Goal: Complete application form

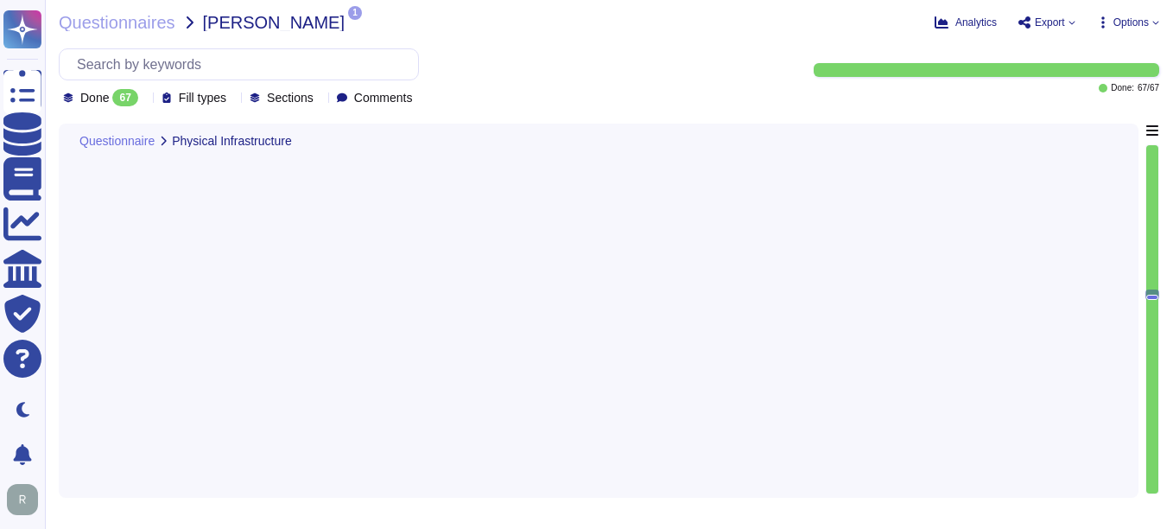
type textarea "Yes, network devices are configured to deny all access by default, implementing…"
type textarea "Yes, critical network segments are isolated through network zoning. This is ach…"
type textarea "Yes, unauthorized devices are prevented from connecting to the network both phy…"
type textarea "No, Intrusion Detection and/or Prevention Systems (IDS/IPS) are not currently d…"
type textarea "Yes, all wireless networks are password protected and encrypted using strong en…"
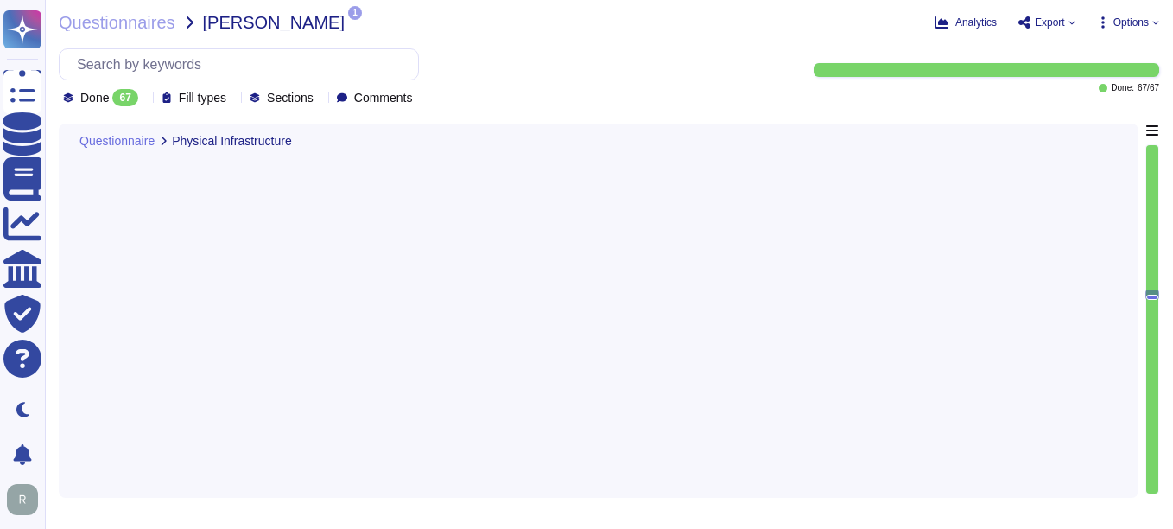
scroll to position [5807, 0]
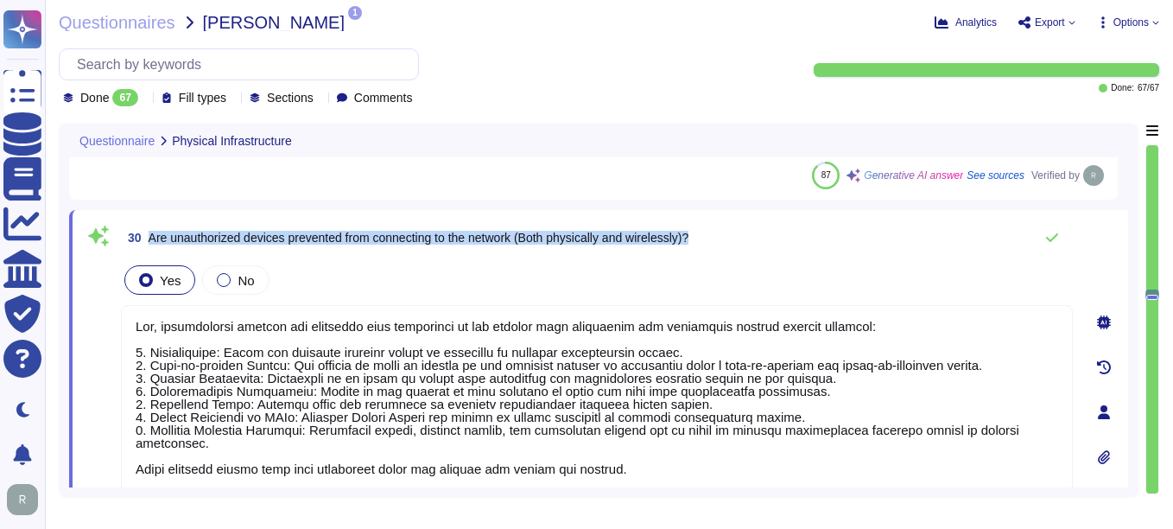
drag, startPoint x: 149, startPoint y: 239, endPoint x: 746, endPoint y: 245, distance: 597.8
click at [746, 245] on div "30 Are unauthorized devices prevented from connecting to the network (Both phys…" at bounding box center [597, 237] width 952 height 35
drag, startPoint x: 1023, startPoint y: 1, endPoint x: 719, endPoint y: 49, distance: 307.9
click at [719, 49] on div "Done 67 Fill types Sections Comments" at bounding box center [419, 77] width 720 height 58
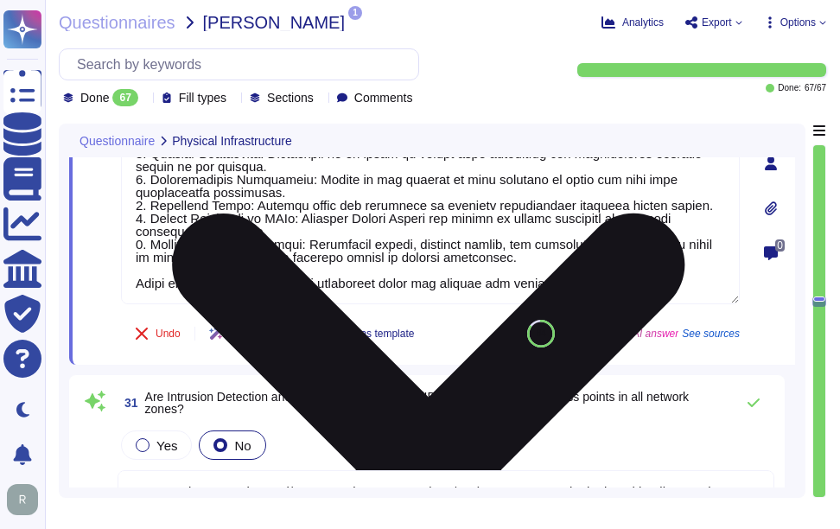
scroll to position [6066, 0]
type textarea "Yes, unnecessary/unused services are uninstalled or disabled on all servers. Ad…"
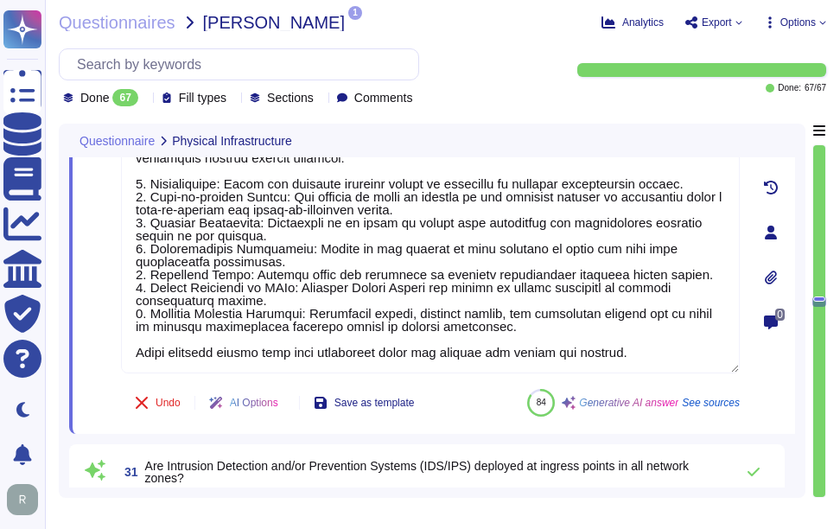
scroll to position [0, 0]
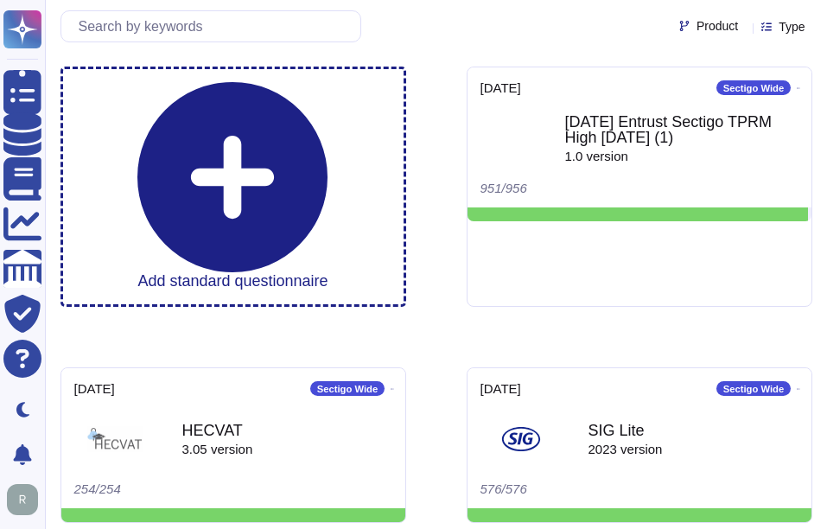
scroll to position [1, 0]
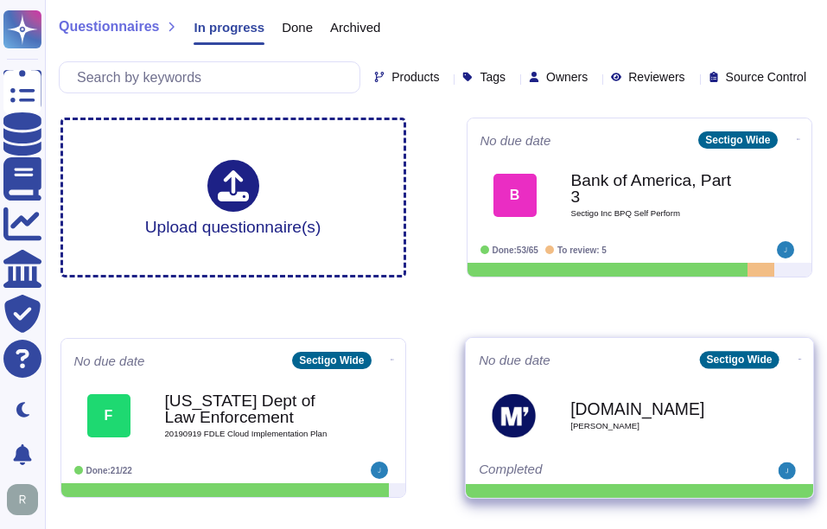
click at [630, 415] on b "[DOMAIN_NAME]" at bounding box center [657, 408] width 174 height 16
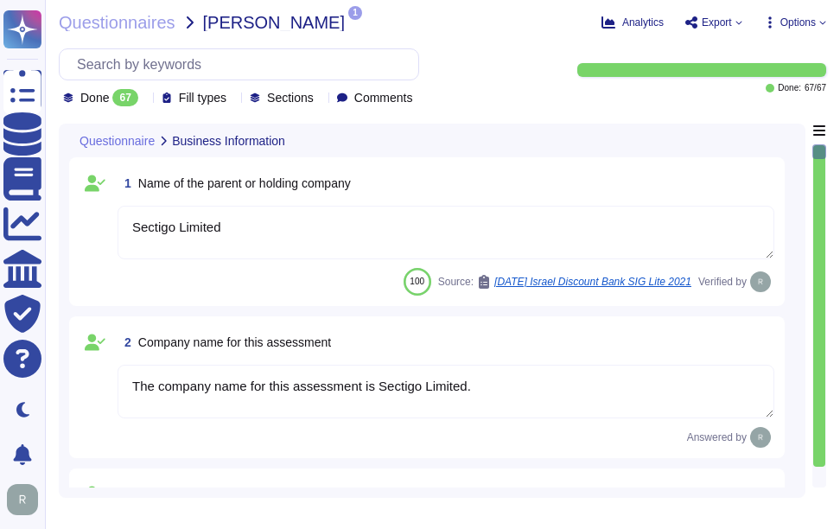
type textarea "Sectigo Limited"
type textarea "The company name for this assessment is Sectigo Limited."
type textarea "The company has been in business for more than 25 years."
type textarea "The company currently has over 500 employees."
type textarea "No, there are no material claims or judgments against the company."
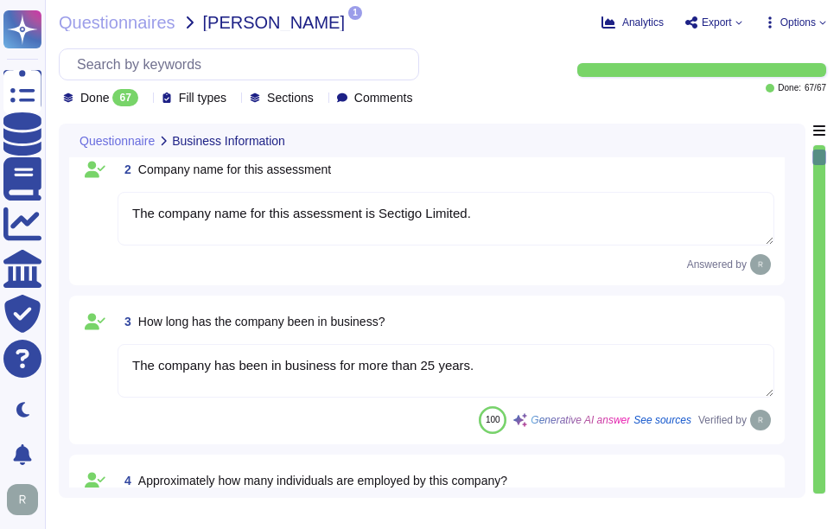
type textarea "The answers in this questionnaire pertain to multiple facilities and geographic…"
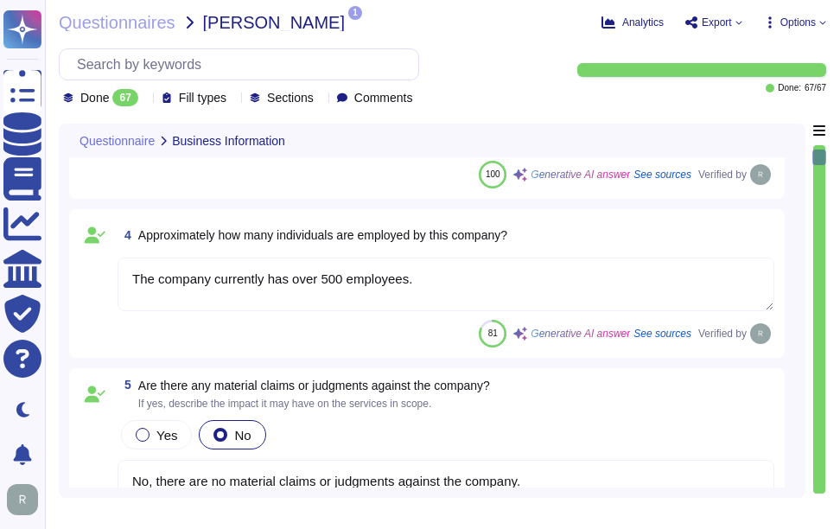
type textarea "Scoped Systems and Data are stored in the following locations: - [GEOGRAPHIC_DA…"
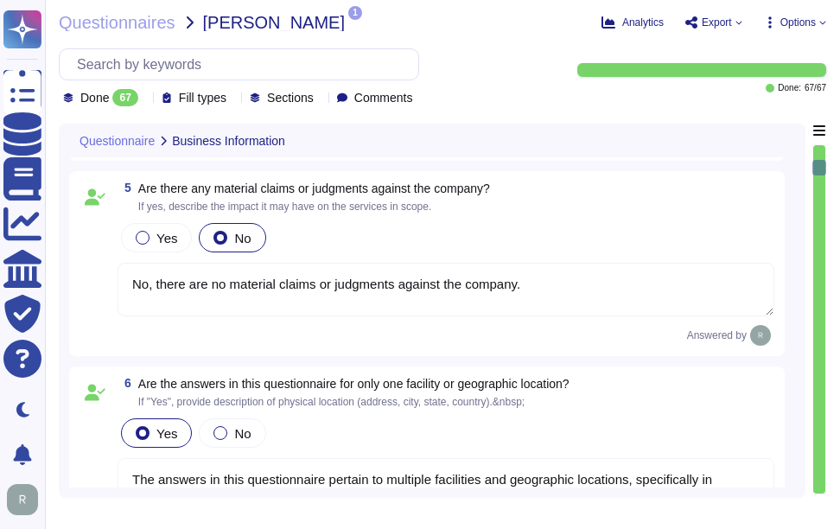
type textarea "Yes, the service being provided is a Software as a Service (SaaS). It involves …"
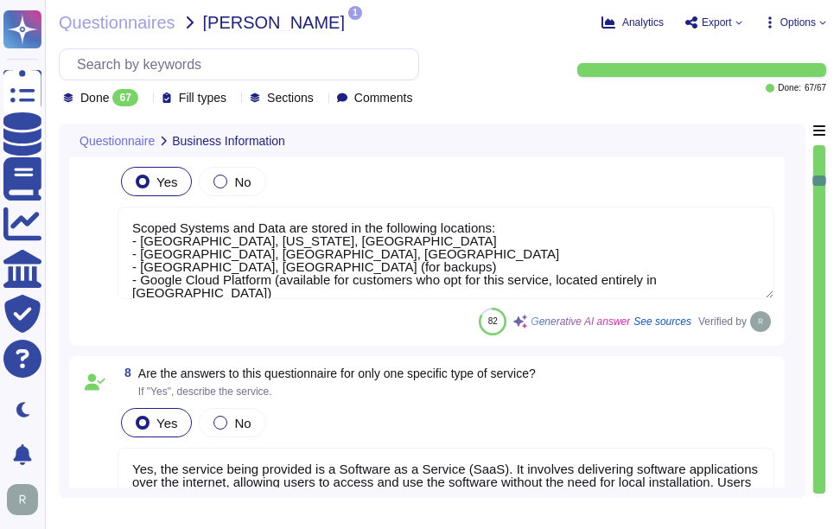
type textarea "Yes, we provide software applications as part of our service, which we develop …"
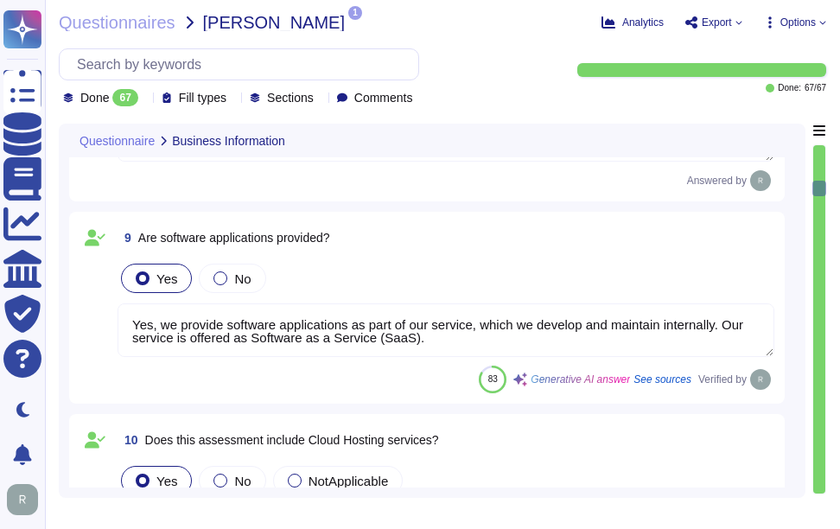
type textarea "The service hosting models provided are: 1. Software as a Service (SaaS) hosted…"
type textarea "Thee servic provides two cloud hosting options: 1. Software as a Service (SaaS)…"
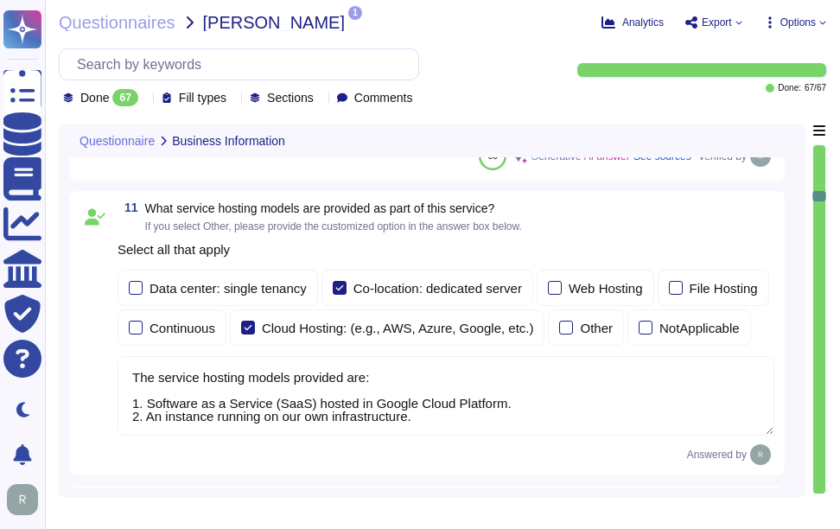
type textarea "The provided deployment models are: 1. Software as a Service (SaaS) hosted in G…"
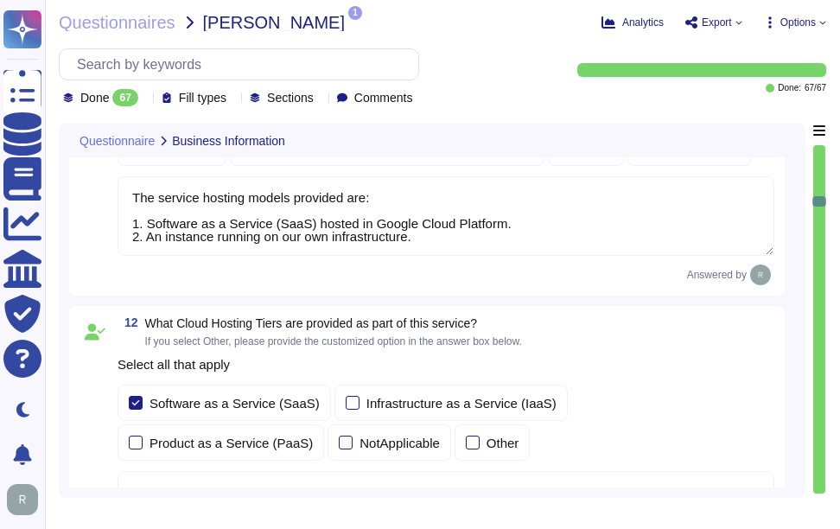
type textarea "Yes, our company requires approval from the Chief Compliance Officer prior to t…"
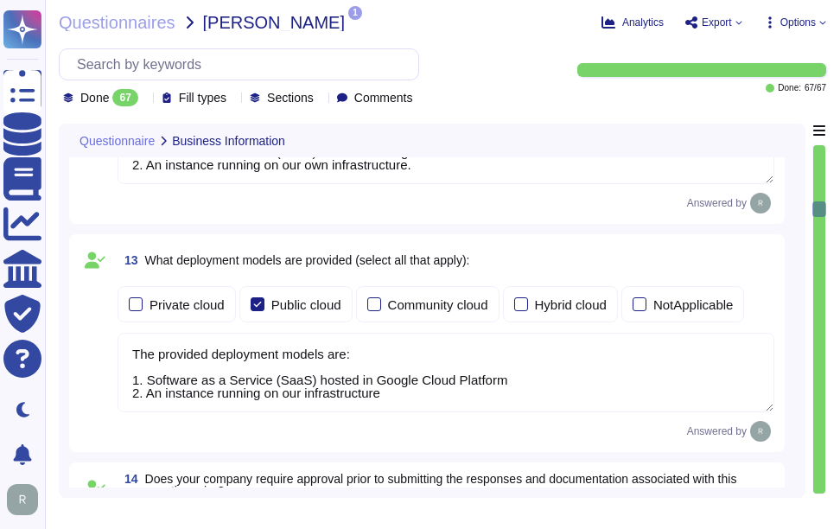
type textarea "we have a SOC 2 Type 2 report available."
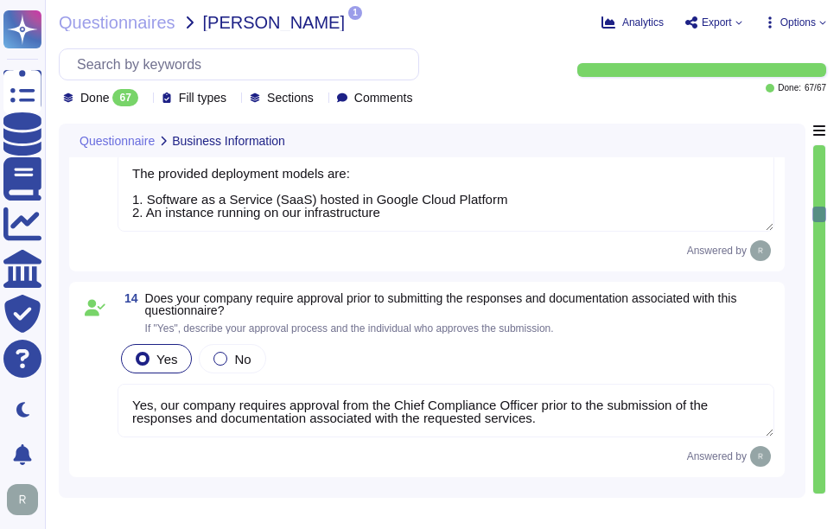
type textarea "Yes, the most recent penetration test was completed on [DATE], and we conduct a…"
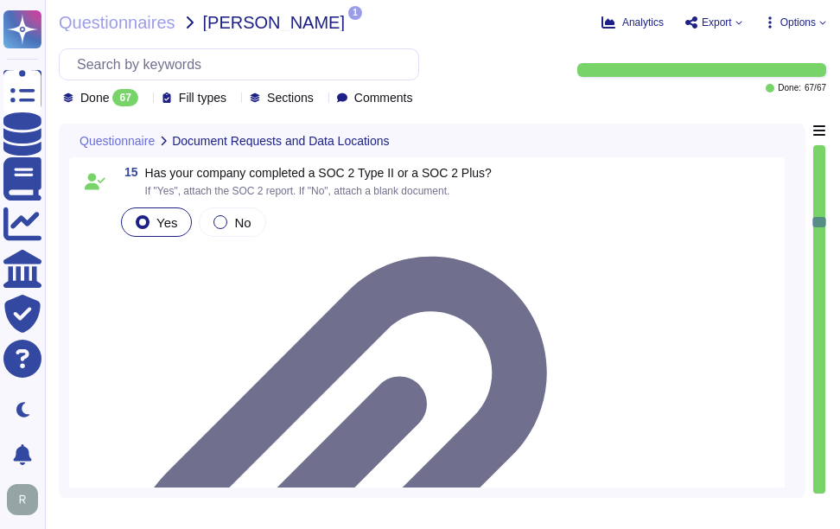
type textarea "Yes, our organization is ISO 27001 certified and holds a valid ISO/IEC 27001 ce…"
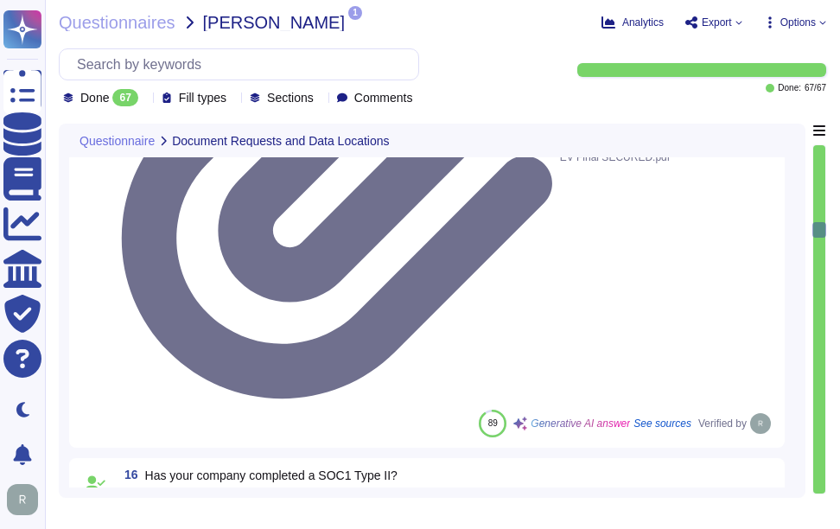
type textarea "Yes, we have completed SIG and CAIQ."
type textarea "Our GCP offering holds all platform data for SCM in [GEOGRAPHIC_DATA]. Our on-p…"
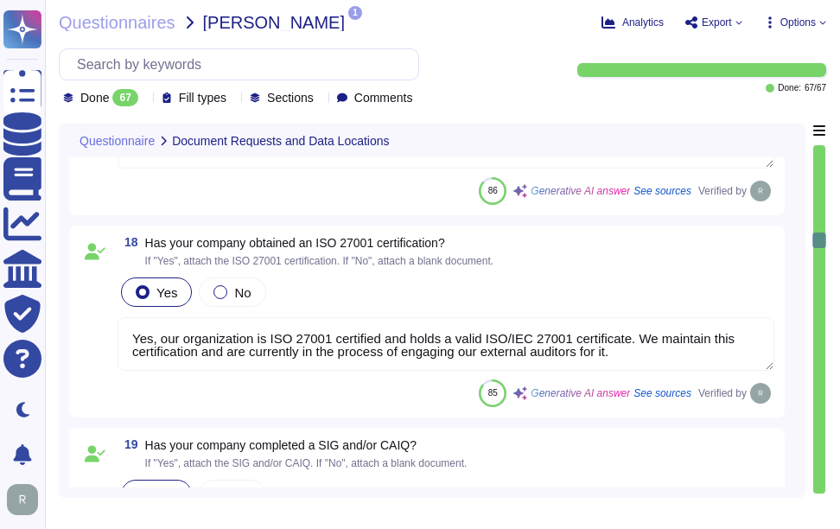
type textarea "Yes, our company utilizes third-party operated data centers, specifically Equin…"
type textarea "No, external parties, including third party vendors, do not have access to scop…"
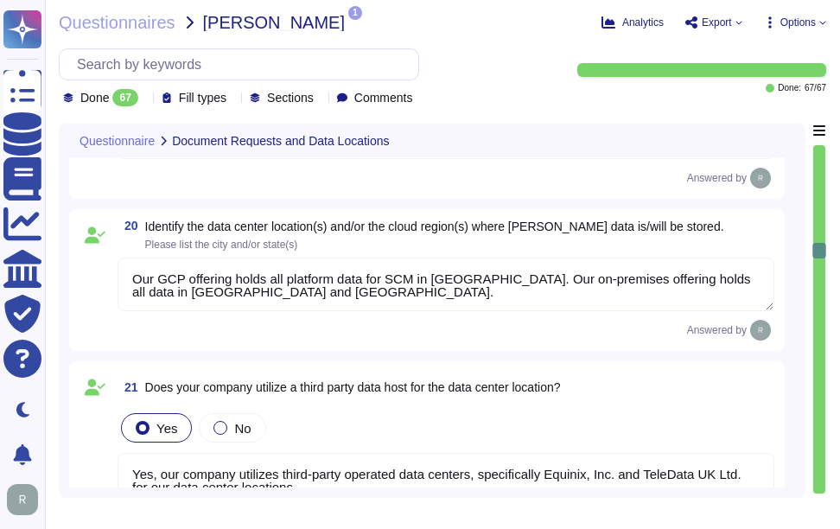
type textarea "Yes, we have legally binding confidentiality and non-disclosure agreements (NDA…"
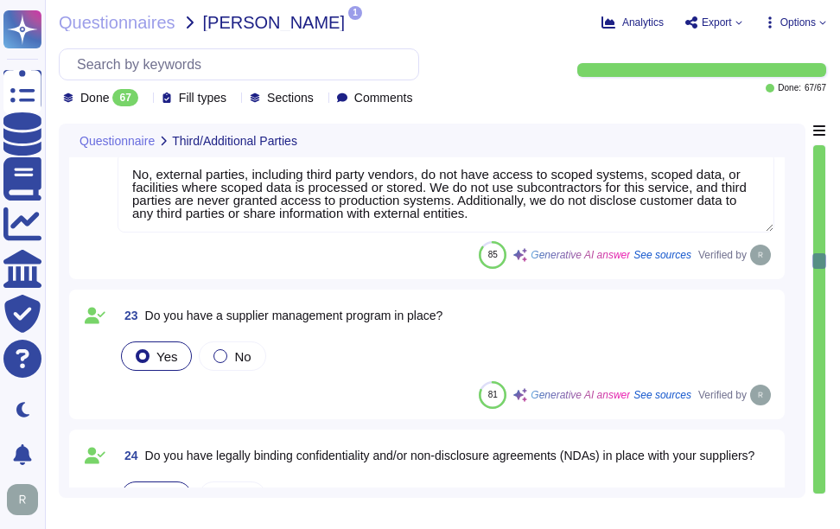
type textarea "Yes, we have legally binding contractual agreements with suppliers and third pa…"
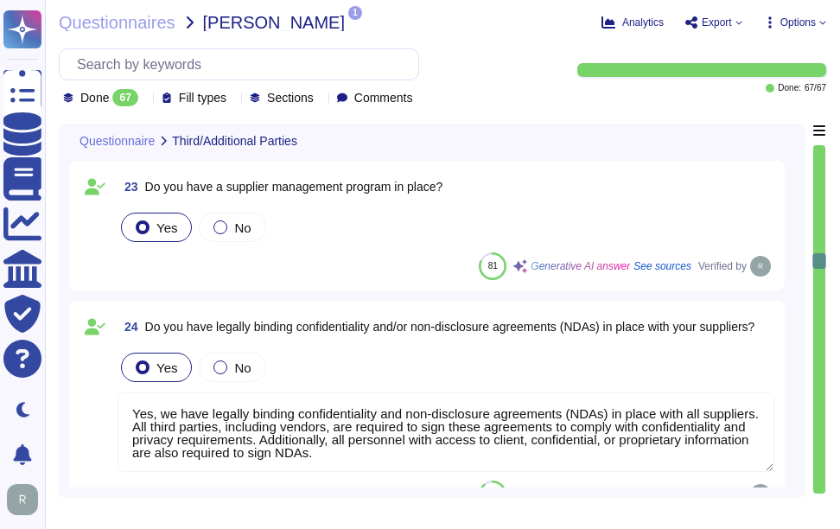
type textarea "Yes, anti-virus software is installed on all workstations and servers processin…"
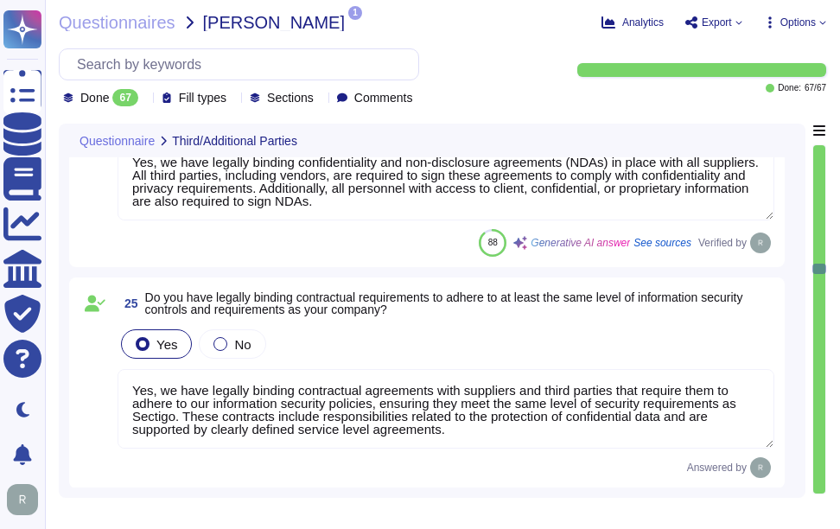
scroll to position [4578, 0]
type textarea "Yes, firewalls are in use to protect both internal and external connections. Th…"
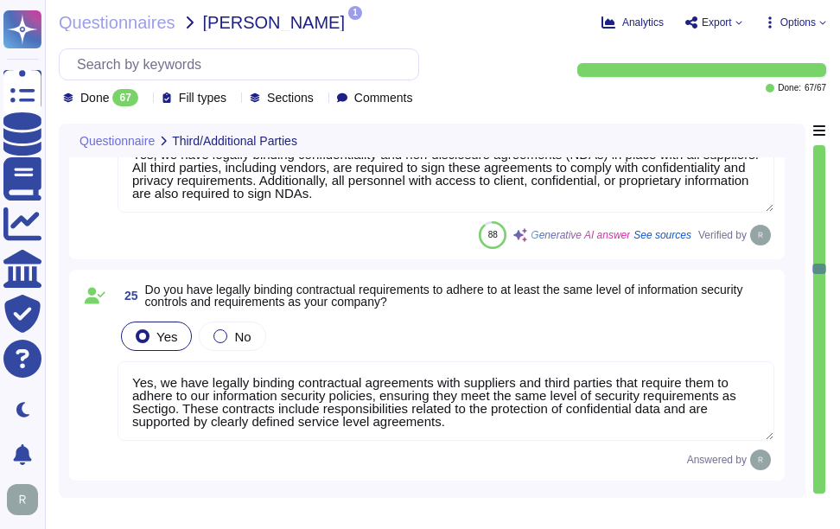
scroll to position [2, 0]
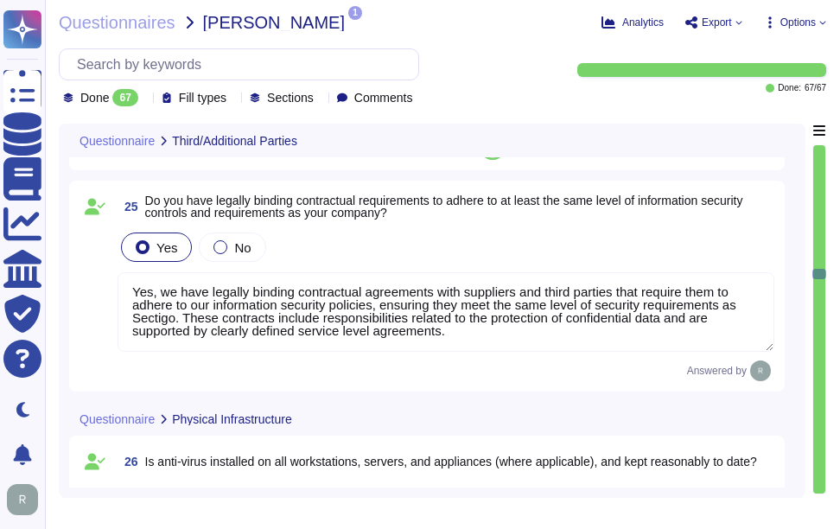
type textarea "Yes, network devices are configured to deny all access by default, implementing…"
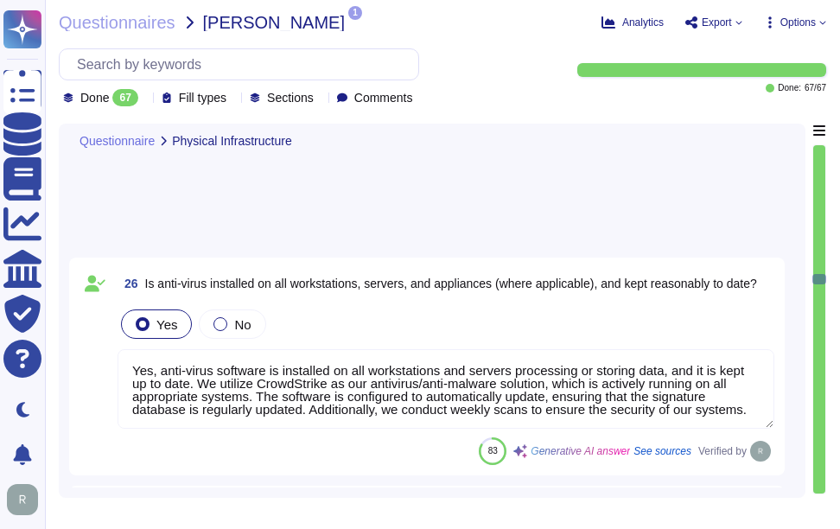
type textarea "Yes, critical network segments are isolated through network zoning. This is ach…"
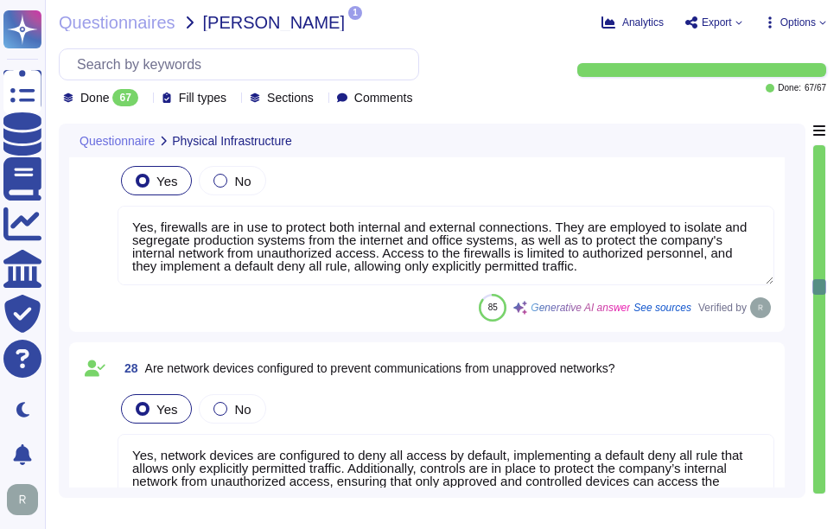
scroll to position [5269, 0]
type textarea "Yes, unauthorized devices are prevented from connecting to the network both phy…"
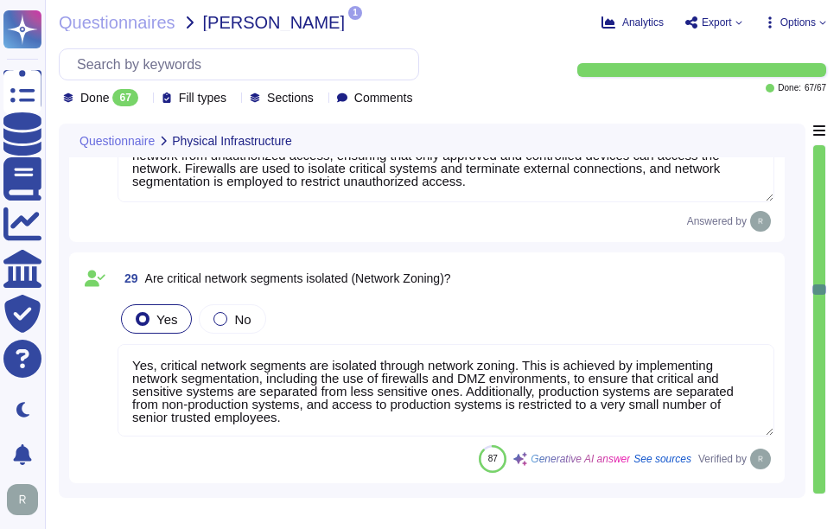
scroll to position [5528, 0]
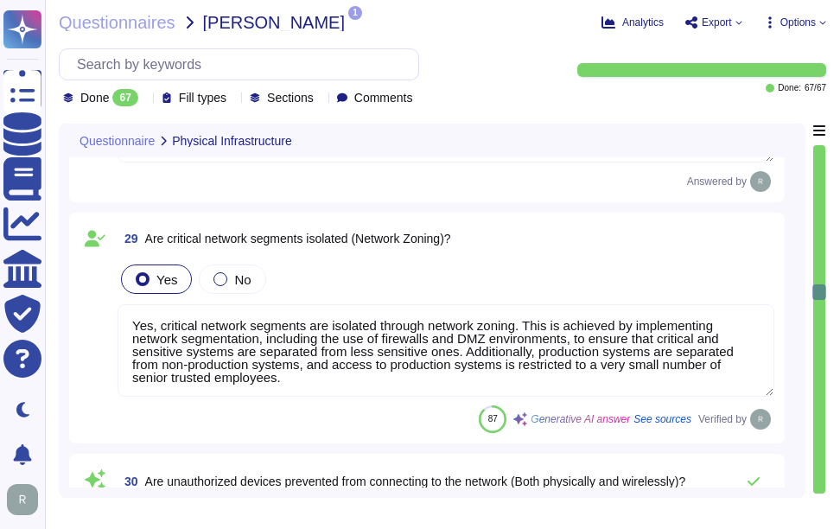
type textarea "No, Intrusion Detection and/or Prevention Systems (IDS/IPS) are not currently d…"
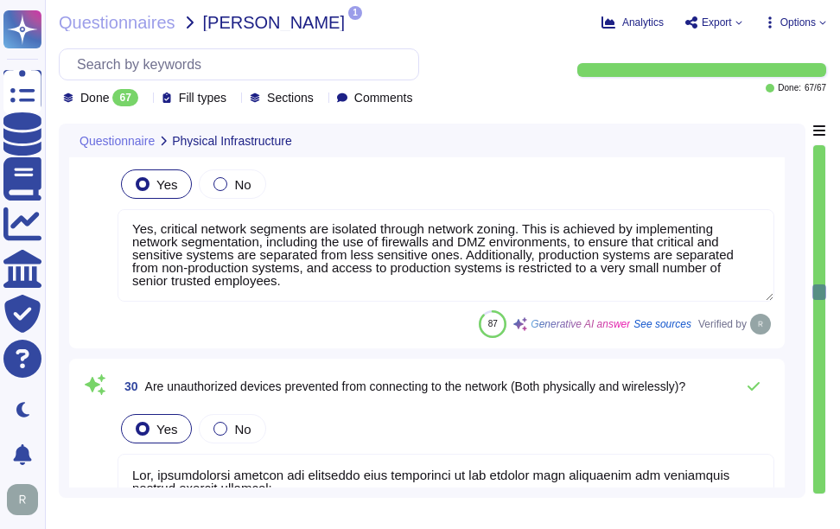
scroll to position [5701, 0]
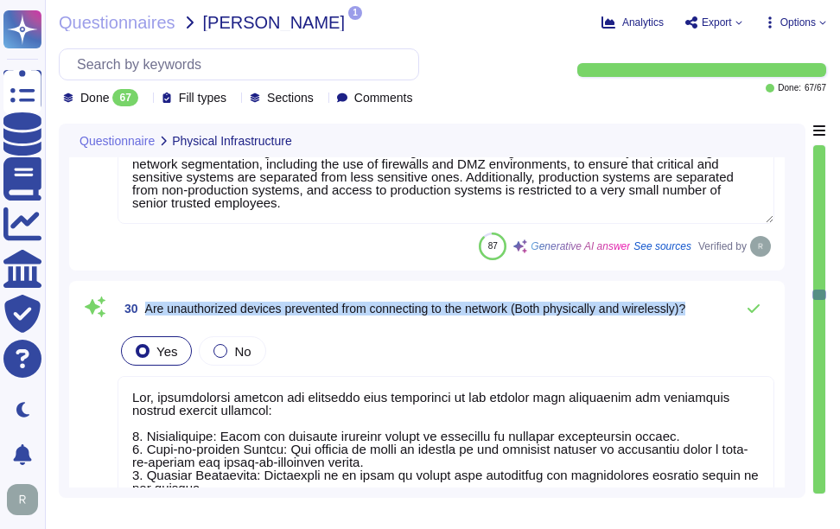
drag, startPoint x: 148, startPoint y: 308, endPoint x: 707, endPoint y: 302, distance: 559.8
click at [707, 302] on div "30 Are unauthorized devices prevented from connecting to the network (Both phys…" at bounding box center [445, 308] width 656 height 35
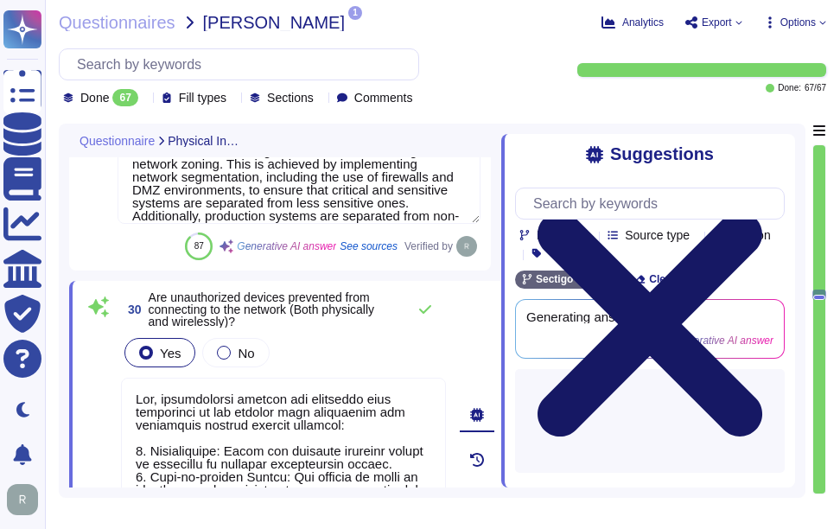
click at [762, 212] on icon at bounding box center [649, 324] width 225 height 225
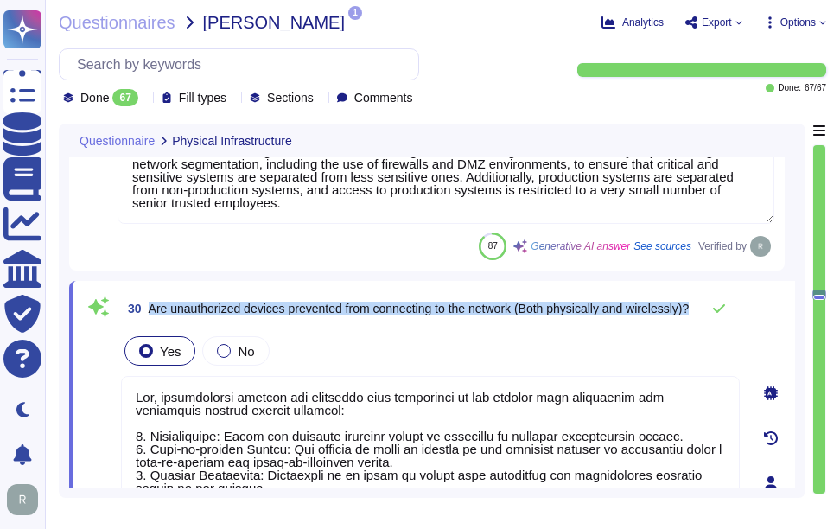
drag, startPoint x: 149, startPoint y: 301, endPoint x: 237, endPoint y: 316, distance: 89.3
click at [237, 314] on span "Are unauthorized devices prevented from connecting to the network (Both physica…" at bounding box center [419, 308] width 541 height 12
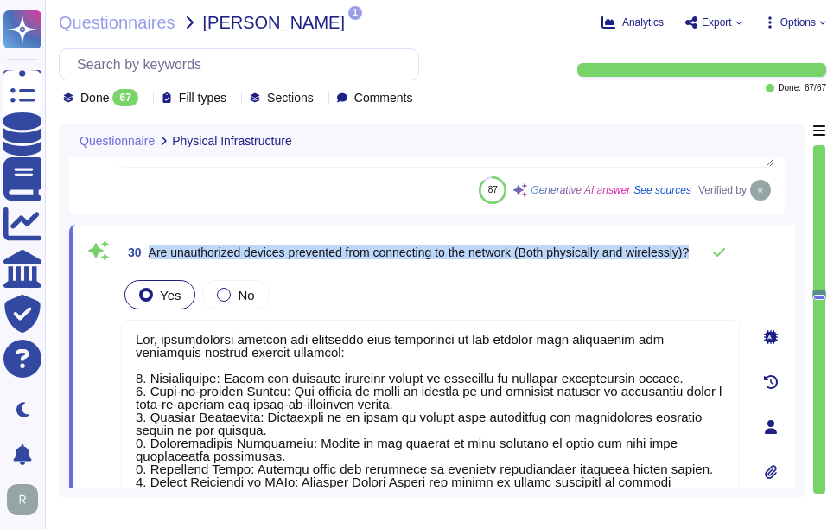
scroll to position [5788, 0]
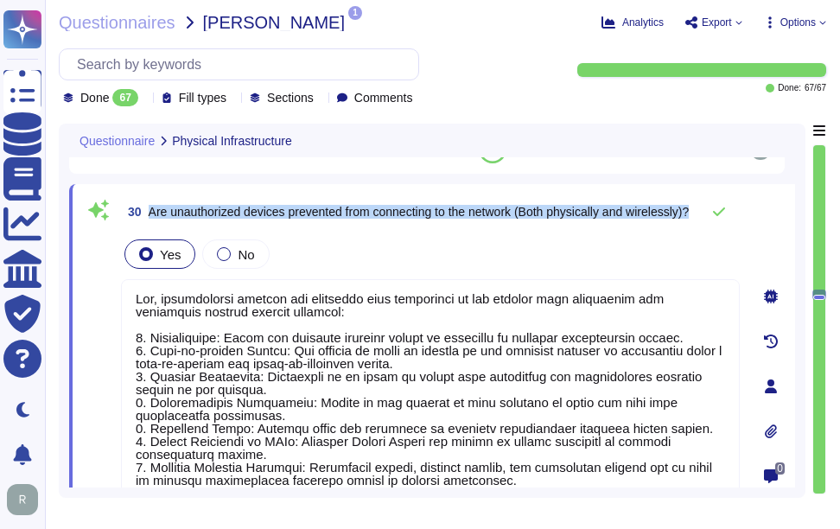
type textarea "Yes, all wireless networks are password protected and encrypted using strong en…"
click at [193, 205] on span "Are unauthorized devices prevented from connecting to the network (Both physica…" at bounding box center [419, 212] width 541 height 14
drag, startPoint x: 151, startPoint y: 204, endPoint x: 250, endPoint y: 222, distance: 100.1
click at [250, 218] on span "Are unauthorized devices prevented from connecting to the network (Both physica…" at bounding box center [419, 212] width 541 height 12
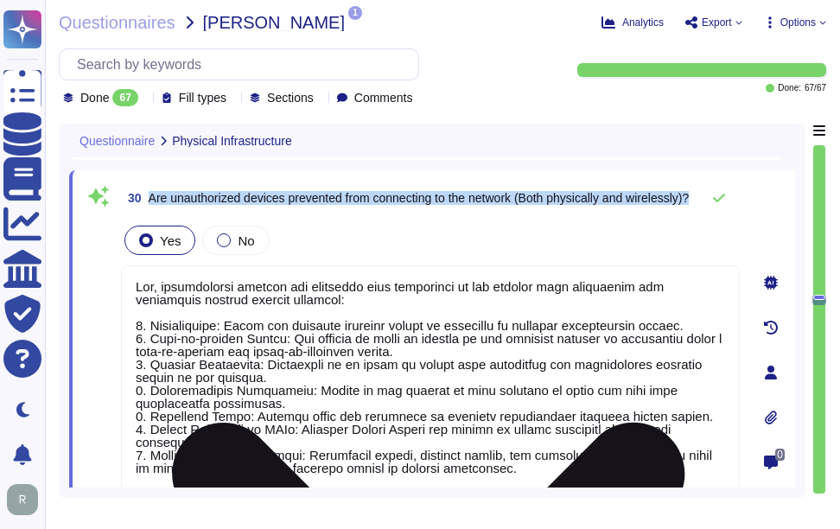
scroll to position [5701, 0]
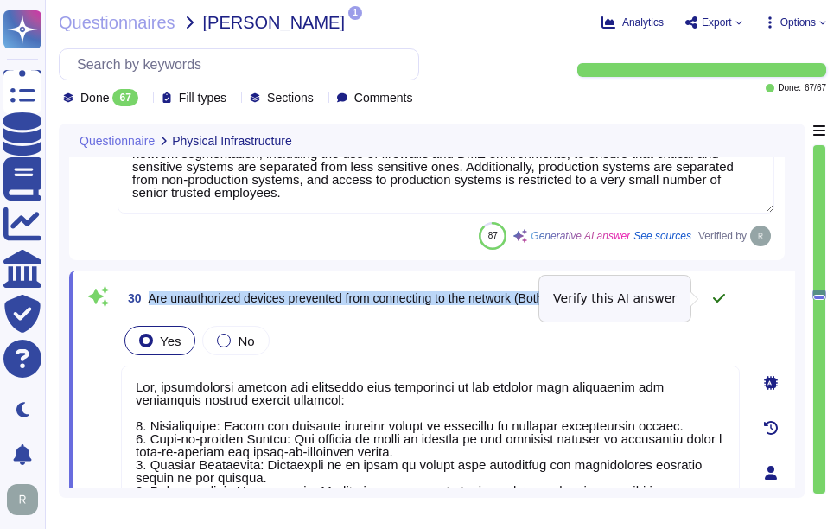
click at [716, 295] on icon at bounding box center [719, 298] width 14 height 14
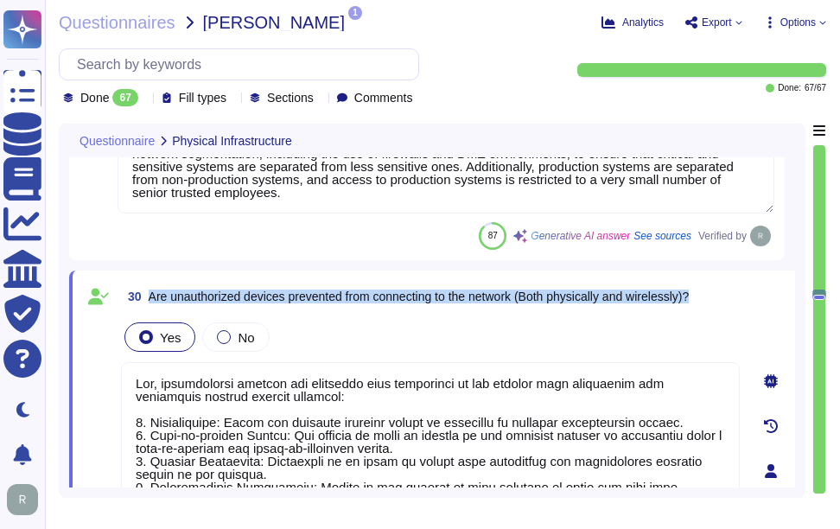
scroll to position [2, 0]
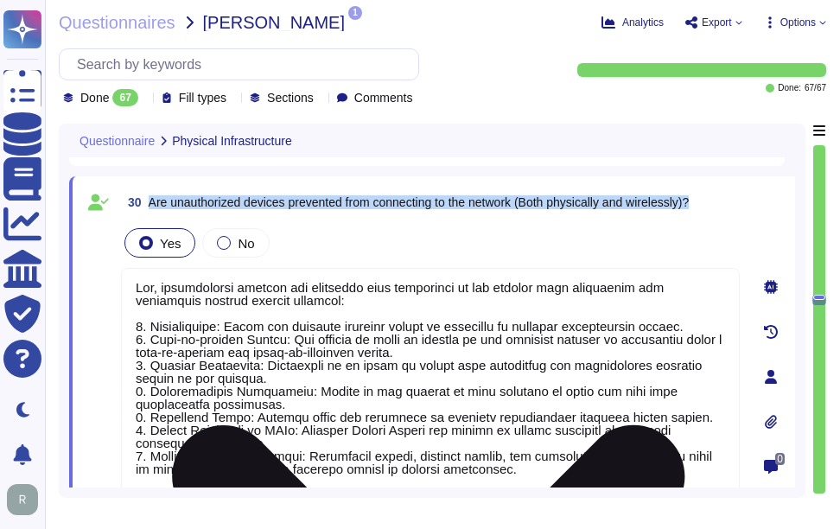
type textarea "Yes, all wireless networks are password protected and encrypted using strong en…"
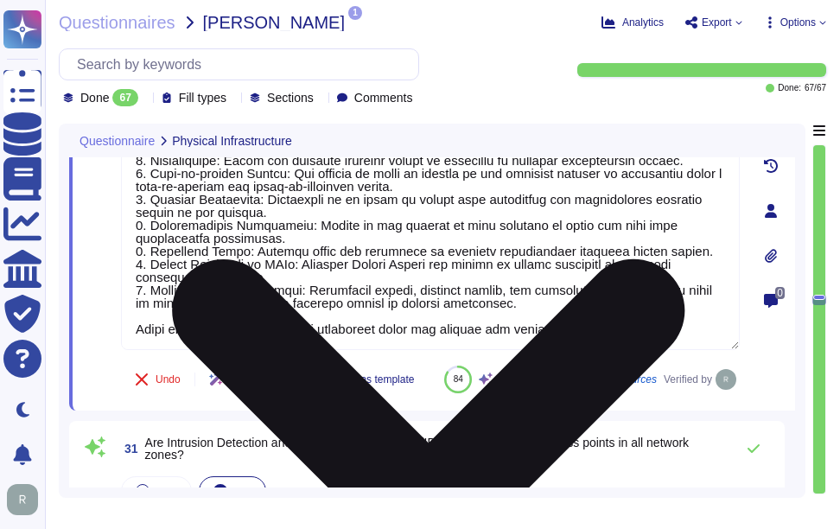
type textarea "Yes, unnecessary/unused services are uninstalled or disabled on all servers. Ad…"
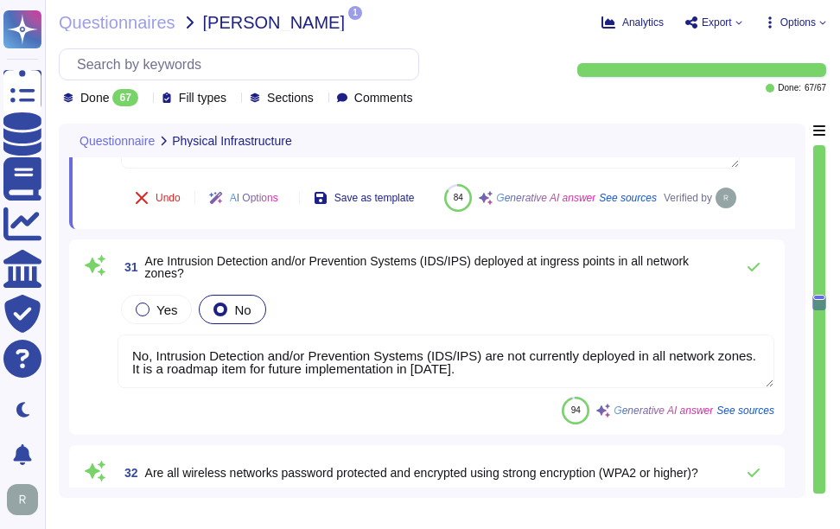
scroll to position [6133, 0]
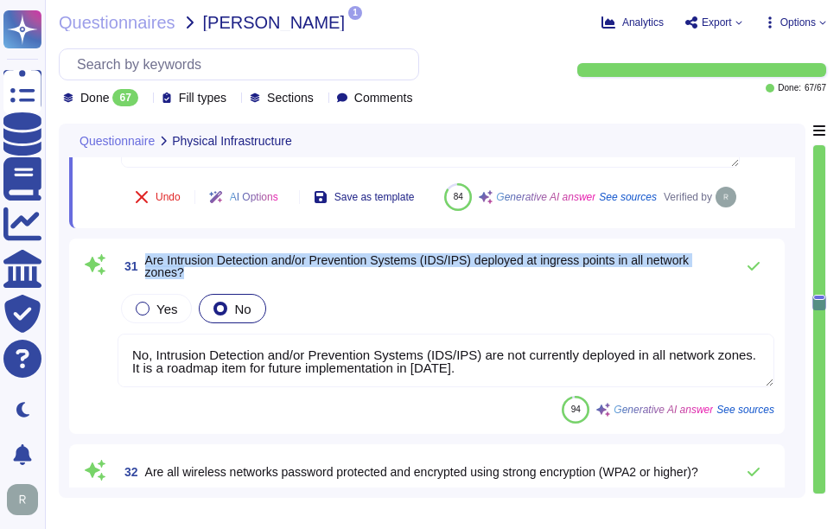
drag, startPoint x: 147, startPoint y: 299, endPoint x: 194, endPoint y: 318, distance: 51.2
click at [194, 278] on span "Are Intrusion Detection and/or Prevention Systems (IDS/IPS) deployed at ingress…" at bounding box center [435, 266] width 580 height 24
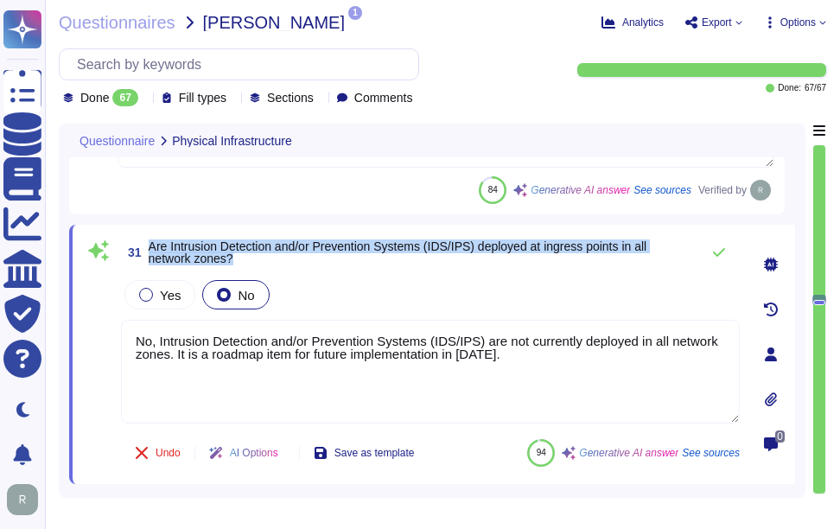
drag, startPoint x: 149, startPoint y: 240, endPoint x: 254, endPoint y: 257, distance: 105.8
click at [254, 257] on span "Are Intrusion Detection and/or Prevention Systems (IDS/IPS) deployed at ingress…" at bounding box center [420, 252] width 542 height 24
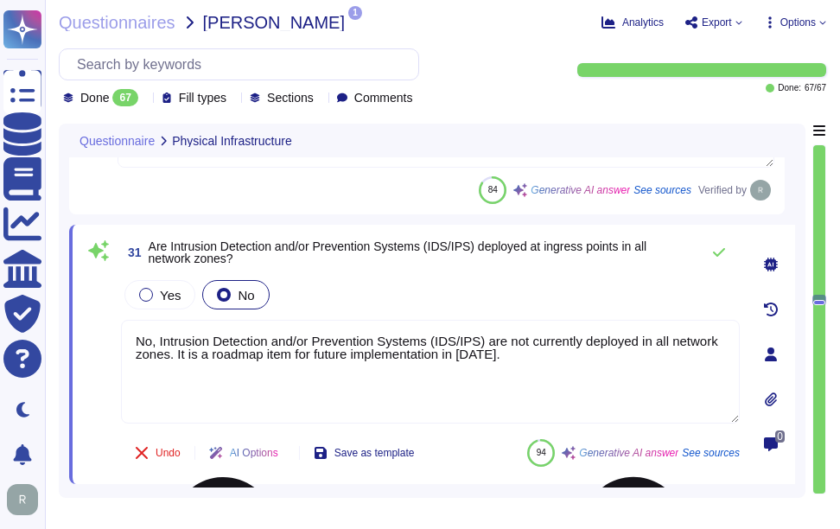
drag, startPoint x: 443, startPoint y: 353, endPoint x: 541, endPoint y: 358, distance: 97.7
click at [541, 358] on textarea "No, Intrusion Detection and/or Prevention Systems (IDS/IPS) are not currently d…" at bounding box center [430, 372] width 618 height 104
type textarea "No, Intrusion Detection and/or Prevention Systems (IDS/IPS) are not currently d…"
click at [591, 275] on div "31 Are Intrusion Detection and/or Prevention Systems (IDS/IPS) deployed at ingr…" at bounding box center [411, 354] width 656 height 238
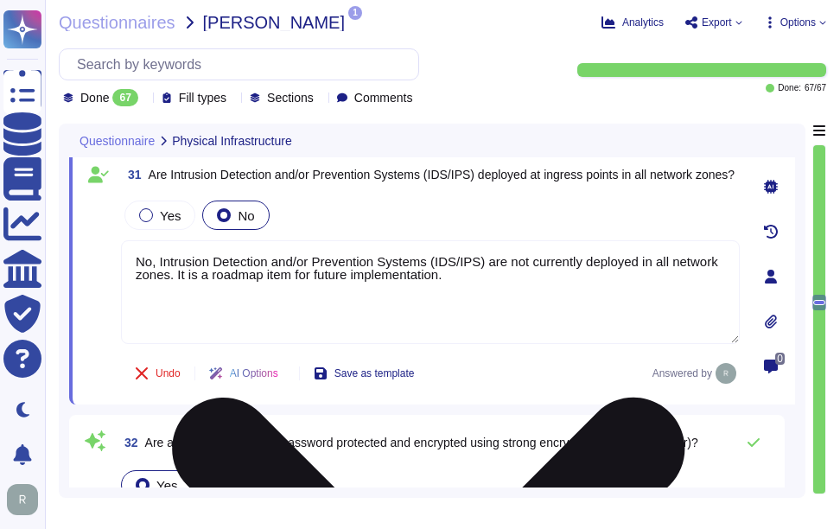
type textarea "Yes, there is a removable media policy in place that has been documented and ap…"
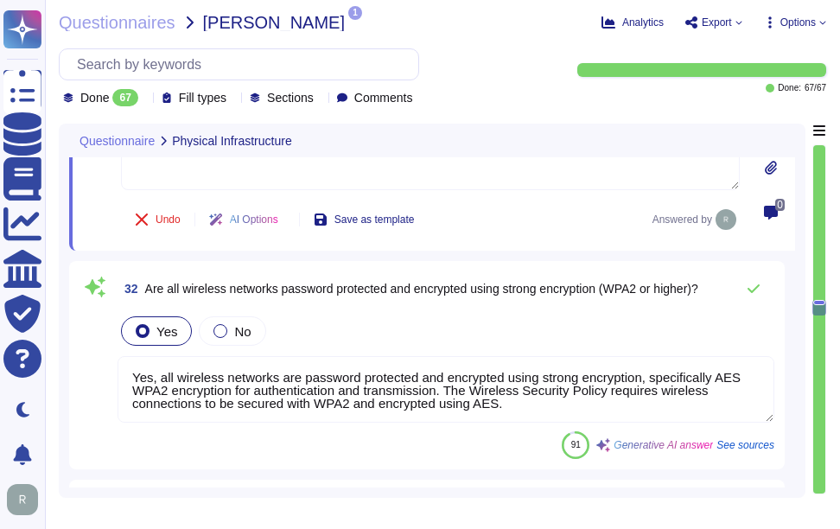
scroll to position [6392, 0]
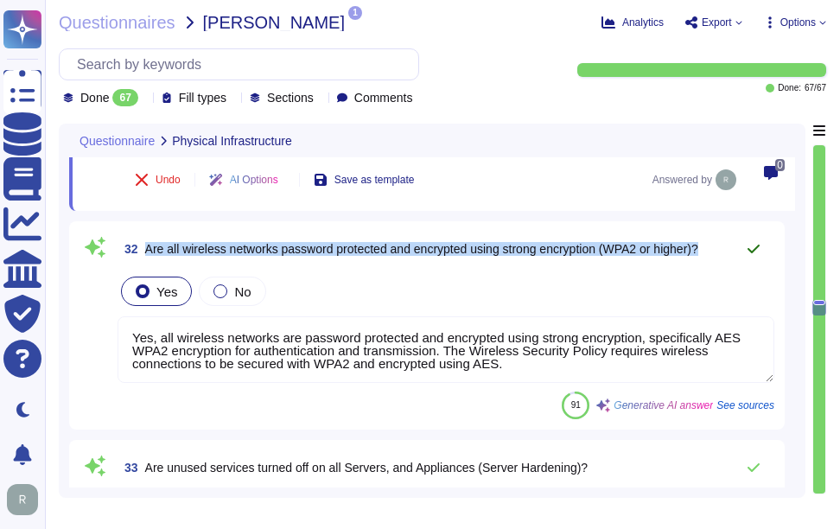
drag, startPoint x: 143, startPoint y: 249, endPoint x: 740, endPoint y: 244, distance: 596.9
click at [740, 244] on div "32 Are all wireless networks password protected and encrypted using strong encr…" at bounding box center [445, 249] width 656 height 35
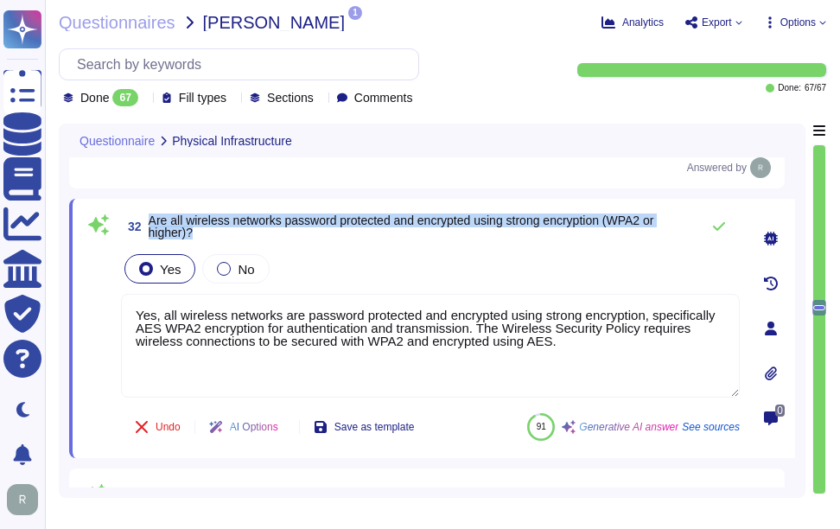
drag, startPoint x: 148, startPoint y: 216, endPoint x: 252, endPoint y: 236, distance: 106.4
click at [252, 236] on span "32 Are all wireless networks password protected and encrypted using strong encr…" at bounding box center [406, 226] width 570 height 31
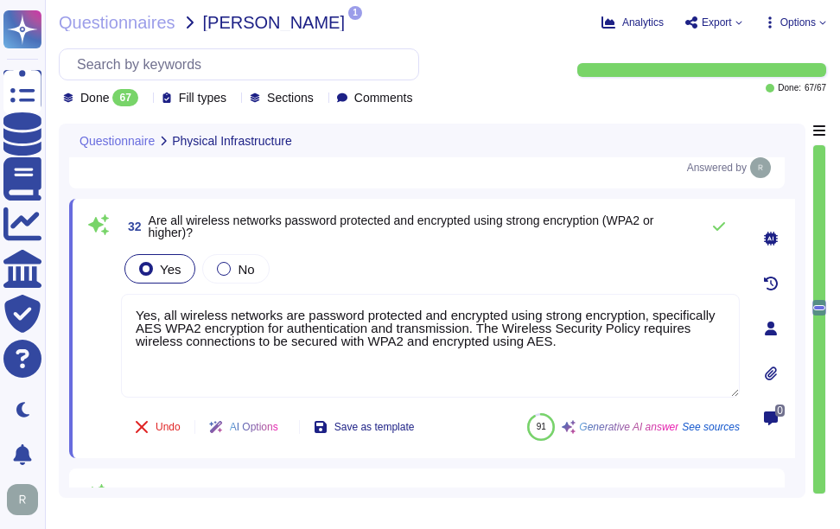
click at [508, 281] on div "Yes No" at bounding box center [430, 269] width 618 height 36
click at [716, 227] on icon at bounding box center [719, 226] width 14 height 14
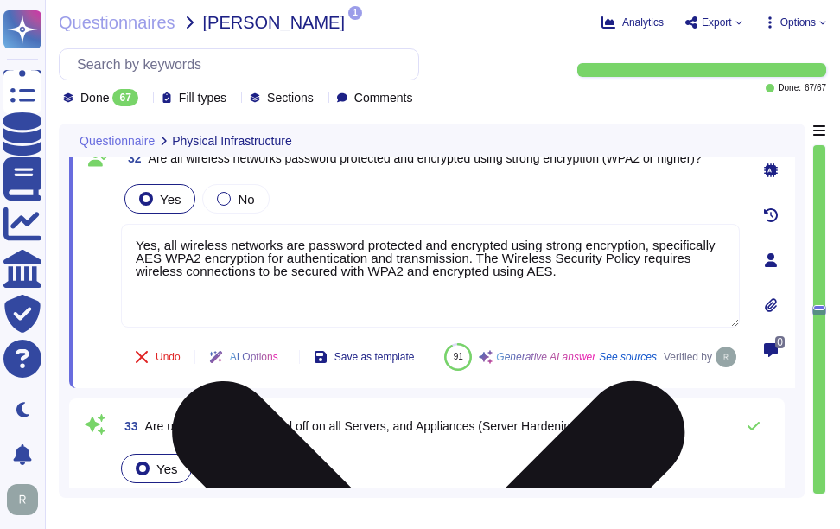
type textarea "Yes, all media and devices containing scoped data are disposed of securely to p…"
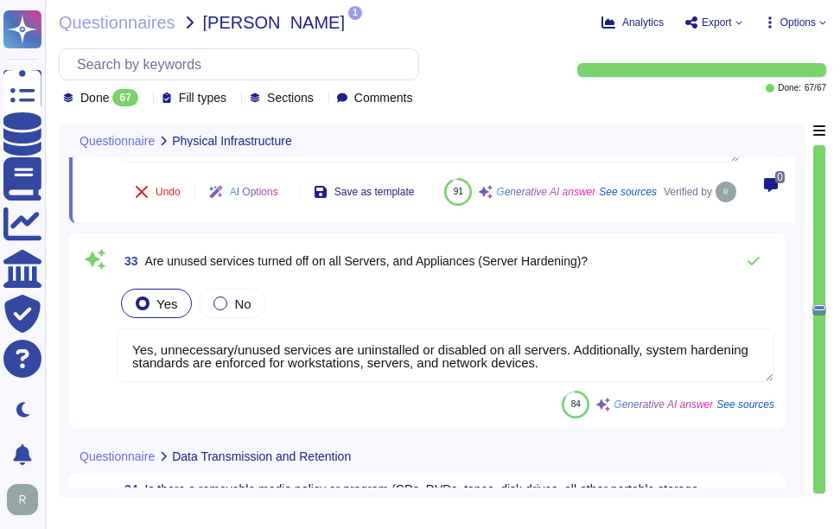
scroll to position [6651, 0]
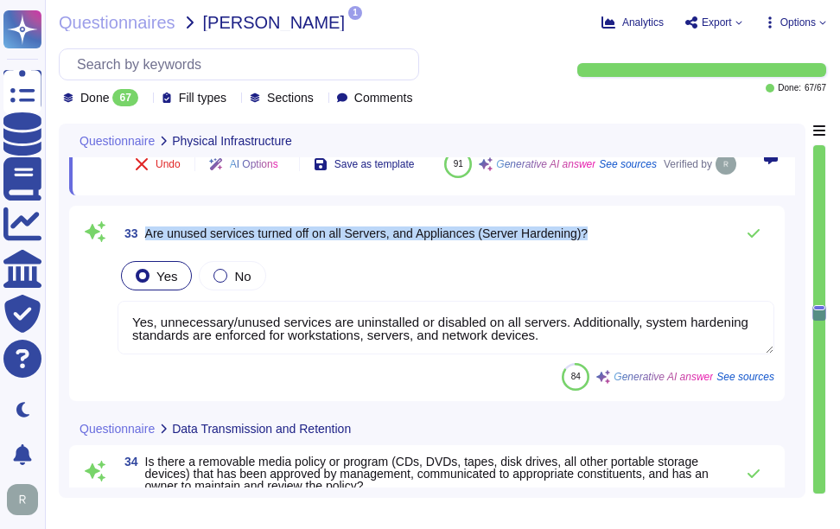
drag, startPoint x: 151, startPoint y: 273, endPoint x: 607, endPoint y: 273, distance: 456.1
click at [607, 251] on div "33 Are unused services turned off on all Servers, and Appliances (Server Harden…" at bounding box center [445, 233] width 656 height 35
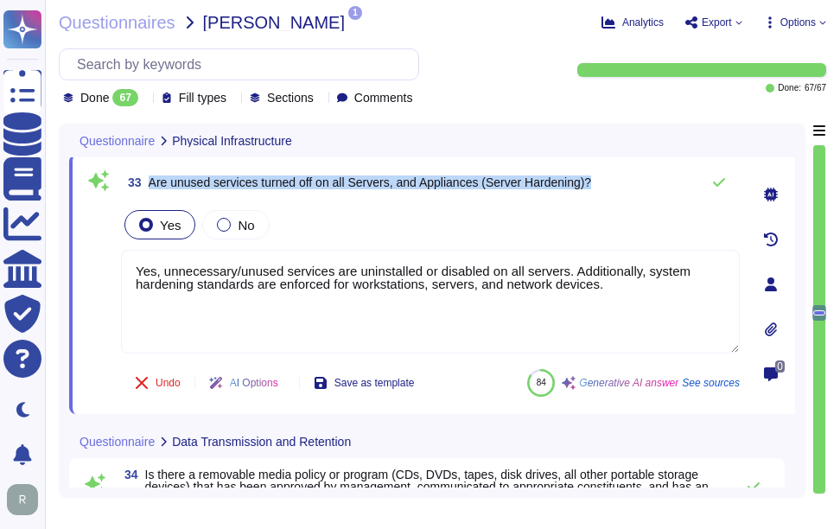
drag, startPoint x: 150, startPoint y: 181, endPoint x: 618, endPoint y: 184, distance: 467.3
click at [618, 184] on div "33 Are unused services turned off on all Servers, and Appliances (Server Harden…" at bounding box center [430, 182] width 618 height 35
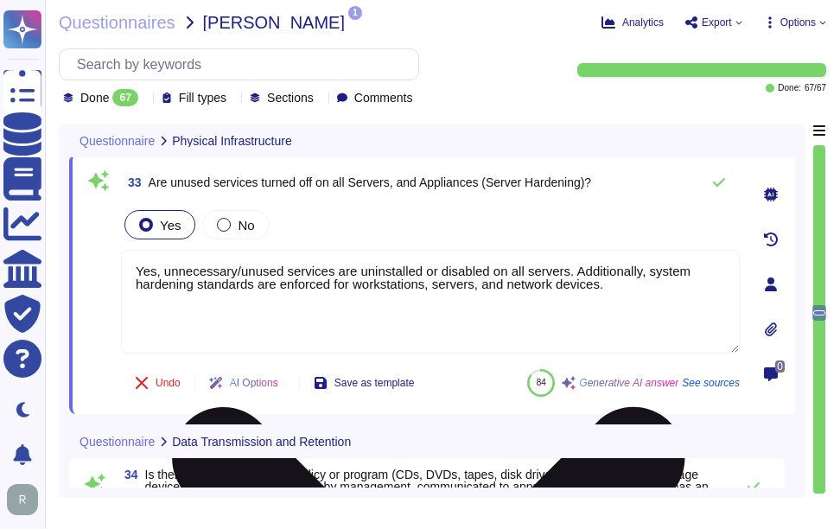
click at [524, 289] on textarea "Yes, unnecessary/unused services are uninstalled or disabled on all servers. Ad…" at bounding box center [430, 302] width 618 height 104
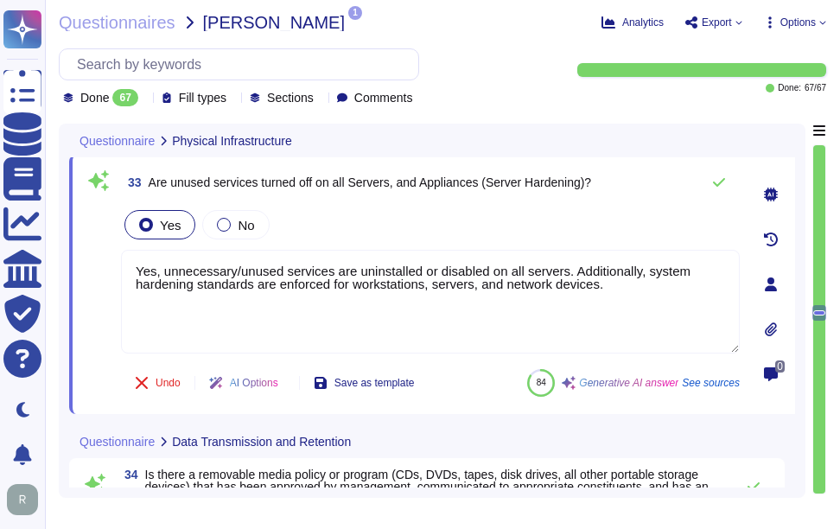
drag, startPoint x: 616, startPoint y: 286, endPoint x: 101, endPoint y: 252, distance: 515.9
click at [101, 253] on div "33 Are unused services turned off on all Servers, and Appliances (Server Harden…" at bounding box center [411, 284] width 656 height 238
click at [428, 229] on div "Yes No" at bounding box center [430, 224] width 618 height 36
click at [655, 223] on div "Yes No" at bounding box center [430, 224] width 618 height 36
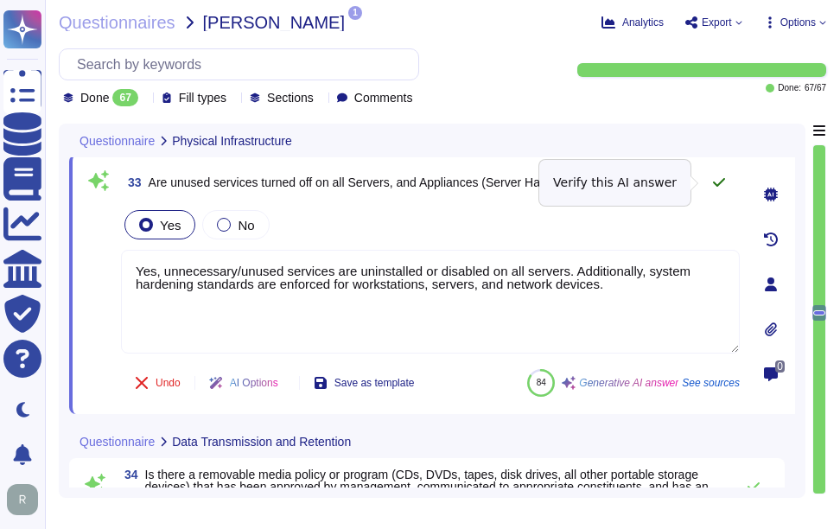
click at [720, 183] on icon at bounding box center [719, 182] width 12 height 9
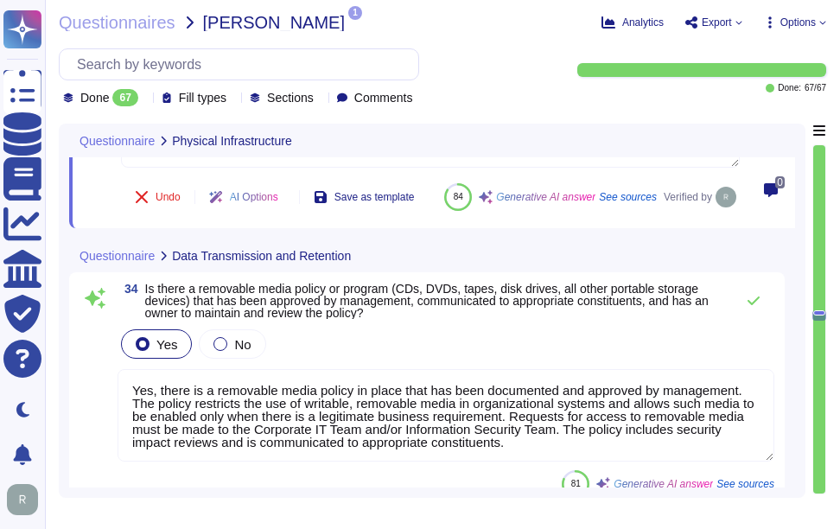
type textarea "Yes, we have a documented and implemented cryptographic key management process …"
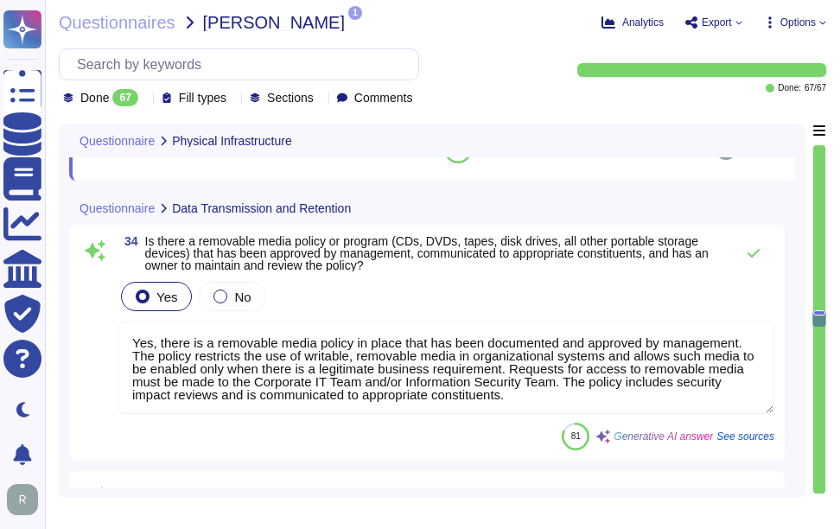
scroll to position [6910, 0]
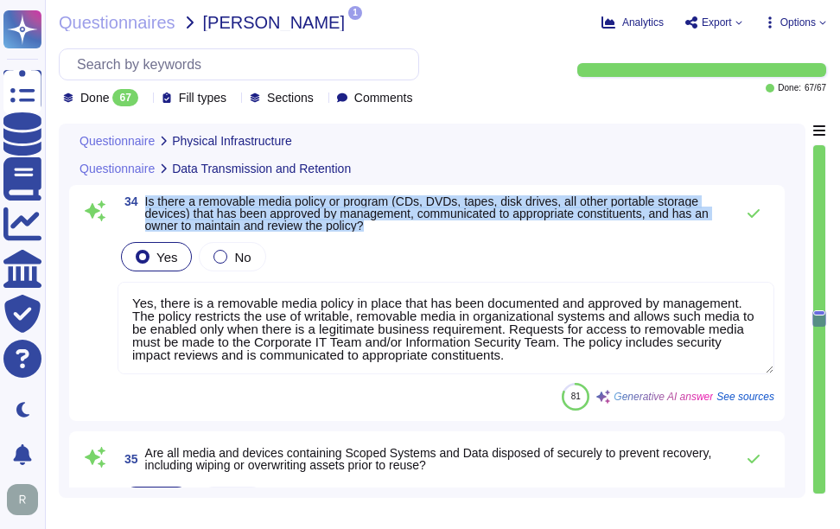
drag, startPoint x: 144, startPoint y: 241, endPoint x: 416, endPoint y: 275, distance: 274.2
click at [416, 275] on div "34 Is there a removable media policy or program (CDs, DVDs, tapes, disk drives,…" at bounding box center [426, 302] width 695 height 215
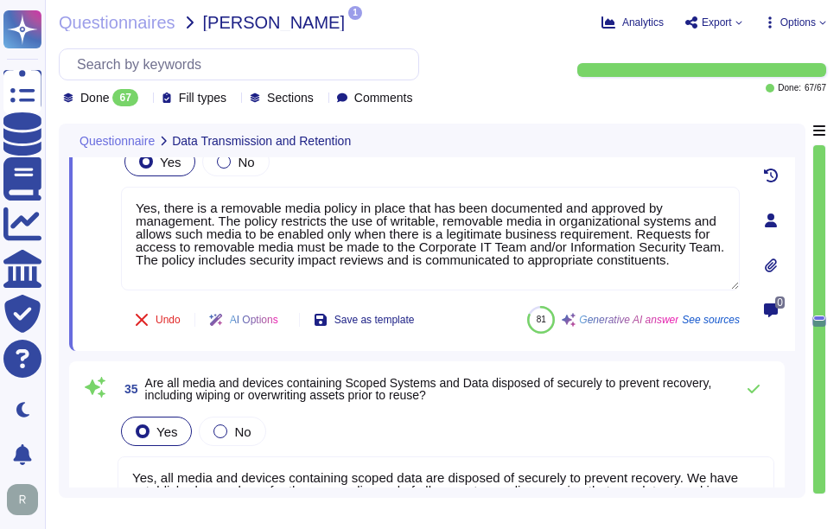
type textarea "Yes, scoped data inside the network is encrypted at rest using AES-256. This in…"
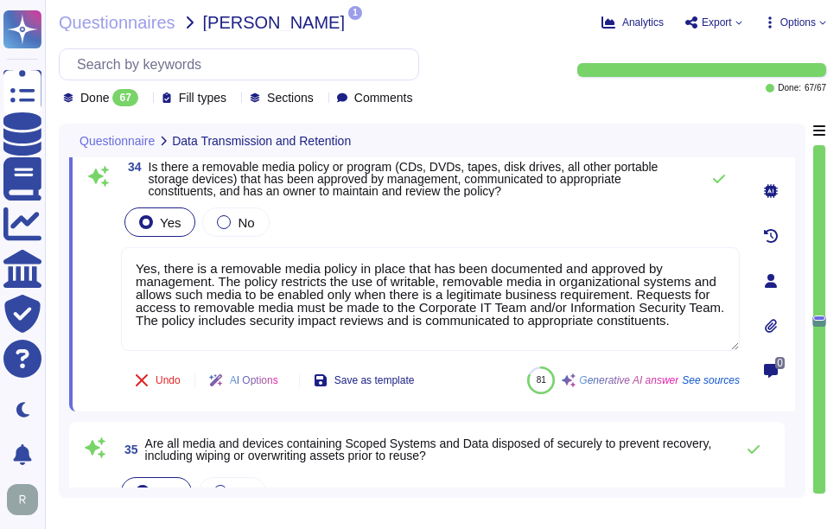
scroll to position [6824, 0]
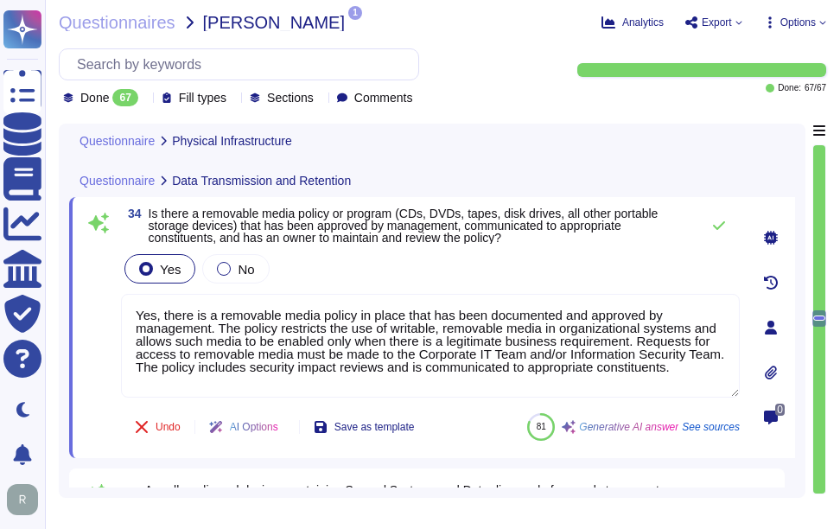
type textarea "Yes, all wireless networks are password protected and encrypted using strong en…"
type textarea "Yes, unnecessary/unused services are uninstalled or disabled on all servers. Ad…"
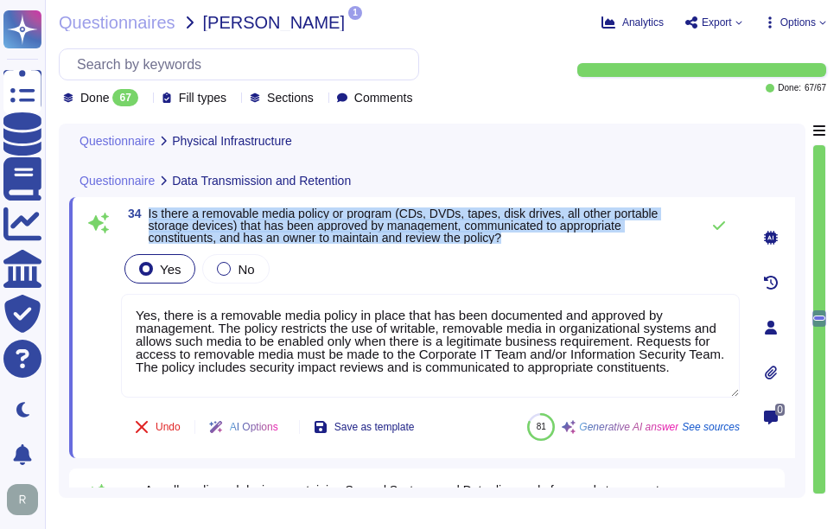
drag, startPoint x: 149, startPoint y: 212, endPoint x: 514, endPoint y: 236, distance: 365.3
click at [514, 236] on span "Is there a removable media policy or program (CDs, DVDs, tapes, disk drives, al…" at bounding box center [420, 225] width 542 height 36
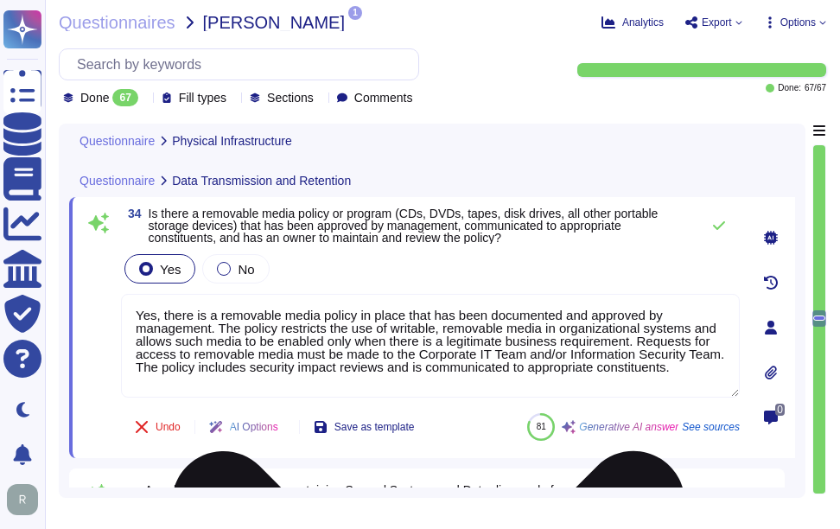
click at [341, 352] on textarea "Yes, there is a removable media policy in place that has been documented and ap…" at bounding box center [430, 346] width 618 height 104
paste textarea "It is communicated to appropriate constituents and includes security impact rev…"
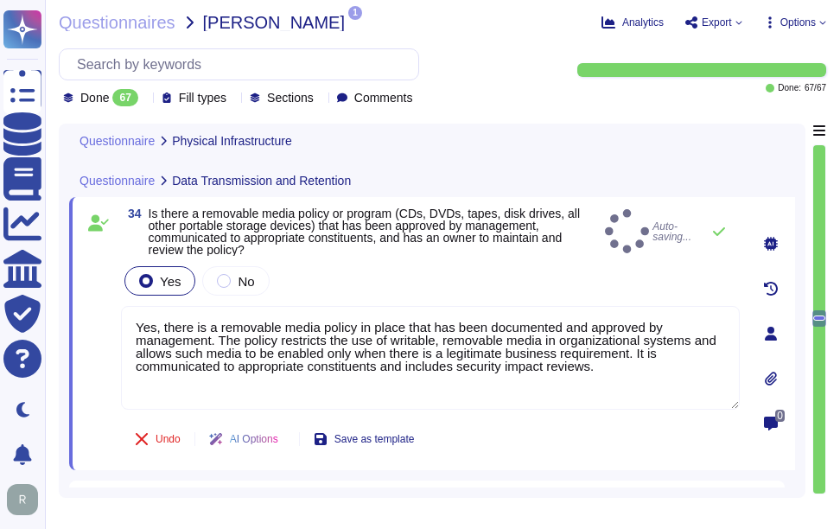
type textarea "Yes, there is a removable media policy in place that has been documented and ap…"
click at [473, 255] on div "34 Is there a removable media policy or program (CDs, DVDs, tapes, disk drives,…" at bounding box center [411, 333] width 656 height 252
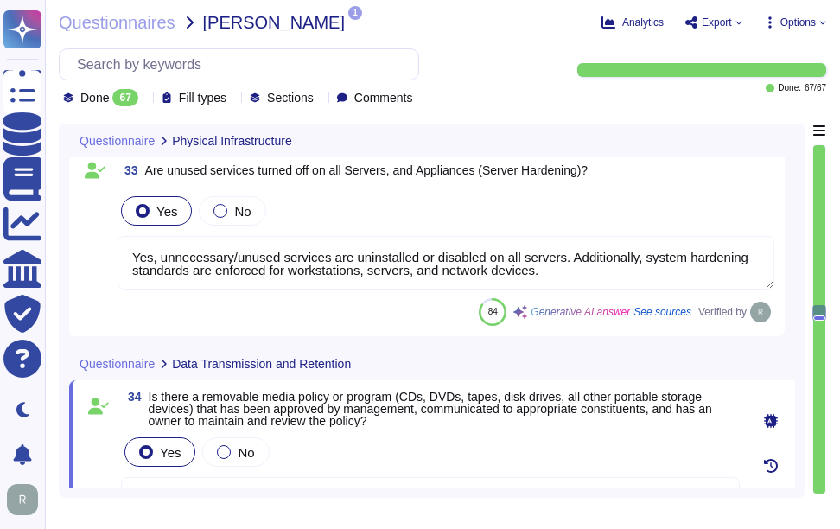
type textarea "No, Intrusion Detection and/or Prevention Systems (IDS/IPS) are not currently d…"
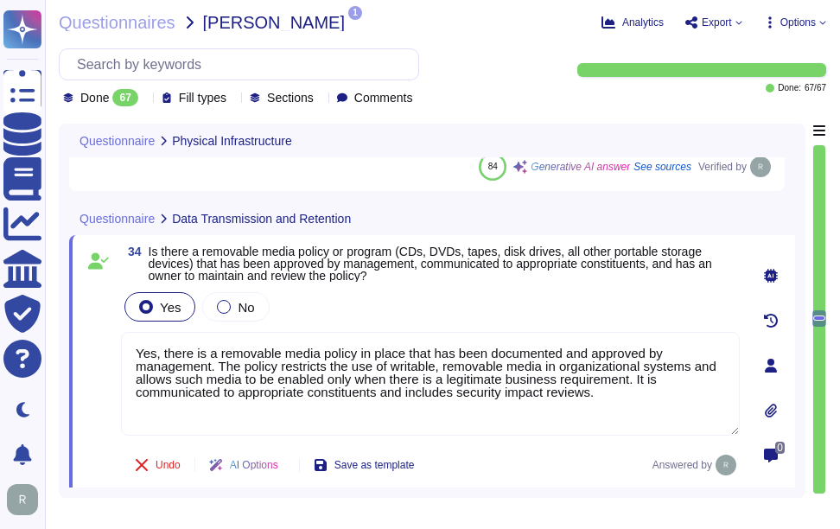
scroll to position [6776, 0]
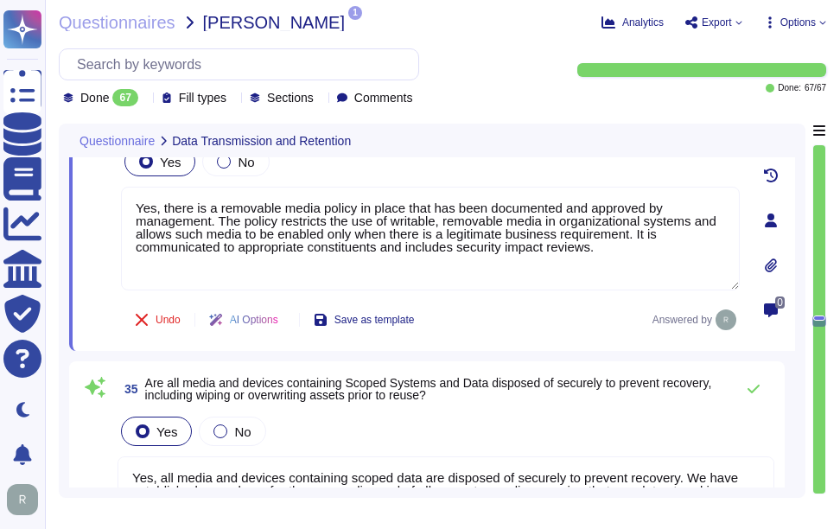
type textarea "Yes, scoped data inside the network is encrypted at rest using AES-256. This in…"
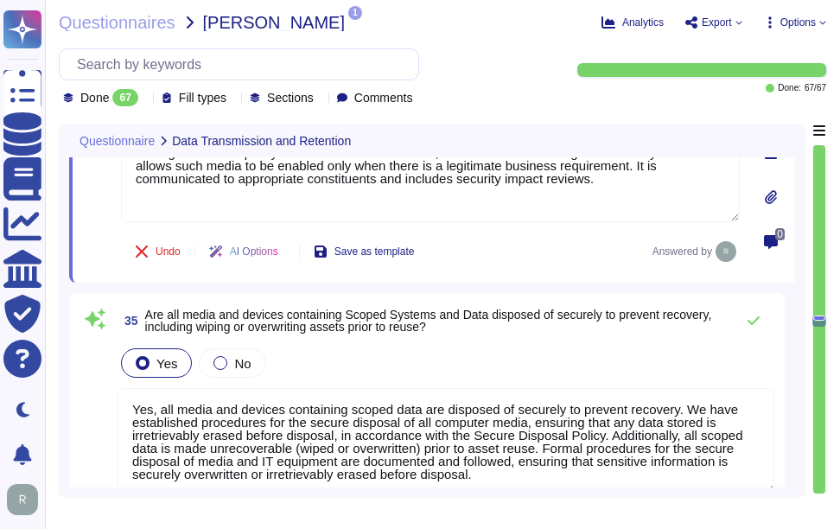
scroll to position [7035, 0]
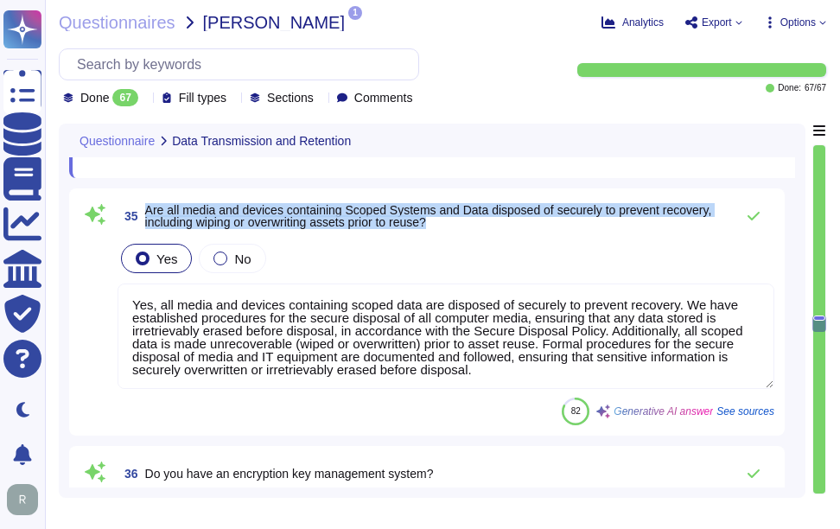
drag, startPoint x: 146, startPoint y: 207, endPoint x: 459, endPoint y: 221, distance: 313.0
click at [459, 221] on span "Are all media and devices containing Scoped Systems and Data disposed of secure…" at bounding box center [435, 216] width 580 height 24
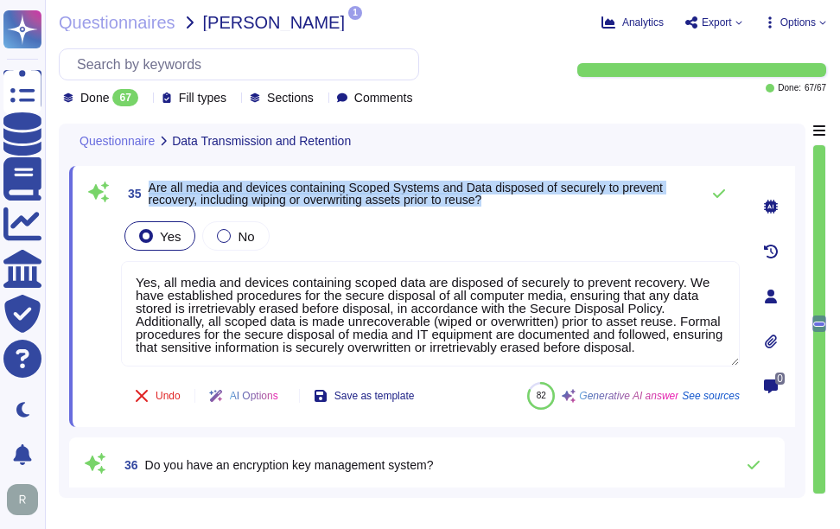
drag, startPoint x: 149, startPoint y: 186, endPoint x: 531, endPoint y: 200, distance: 382.1
click at [531, 200] on span "Are all media and devices containing Scoped Systems and Data disposed of secure…" at bounding box center [420, 193] width 542 height 24
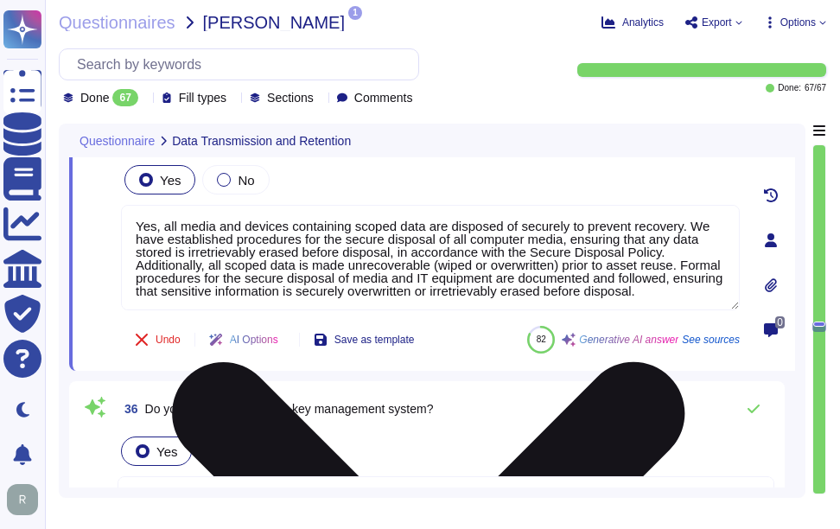
type textarea "Yes, scoped data sent or received electronically is encrypted in transit using …"
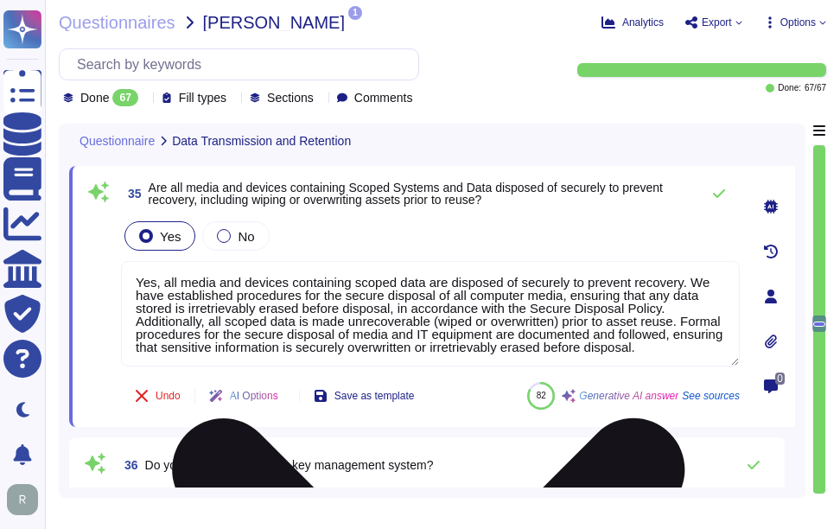
click at [409, 317] on textarea "Yes, all media and devices containing scoped data are disposed of securely to p…" at bounding box center [430, 313] width 618 height 105
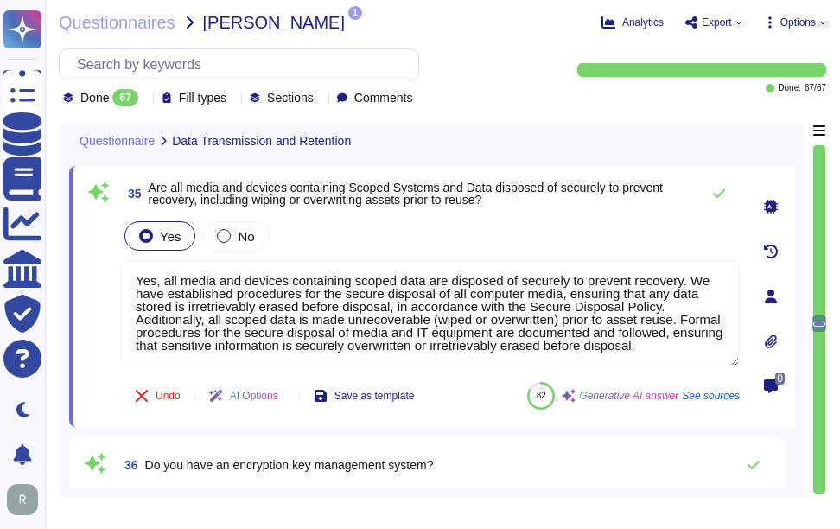
click at [500, 229] on div "Yes No" at bounding box center [430, 236] width 618 height 36
click at [477, 235] on div "Yes No" at bounding box center [430, 236] width 618 height 36
click at [476, 235] on div "Yes No" at bounding box center [430, 236] width 618 height 36
click at [726, 189] on button at bounding box center [718, 193] width 41 height 35
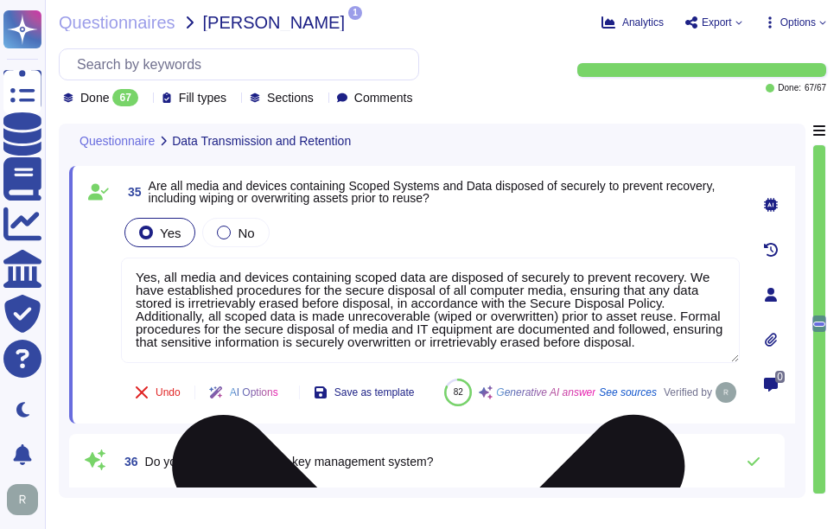
scroll to position [15, 0]
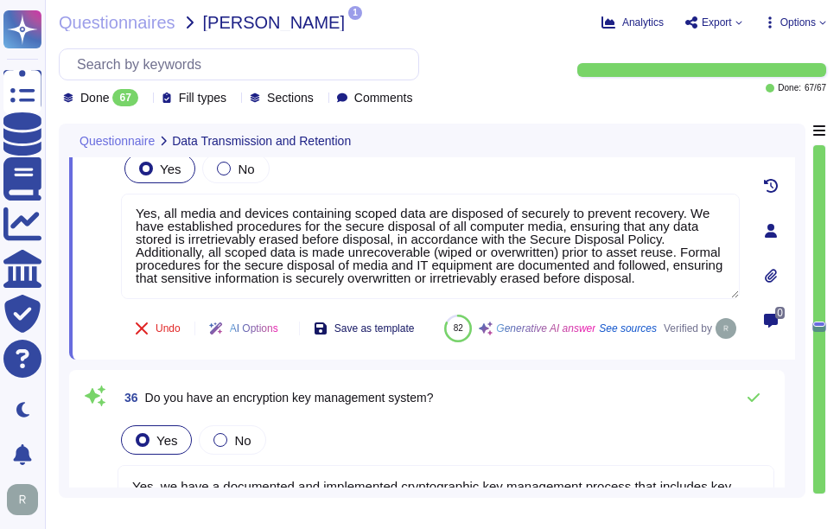
type textarea "Yes, scoped data sent or received electronically is encrypted in transit using …"
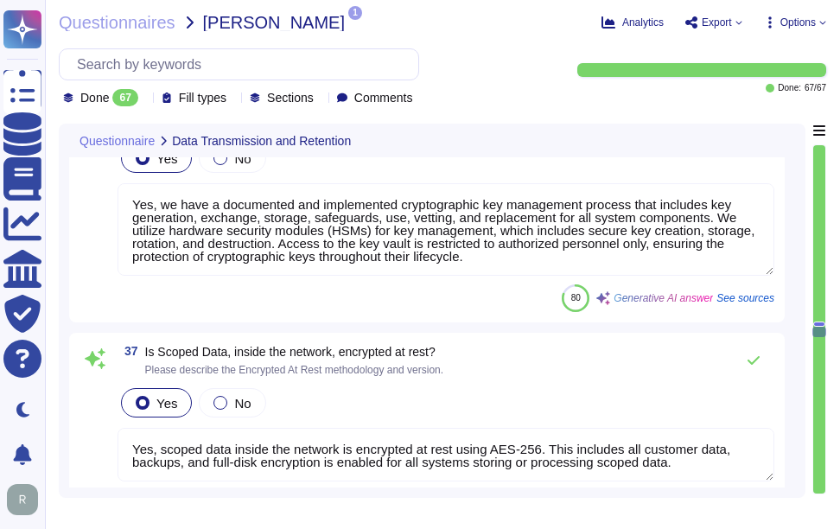
type textarea "Yes, there is an access control policy that has been approved by management, co…"
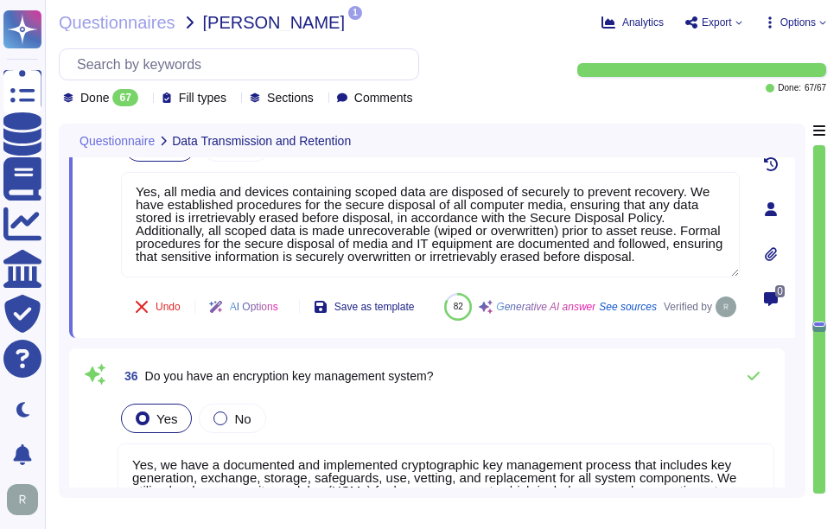
type textarea "Yes, scoped data sent or received electronically is encrypted in transit using …"
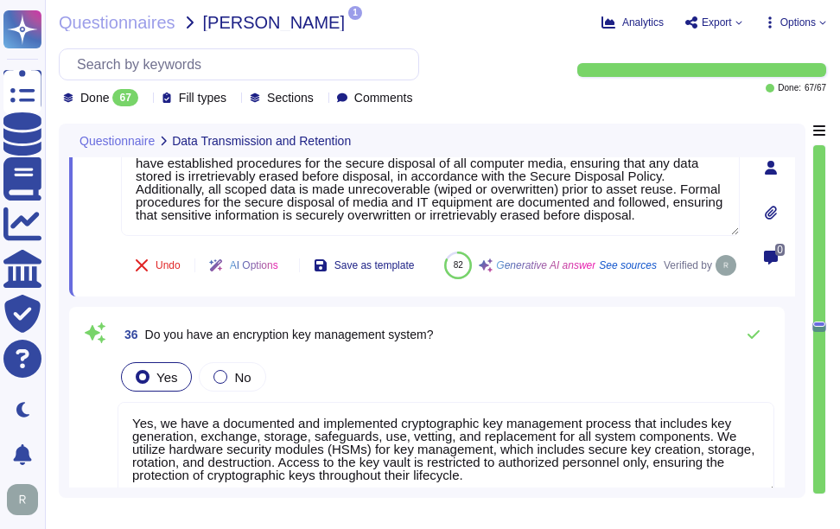
scroll to position [7163, 0]
drag, startPoint x: 146, startPoint y: 374, endPoint x: 453, endPoint y: 372, distance: 306.7
click at [453, 351] on div "36 Do you have an encryption key management system?" at bounding box center [445, 333] width 656 height 35
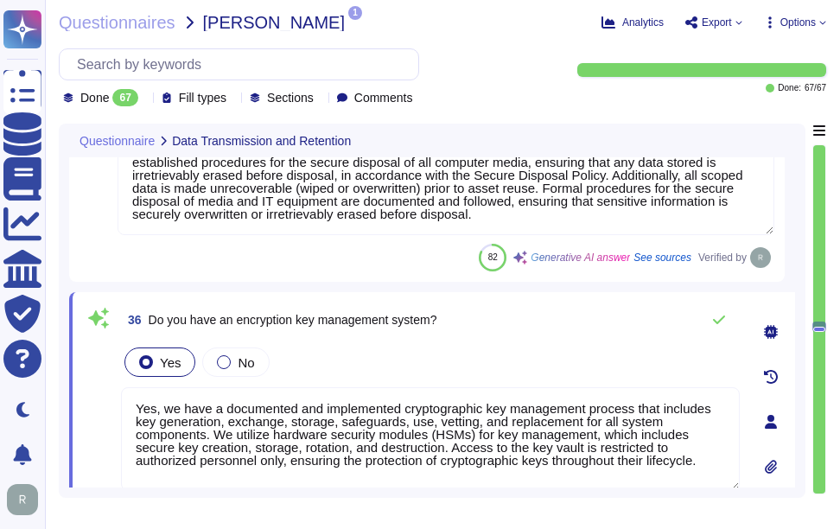
scroll to position [2, 0]
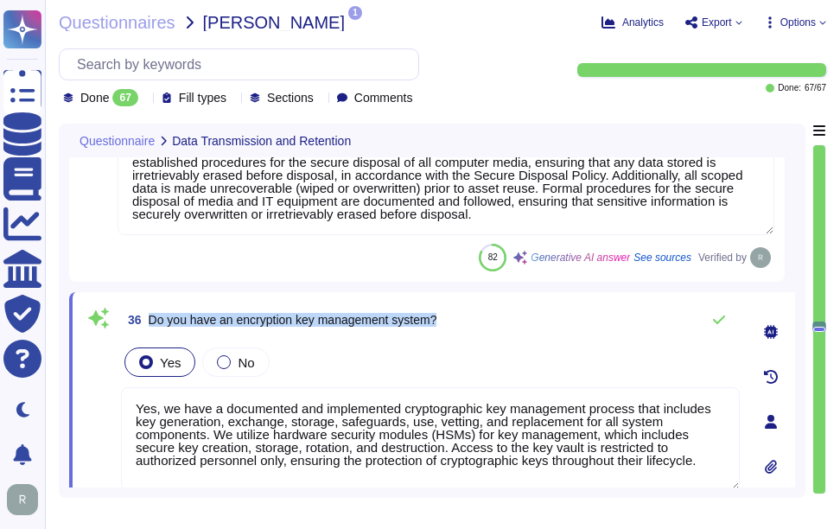
drag, startPoint x: 149, startPoint y: 320, endPoint x: 474, endPoint y: 307, distance: 325.1
click at [474, 307] on div "36 Do you have an encryption key management system?" at bounding box center [430, 319] width 618 height 35
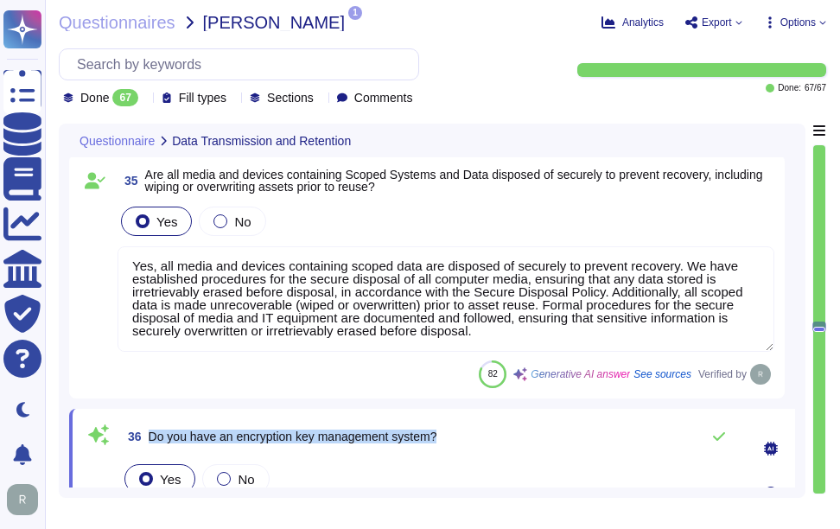
scroll to position [7076, 0]
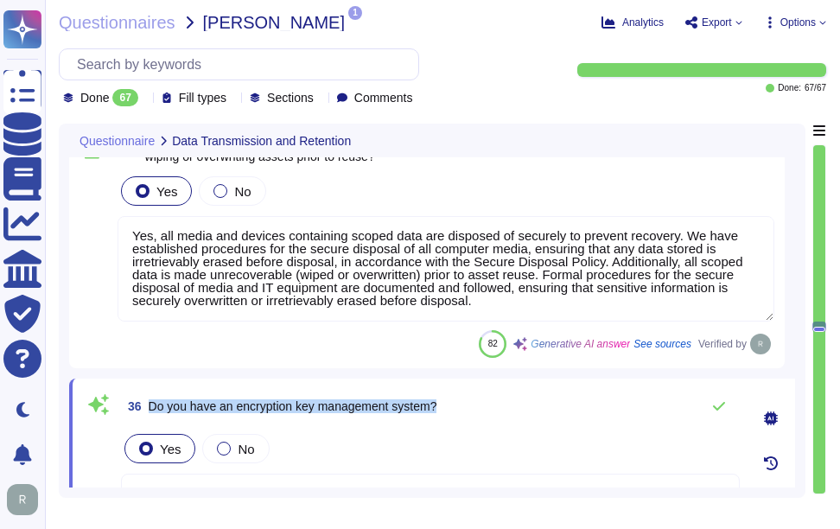
type textarea "Yes, scoped data sent or received electronically is encrypted in transit using …"
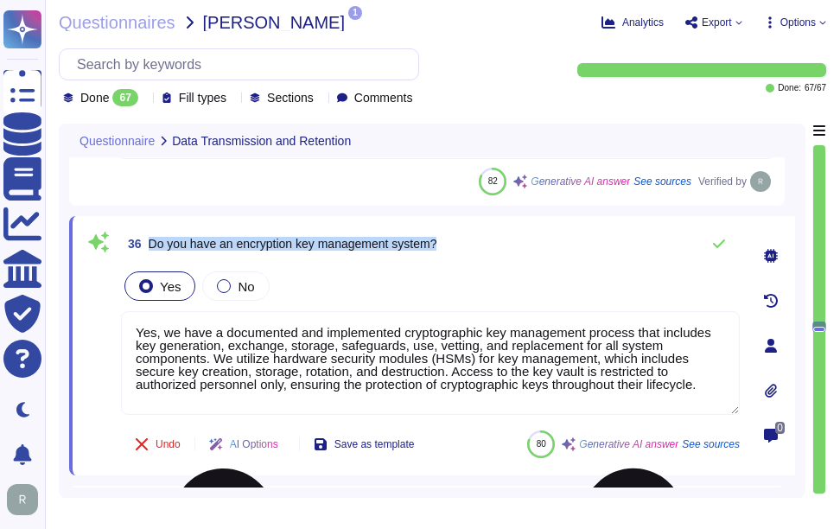
scroll to position [7249, 0]
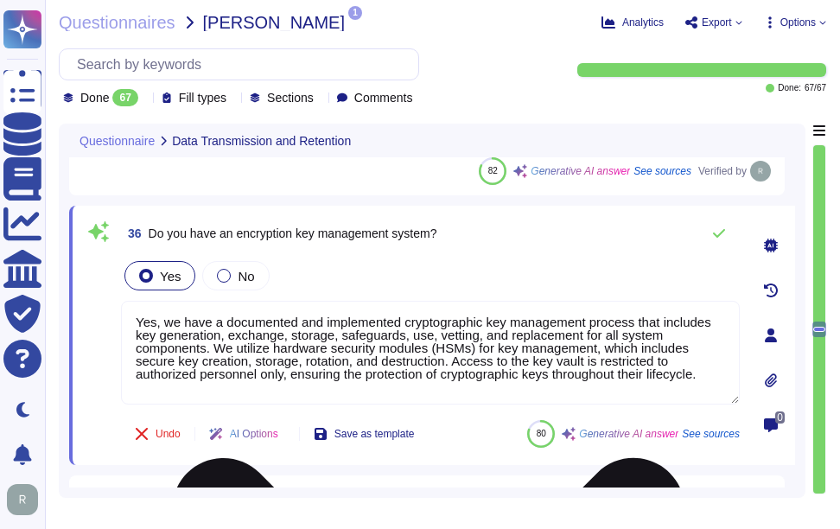
click at [468, 370] on textarea "Yes, we have a documented and implemented cryptographic key management process …" at bounding box center [430, 353] width 618 height 104
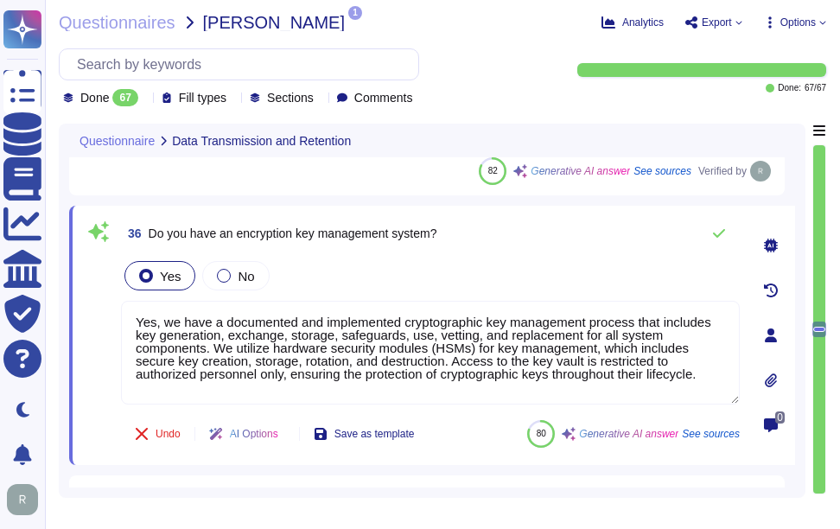
click at [478, 277] on div "Yes No" at bounding box center [430, 275] width 618 height 36
click at [714, 232] on icon at bounding box center [719, 233] width 14 height 14
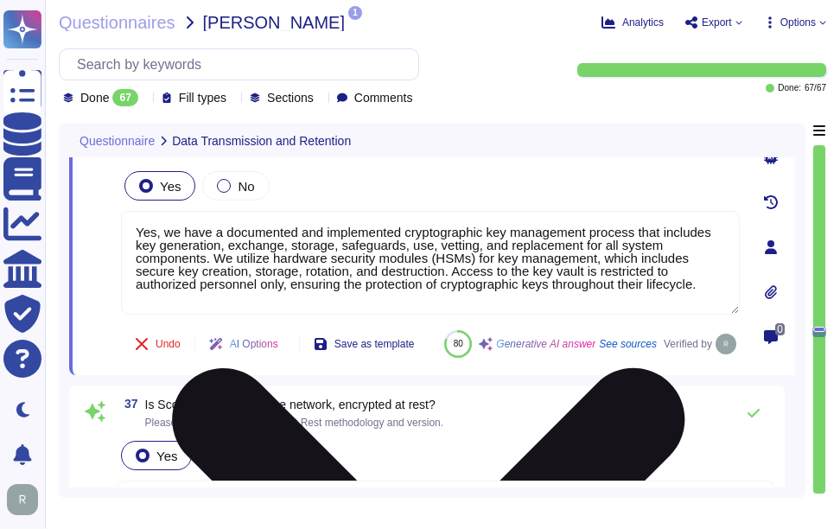
type textarea "Yes, there is an access control policy that has been approved by management, co…"
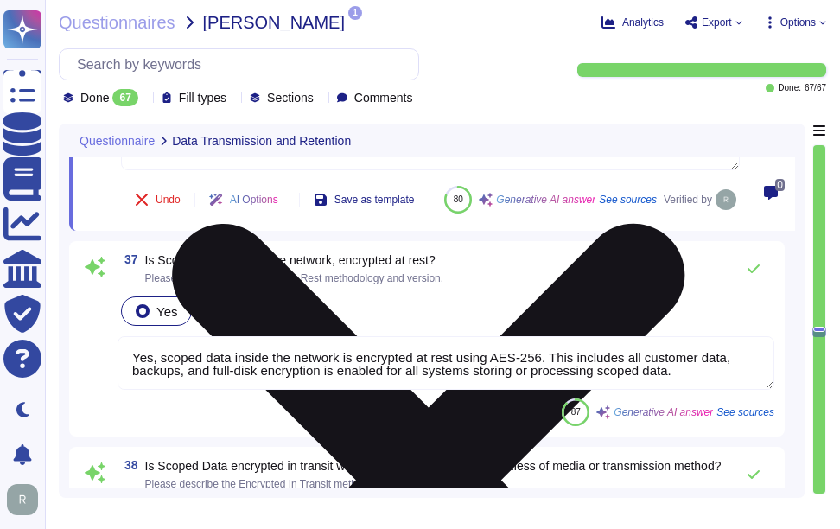
scroll to position [7508, 0]
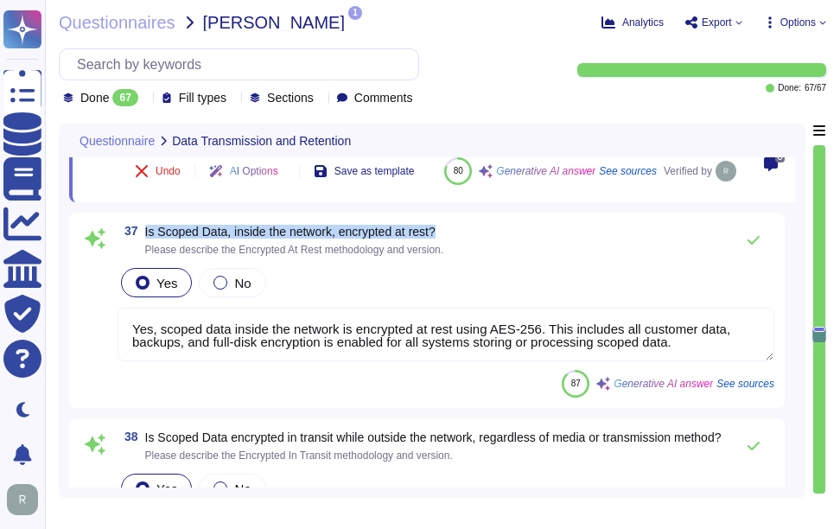
drag, startPoint x: 144, startPoint y: 270, endPoint x: 460, endPoint y: 270, distance: 316.2
click at [460, 257] on div "37 Is Scoped Data, inside the network, encrypted at rest? Please describe the E…" at bounding box center [445, 240] width 656 height 35
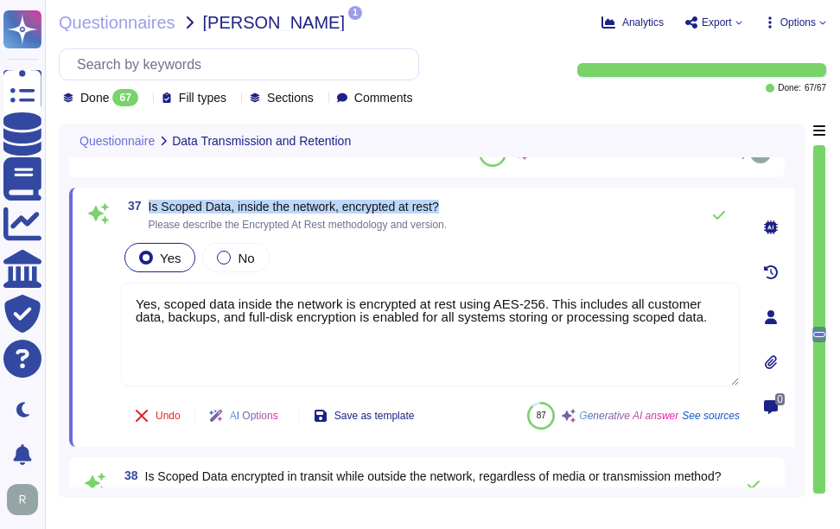
drag, startPoint x: 147, startPoint y: 203, endPoint x: 489, endPoint y: 200, distance: 342.1
click at [489, 200] on div "37 Is Scoped Data, inside the network, encrypted at rest? Please describe the E…" at bounding box center [430, 215] width 618 height 35
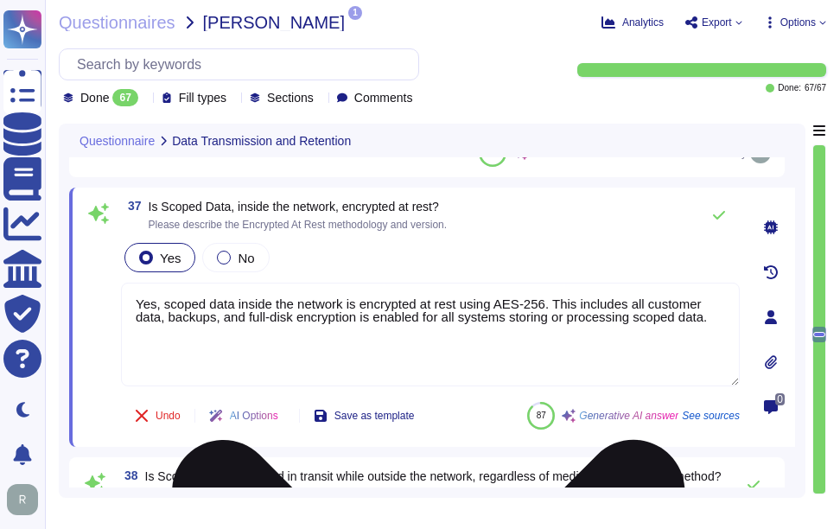
click at [522, 331] on textarea "Yes, scoped data inside the network is encrypted at rest using AES-256. This in…" at bounding box center [430, 334] width 618 height 104
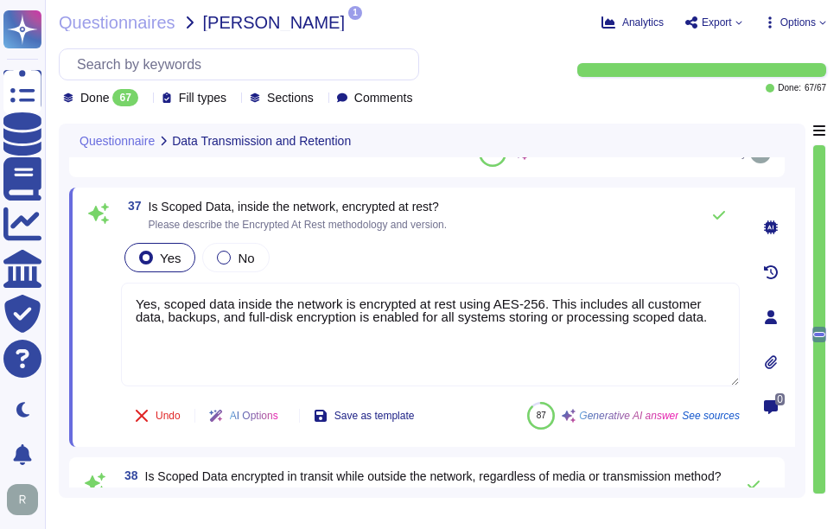
click at [557, 256] on div "Yes No" at bounding box center [430, 257] width 618 height 36
click at [715, 215] on icon at bounding box center [719, 215] width 14 height 14
click at [720, 214] on icon at bounding box center [719, 215] width 14 height 14
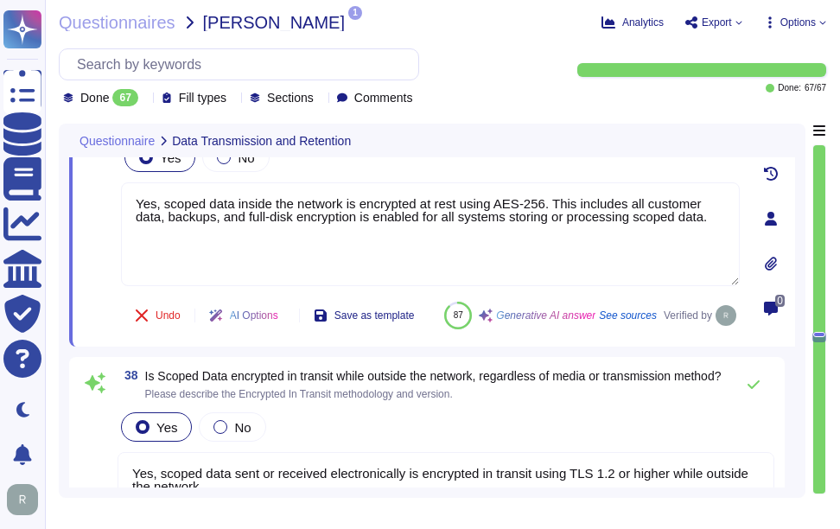
type textarea "Yes, developers are generally not permitted to access production environments. …"
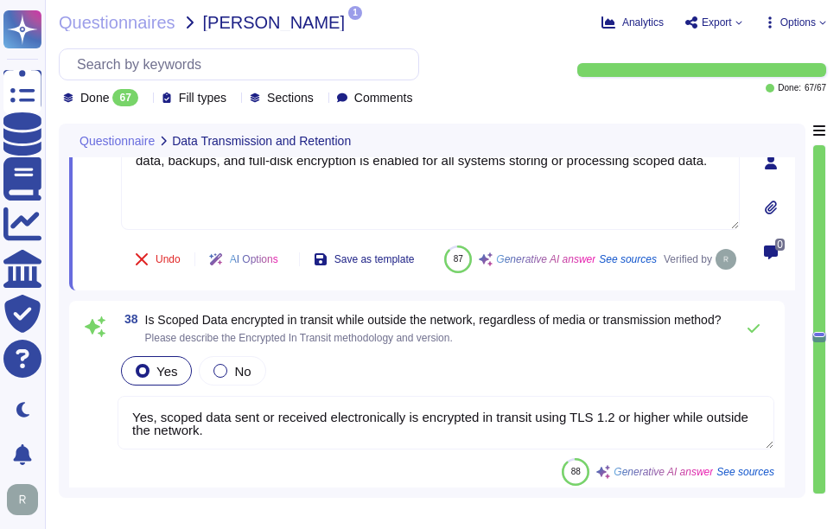
scroll to position [7681, 0]
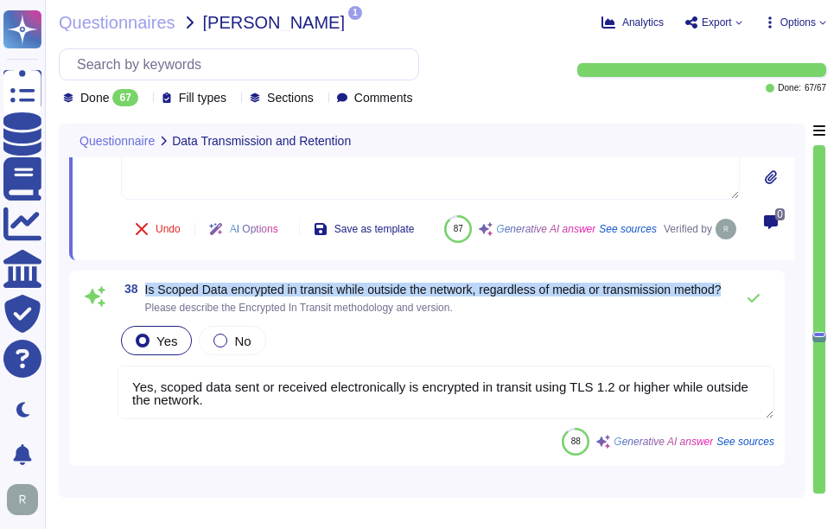
drag, startPoint x: 146, startPoint y: 329, endPoint x: 237, endPoint y: 339, distance: 91.2
click at [237, 295] on span "Is Scoped Data encrypted in transit while outside the network, regardless of me…" at bounding box center [433, 289] width 576 height 12
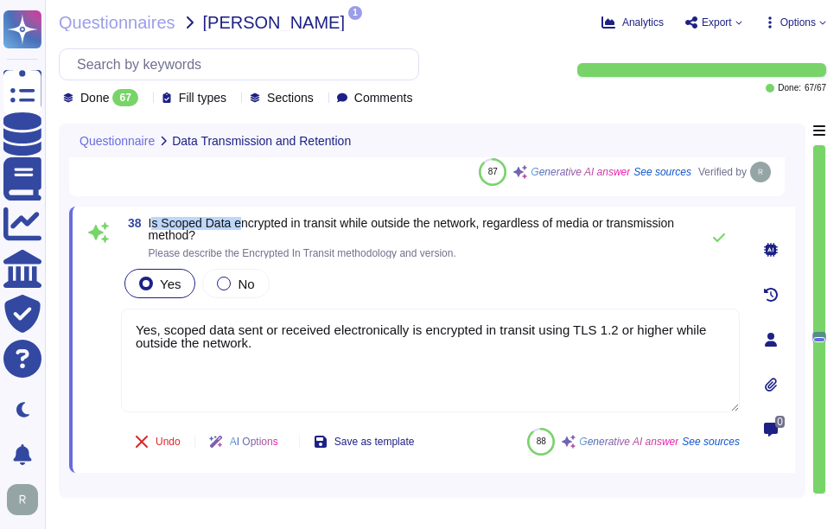
drag, startPoint x: 163, startPoint y: 221, endPoint x: 238, endPoint y: 230, distance: 75.6
click at [238, 230] on span "Is Scoped Data encrypted in transit while outside the network, regardless of me…" at bounding box center [412, 229] width 526 height 26
drag, startPoint x: 238, startPoint y: 230, endPoint x: 150, endPoint y: 220, distance: 88.6
click at [150, 220] on span "Is Scoped Data encrypted in transit while outside the network, regardless of me…" at bounding box center [412, 229] width 526 height 26
drag, startPoint x: 148, startPoint y: 223, endPoint x: 248, endPoint y: 230, distance: 100.4
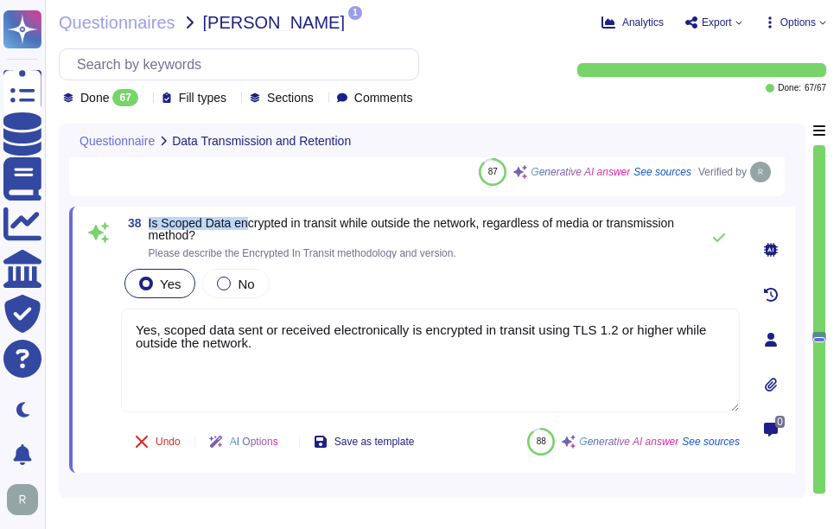
click at [248, 230] on span "38 Is Scoped Data encrypted in transit while outside the network, regardless of…" at bounding box center [406, 237] width 570 height 41
drag, startPoint x: 248, startPoint y: 230, endPoint x: 155, endPoint y: 234, distance: 93.4
click at [155, 234] on span "Is Scoped Data encrypted in transit while outside the network, regardless of me…" at bounding box center [412, 229] width 526 height 26
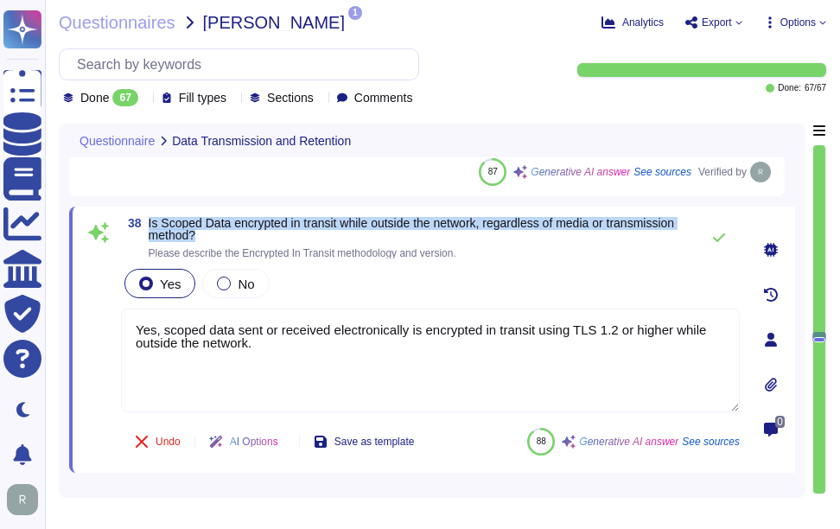
drag, startPoint x: 148, startPoint y: 221, endPoint x: 224, endPoint y: 233, distance: 77.0
click at [224, 233] on span "38 Is Scoped Data encrypted in transit while outside the network, regardless of…" at bounding box center [406, 237] width 570 height 41
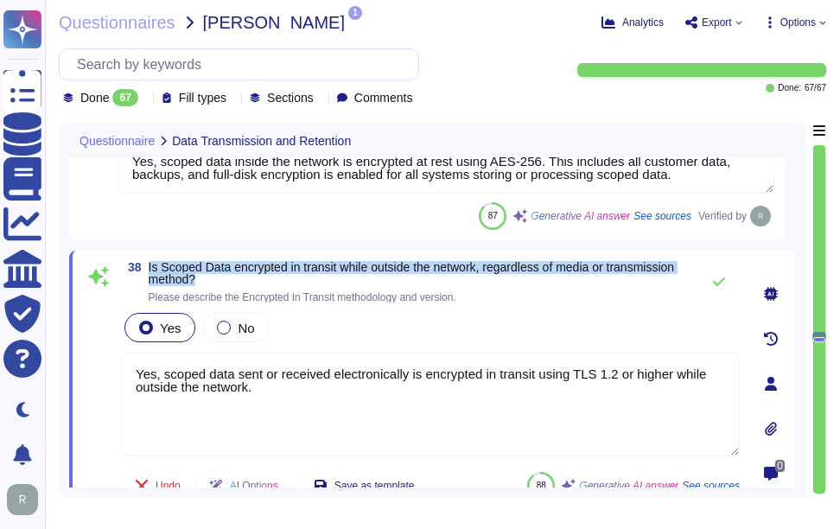
scroll to position [7595, 0]
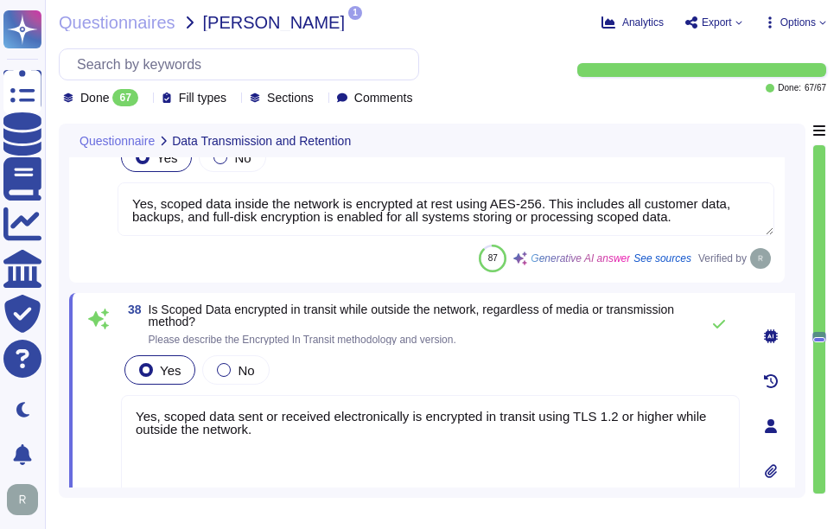
drag, startPoint x: 298, startPoint y: 434, endPoint x: 105, endPoint y: 393, distance: 197.7
click at [105, 393] on div "38 Is Scoped Data encrypted in transit while outside the network, regardless of…" at bounding box center [411, 425] width 656 height 245
click at [389, 371] on div "Yes No" at bounding box center [430, 370] width 618 height 36
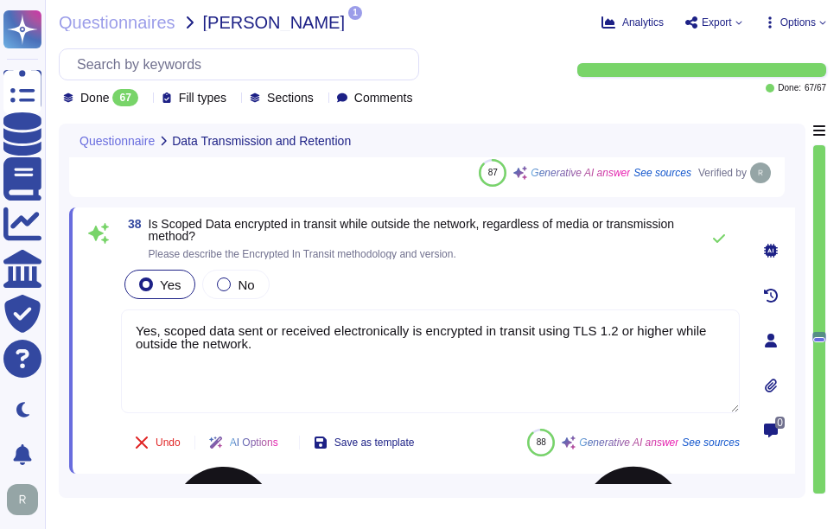
scroll to position [7681, 0]
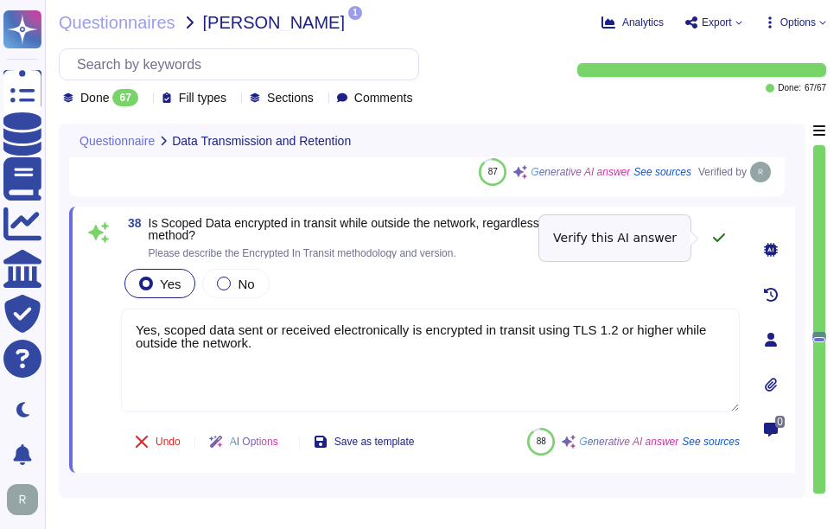
click at [721, 237] on icon at bounding box center [719, 237] width 12 height 9
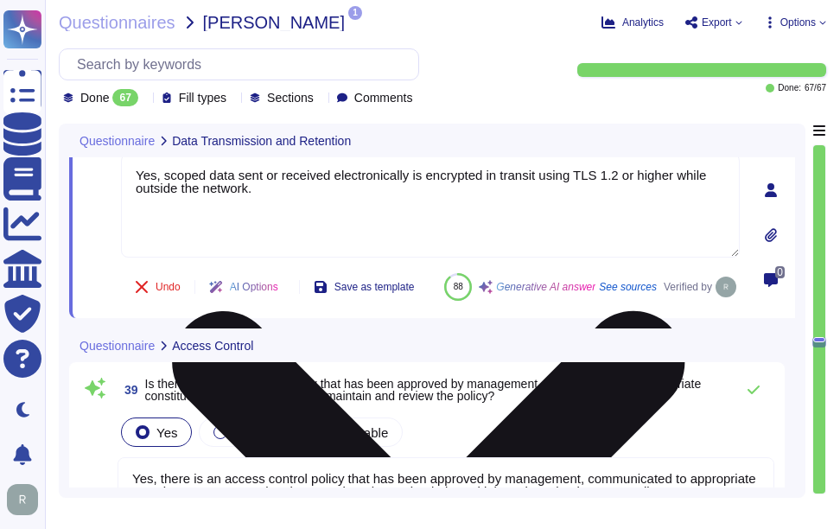
type textarea "Sectigo has implemented several compensating controls to ensure appropriate dev…"
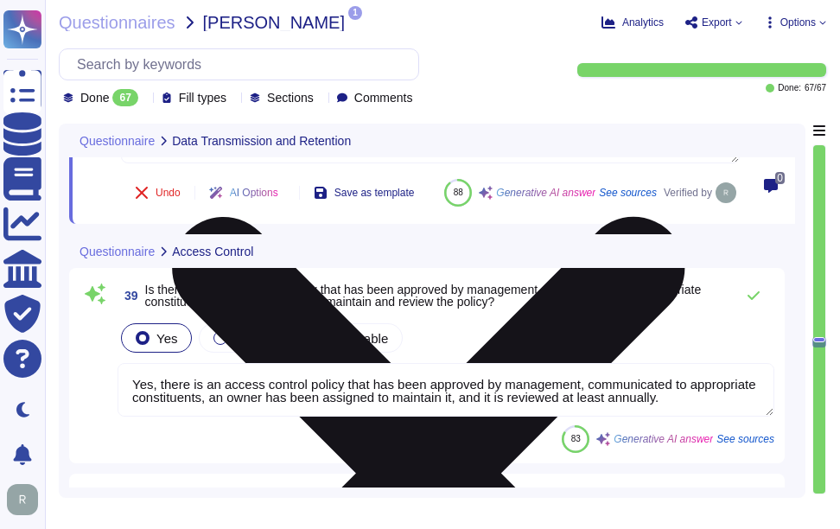
scroll to position [7940, 0]
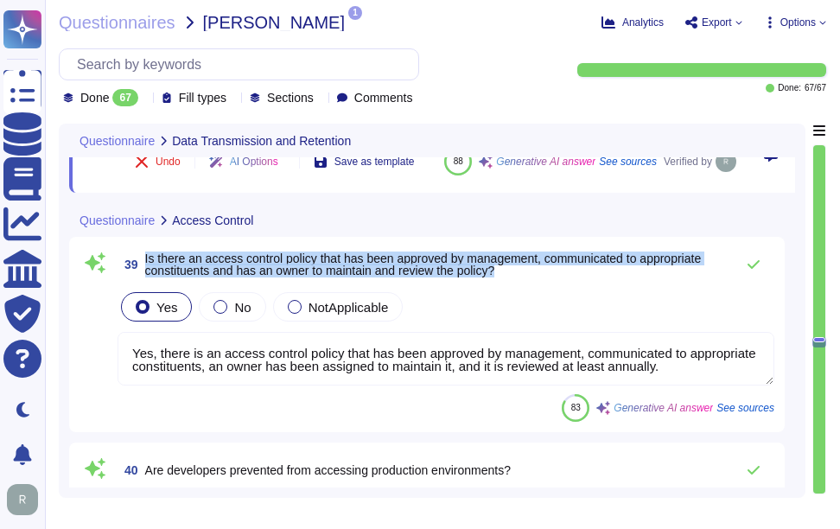
drag, startPoint x: 145, startPoint y: 310, endPoint x: 517, endPoint y: 322, distance: 372.5
click at [517, 276] on span "Is there an access control policy that has been approved by management, communi…" at bounding box center [435, 264] width 580 height 24
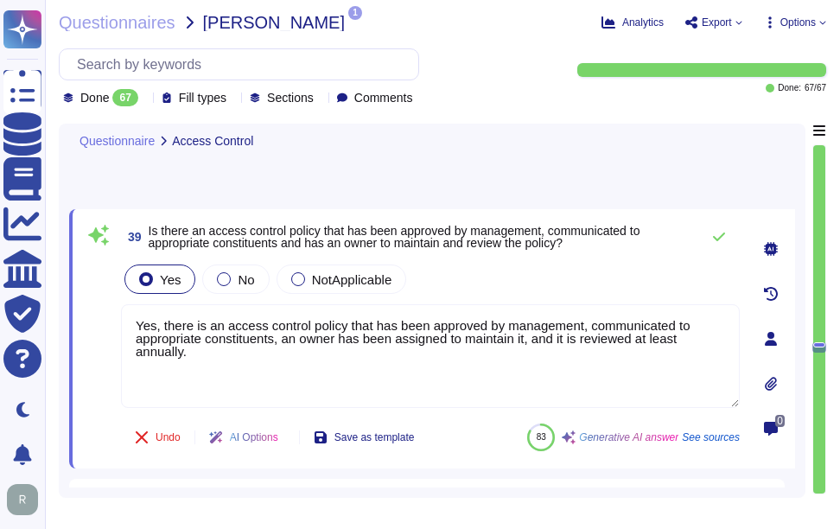
scroll to position [7854, 0]
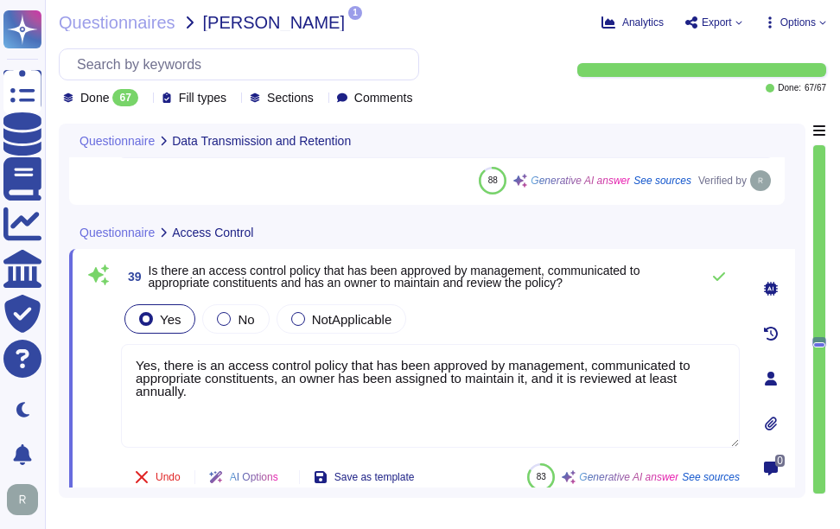
type textarea "Yes, scoped data inside the network is encrypted at rest using AES-256. This in…"
type textarea "Yes, scoped data sent or received electronically is encrypted in transit using …"
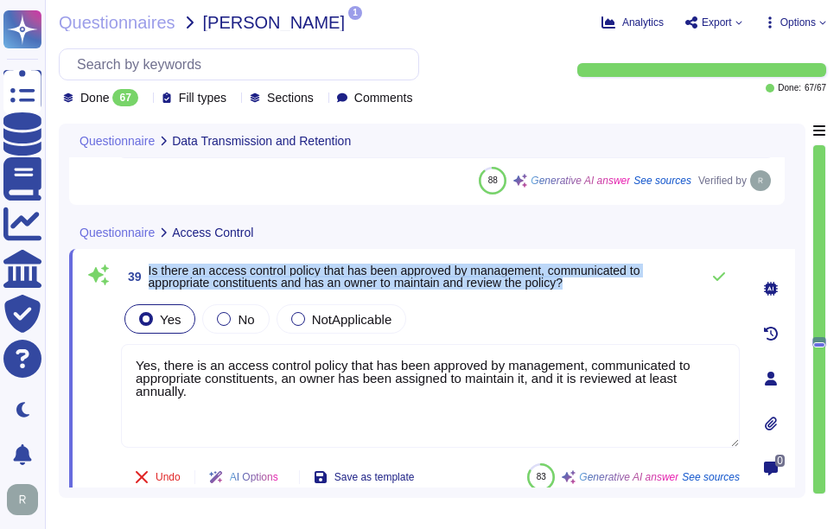
drag, startPoint x: 149, startPoint y: 270, endPoint x: 596, endPoint y: 285, distance: 446.8
click at [596, 285] on span "Is there an access control policy that has been approved by management, communi…" at bounding box center [420, 276] width 542 height 24
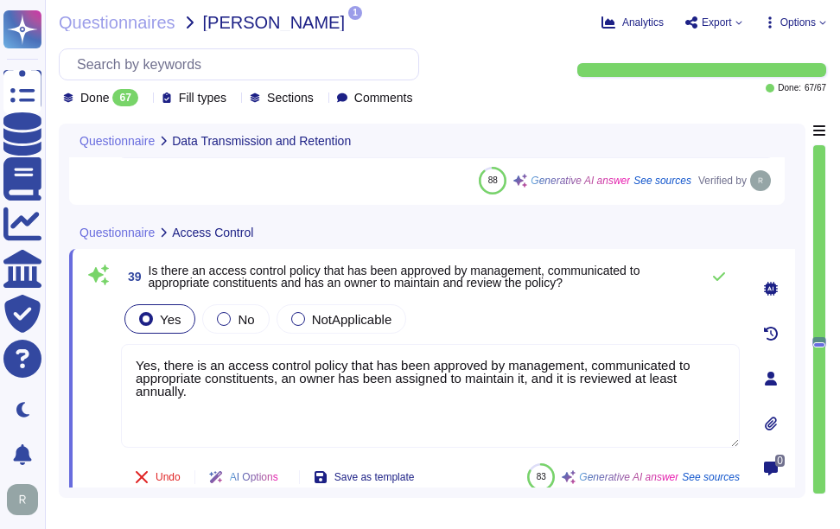
drag, startPoint x: 226, startPoint y: 397, endPoint x: 104, endPoint y: 361, distance: 127.9
click at [103, 361] on div "39 Is there an access control policy that has been approved by management, comm…" at bounding box center [411, 378] width 656 height 238
click at [548, 323] on div "Yes No NotApplicable" at bounding box center [430, 319] width 618 height 36
click at [720, 273] on icon at bounding box center [719, 277] width 14 height 14
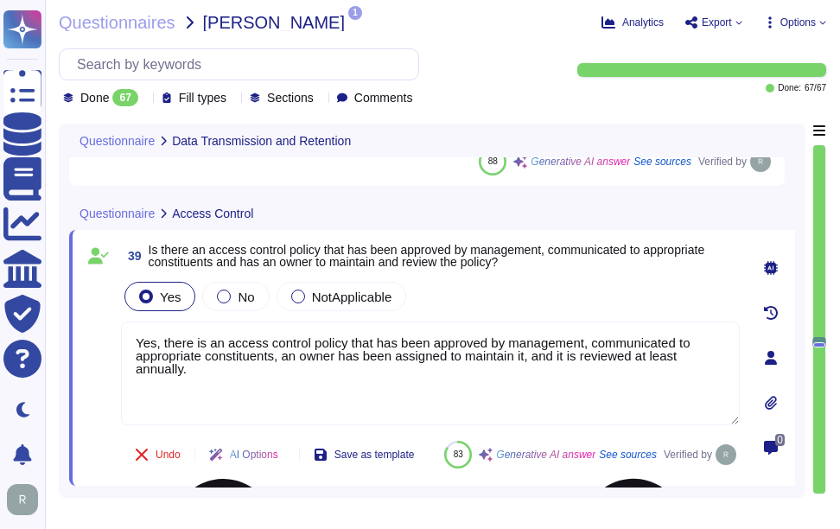
type textarea "Yes, scoped data inside the network is encrypted at rest using AES-256. This in…"
type textarea "Yes, scoped data sent or received electronically is encrypted in transit using …"
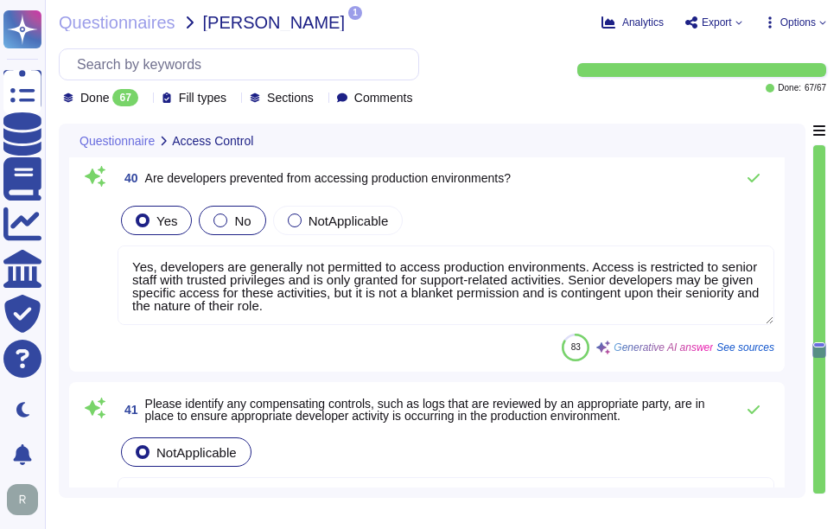
scroll to position [8199, 0]
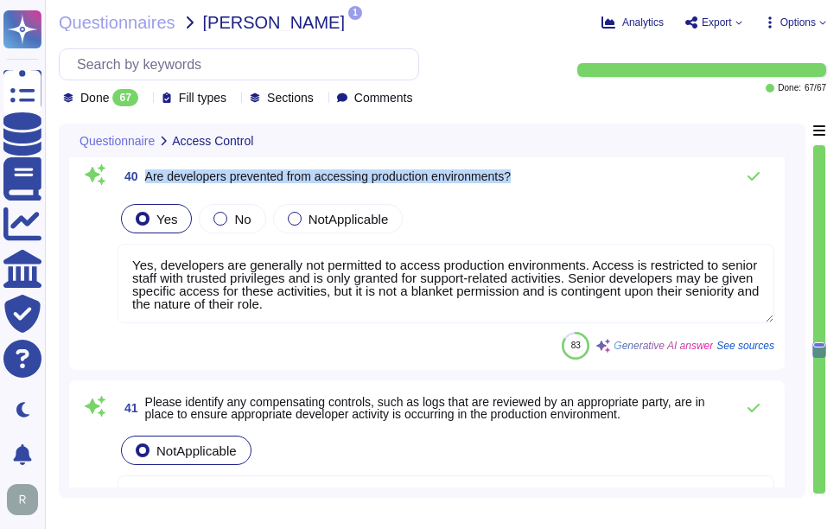
drag, startPoint x: 148, startPoint y: 218, endPoint x: 559, endPoint y: 212, distance: 411.2
click at [559, 193] on div "40 Are developers prevented from accessing production environments?" at bounding box center [445, 176] width 656 height 35
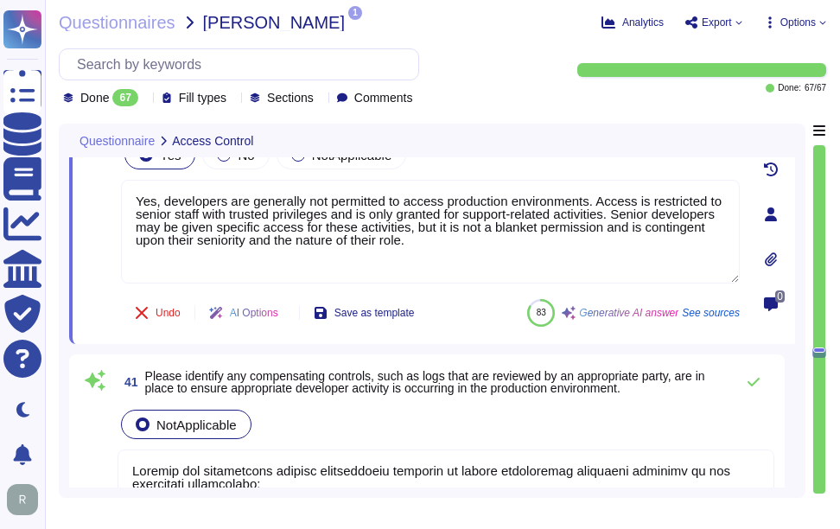
type textarea "Yes, user access rights are reviewed at least annually, and access rights to IT…"
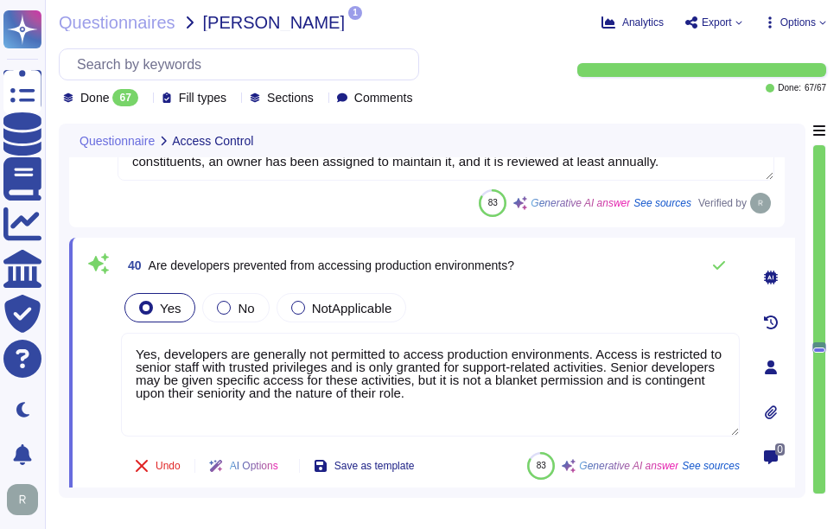
scroll to position [8027, 0]
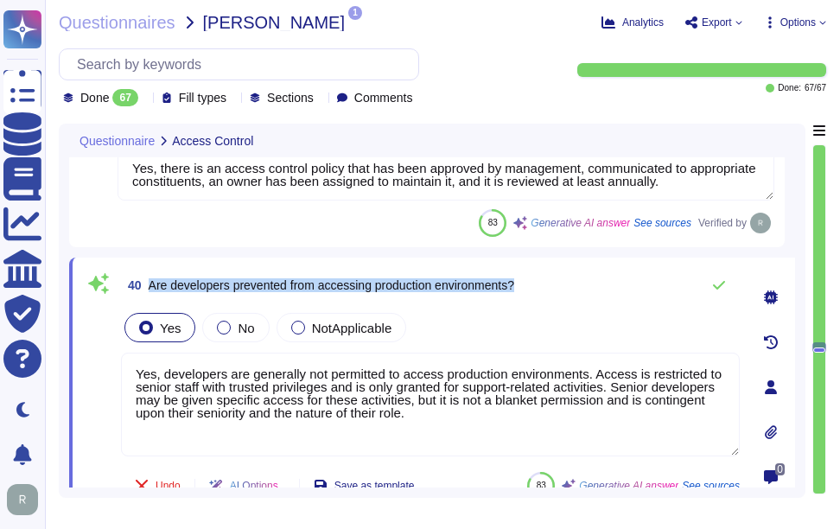
drag, startPoint x: 150, startPoint y: 284, endPoint x: 587, endPoint y: 279, distance: 436.3
click at [587, 279] on div "40 Are developers prevented from accessing production environments?" at bounding box center [430, 285] width 618 height 35
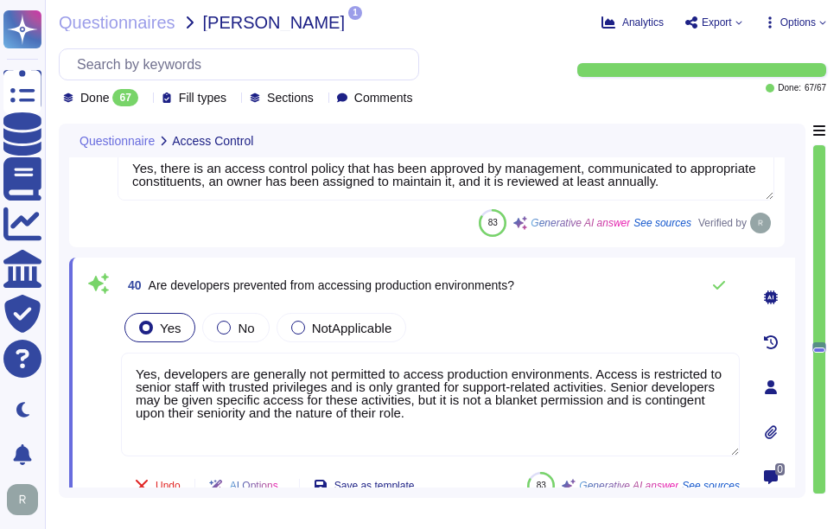
drag, startPoint x: 442, startPoint y: 413, endPoint x: 124, endPoint y: 350, distance: 324.9
click at [114, 347] on div "40 Are developers prevented from accessing production environments? Yes No NotA…" at bounding box center [411, 387] width 656 height 238
click at [549, 326] on div "Yes No NotApplicable" at bounding box center [430, 327] width 618 height 36
click at [513, 302] on div "40 Are developers prevented from accessing production environments? Yes No NotA…" at bounding box center [411, 387] width 656 height 238
click at [721, 281] on icon at bounding box center [719, 285] width 14 height 14
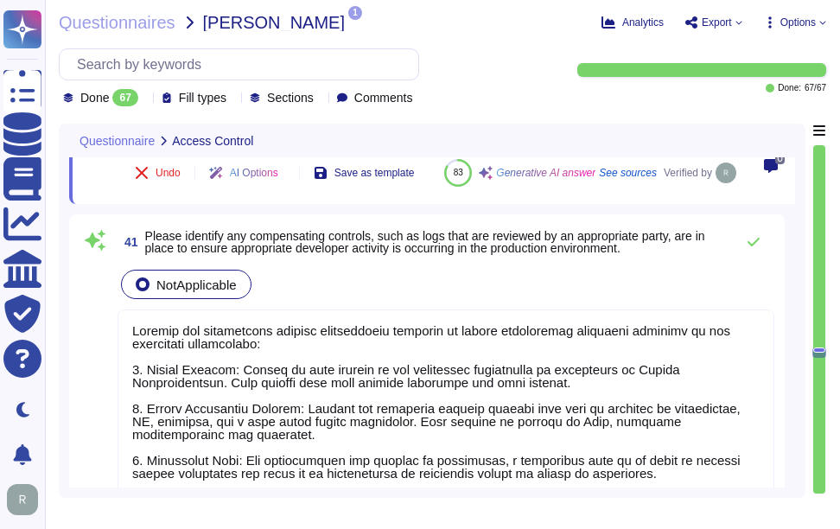
scroll to position [8372, 0]
type textarea "Yes, user access rights are reviewed at least annually, and access rights to IT…"
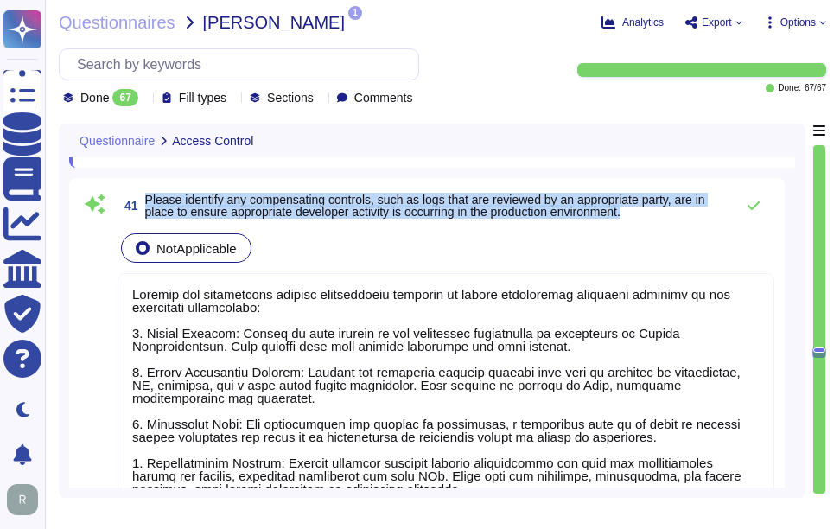
drag, startPoint x: 147, startPoint y: 238, endPoint x: 656, endPoint y: 251, distance: 509.0
click at [656, 218] on span "Please identify any compensating controls, such as logs that are reviewed by an…" at bounding box center [435, 205] width 580 height 24
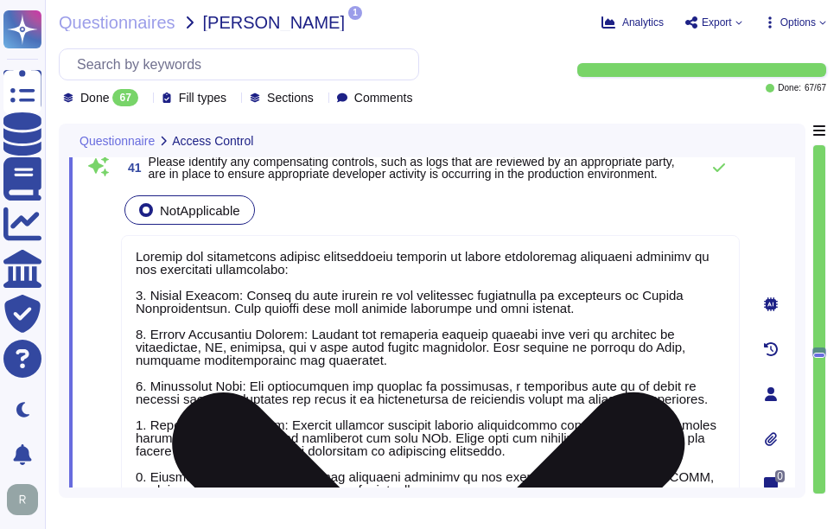
type textarea "Yes, controls are in place to prevent remote users from copying sensitive data …"
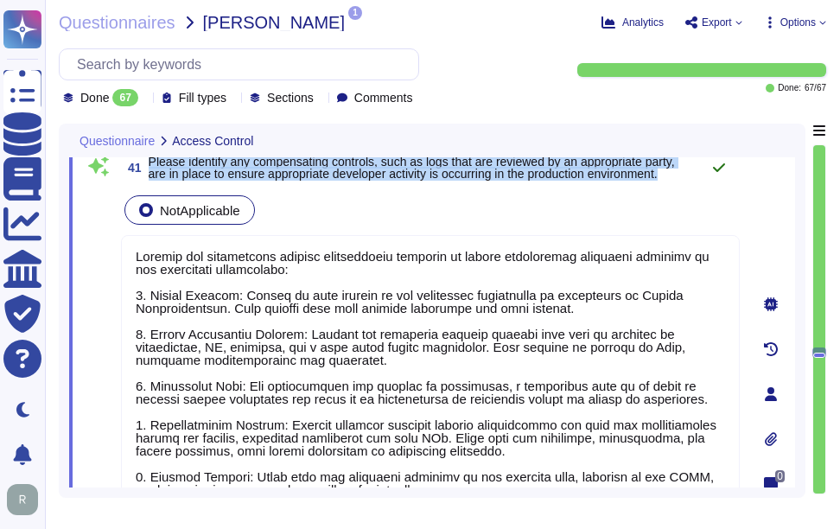
drag, startPoint x: 149, startPoint y: 163, endPoint x: 704, endPoint y: 177, distance: 554.7
click at [704, 177] on div "41 Please identify any compensating controls, such as logs that are reviewed by…" at bounding box center [430, 167] width 618 height 35
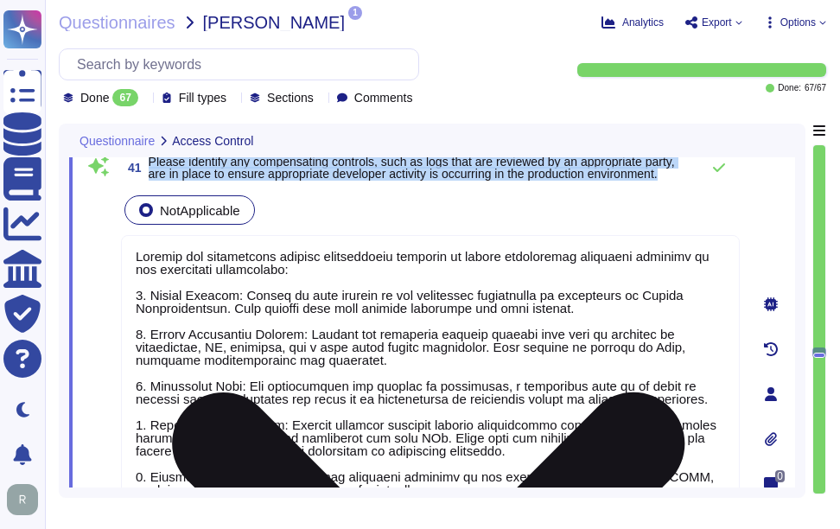
scroll to position [8286, 0]
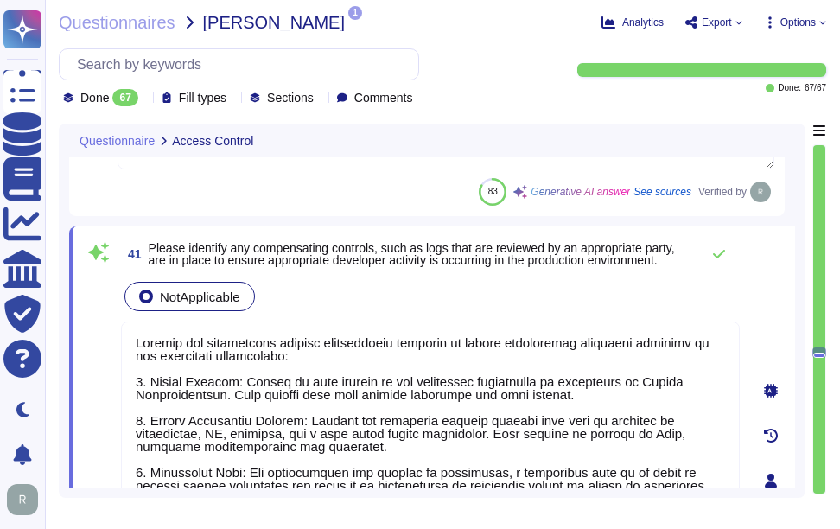
click at [670, 283] on div "NotApplicable" at bounding box center [430, 296] width 618 height 36
click at [722, 253] on icon at bounding box center [719, 254] width 12 height 9
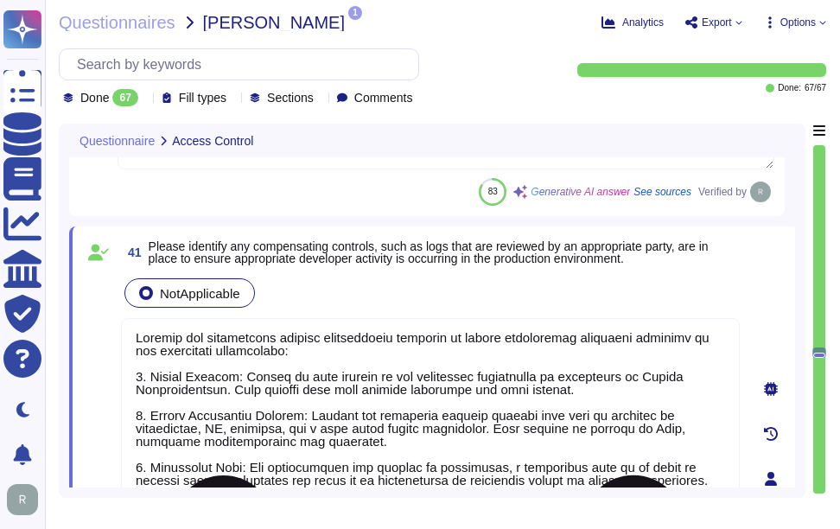
scroll to position [15, 0]
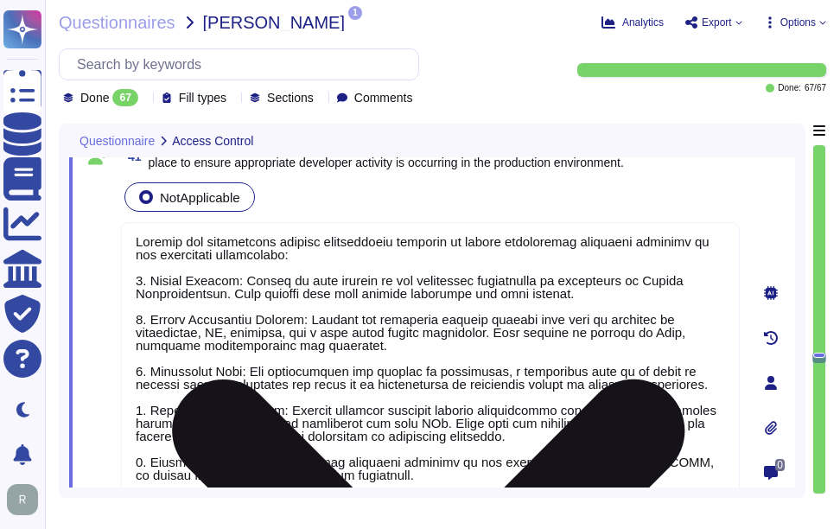
type textarea "Yes, controls are in place to prevent remote users from copying sensitive data …"
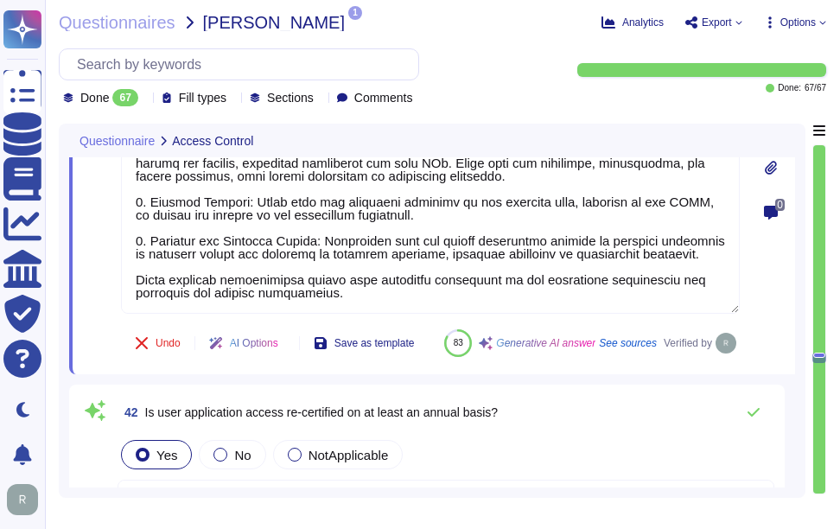
type textarea "Yes, encrypted communications are required for all remote network connections t…"
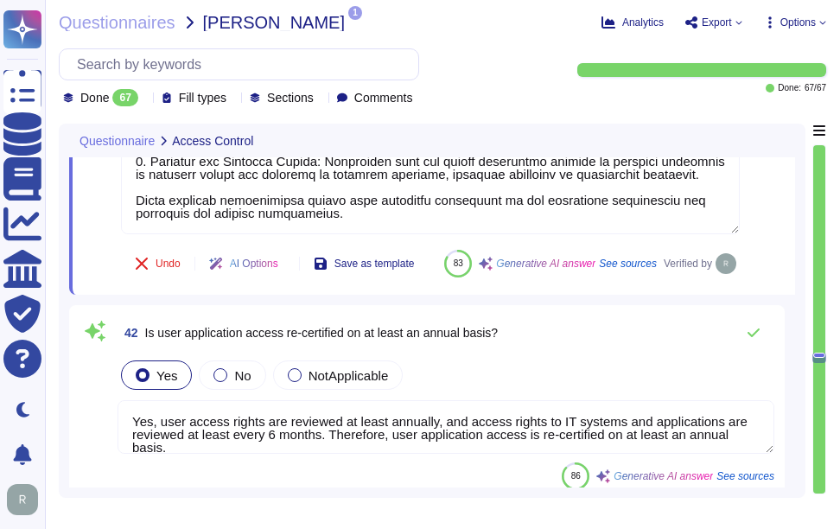
scroll to position [8804, 0]
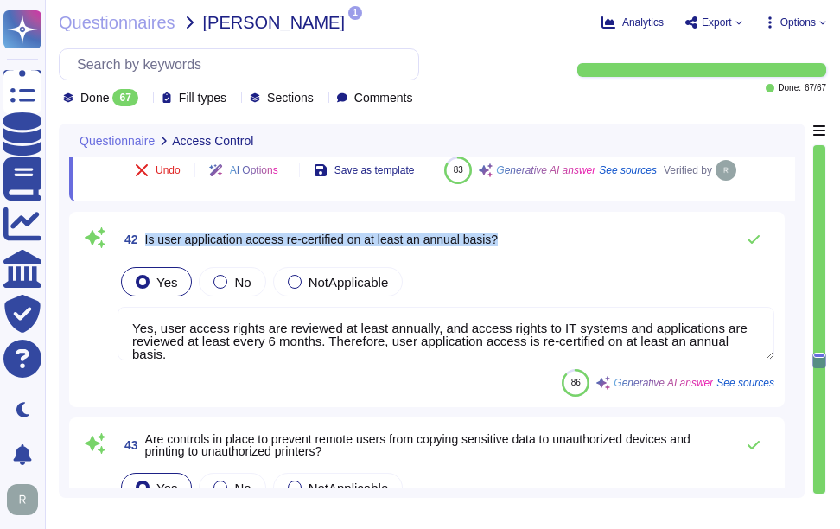
drag, startPoint x: 146, startPoint y: 276, endPoint x: 526, endPoint y: 275, distance: 380.1
click at [526, 257] on div "42 Is user application access re-certified on at least an annual basis?" at bounding box center [445, 239] width 656 height 35
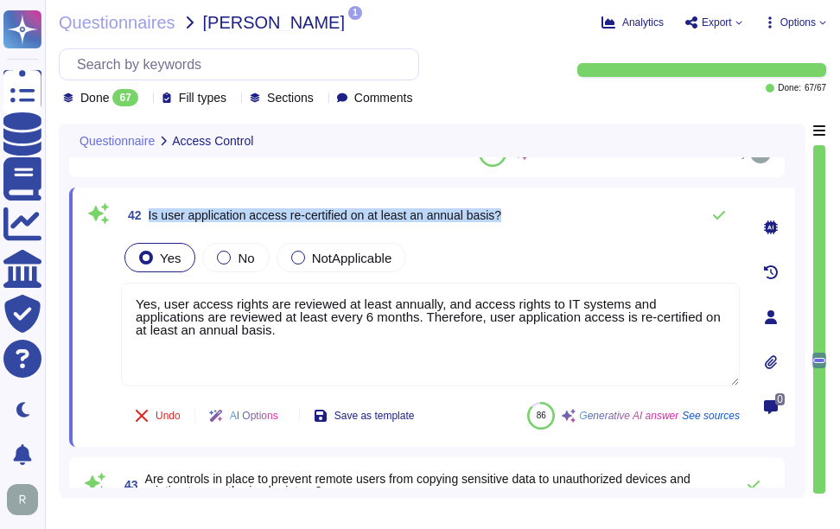
drag, startPoint x: 149, startPoint y: 212, endPoint x: 561, endPoint y: 205, distance: 412.1
click at [561, 205] on div "42 Is user application access re-certified on at least an annual basis?" at bounding box center [430, 215] width 618 height 35
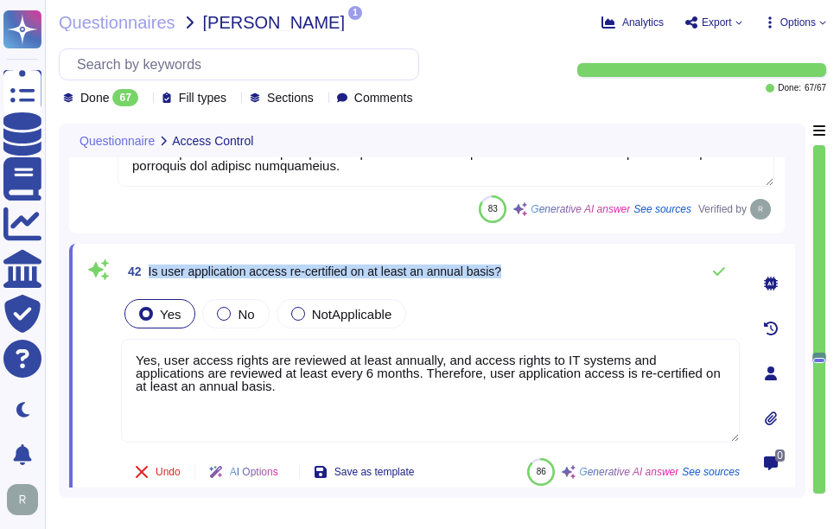
scroll to position [8718, 0]
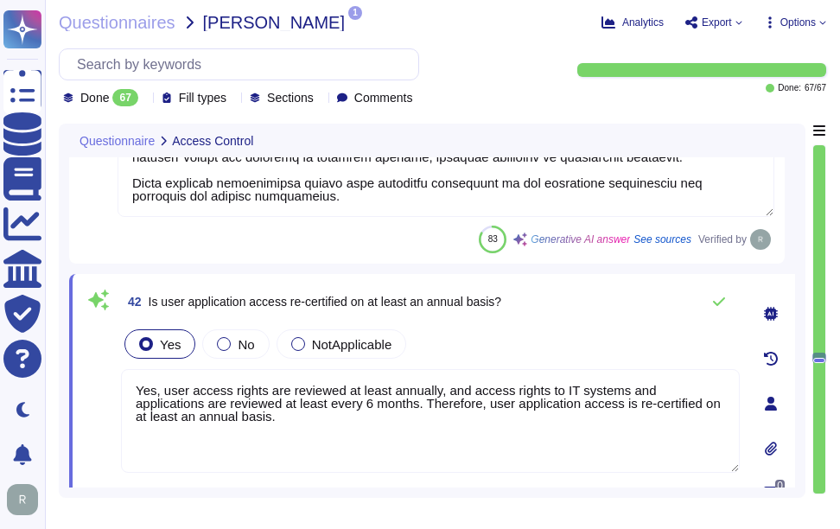
click at [584, 322] on div "42 Is user application access re-certified on at least an annual basis? Yes No …" at bounding box center [411, 403] width 656 height 238
click at [718, 298] on icon at bounding box center [719, 302] width 14 height 14
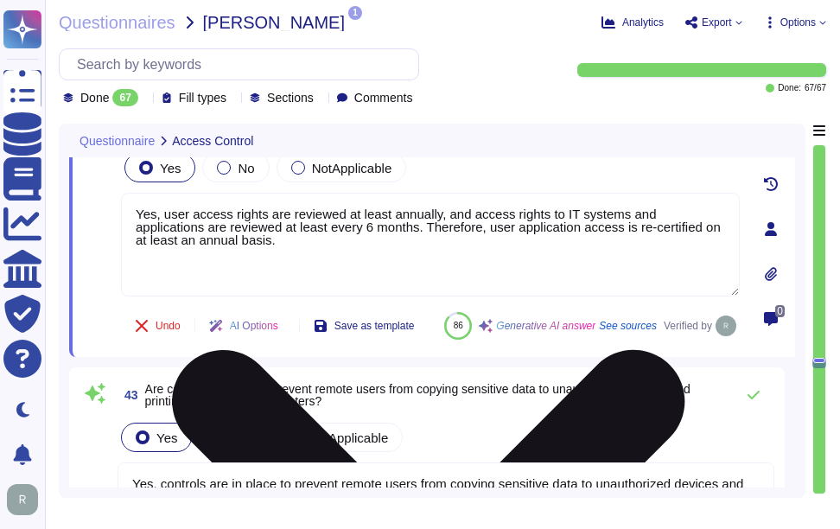
type textarea "Yes, multi-factor authentication (MFA) is required for all remote user access, …"
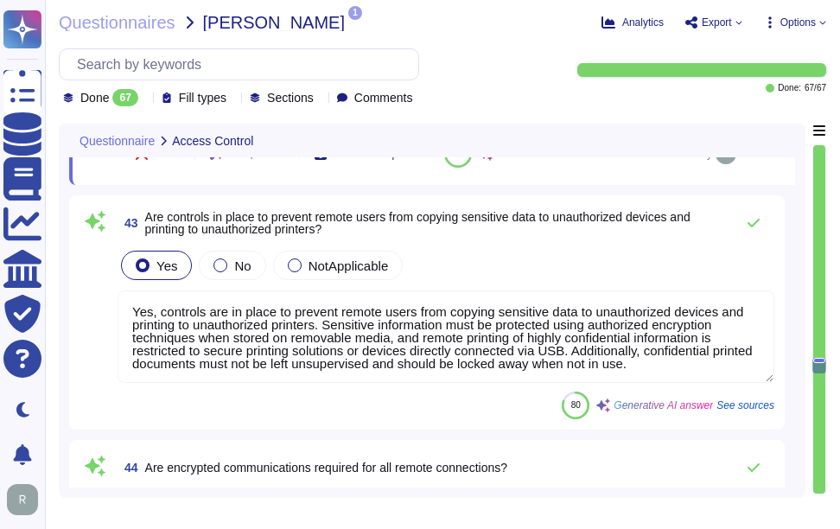
scroll to position [9063, 0]
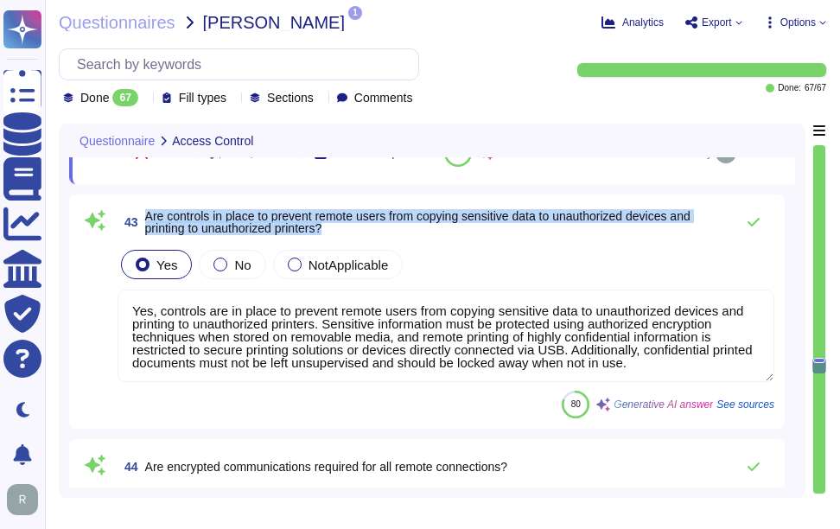
drag, startPoint x: 147, startPoint y: 259, endPoint x: 371, endPoint y: 265, distance: 224.7
click at [371, 234] on span "Are controls in place to prevent remote users from copying sensitive data to un…" at bounding box center [435, 222] width 580 height 24
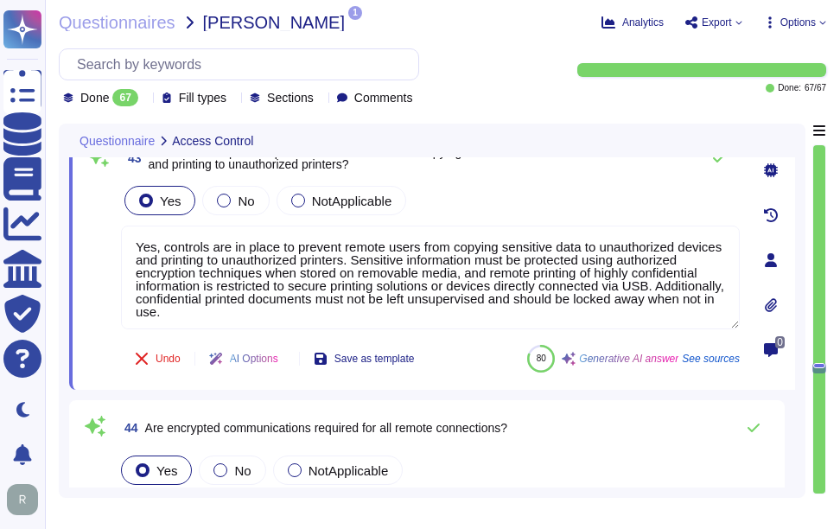
type textarea "Yes. MFA is required for access to business systems, including remote and privi…"
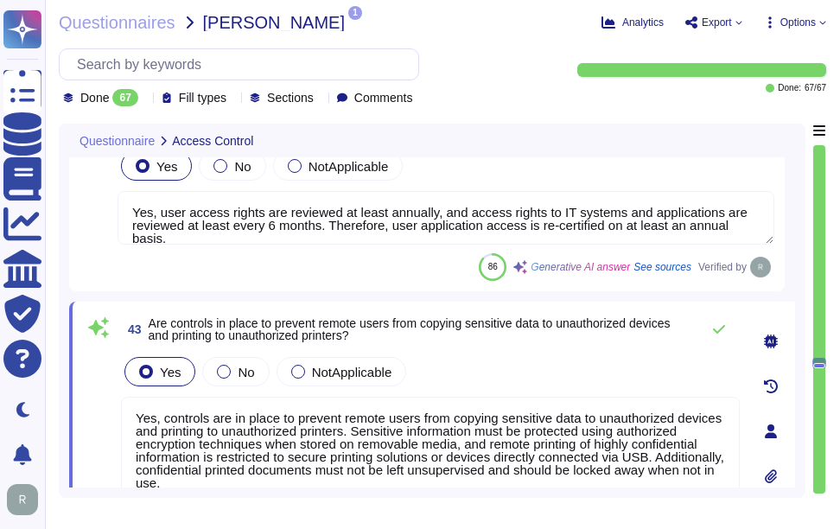
scroll to position [8890, 0]
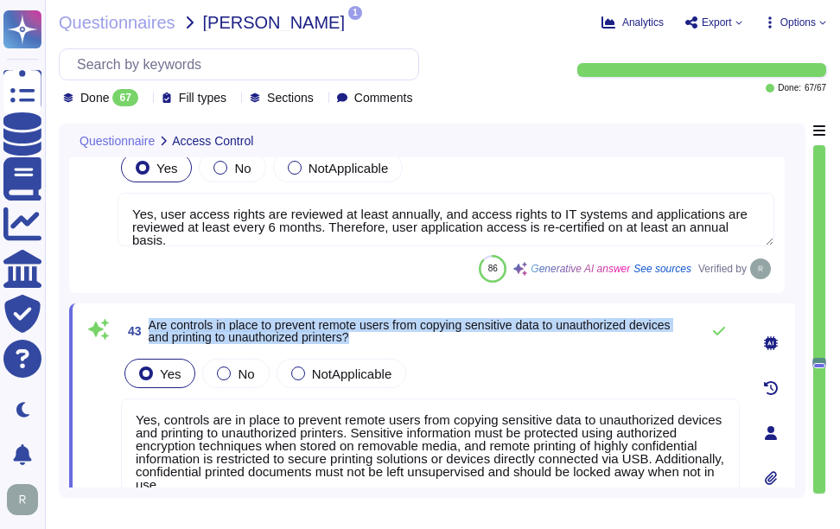
drag, startPoint x: 151, startPoint y: 322, endPoint x: 372, endPoint y: 337, distance: 221.6
click at [372, 337] on span "Are controls in place to prevent remote users from copying sensitive data to un…" at bounding box center [420, 331] width 542 height 24
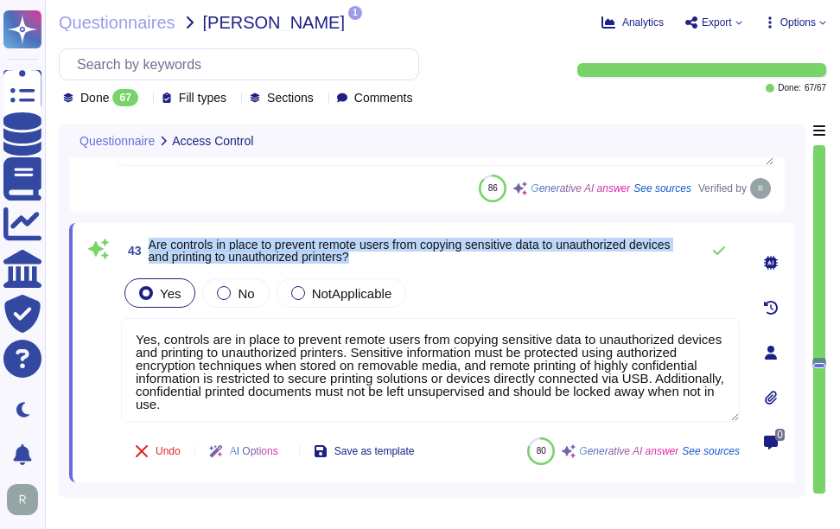
scroll to position [8977, 0]
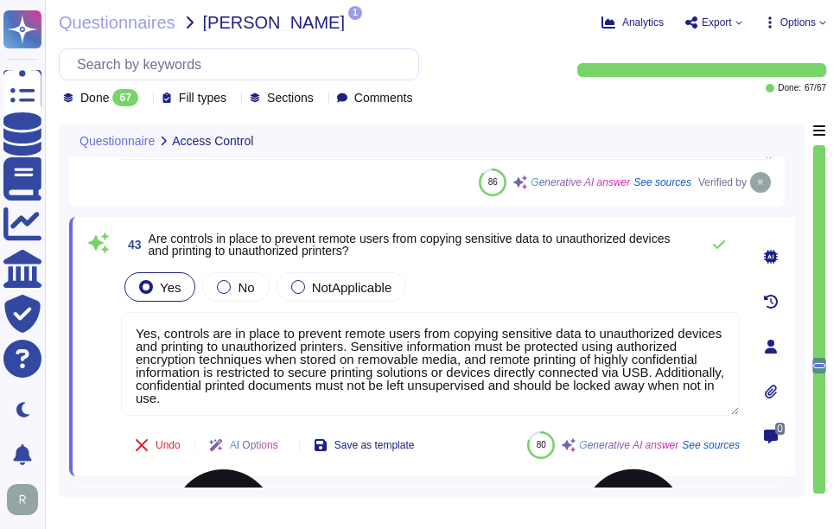
click at [484, 398] on textarea "Yes, controls are in place to prevent remote users from copying sensitive data …" at bounding box center [430, 364] width 618 height 104
click at [497, 288] on div "Yes No NotApplicable" at bounding box center [430, 287] width 618 height 36
click at [719, 241] on icon at bounding box center [719, 245] width 14 height 14
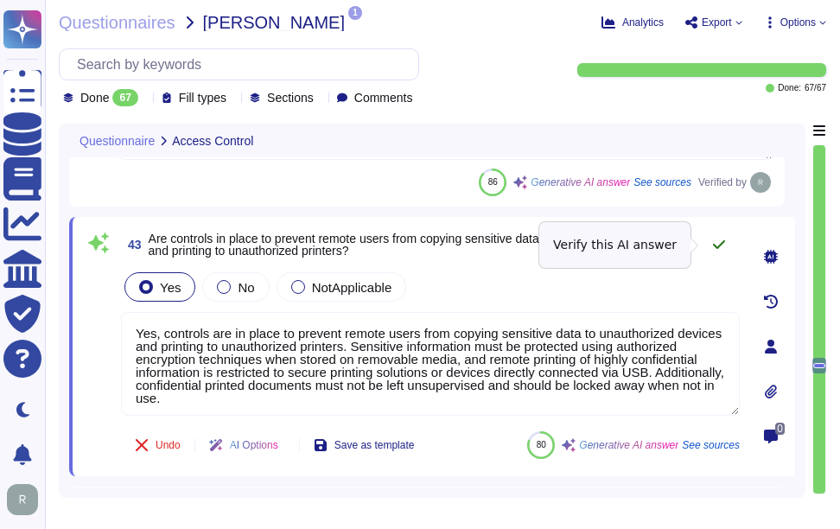
click at [719, 248] on icon at bounding box center [719, 245] width 14 height 14
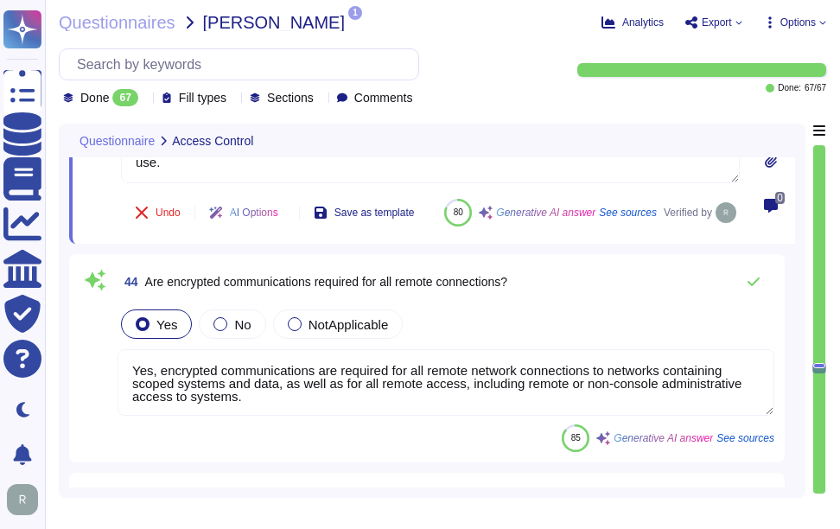
scroll to position [9236, 0]
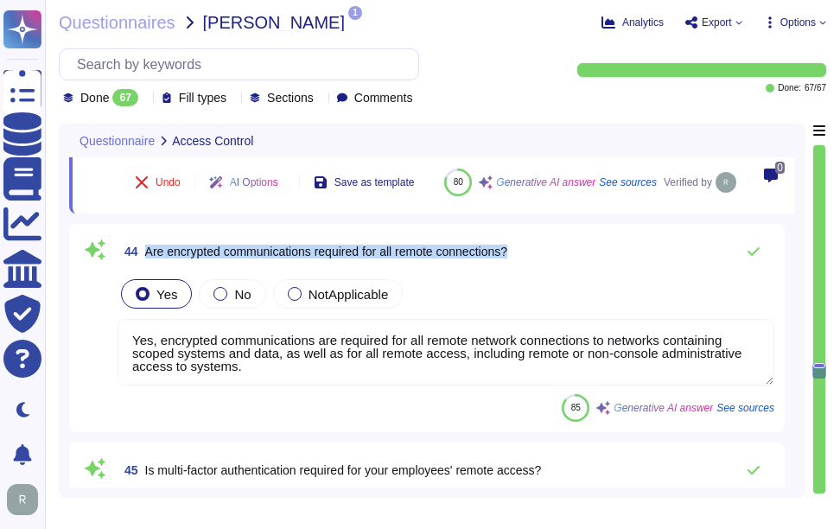
drag, startPoint x: 148, startPoint y: 291, endPoint x: 645, endPoint y: 303, distance: 497.7
click at [645, 269] on div "44 Are encrypted communications required for all remote connections?" at bounding box center [445, 251] width 656 height 35
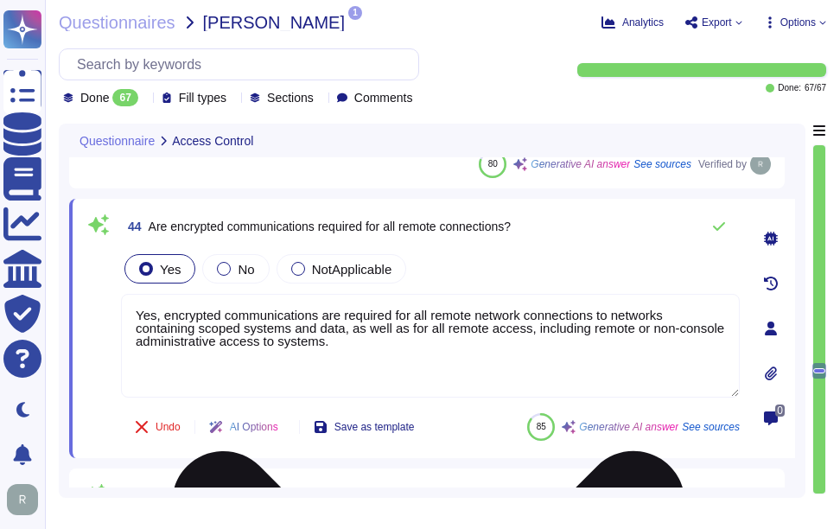
scroll to position [2, 0]
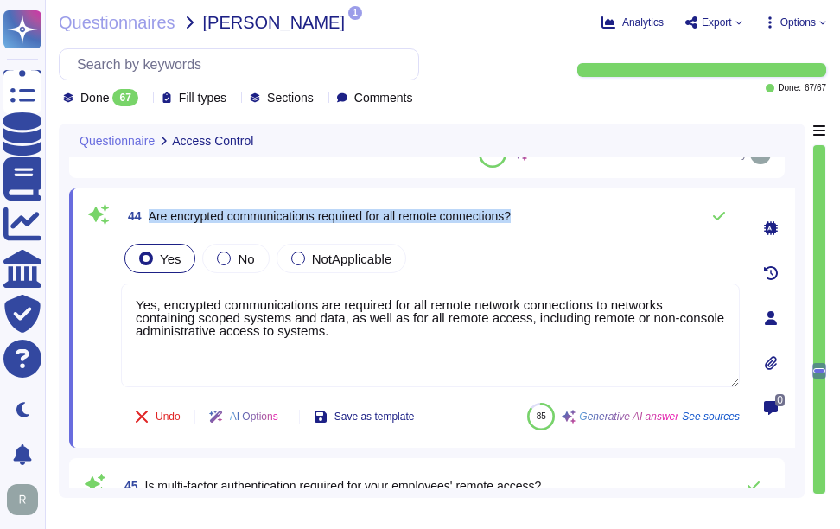
drag, startPoint x: 150, startPoint y: 215, endPoint x: 580, endPoint y: 213, distance: 430.2
click at [580, 213] on div "44 Are encrypted communications required for all remote connections?" at bounding box center [430, 216] width 618 height 35
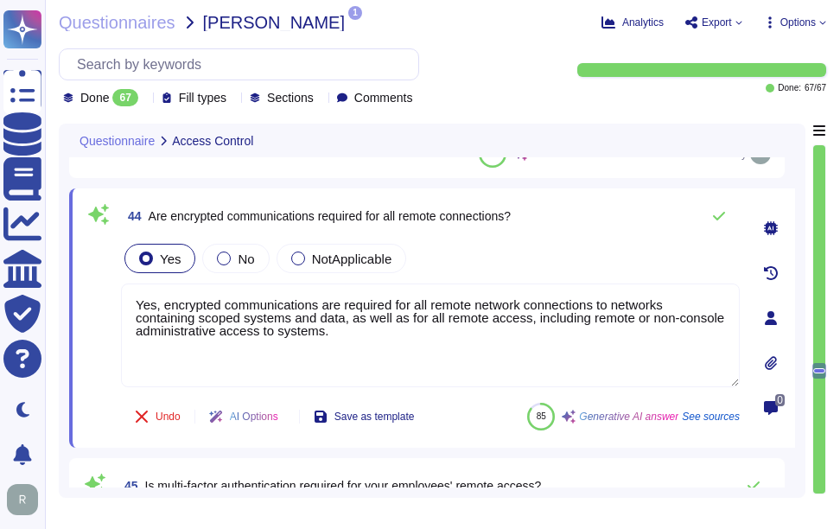
drag, startPoint x: 360, startPoint y: 337, endPoint x: 117, endPoint y: 297, distance: 246.0
click at [117, 297] on div "44 Are encrypted communications required for all remote connections? Yes No Not…" at bounding box center [411, 318] width 656 height 238
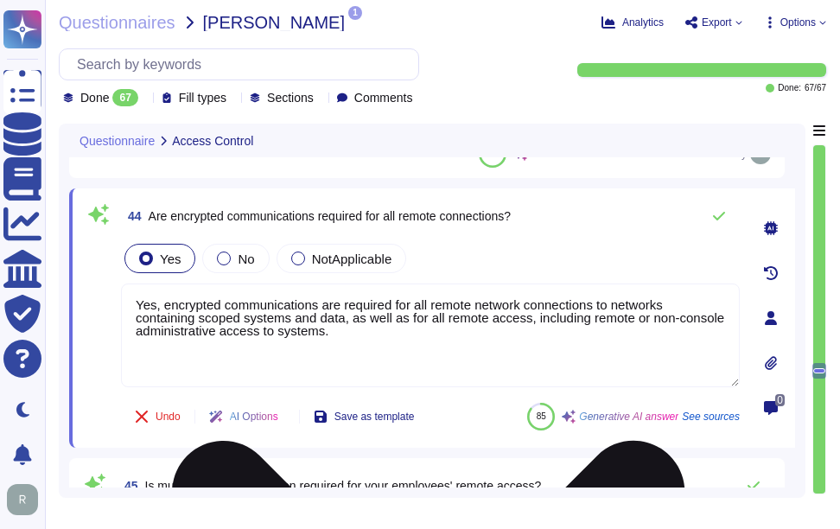
paste textarea "Additionally, remote access connections must utilize encrypted communications a…"
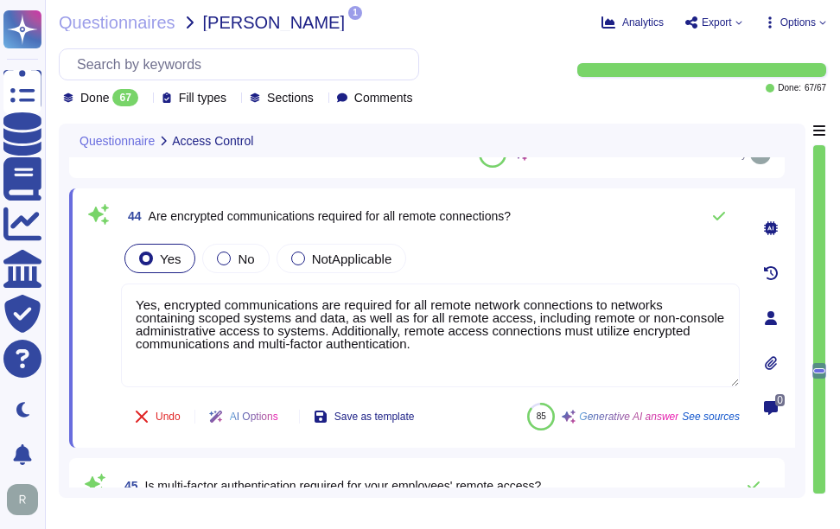
type textarea "Yes, encrypted communications are required for all remote network connections t…"
click at [519, 272] on div "Yes No NotApplicable" at bounding box center [430, 258] width 618 height 36
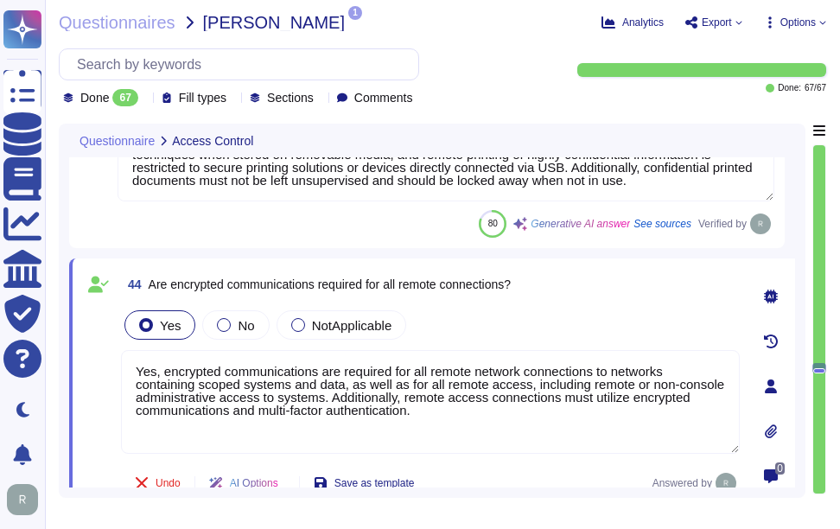
type textarea "Sectigo has implemented several compensating controls to ensure appropriate dev…"
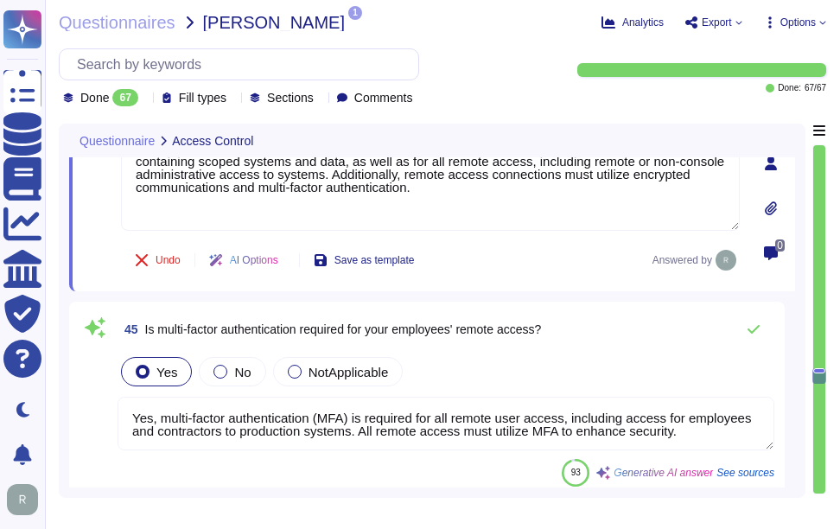
scroll to position [9409, 0]
type textarea "We currently do not have an architecture diagram suitable for external sharing,…"
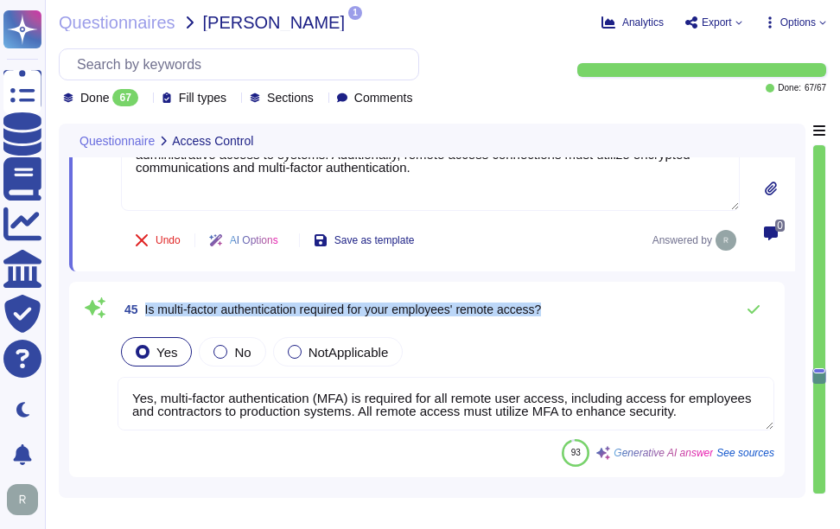
drag, startPoint x: 143, startPoint y: 308, endPoint x: 567, endPoint y: 304, distance: 424.1
click at [567, 304] on div "45 Is multi-factor authentication required for your employees' remote access?" at bounding box center [445, 309] width 656 height 35
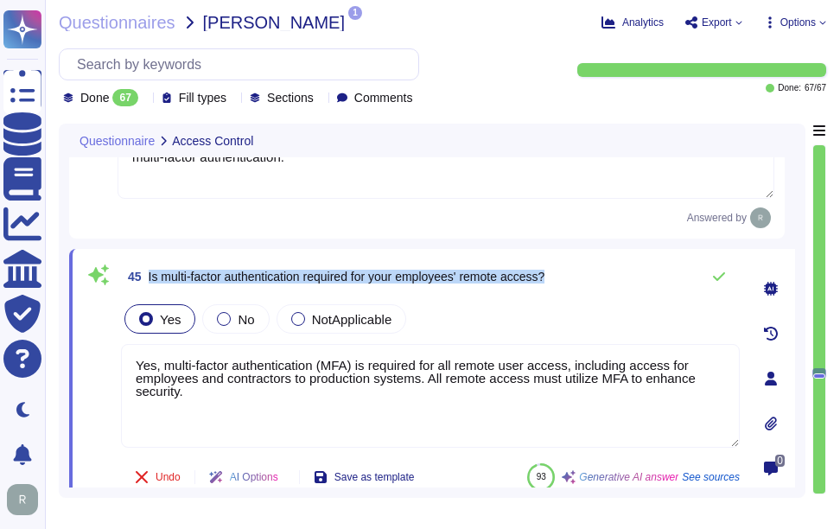
drag, startPoint x: 148, startPoint y: 270, endPoint x: 583, endPoint y: 262, distance: 435.4
click at [583, 262] on div "45 Is multi-factor authentication required for your employees' remote access?" at bounding box center [430, 276] width 618 height 35
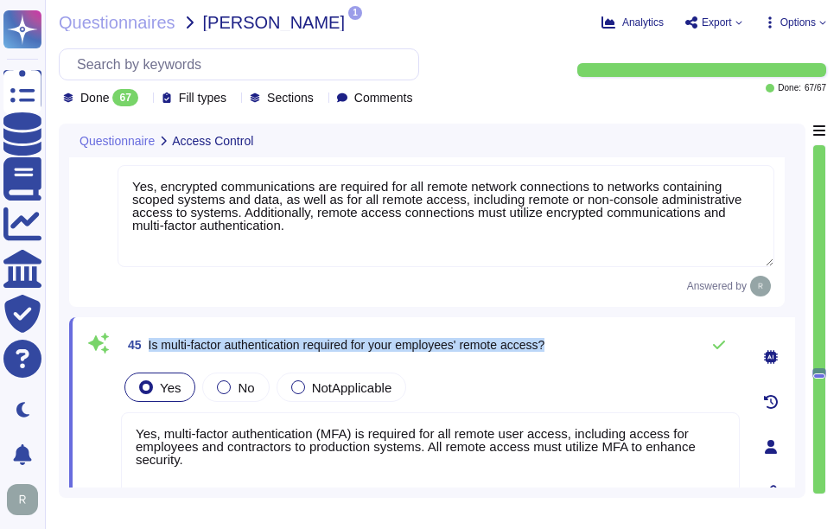
type textarea "Yes, user access rights are reviewed at least annually, and access rights to IT…"
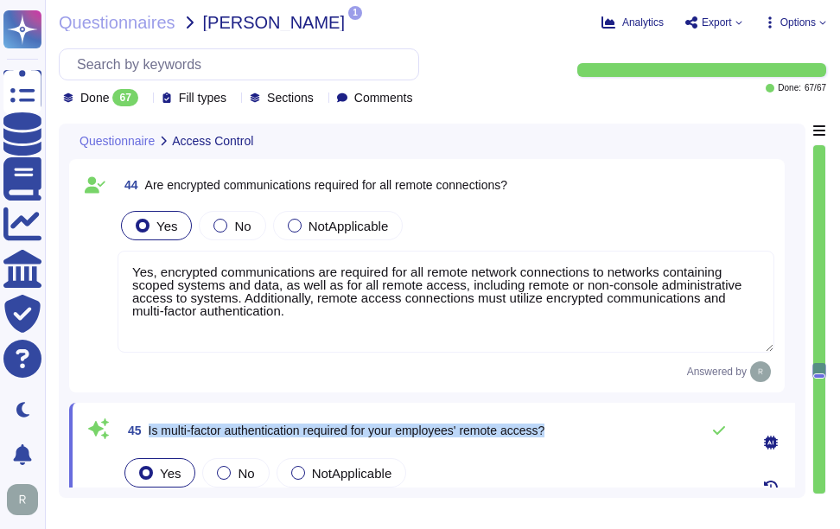
scroll to position [9236, 0]
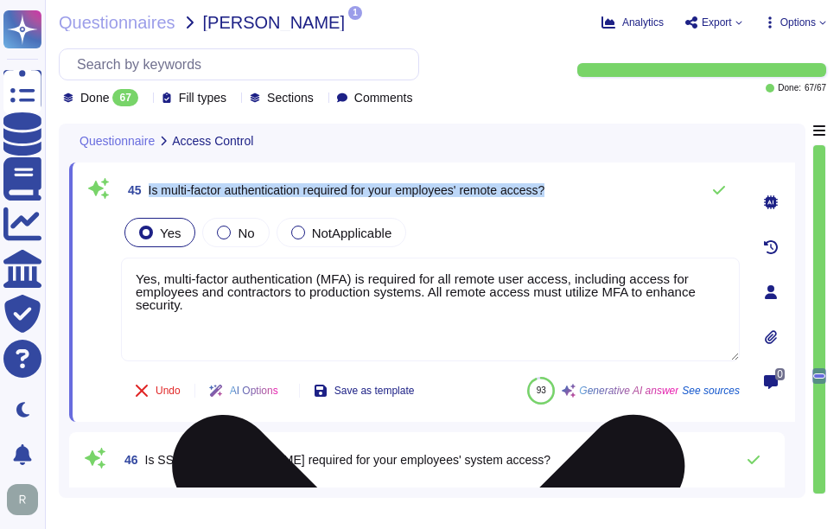
type textarea "We currently do not have an architecture diagram suitable for external sharing,…"
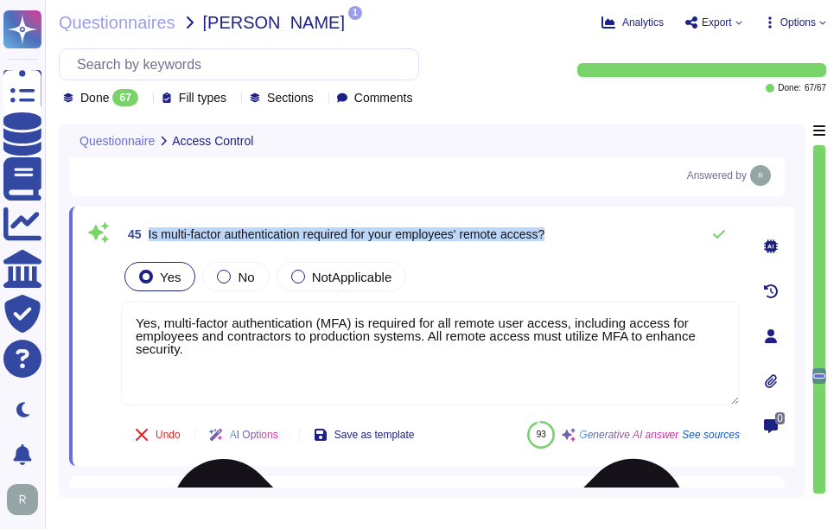
scroll to position [9409, 0]
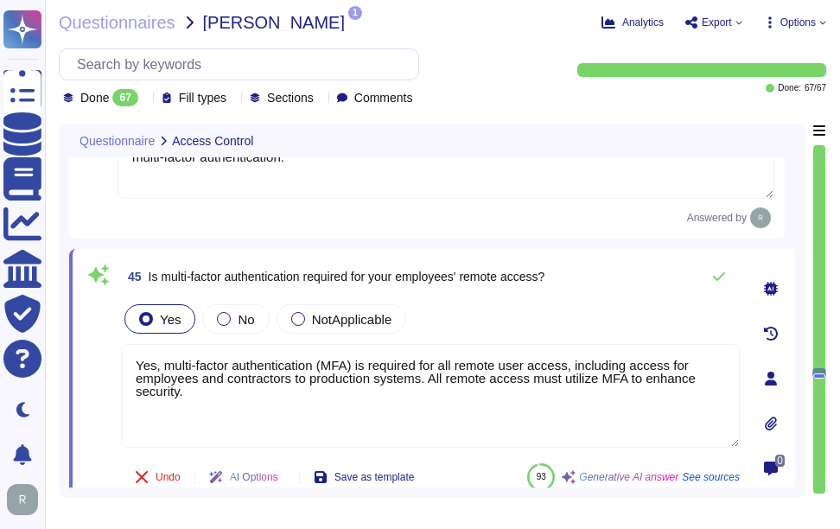
drag, startPoint x: 219, startPoint y: 399, endPoint x: 107, endPoint y: 360, distance: 118.0
click at [107, 360] on div "45 Is multi-factor authentication required for your employees' remote access? Y…" at bounding box center [411, 378] width 656 height 238
click at [545, 330] on div "Yes No NotApplicable" at bounding box center [430, 319] width 618 height 36
click at [722, 277] on icon at bounding box center [719, 277] width 14 height 14
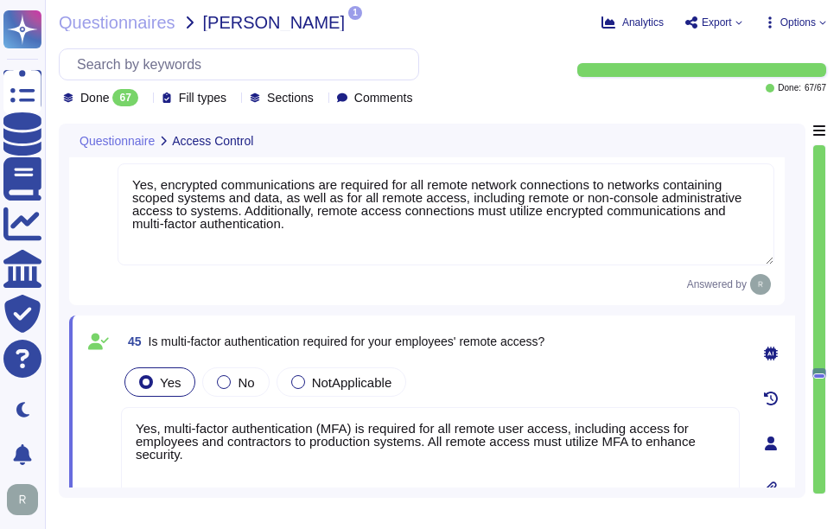
type textarea "Yes, user access rights are reviewed at least annually, and access rights to IT…"
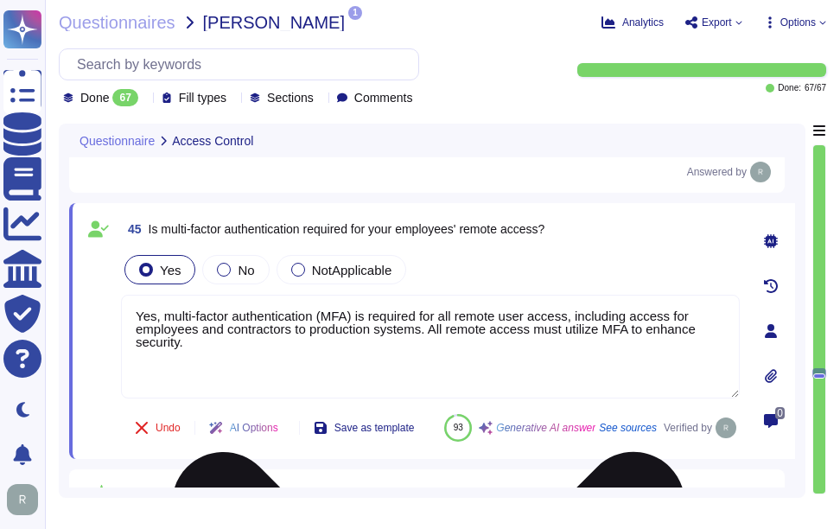
scroll to position [9495, 0]
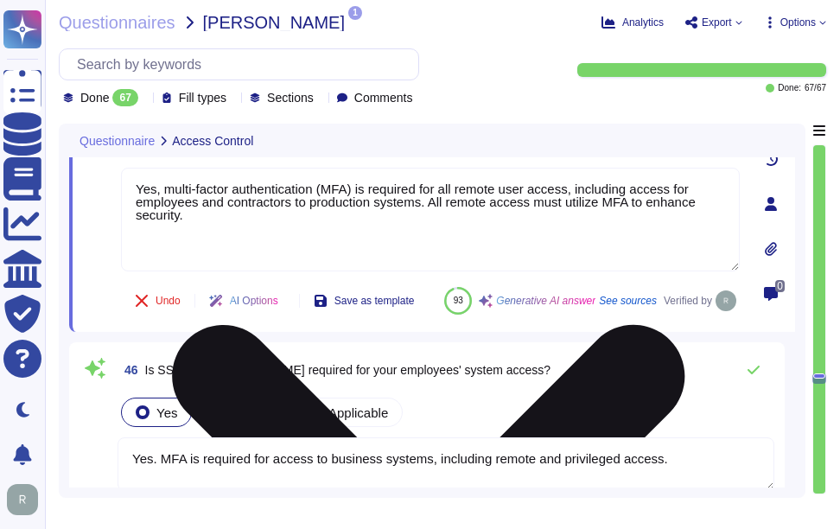
type textarea "We currently do not have an architecture diagram suitable for external sharing,…"
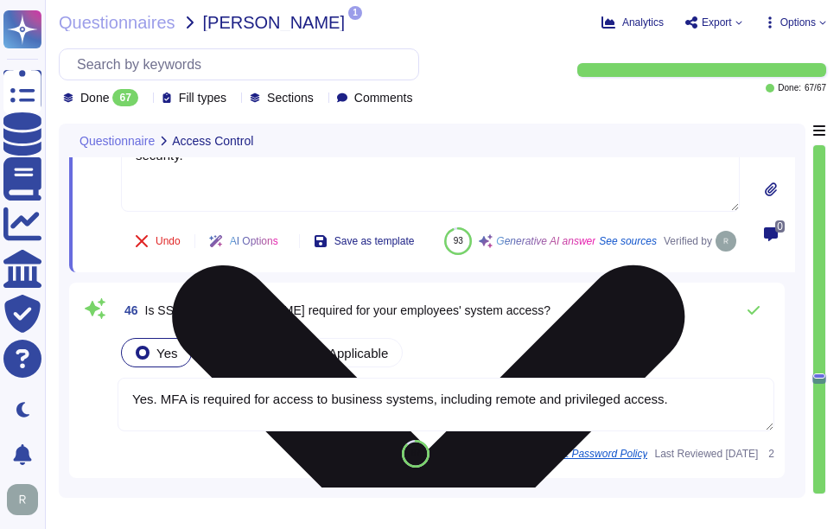
scroll to position [9668, 0]
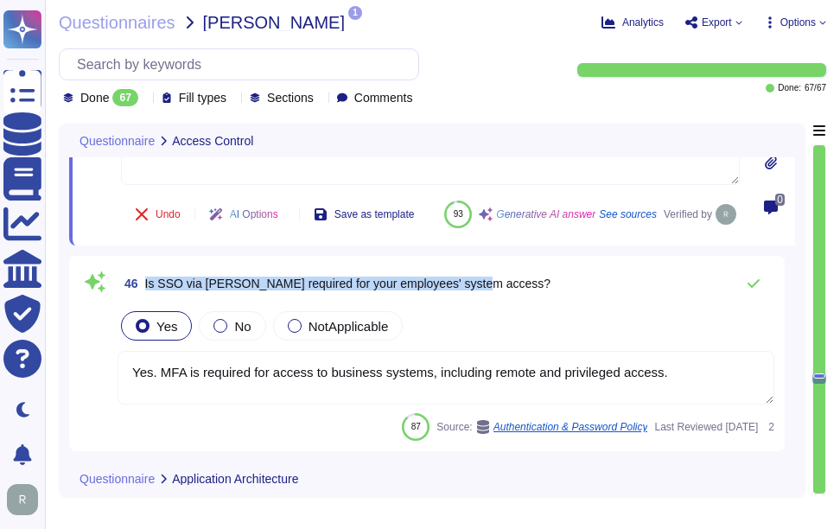
drag, startPoint x: 143, startPoint y: 323, endPoint x: 499, endPoint y: 322, distance: 355.9
click at [499, 301] on div "46 Is SSO via [PERSON_NAME] required for your employees' system access?" at bounding box center [445, 283] width 656 height 35
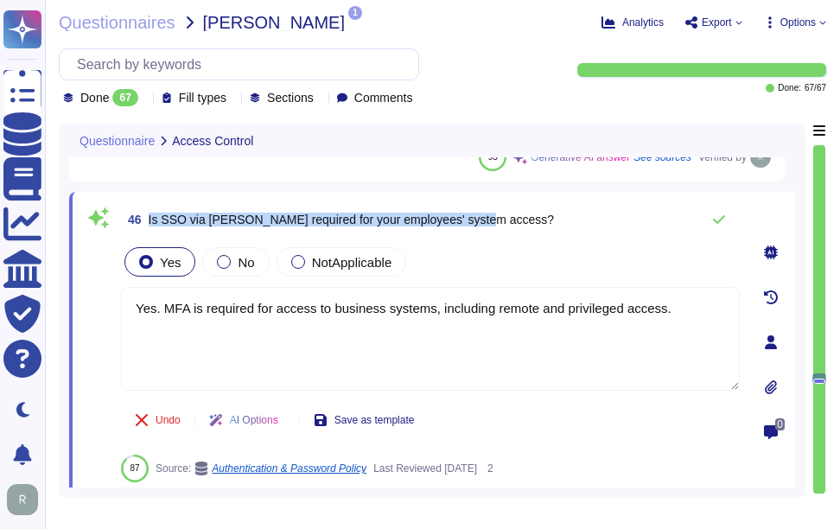
drag, startPoint x: 146, startPoint y: 219, endPoint x: 512, endPoint y: 212, distance: 366.3
click at [512, 212] on div "46 Is SSO via [PERSON_NAME] required for your employees' system access?" at bounding box center [430, 219] width 618 height 35
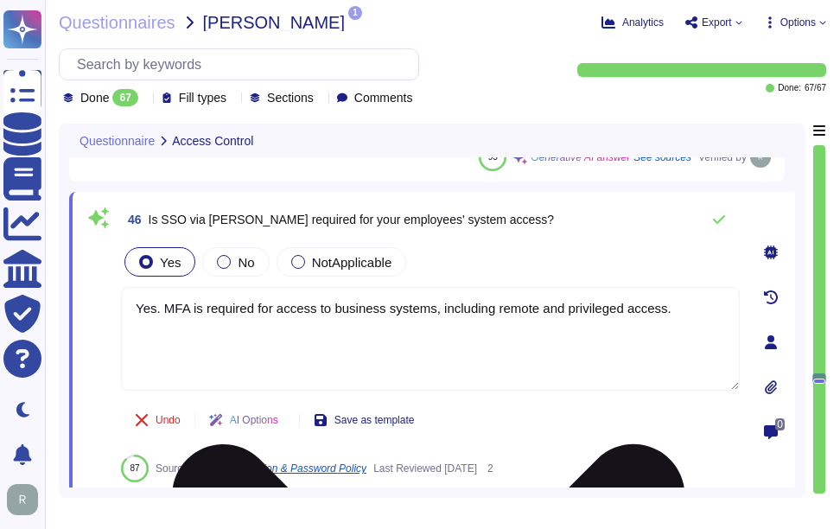
click at [637, 307] on textarea "Yes. MFA is required for access to business systems, including remote and privi…" at bounding box center [430, 339] width 618 height 104
paste textarea "SSO via SAML2 is supported for authentication, but it is not stated as a requir…"
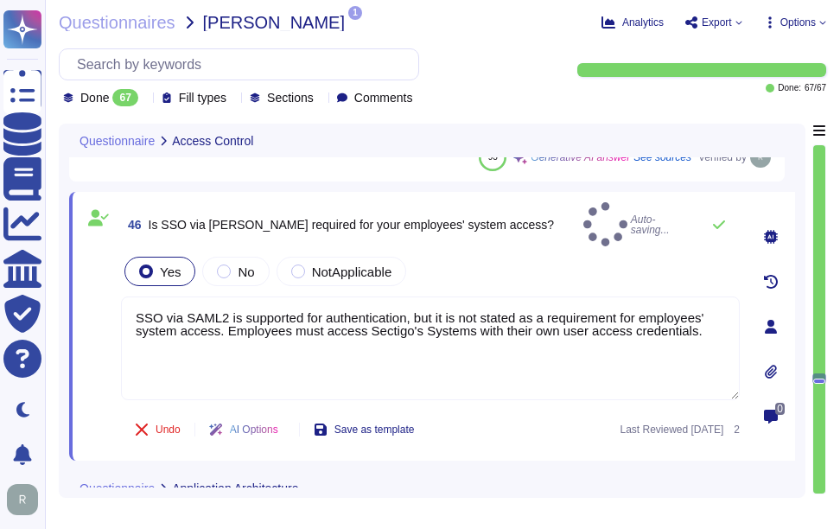
type textarea "SSO via SAML2 is supported for authentication, but it is not stated as a requir…"
click at [471, 259] on div "Yes No NotApplicable" at bounding box center [430, 271] width 618 height 36
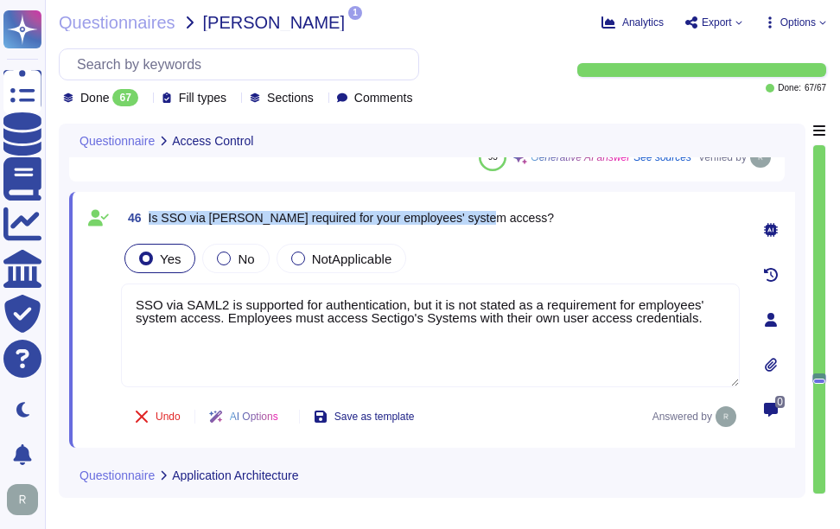
drag, startPoint x: 148, startPoint y: 218, endPoint x: 501, endPoint y: 219, distance: 353.3
click at [501, 219] on div "46 Is SSO via [PERSON_NAME] required for your employees' system access?" at bounding box center [430, 217] width 618 height 31
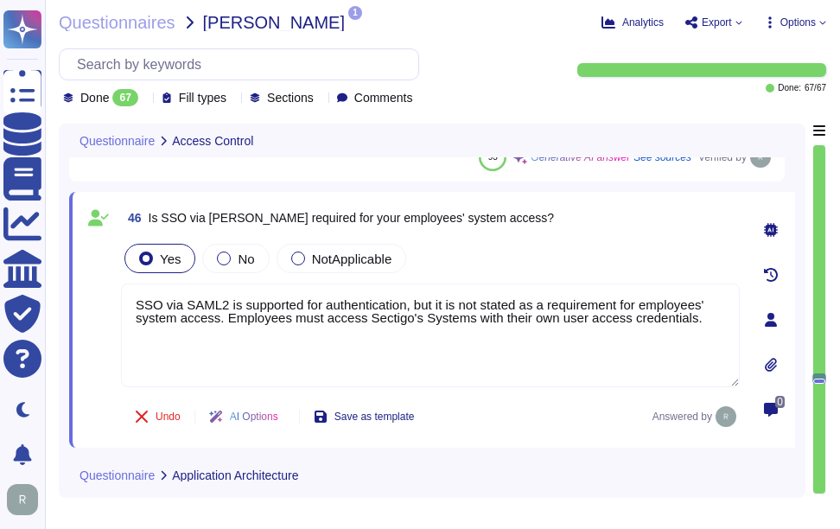
click at [635, 241] on div "Yes No NotApplicable" at bounding box center [430, 258] width 618 height 36
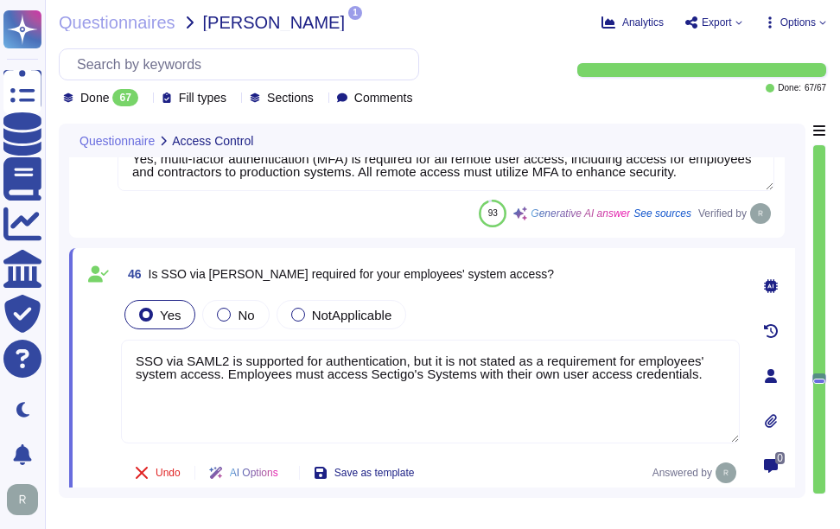
scroll to position [9581, 0]
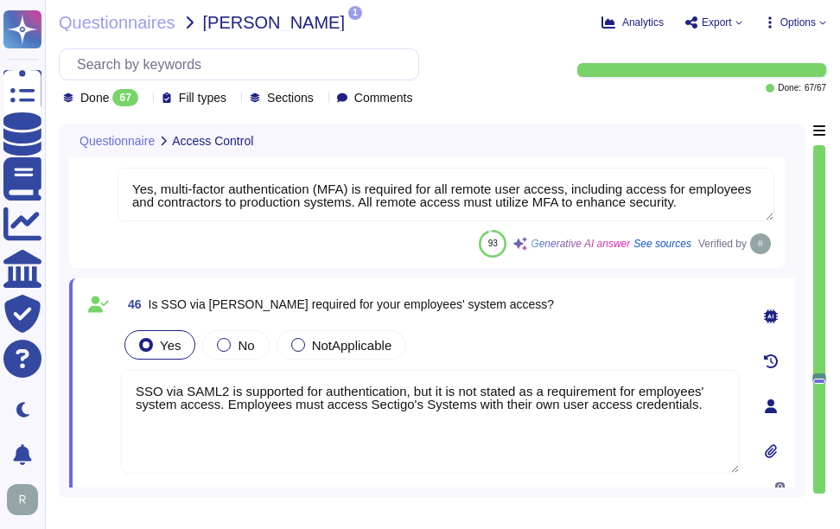
click at [545, 351] on div "Yes No NotApplicable" at bounding box center [430, 345] width 618 height 36
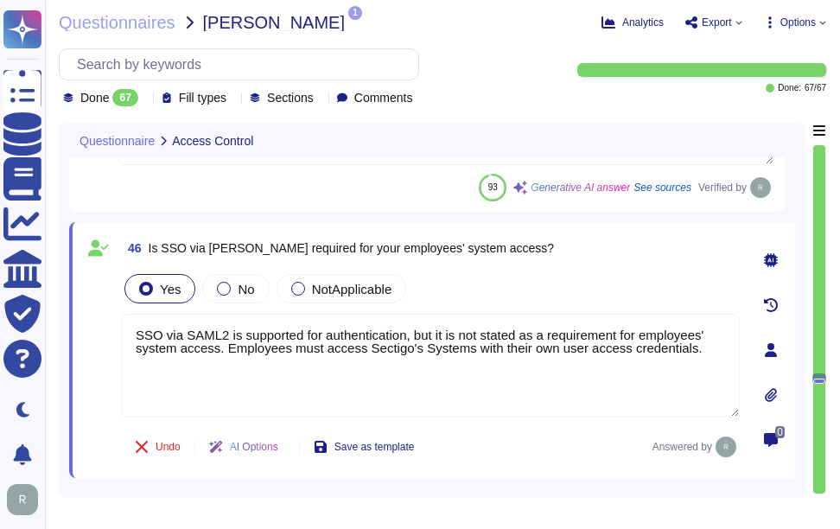
scroll to position [9668, 0]
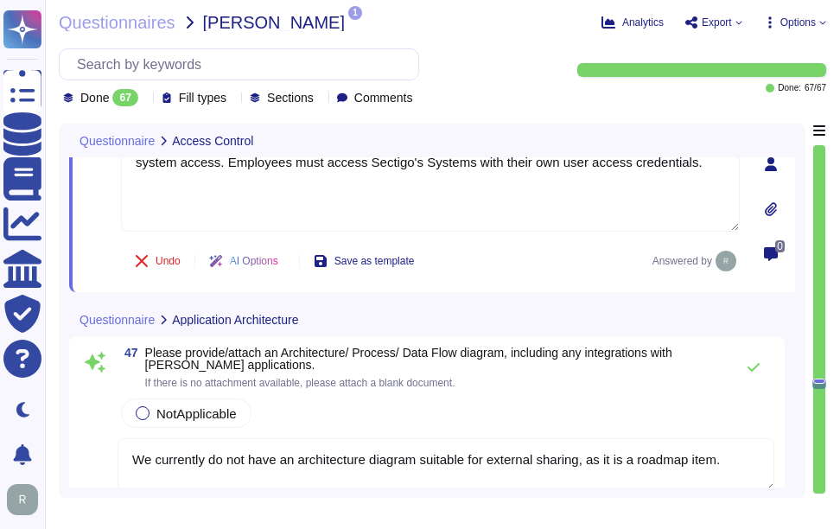
type textarea "The configuration details and supporting documentation can be accessed through …"
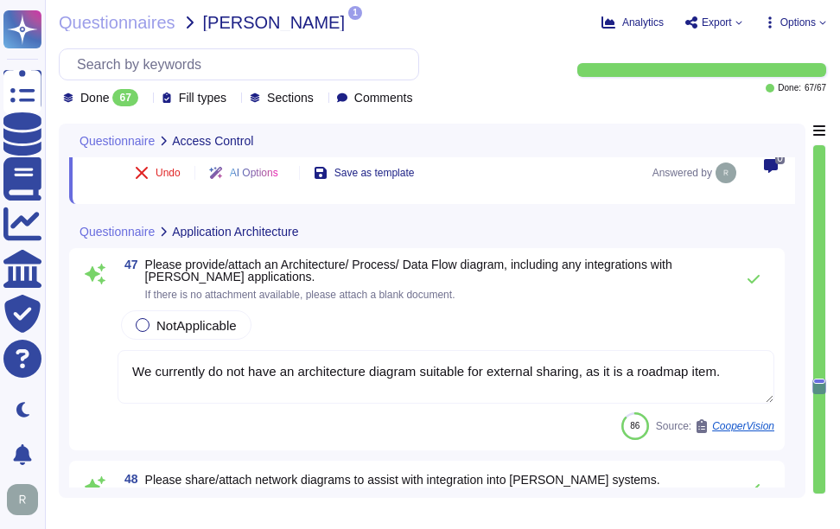
scroll to position [9927, 0]
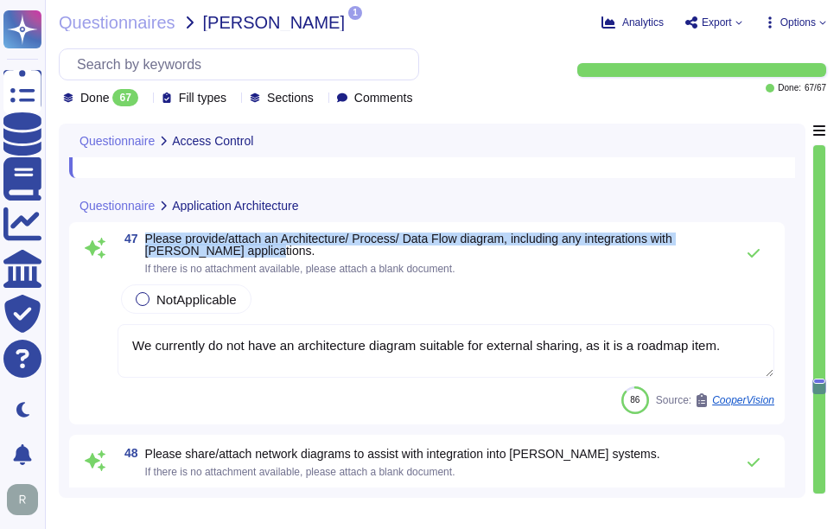
drag, startPoint x: 147, startPoint y: 238, endPoint x: 299, endPoint y: 253, distance: 152.8
click at [299, 253] on span "Please provide/attach an Architecture/ Process/ Data Flow diagram, including an…" at bounding box center [435, 244] width 580 height 24
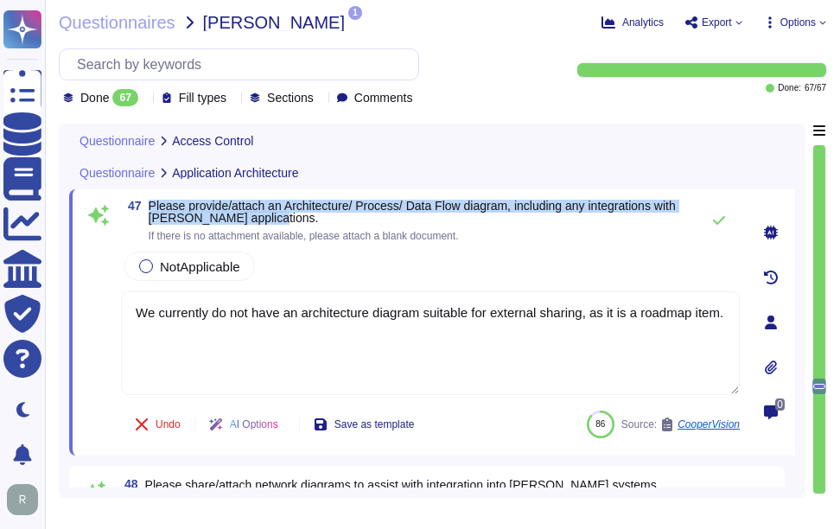
drag, startPoint x: 147, startPoint y: 203, endPoint x: 307, endPoint y: 222, distance: 160.9
click at [307, 222] on span "47 Please provide/attach an Architecture/ Process/ Data Flow diagram, including…" at bounding box center [406, 220] width 570 height 41
click at [149, 269] on div at bounding box center [146, 266] width 14 height 14
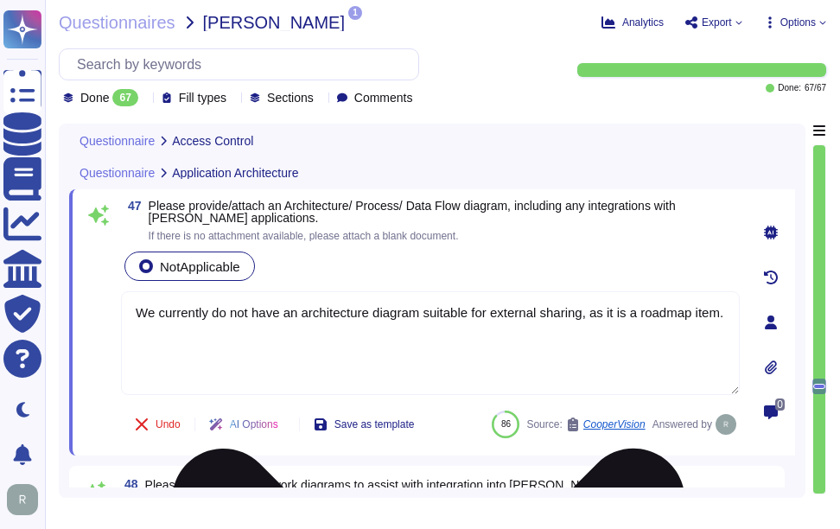
drag, startPoint x: 588, startPoint y: 314, endPoint x: 726, endPoint y: 319, distance: 138.3
click at [726, 319] on textarea "We currently do not have an architecture diagram suitable for external sharing,…" at bounding box center [430, 343] width 618 height 104
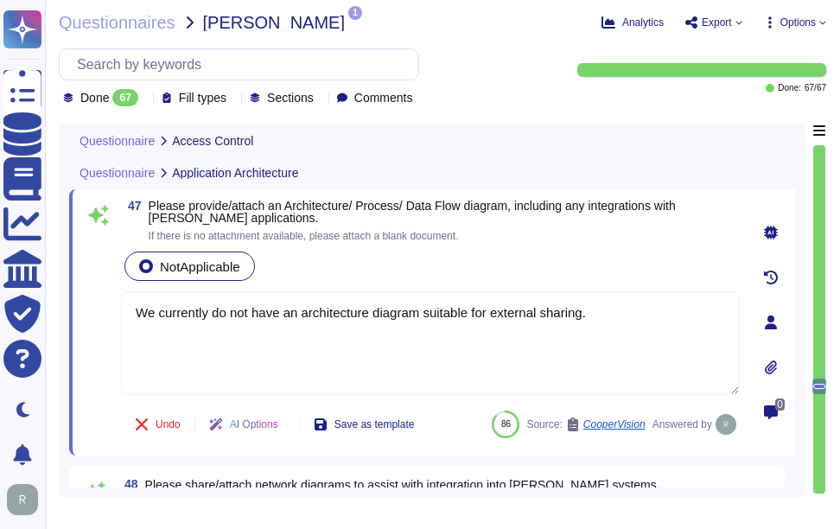
type textarea "We currently do not have an architecture diagram suitable for external sharing."
click at [547, 275] on div "NotApplicable" at bounding box center [430, 266] width 618 height 36
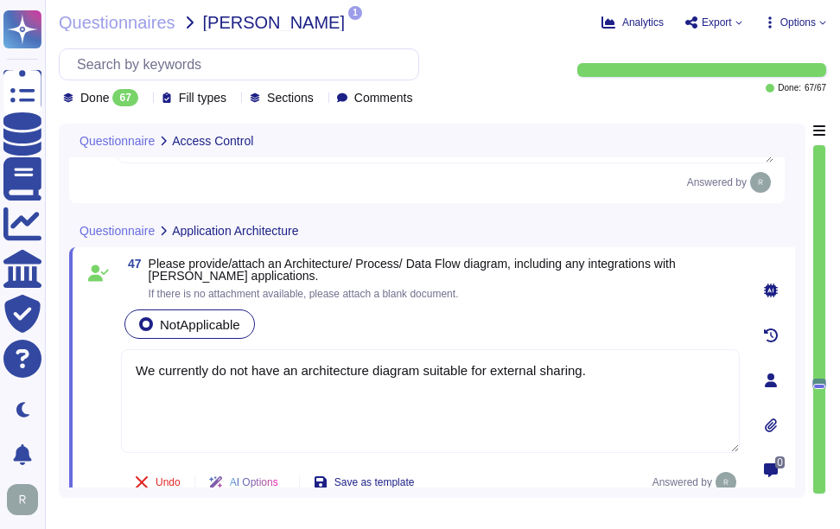
scroll to position [9841, 0]
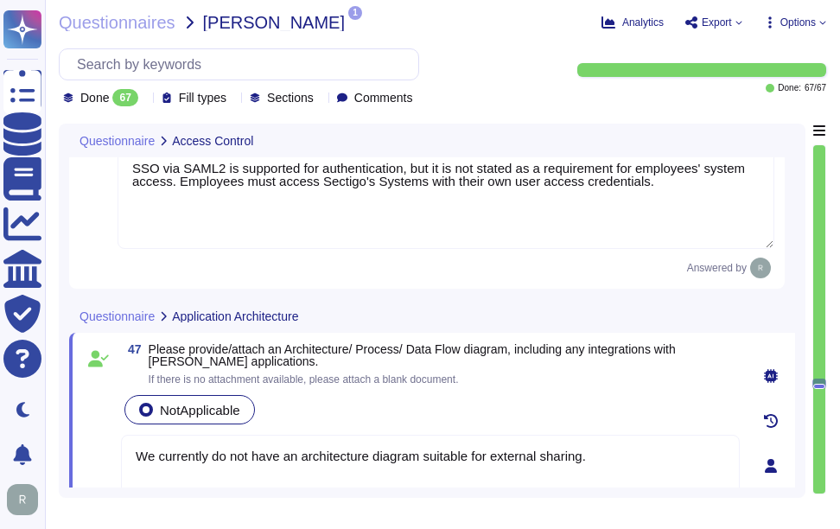
type textarea "Yes, encrypted communications are required for all remote network connections t…"
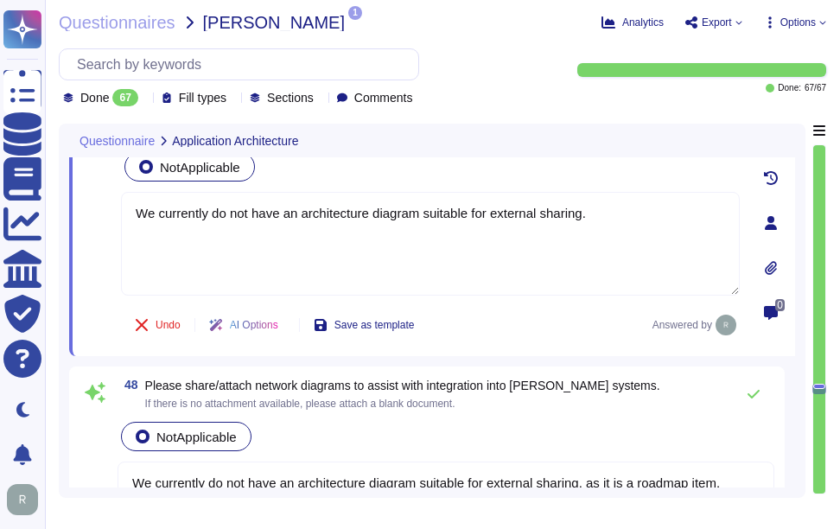
scroll to position [9856, 0]
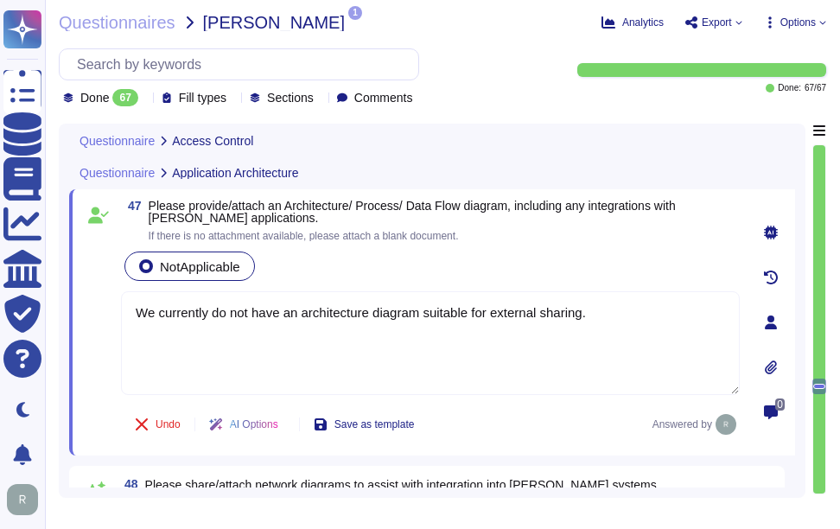
type textarea "Yes, multi-factor authentication (MFA) is required for all remote user access, …"
type textarea "SSO via SAML2 is supported for authentication, but it is not stated as a requir…"
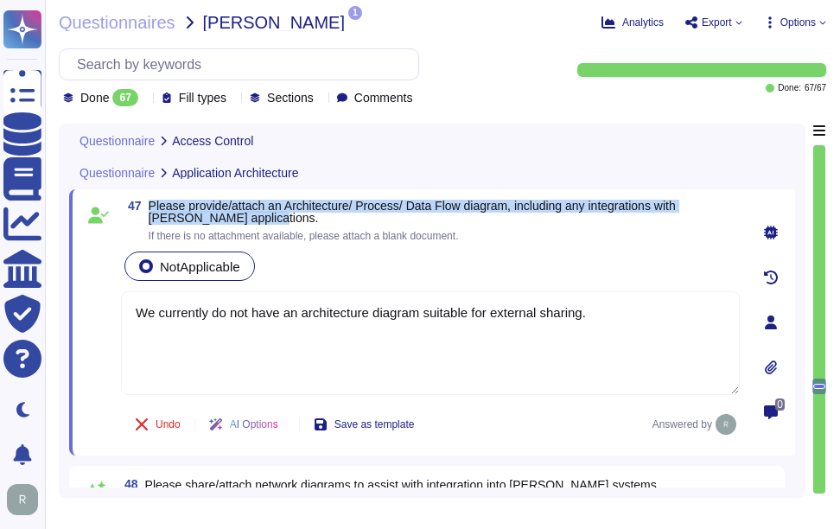
drag, startPoint x: 150, startPoint y: 205, endPoint x: 317, endPoint y: 215, distance: 167.0
click at [317, 215] on span "Please provide/attach an Architecture/ Process/ Data Flow diagram, including an…" at bounding box center [444, 212] width 591 height 24
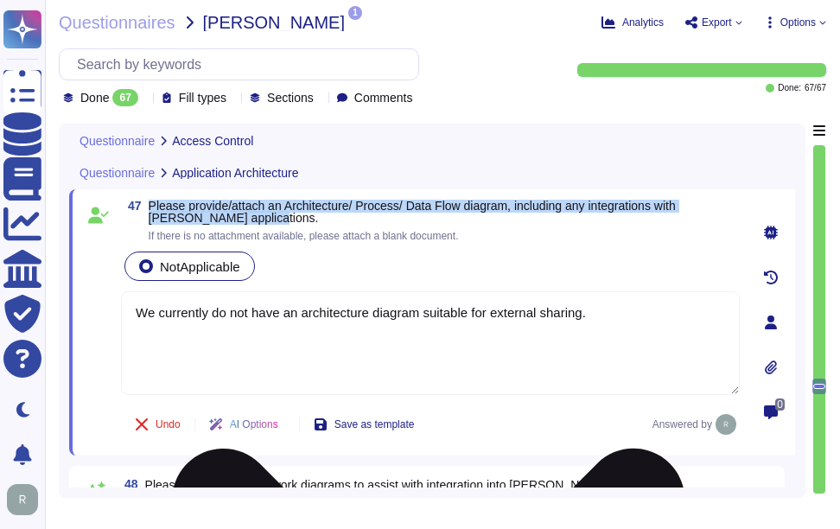
type textarea "Yes, multi-factor authentication (MFA) is required for all remote user access, …"
type textarea "SSO via SAML2 is supported for authentication, but it is not stated as a requir…"
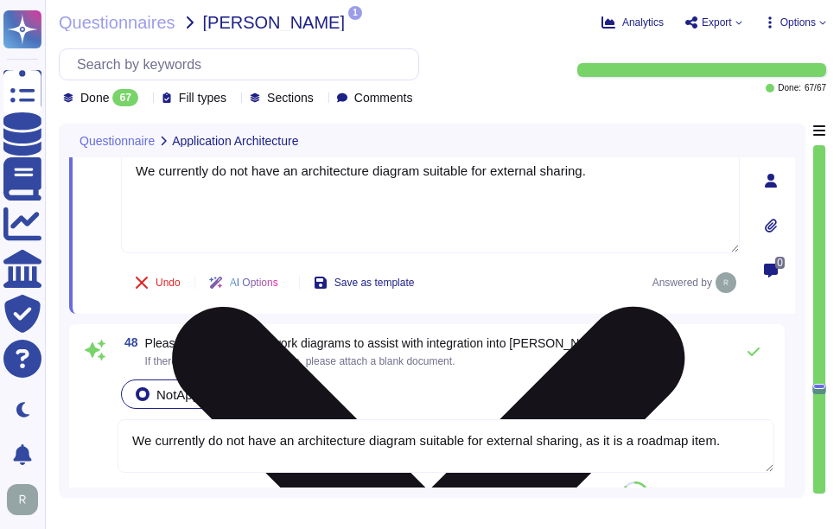
scroll to position [10029, 0]
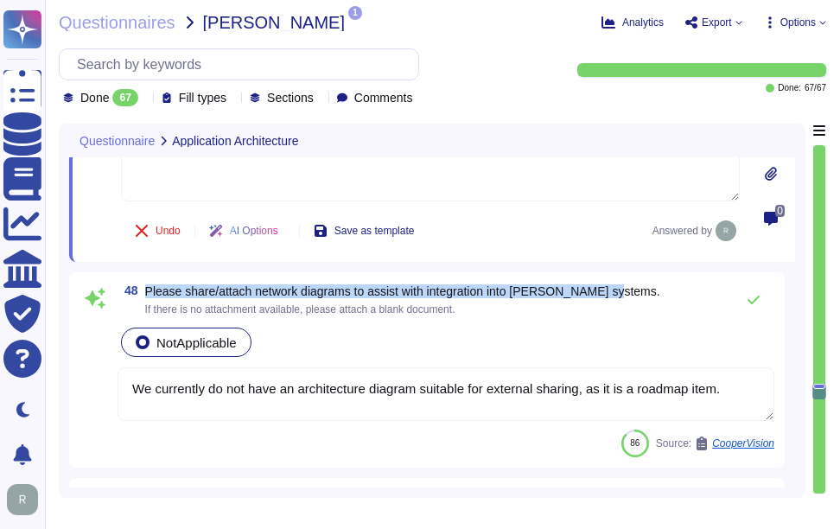
drag, startPoint x: 145, startPoint y: 290, endPoint x: 637, endPoint y: 285, distance: 492.4
click at [637, 285] on div "48 Please share/attach network diagrams to assist with integration into [PERSON…" at bounding box center [445, 299] width 656 height 35
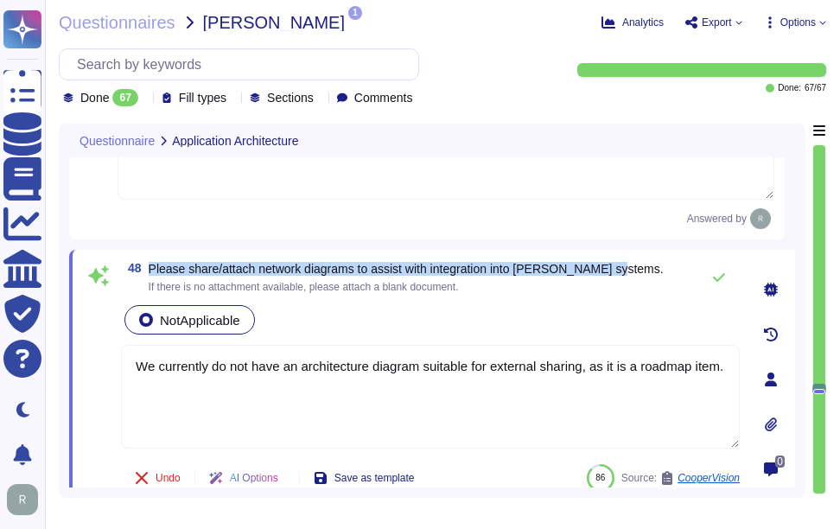
drag, startPoint x: 148, startPoint y: 267, endPoint x: 641, endPoint y: 266, distance: 493.2
click at [641, 266] on div "48 Please share/attach network diagrams to assist with integration into [PERSON…" at bounding box center [430, 277] width 618 height 35
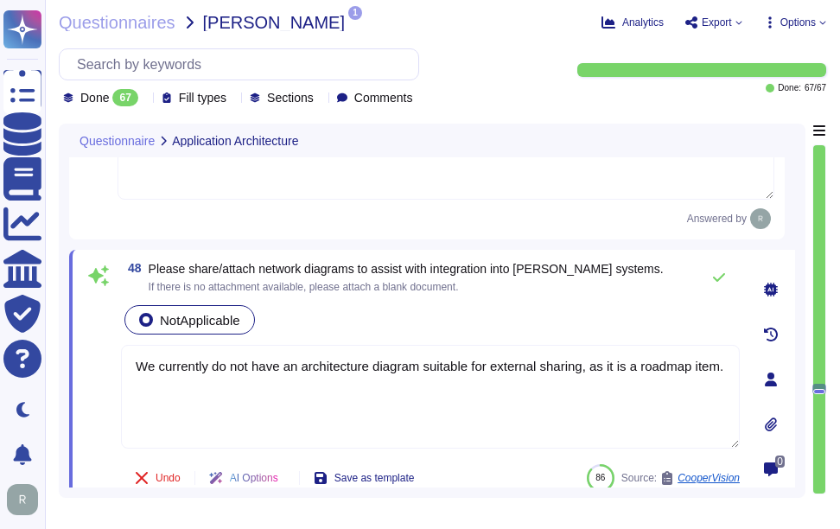
click at [609, 312] on div "NotApplicable" at bounding box center [430, 319] width 618 height 36
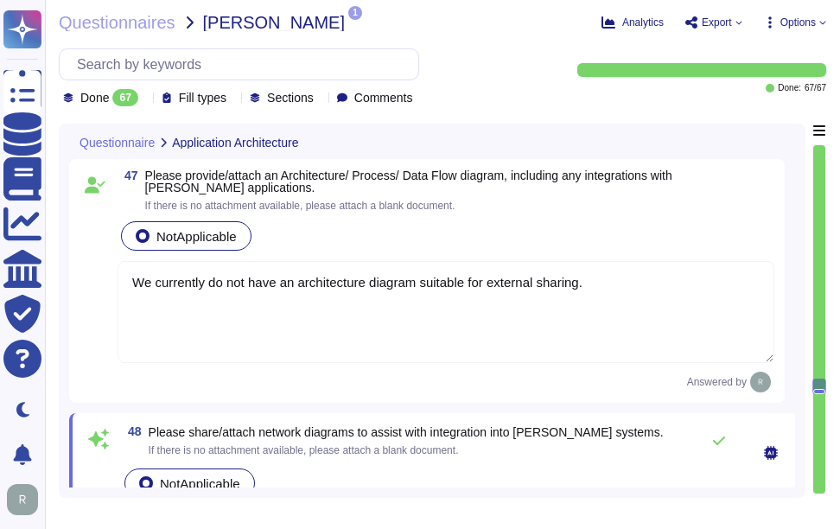
scroll to position [9770, 0]
type textarea "Yes, multi-factor authentication (MFA) is required for all remote user access, …"
type textarea "SSO via SAML2 is supported for authentication, but it is not stated as a requir…"
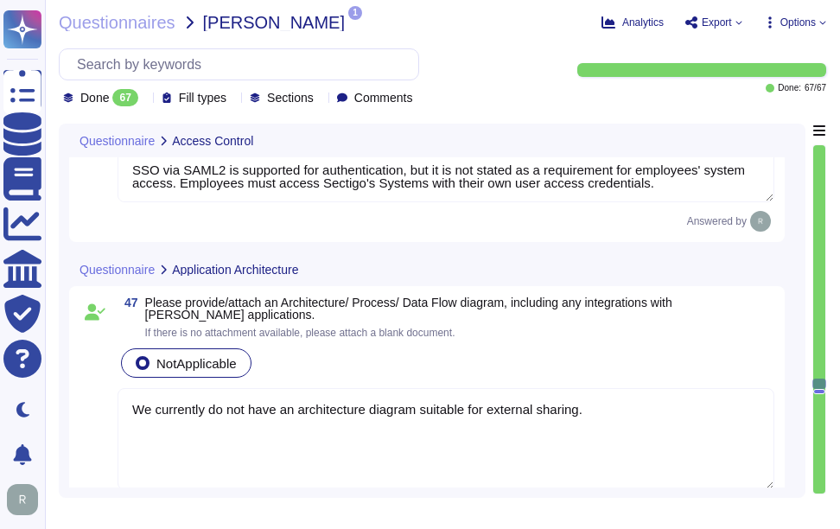
type textarea "Yes, encrypted communications are required for all remote network connections t…"
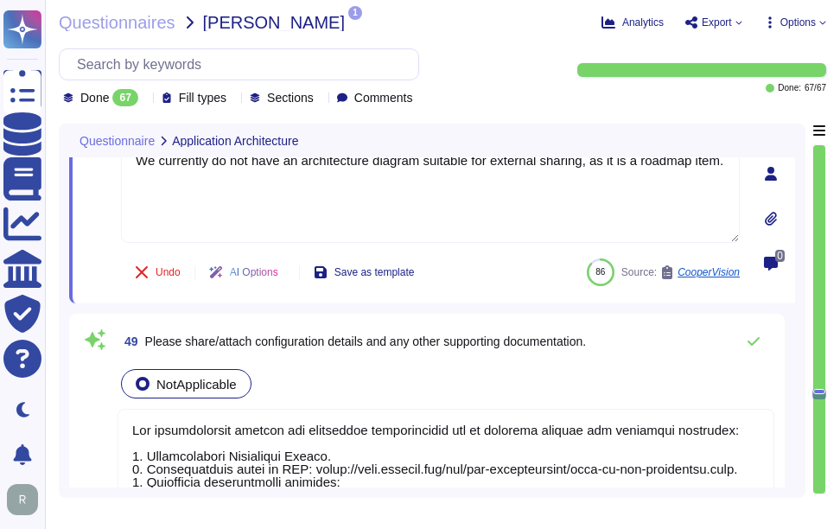
type textarea "Yes, the application supports SAML2 for single sign-on (SSO) and integrates wit…"
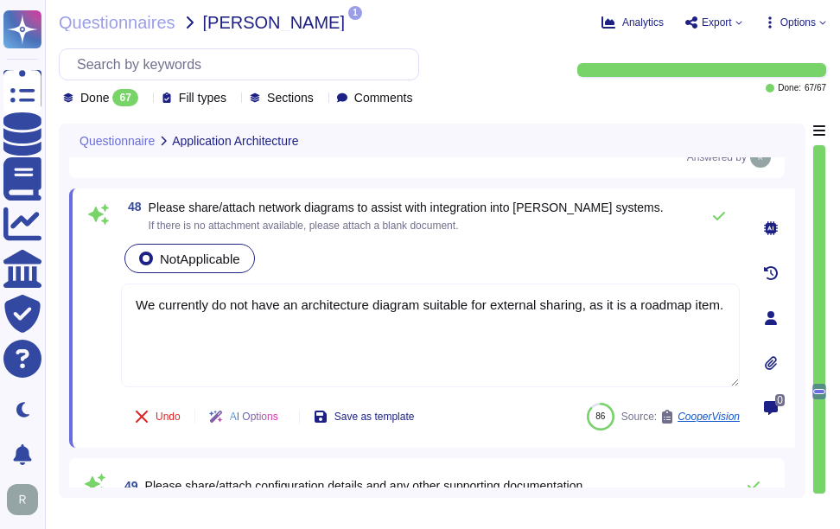
scroll to position [10062, 0]
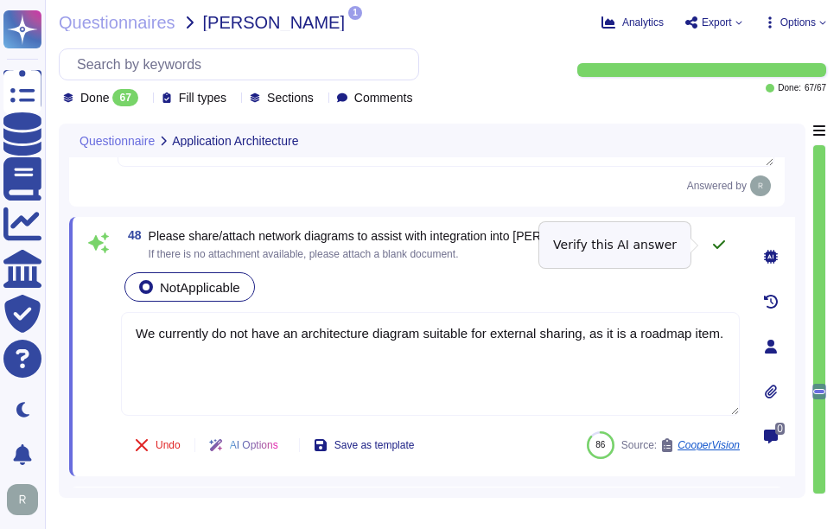
click at [725, 242] on icon at bounding box center [719, 245] width 14 height 14
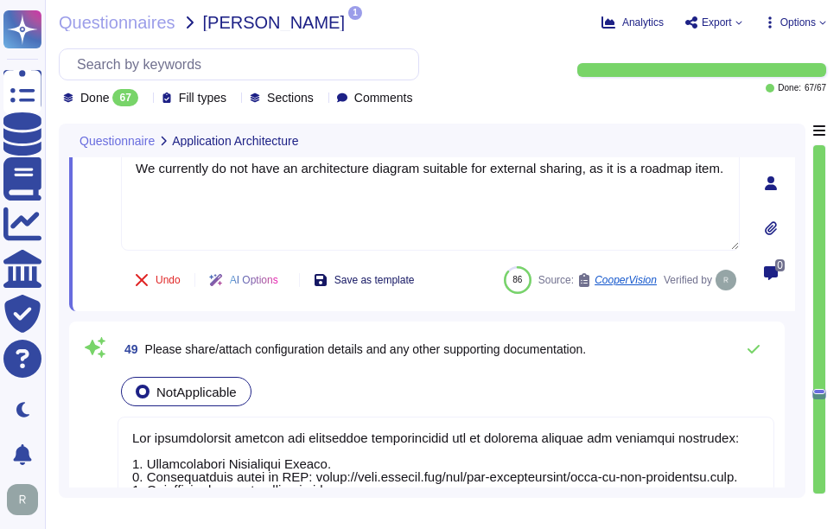
type textarea "Yes, the application supports SAML2 for single sign-on (SSO) and integrates wit…"
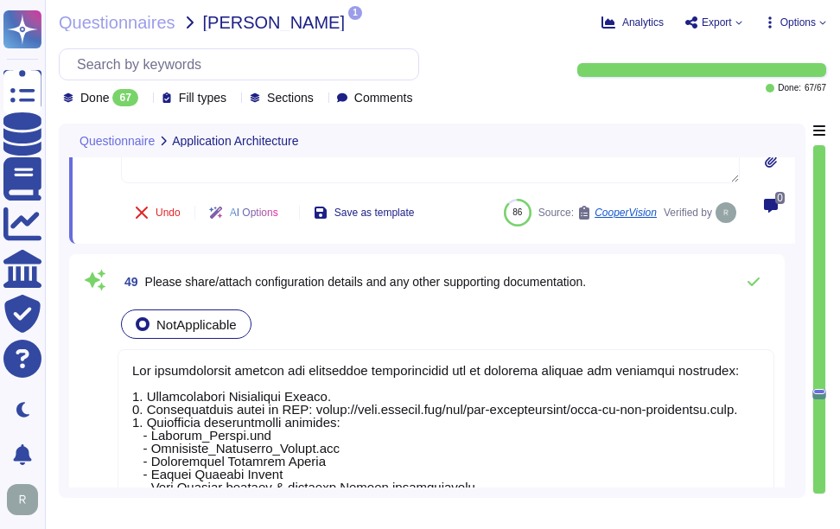
scroll to position [10321, 0]
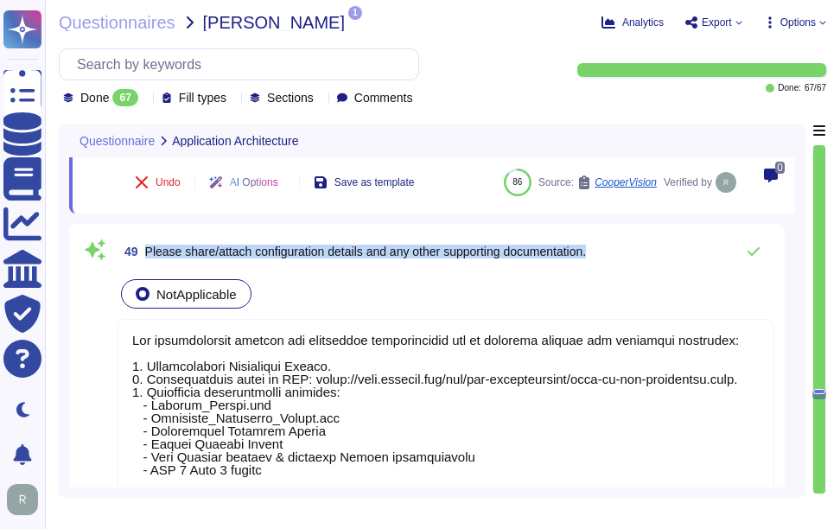
drag, startPoint x: 146, startPoint y: 251, endPoint x: 613, endPoint y: 250, distance: 467.3
click at [613, 250] on div "49 Please share/attach configuration details and any other supporting documenta…" at bounding box center [445, 251] width 656 height 35
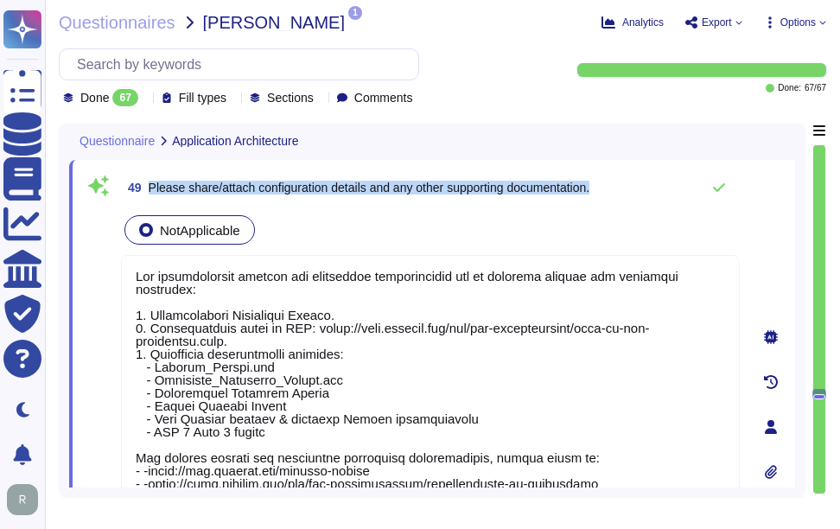
drag, startPoint x: 149, startPoint y: 181, endPoint x: 616, endPoint y: 189, distance: 466.5
click at [616, 189] on div "49 Please share/attach configuration details and any other supporting documenta…" at bounding box center [430, 187] width 618 height 35
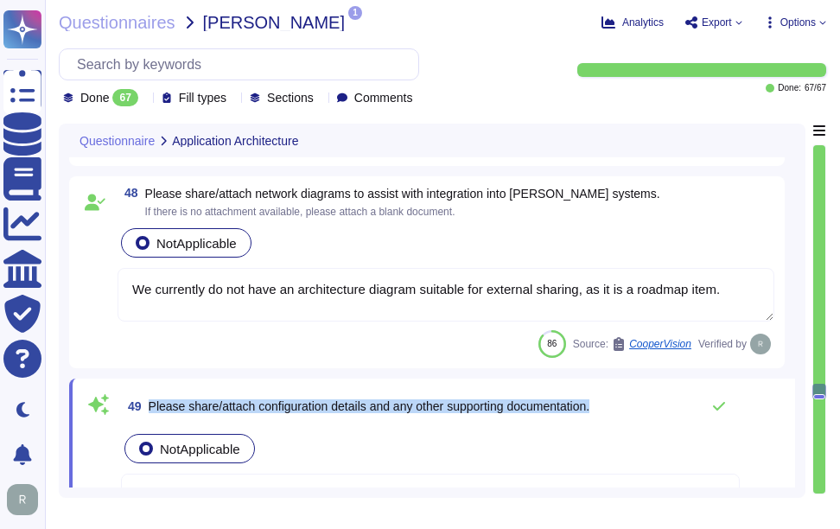
scroll to position [10062, 0]
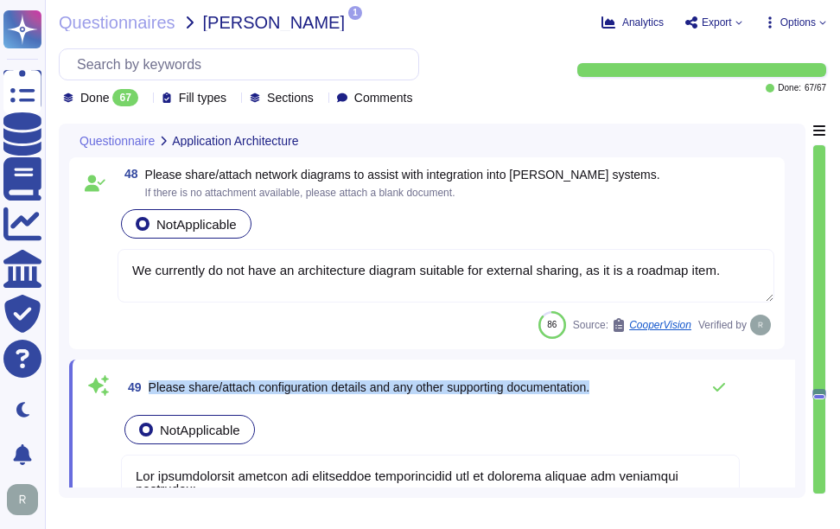
type textarea "Yes, the application supports SAML2 for single sign-on (SSO) and integrates wit…"
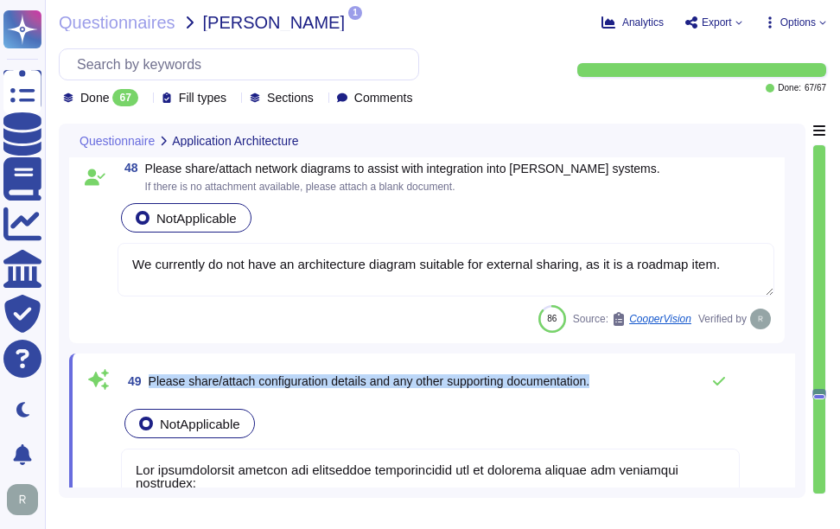
type textarea "Yes, the application supports SAML2 for single sign-on (SSO) and integrates wit…"
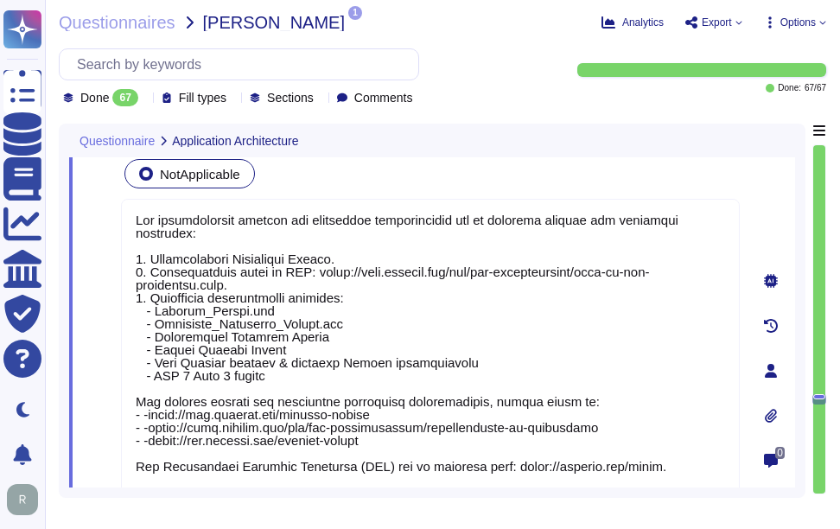
scroll to position [10407, 0]
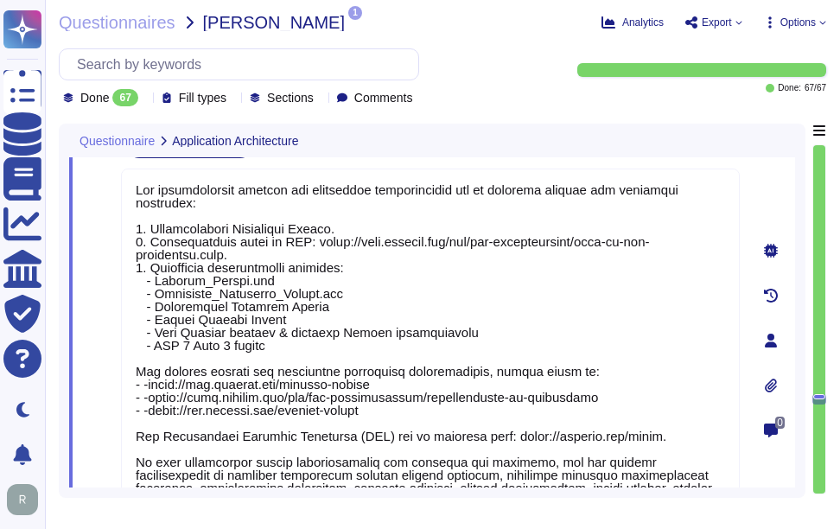
type textarea "No. We have a SaaS portal accessible through popular browsers."
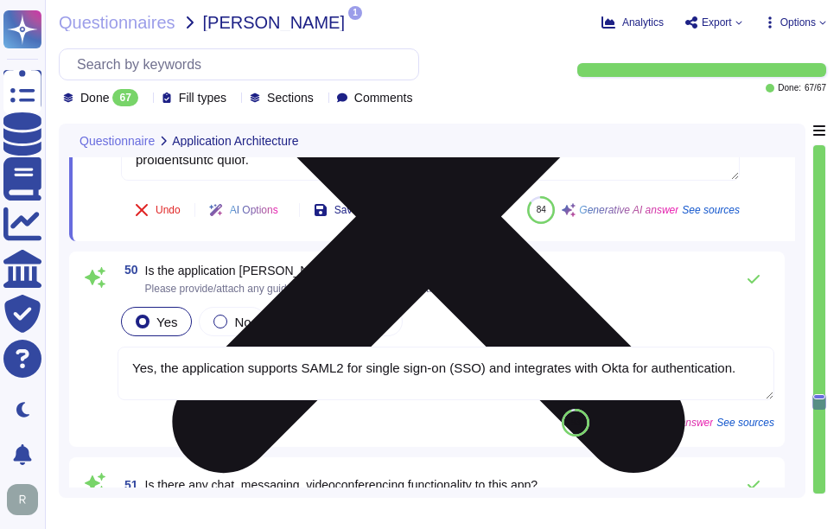
scroll to position [10753, 0]
type textarea "Yes, development, test, and staging environments are kept separate from the pro…"
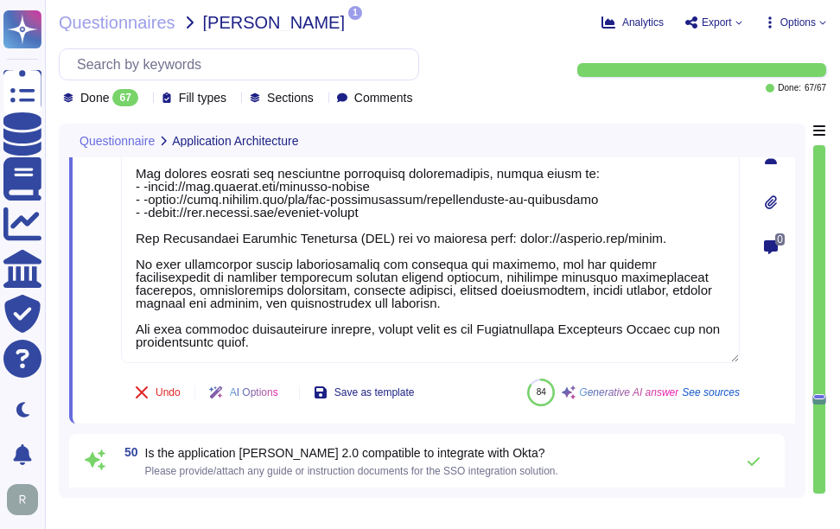
type textarea "We currently do not have an architecture diagram suitable for external sharing,…"
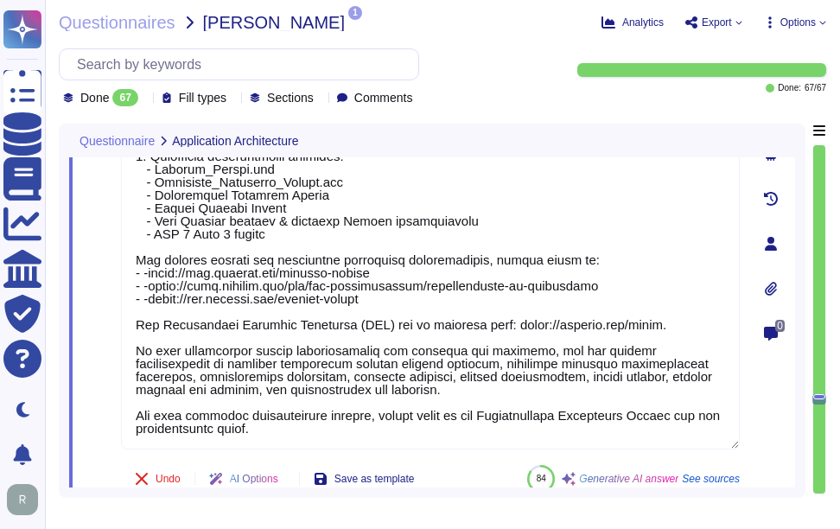
scroll to position [0, 0]
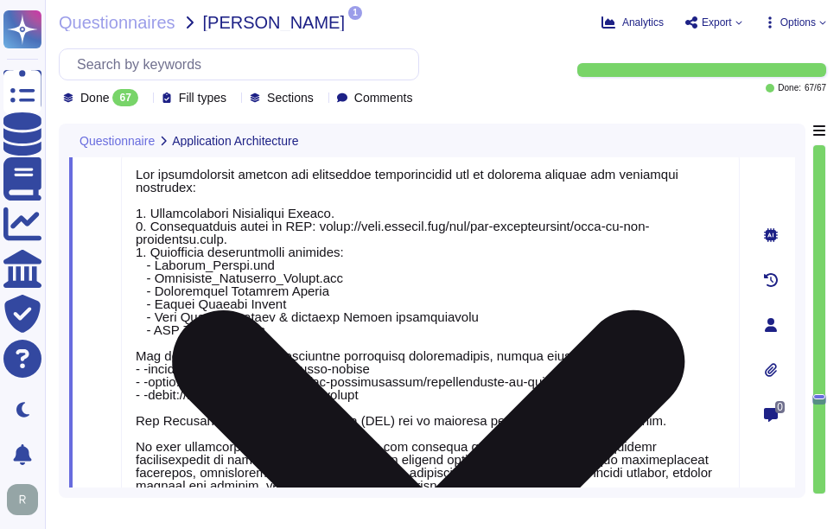
type textarea "We currently do not have an architecture diagram suitable for external sharing."
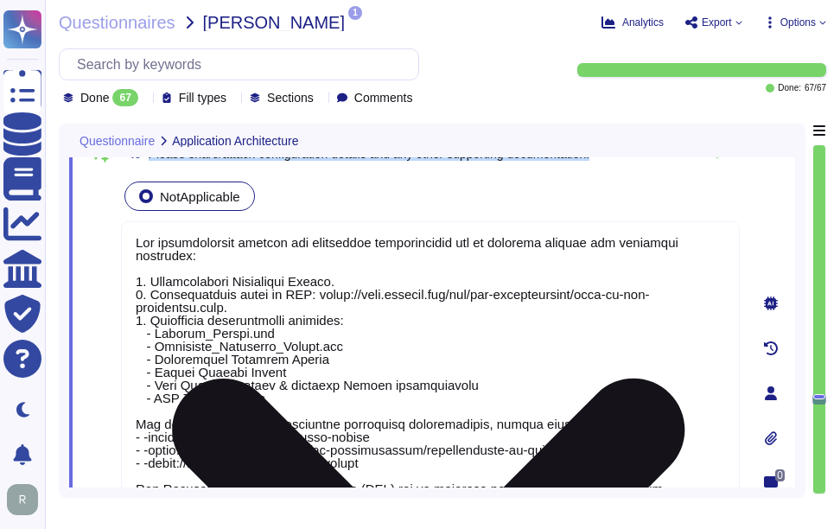
scroll to position [10276, 0]
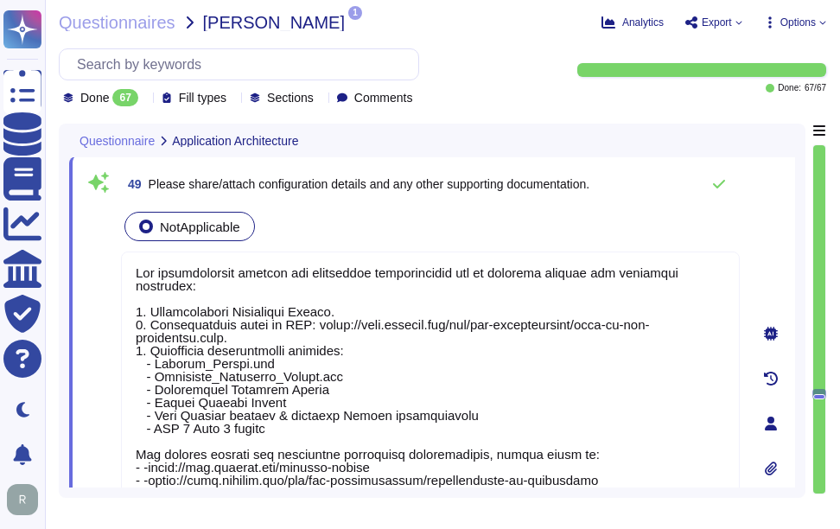
click at [566, 232] on div "NotApplicable" at bounding box center [430, 226] width 618 height 36
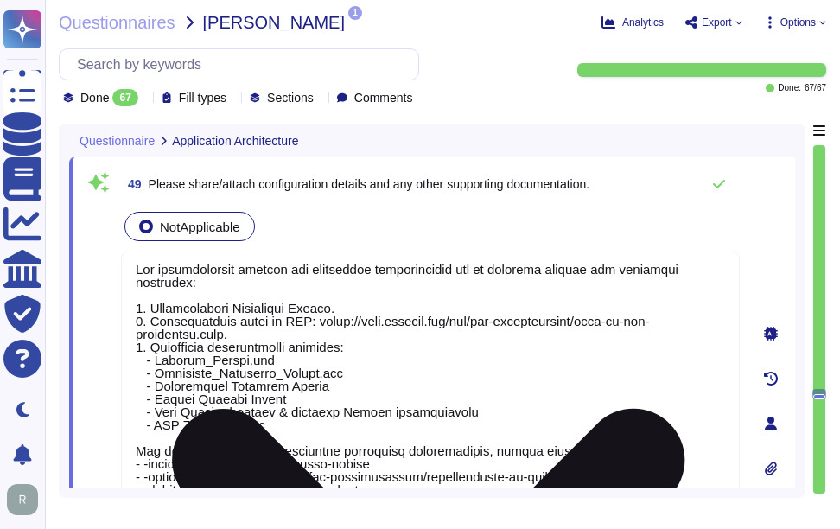
scroll to position [0, 0]
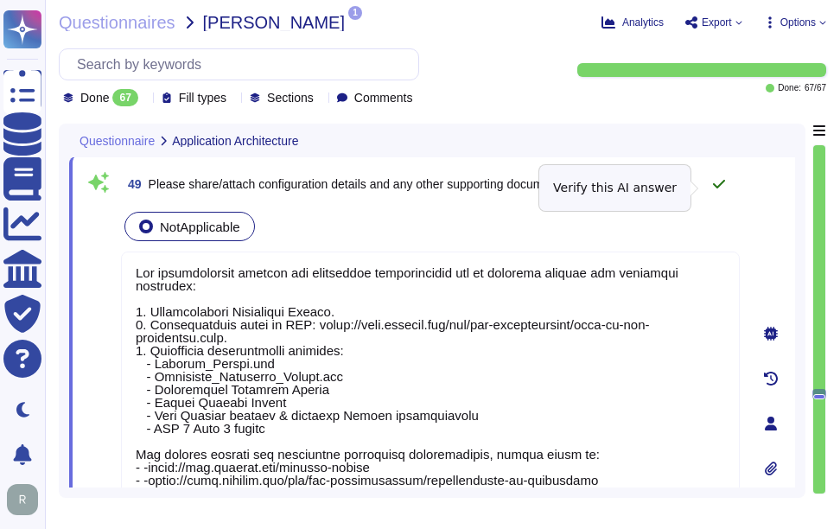
click at [716, 183] on icon at bounding box center [719, 184] width 14 height 14
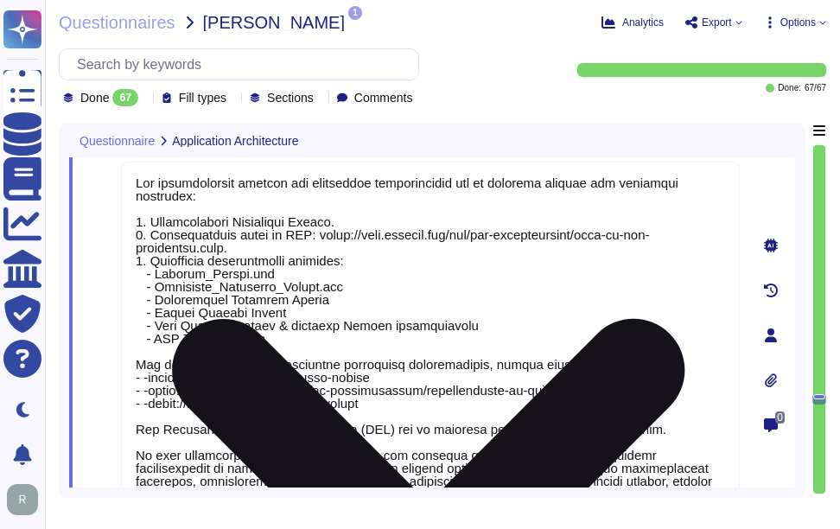
type textarea "No. We have a SaaS portal accessible through popular browsers."
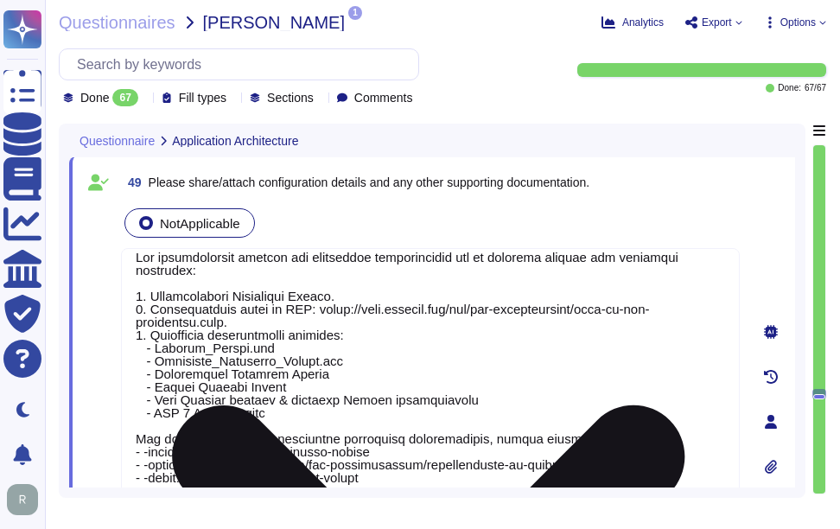
scroll to position [15, 0]
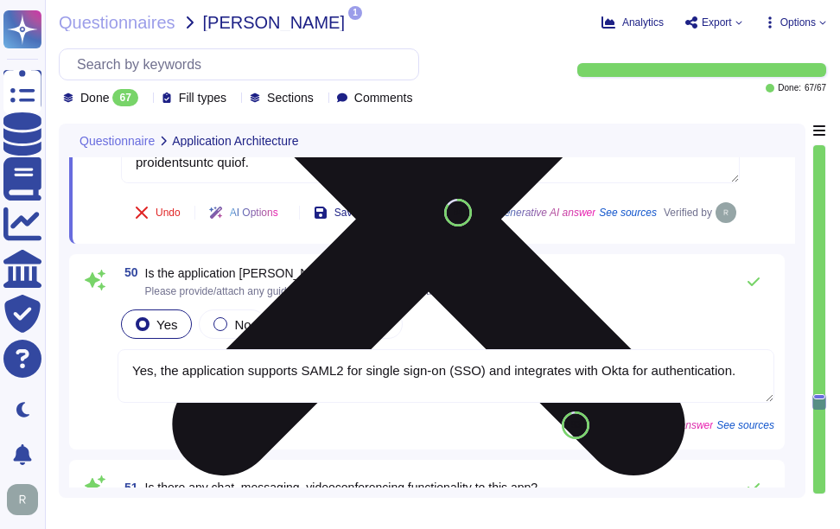
type textarea "Yes, development, test, and staging environments are kept separate from the pro…"
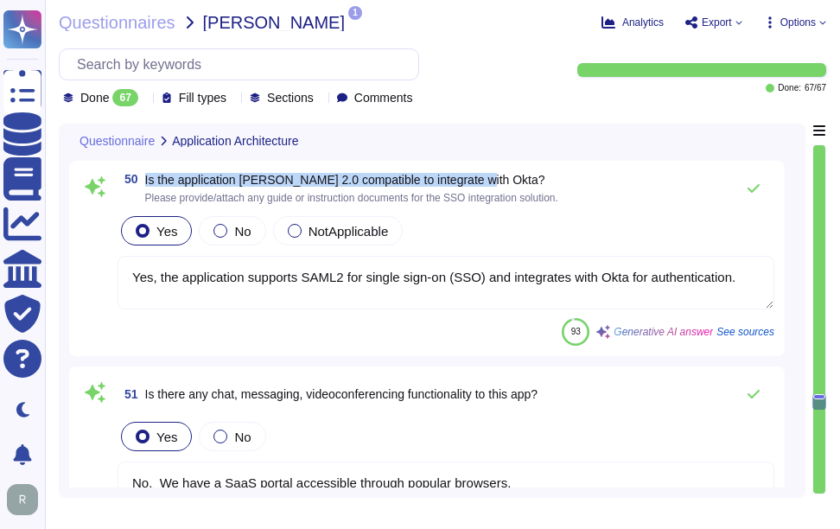
drag, startPoint x: 145, startPoint y: 222, endPoint x: 505, endPoint y: 218, distance: 360.2
click at [505, 186] on span "Is the application [PERSON_NAME] 2.0 compatible to integrate with Okta?" at bounding box center [351, 180] width 413 height 12
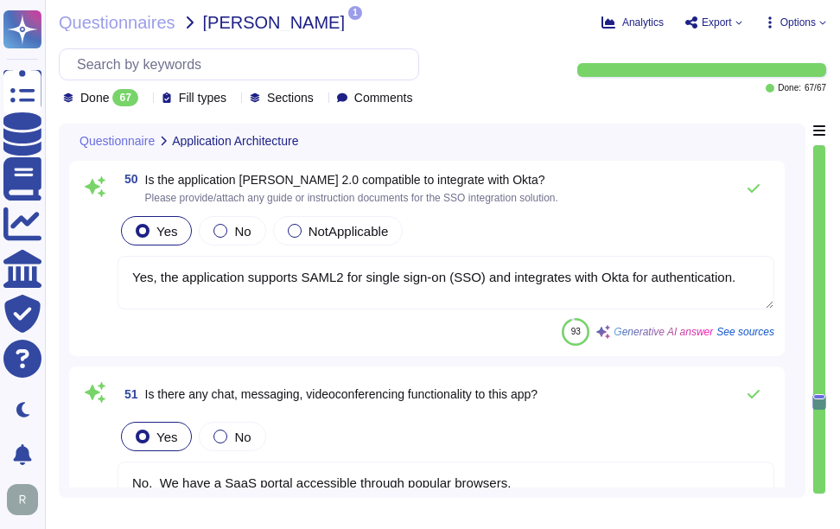
scroll to position [2, 0]
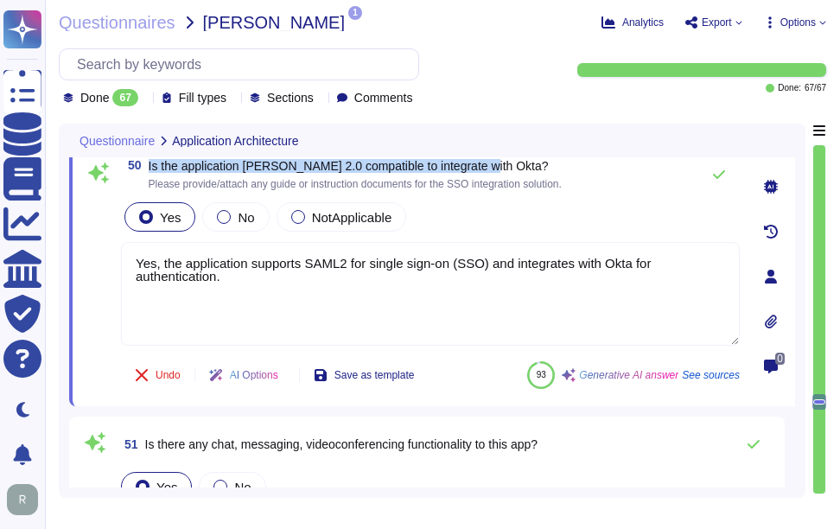
drag, startPoint x: 149, startPoint y: 165, endPoint x: 531, endPoint y: 173, distance: 382.7
click at [531, 173] on span "Is the application [PERSON_NAME] 2.0 compatible to integrate with Okta? Please …" at bounding box center [355, 174] width 413 height 29
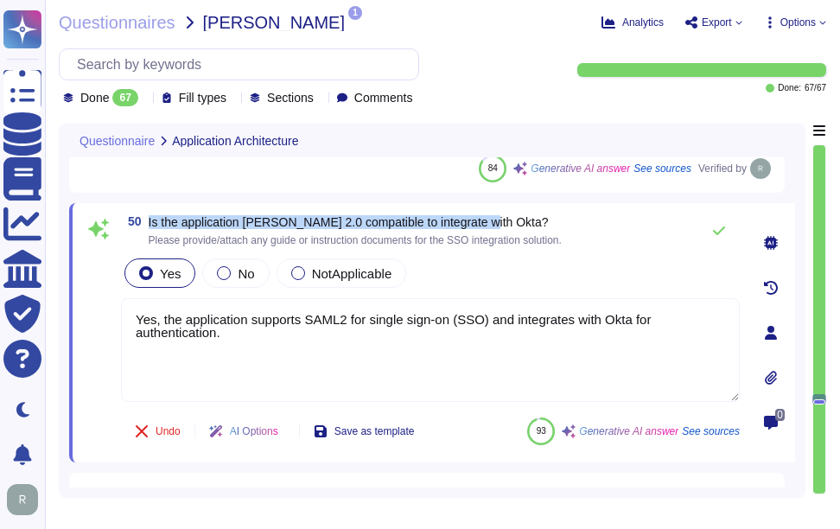
scroll to position [10708, 0]
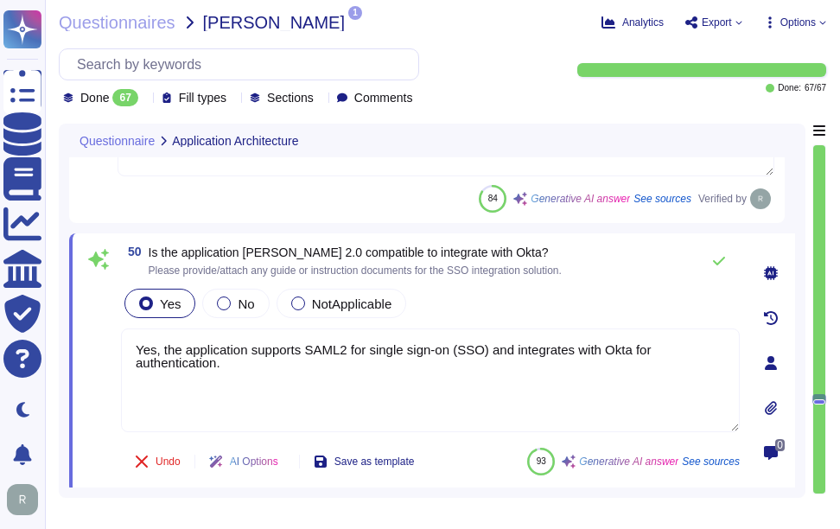
drag, startPoint x: 244, startPoint y: 361, endPoint x: 97, endPoint y: 327, distance: 151.7
click at [97, 327] on div "50 Is the application [PERSON_NAME] 2.0 compatible to integrate with Okta? Plea…" at bounding box center [411, 363] width 656 height 238
click at [606, 282] on div "50 Is the application [PERSON_NAME] 2.0 compatible to integrate with Okta? Plea…" at bounding box center [411, 363] width 656 height 238
click at [716, 257] on icon at bounding box center [719, 261] width 14 height 14
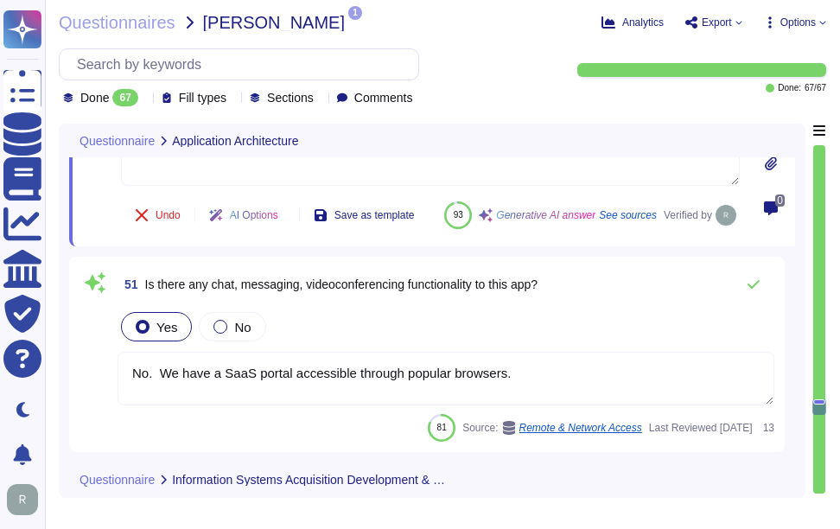
scroll to position [11053, 0]
type textarea "Yes, our tenant architecture provides data segmentation and separation capabili…"
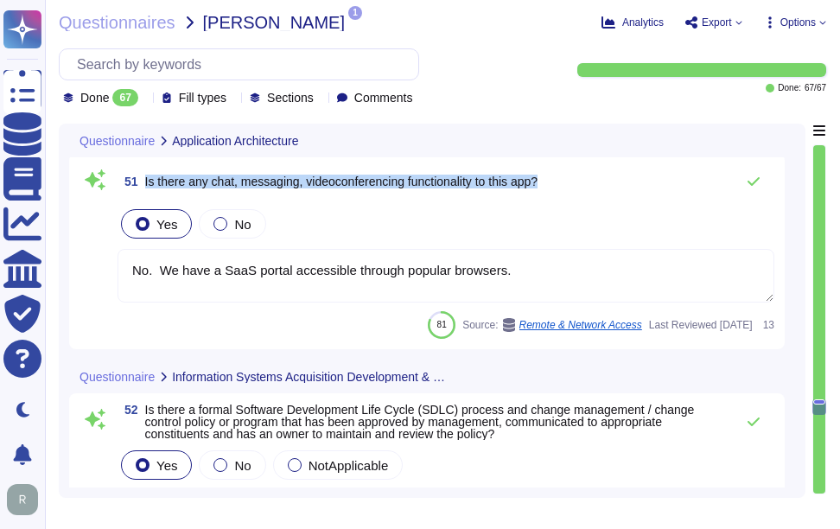
drag, startPoint x: 145, startPoint y: 222, endPoint x: 575, endPoint y: 219, distance: 430.2
click at [575, 199] on div "51 Is there any chat, messaging, videoconferencing functionality to this app?" at bounding box center [445, 181] width 656 height 35
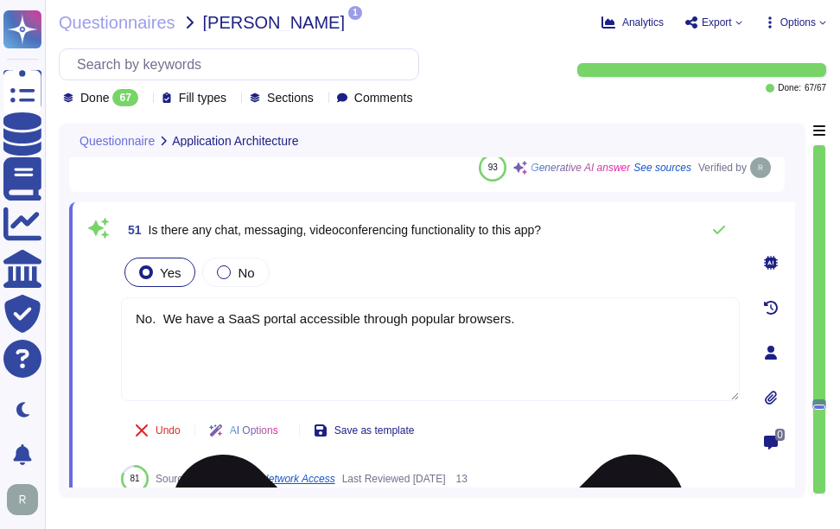
scroll to position [10967, 0]
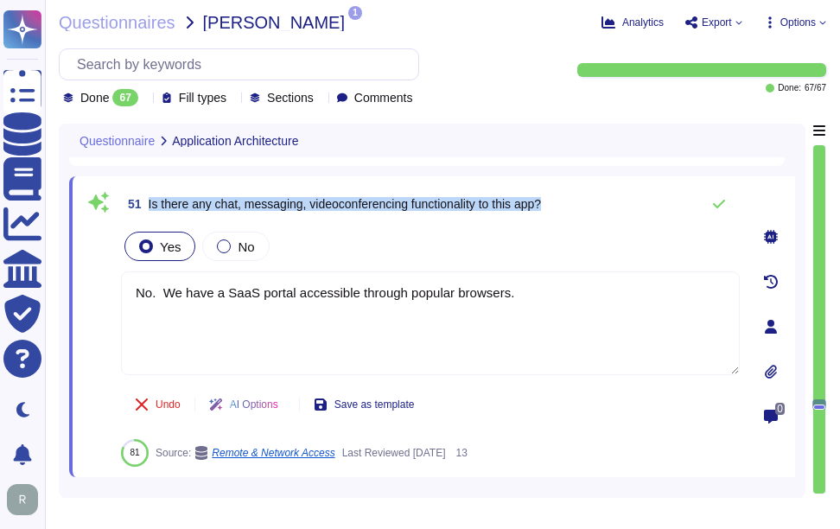
drag, startPoint x: 147, startPoint y: 198, endPoint x: 627, endPoint y: 174, distance: 480.8
click at [222, 248] on div at bounding box center [224, 246] width 14 height 14
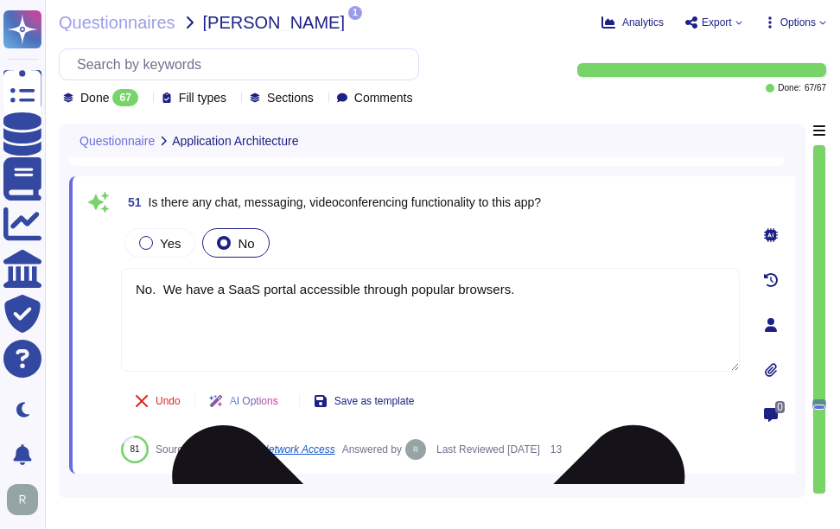
click at [549, 285] on textarea "No. We have a SaaS portal accessible through popular browsers." at bounding box center [430, 320] width 618 height 104
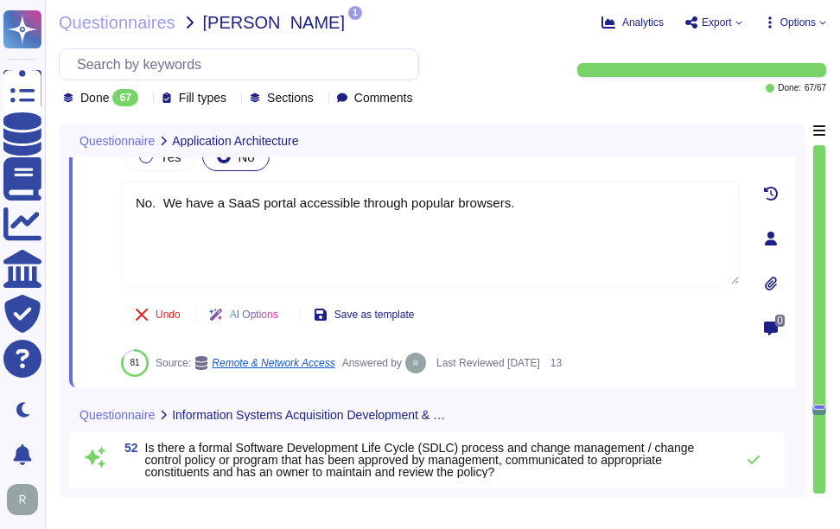
drag, startPoint x: 532, startPoint y: 204, endPoint x: 98, endPoint y: 216, distance: 433.8
click at [98, 216] on div "51 Is there any chat, messaging, videoconferencing functionality to this app? Y…" at bounding box center [411, 238] width 656 height 276
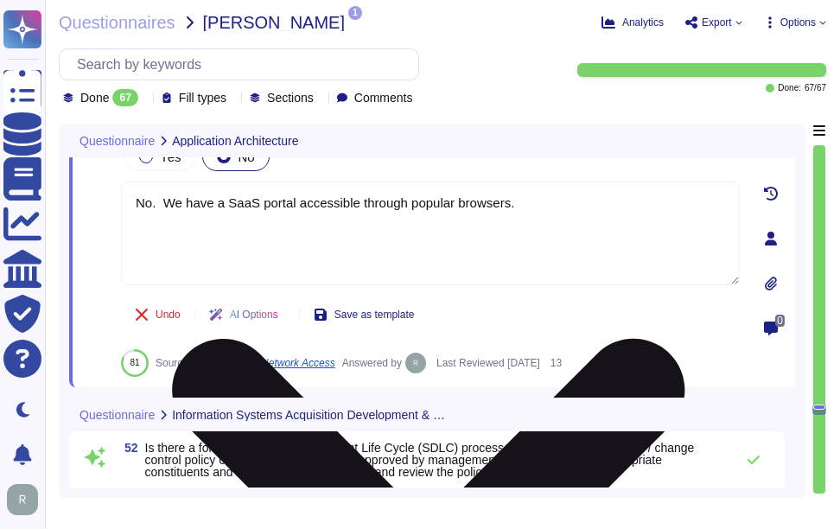
paste textarea ", Our SCM can be access through internet via"
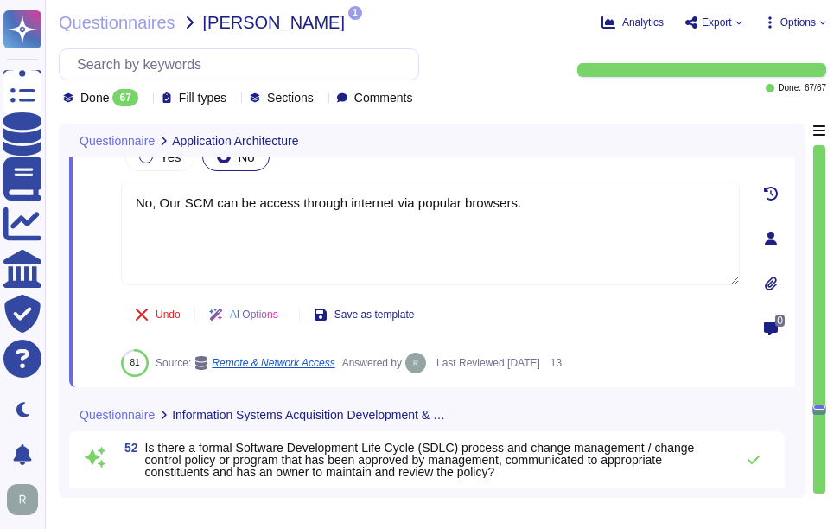
click at [482, 165] on div "Yes No" at bounding box center [430, 156] width 618 height 36
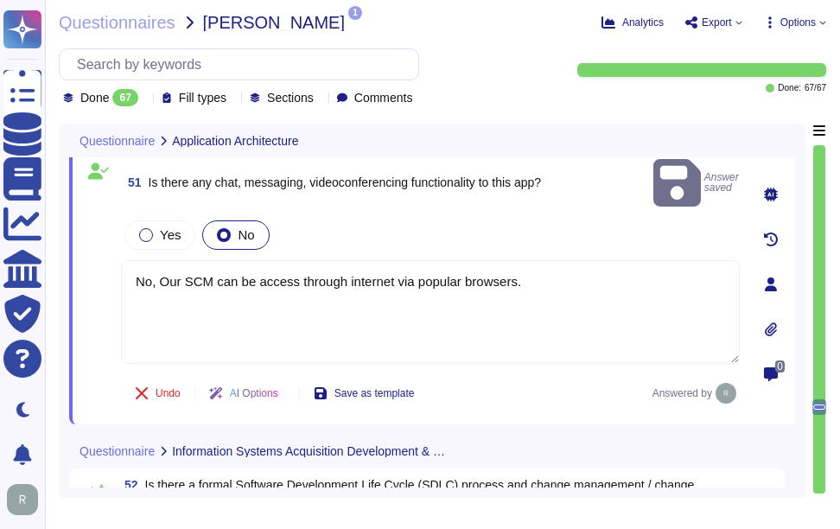
scroll to position [10967, 0]
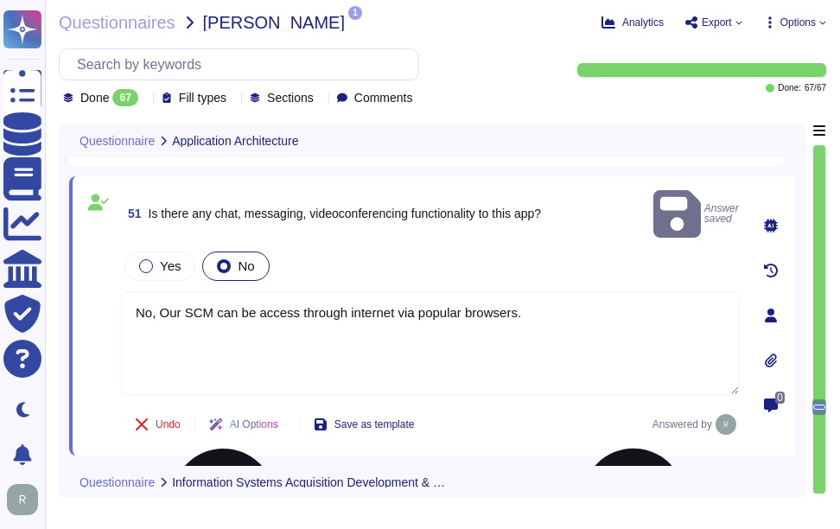
click at [290, 292] on textarea "No, Our SCM can be access through internet via popular browsers." at bounding box center [430, 343] width 618 height 104
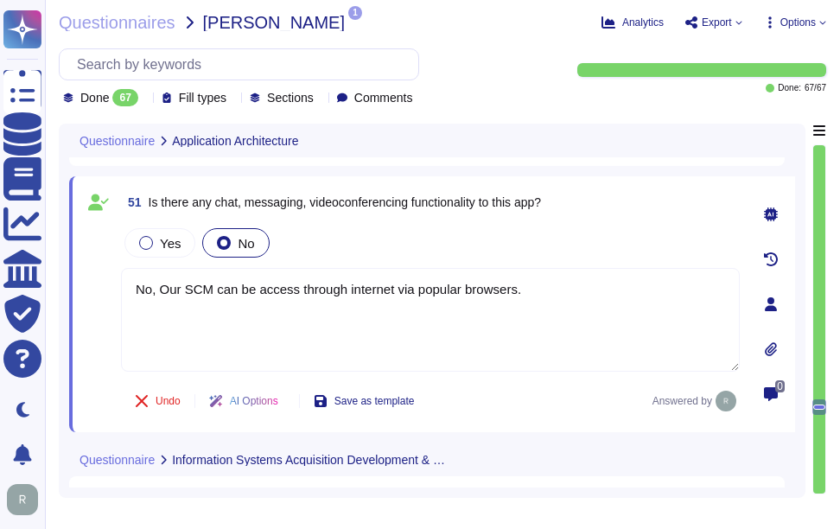
click at [523, 225] on div "Yes No" at bounding box center [430, 243] width 618 height 36
drag, startPoint x: 566, startPoint y: 284, endPoint x: 79, endPoint y: 309, distance: 487.8
click at [79, 309] on div "51 Is there any chat, messaging, videoconferencing functionality to this app? Y…" at bounding box center [432, 304] width 726 height 256
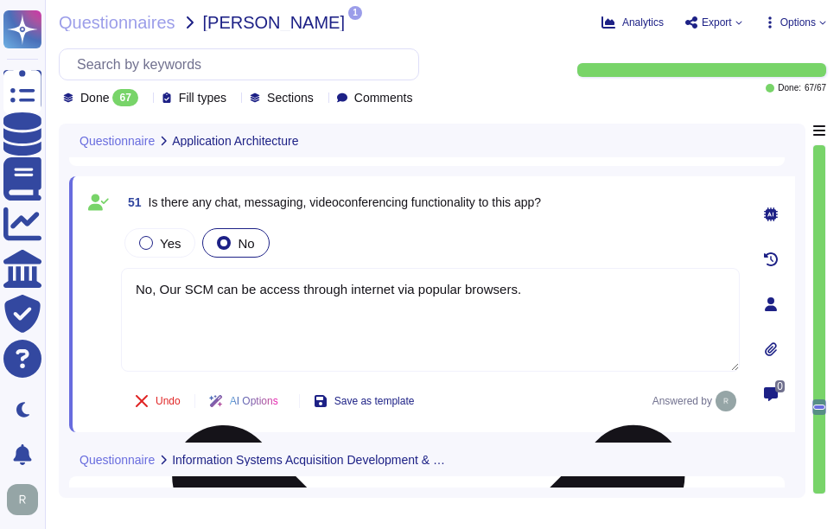
paste textarea "Our solution, SCM, is a SaaS that can be accessed through the internet via popu…"
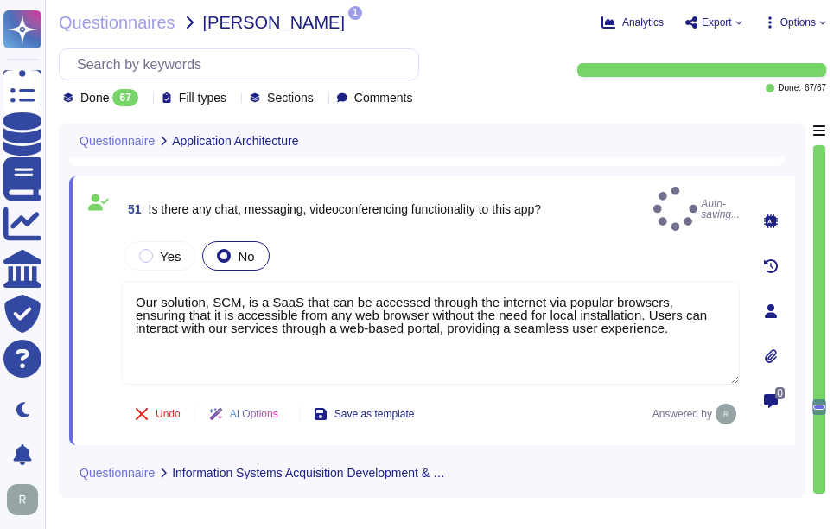
type textarea "Our solution, SCM, is a SaaS that can be accessed through the internet via popu…"
click at [412, 238] on div "Yes No" at bounding box center [430, 256] width 618 height 36
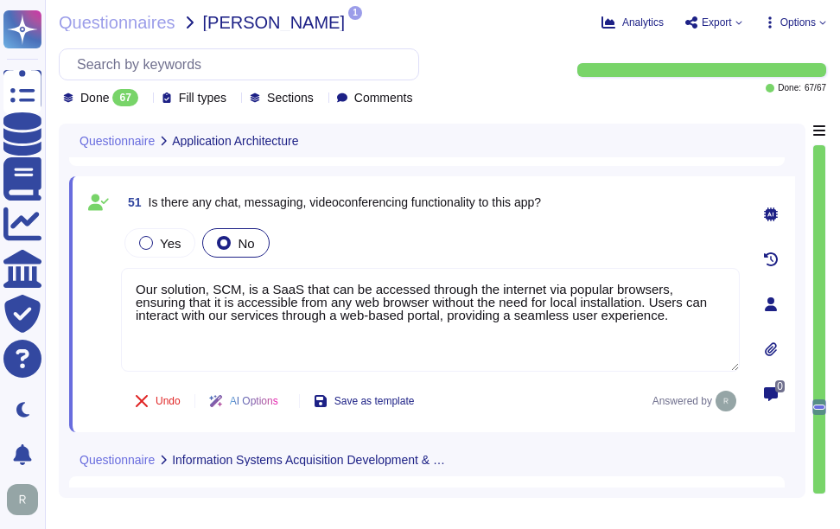
click at [412, 238] on div "Yes No" at bounding box center [430, 243] width 618 height 36
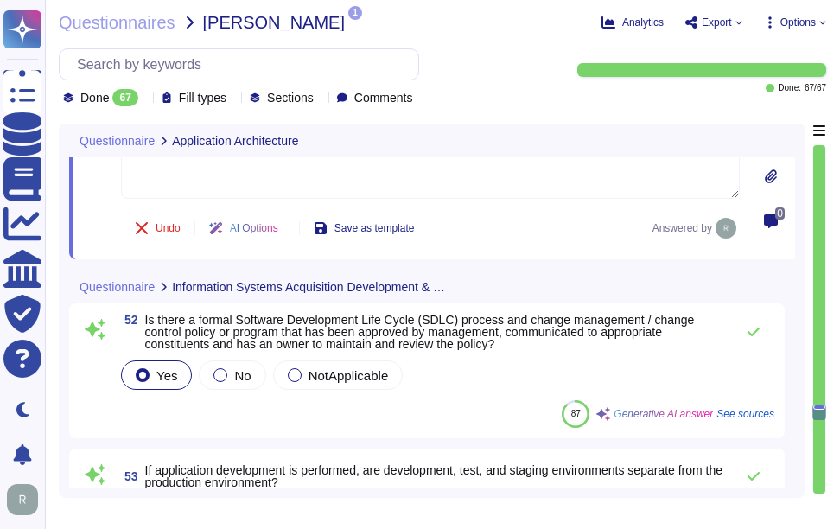
type textarea "Yes, event logging is implemented and configured within all applications to sup…"
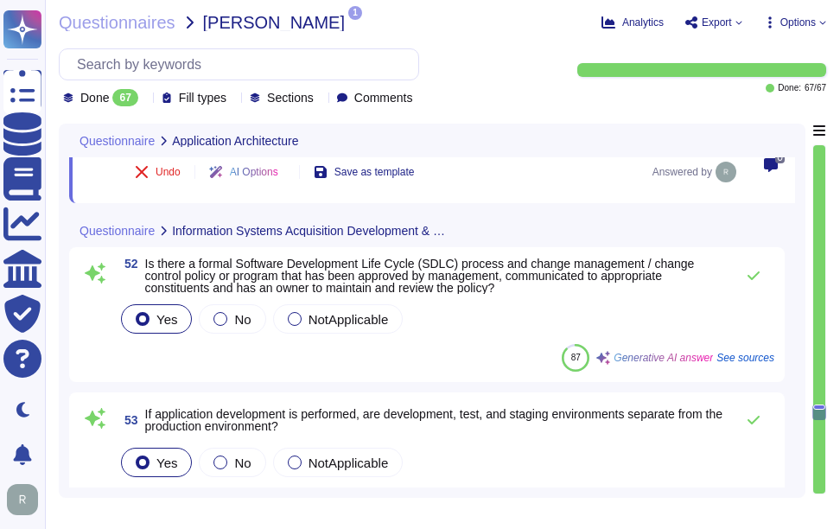
scroll to position [11226, 0]
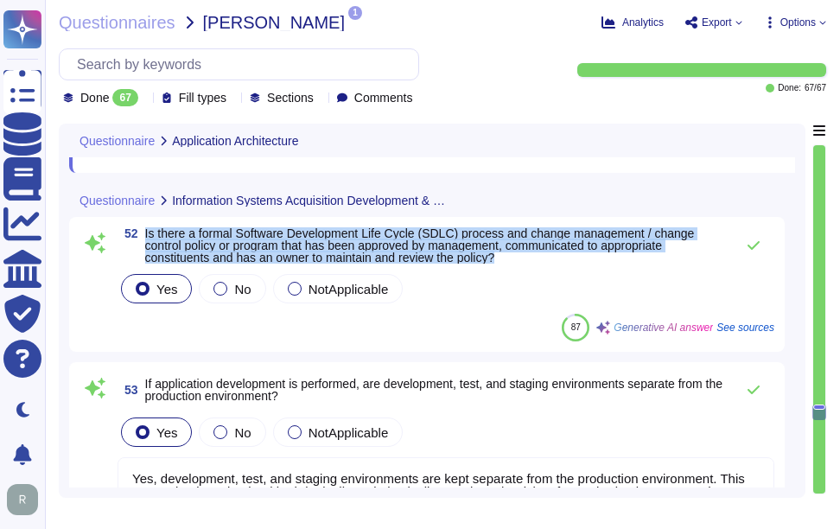
drag, startPoint x: 143, startPoint y: 232, endPoint x: 540, endPoint y: 256, distance: 397.2
click at [540, 256] on span "52 Is there a formal Software Development Life Cycle (SDLC) process and change …" at bounding box center [421, 245] width 608 height 36
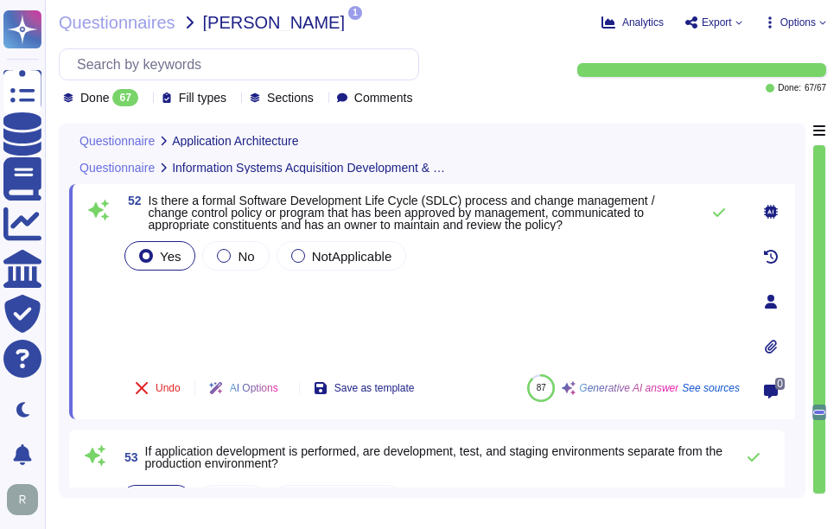
click at [549, 358] on div "Yes No NotApplicable" at bounding box center [430, 299] width 618 height 123
click at [161, 293] on div "Yes No NotApplicable" at bounding box center [430, 299] width 618 height 123
drag, startPoint x: 181, startPoint y: 337, endPoint x: 180, endPoint y: 323, distance: 13.9
click at [182, 337] on div "Yes No NotApplicable" at bounding box center [430, 299] width 618 height 123
click at [176, 295] on div "Yes No NotApplicable" at bounding box center [430, 299] width 618 height 123
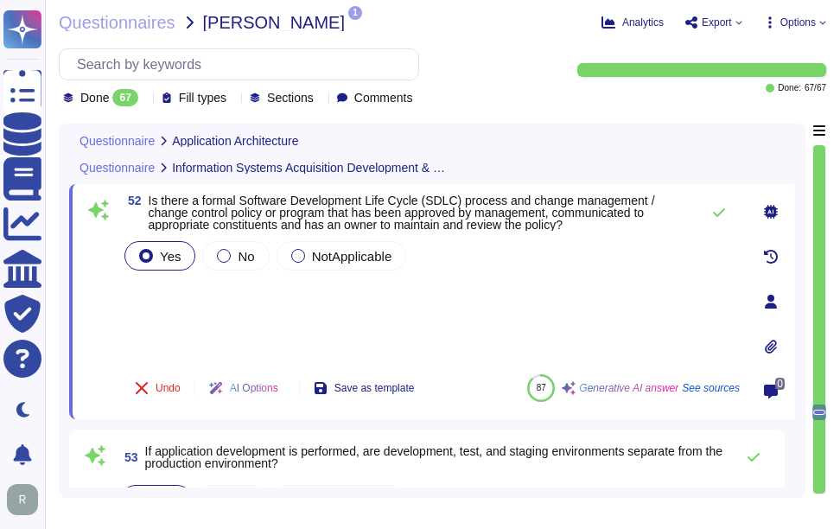
click at [139, 279] on div "Yes No NotApplicable" at bounding box center [430, 299] width 618 height 123
click at [193, 341] on div "Yes No NotApplicable" at bounding box center [430, 299] width 618 height 123
click at [193, 338] on div "Yes No NotApplicable" at bounding box center [430, 299] width 618 height 123
click at [193, 314] on div "Yes No NotApplicable" at bounding box center [430, 299] width 618 height 123
click at [161, 296] on div "Yes No NotApplicable" at bounding box center [430, 299] width 618 height 123
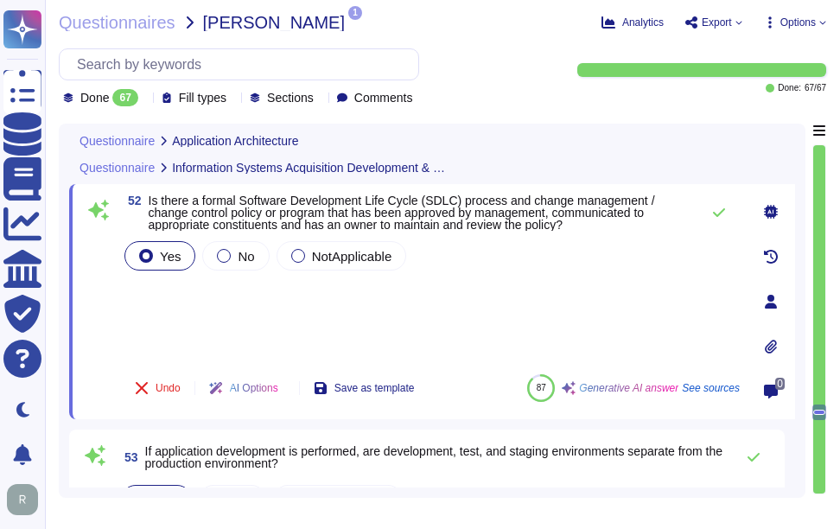
click at [404, 339] on div "Yes No NotApplicable" at bounding box center [430, 299] width 618 height 123
click at [209, 330] on div "Yes No NotApplicable" at bounding box center [430, 299] width 618 height 123
click at [287, 329] on div "Yes No NotApplicable" at bounding box center [430, 299] width 618 height 123
click at [162, 312] on div "Yes No NotApplicable" at bounding box center [430, 299] width 618 height 123
click at [716, 208] on button at bounding box center [718, 212] width 41 height 35
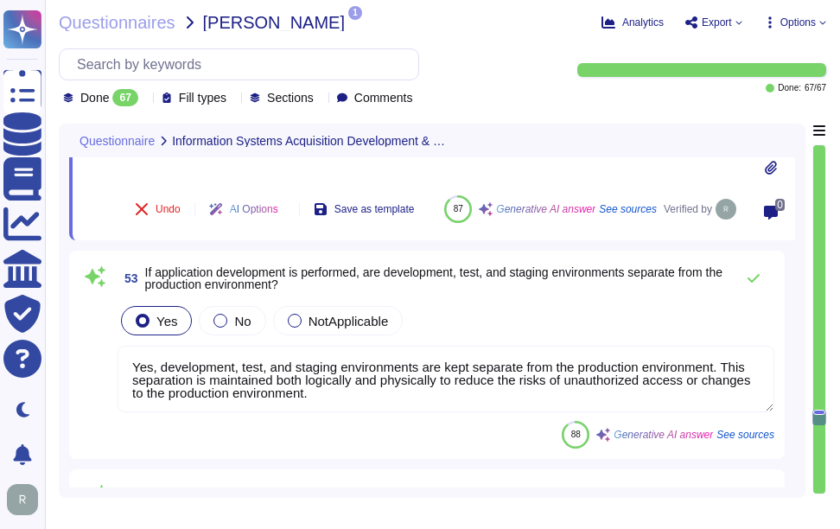
scroll to position [11399, 0]
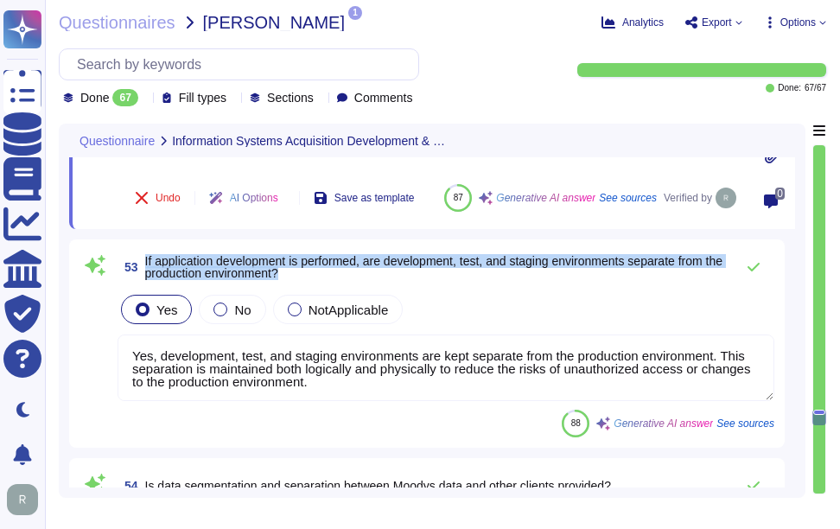
drag, startPoint x: 144, startPoint y: 257, endPoint x: 339, endPoint y: 273, distance: 195.8
click at [339, 273] on span "53 If application development is performed, are development, test, and staging …" at bounding box center [421, 266] width 608 height 31
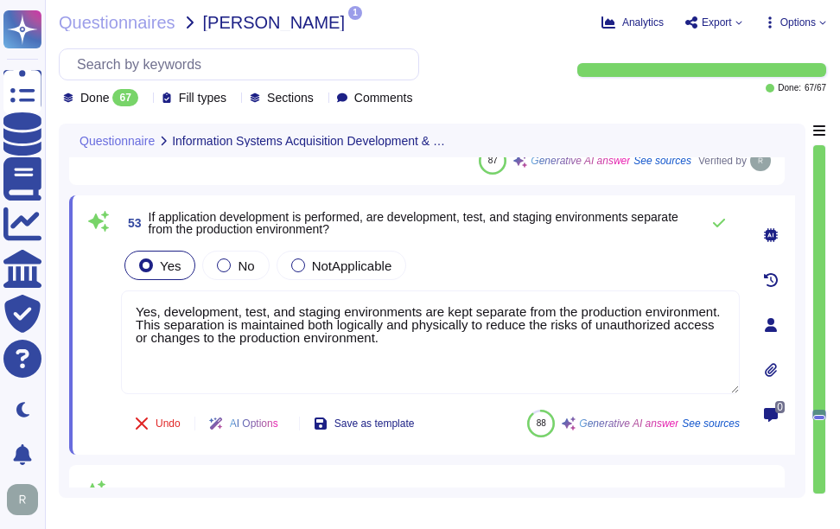
scroll to position [11312, 0]
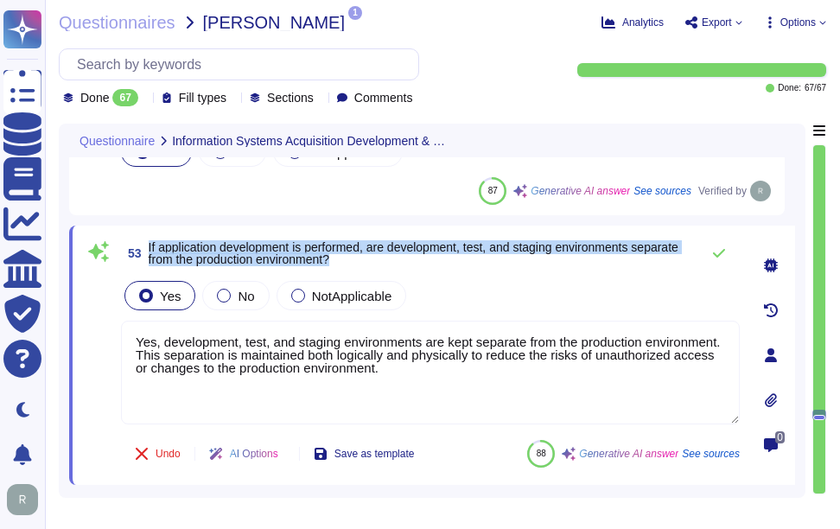
drag, startPoint x: 146, startPoint y: 244, endPoint x: 407, endPoint y: 259, distance: 261.3
click at [407, 259] on span "53 If application development is performed, are development, test, and staging …" at bounding box center [406, 253] width 570 height 31
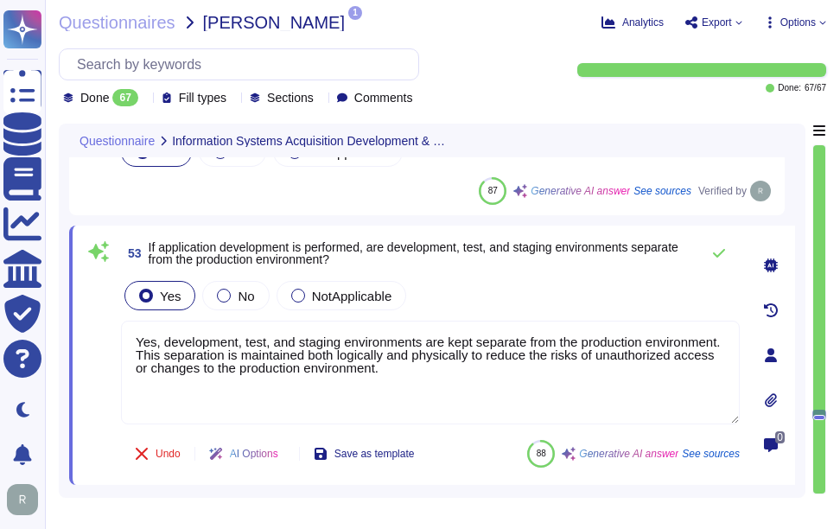
click at [474, 286] on div "Yes No NotApplicable" at bounding box center [430, 295] width 618 height 36
click at [549, 278] on div "Yes No NotApplicable" at bounding box center [430, 295] width 618 height 36
click at [717, 251] on icon at bounding box center [719, 253] width 14 height 14
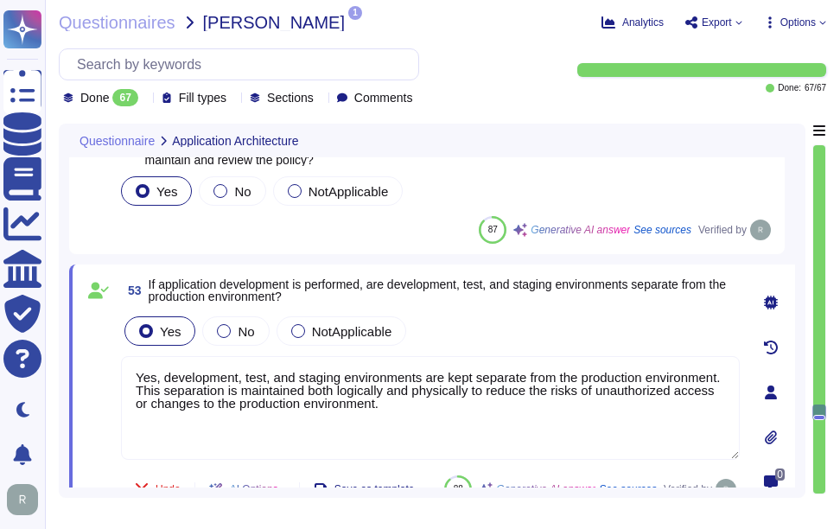
type textarea "Yes, the application supports SAML2 for single sign-on (SSO) and integrates wit…"
type textarea "Our solution, SCM, is a SaaS that can be accessed through the internet via popu…"
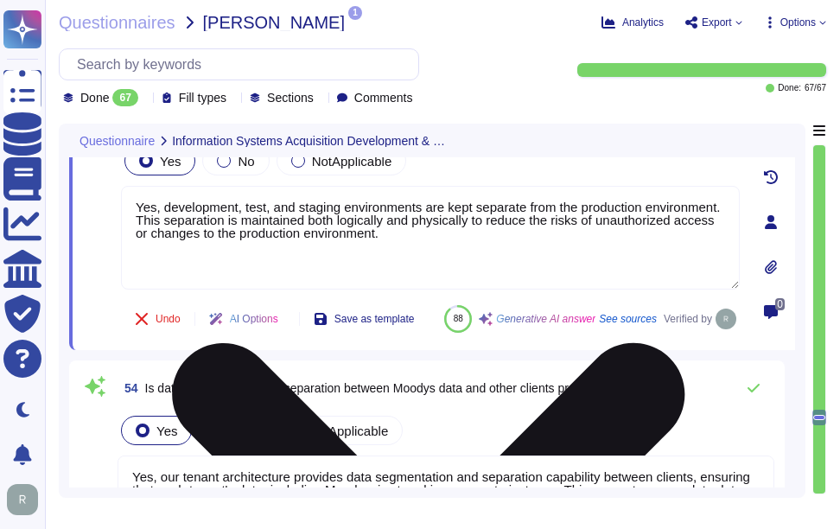
scroll to position [11450, 0]
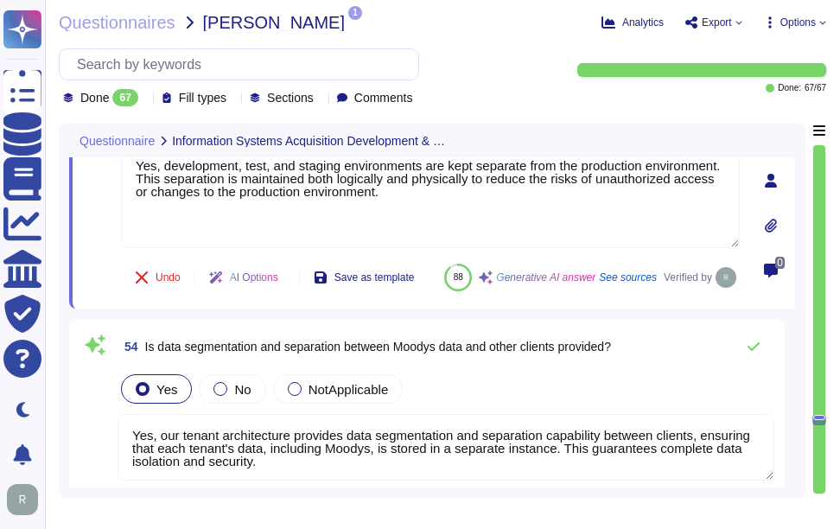
type textarea "No, we have not encountered a security incident for the last 12 months, and the…"
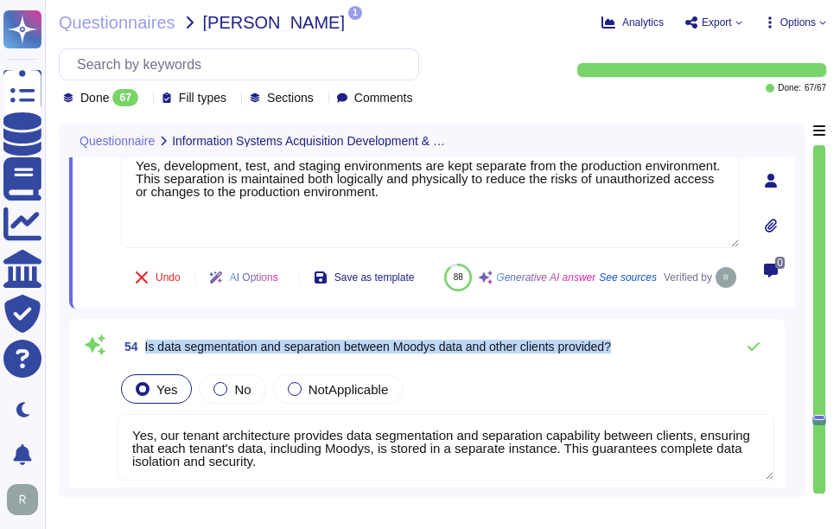
drag, startPoint x: 144, startPoint y: 390, endPoint x: 656, endPoint y: 384, distance: 511.4
click at [656, 364] on div "54 Is data segmentation and separation between Moodys data and other clients pr…" at bounding box center [445, 346] width 656 height 35
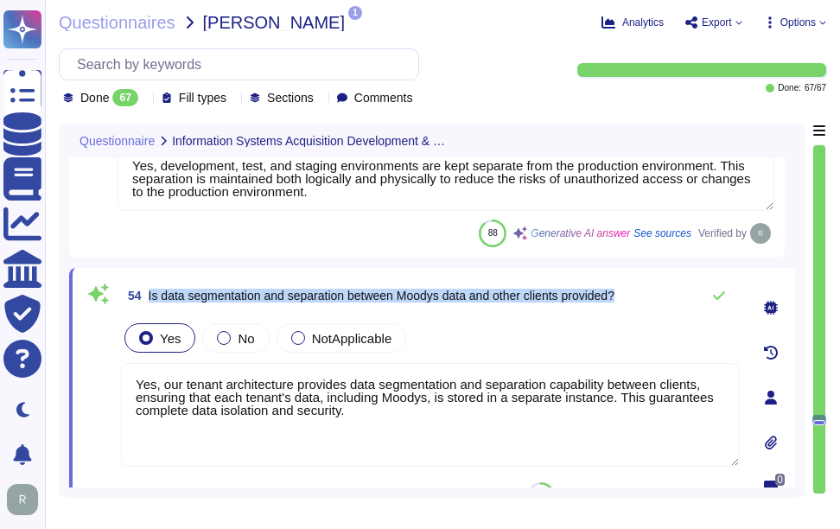
drag, startPoint x: 147, startPoint y: 293, endPoint x: 636, endPoint y: 280, distance: 489.1
click at [636, 280] on div "54 Is data segmentation and separation between Moodys data and other clients pr…" at bounding box center [430, 295] width 618 height 35
type textarea "No, we have not encountered a security incident for the last 12 months, and the…"
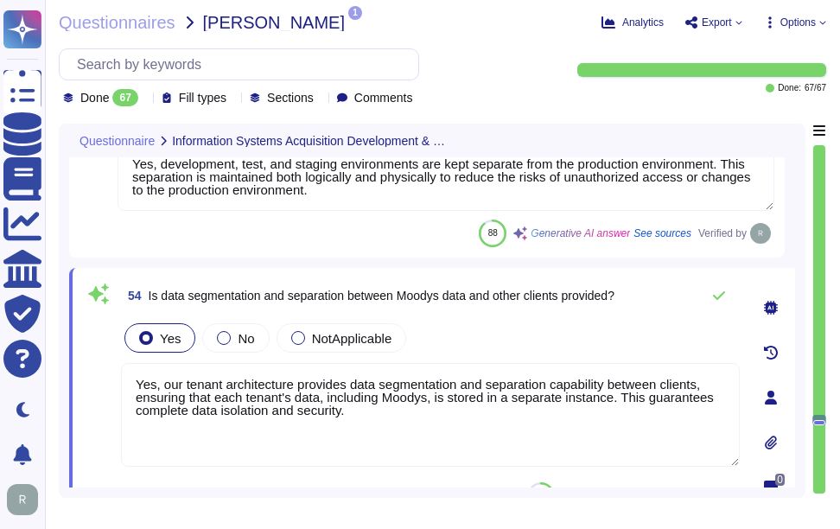
drag, startPoint x: 348, startPoint y: 403, endPoint x: 117, endPoint y: 356, distance: 236.3
click at [117, 356] on div "54 Is data segmentation and separation between Moodys data and other clients pr…" at bounding box center [411, 397] width 656 height 238
click at [536, 336] on div "Yes No NotApplicable" at bounding box center [430, 338] width 618 height 36
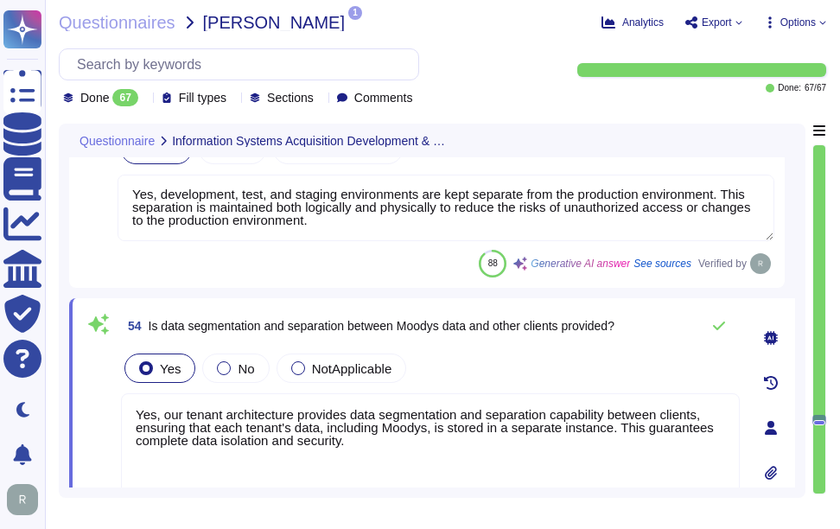
type textarea "No, we have not encountered a security incident for the last 12 months, and the…"
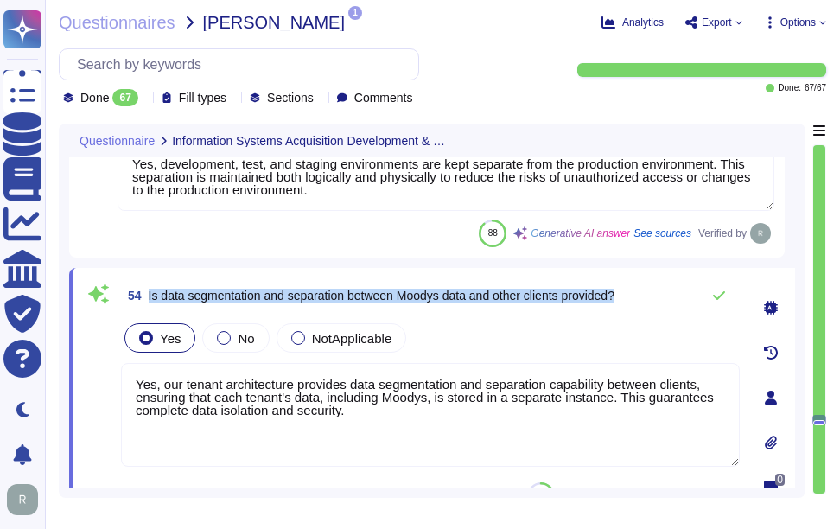
drag, startPoint x: 148, startPoint y: 294, endPoint x: 656, endPoint y: 289, distance: 507.9
click at [656, 289] on div "54 Is data segmentation and separation between Moodys data and other clients pr…" at bounding box center [430, 295] width 618 height 35
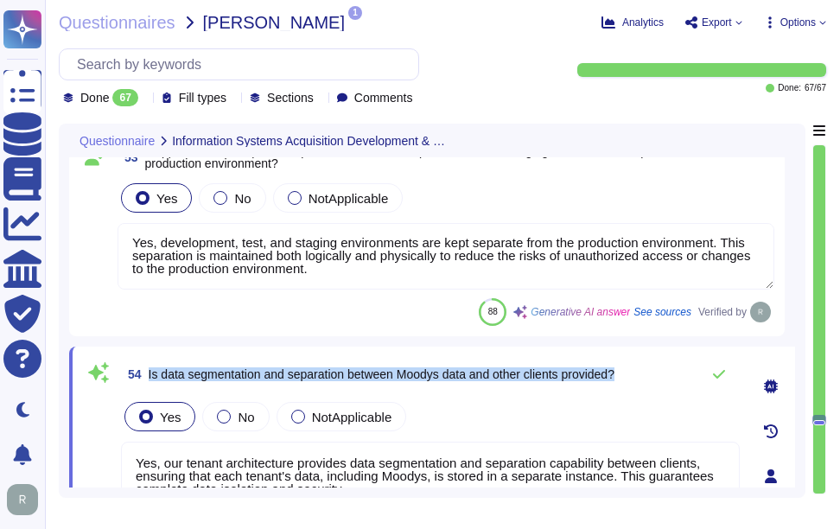
scroll to position [11277, 0]
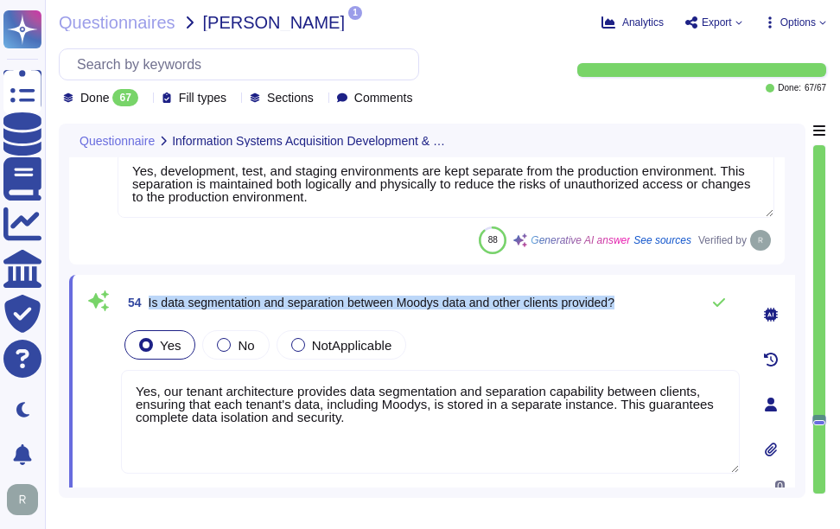
type textarea "No, we have not encountered a security incident for the last 12 months, and the…"
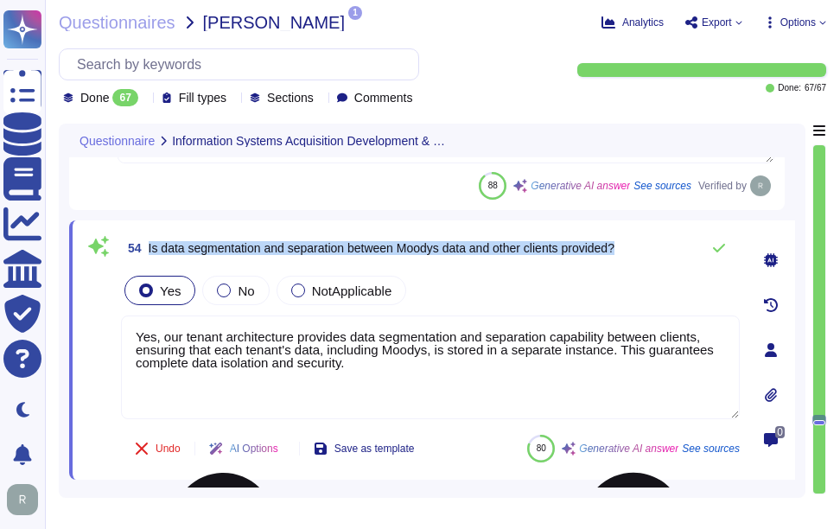
scroll to position [11536, 0]
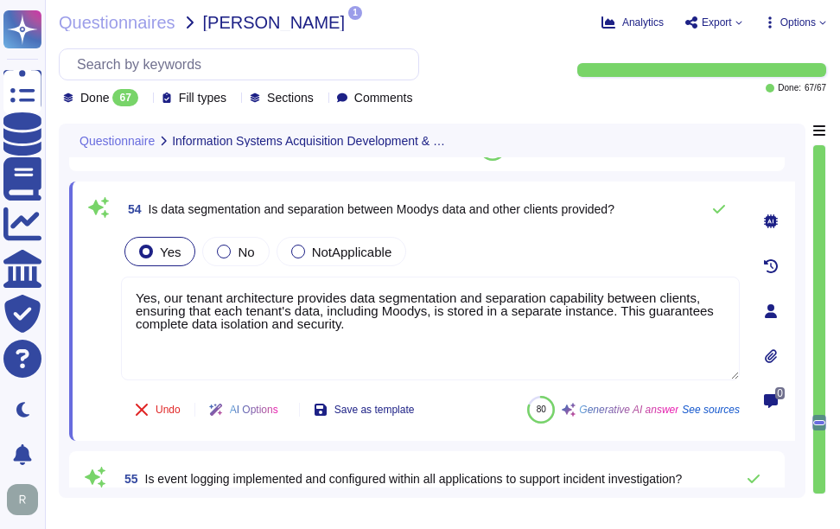
drag, startPoint x: 367, startPoint y: 331, endPoint x: 117, endPoint y: 282, distance: 255.3
click at [117, 282] on div "54 Is data segmentation and separation between Moodys data and other clients pr…" at bounding box center [411, 311] width 656 height 238
click at [520, 258] on div "Yes No NotApplicable" at bounding box center [430, 251] width 618 height 36
click at [718, 211] on icon at bounding box center [719, 209] width 12 height 9
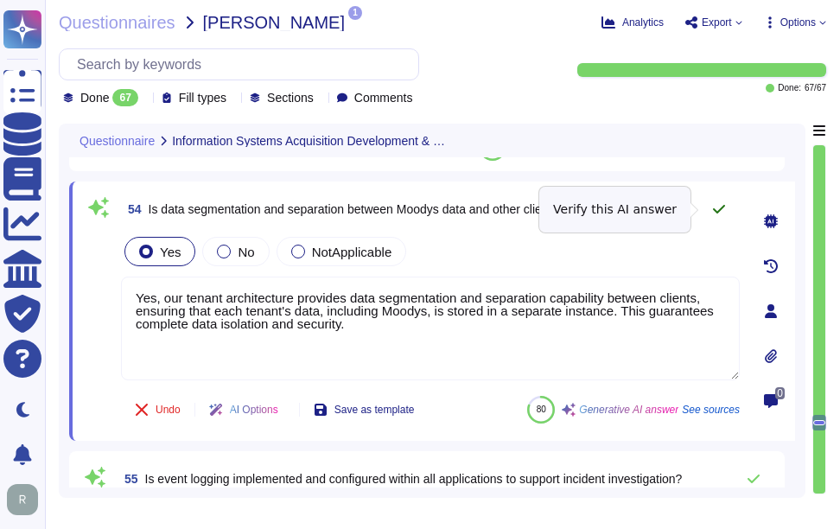
click at [716, 210] on icon at bounding box center [719, 209] width 14 height 14
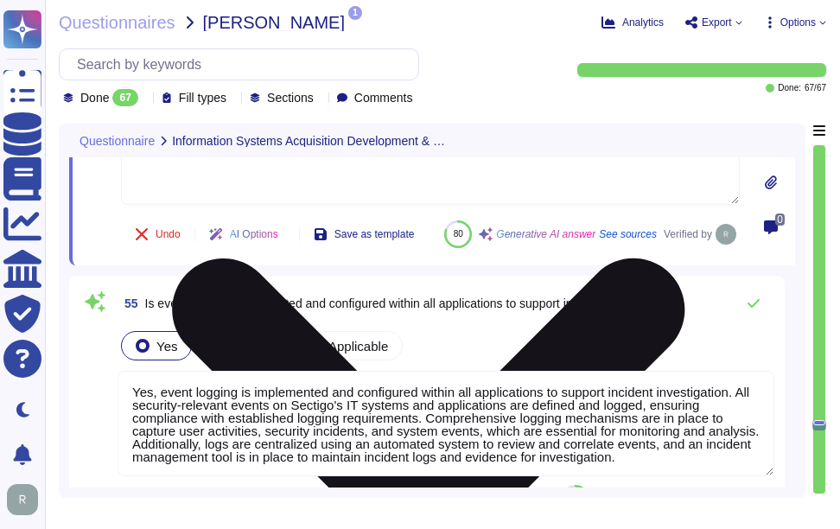
type textarea "Yes, our company has a well-documented Business Continuity Plan (BCP) and a Dis…"
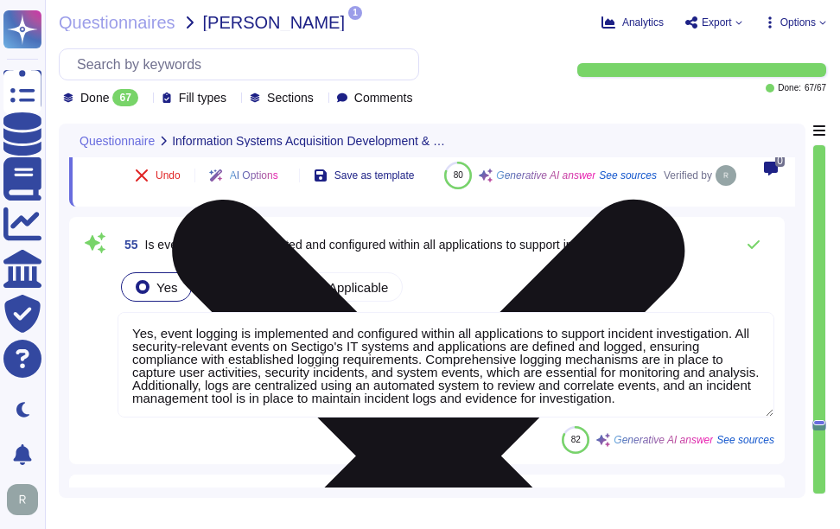
scroll to position [11795, 0]
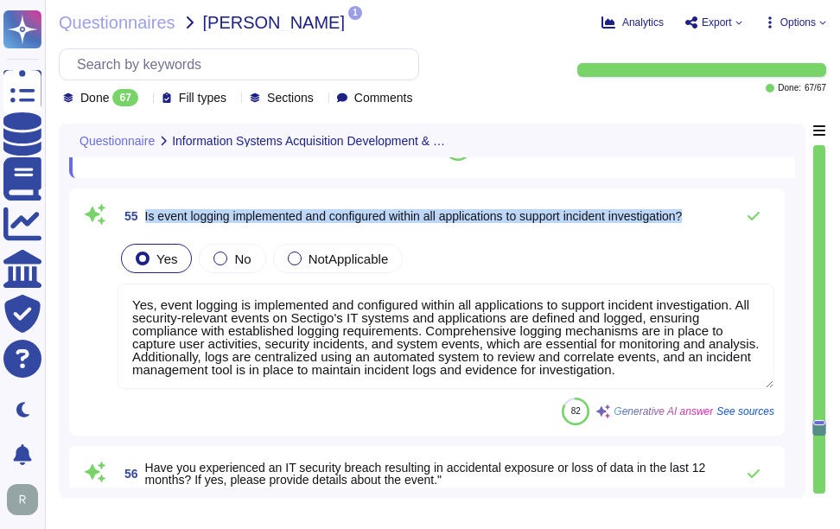
drag, startPoint x: 144, startPoint y: 252, endPoint x: 715, endPoint y: 245, distance: 571.0
click at [715, 233] on div "55 Is event logging implemented and configured within all applications to suppo…" at bounding box center [445, 216] width 656 height 35
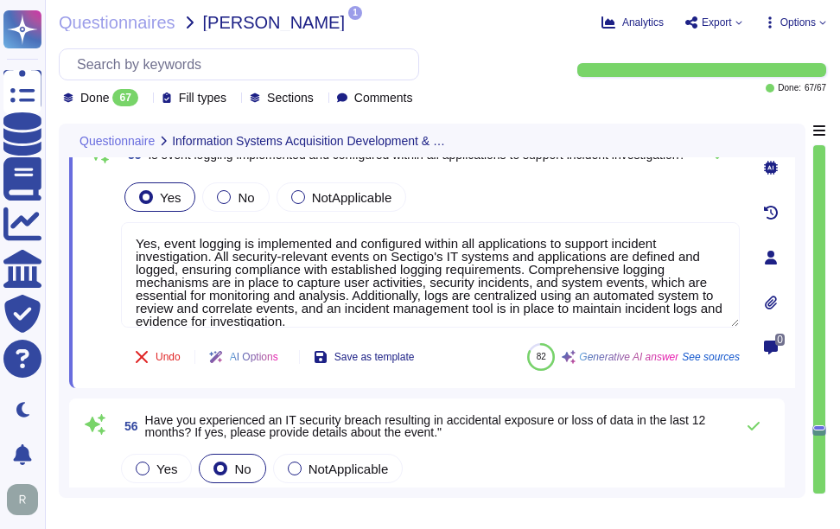
type textarea "The Recovery Time Objective (RTO) for our system/services is 12 hours, meaning …"
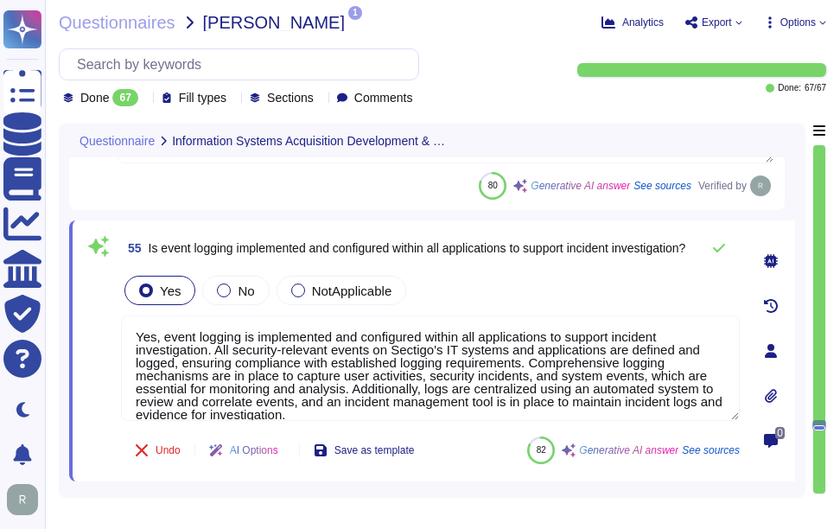
scroll to position [11623, 0]
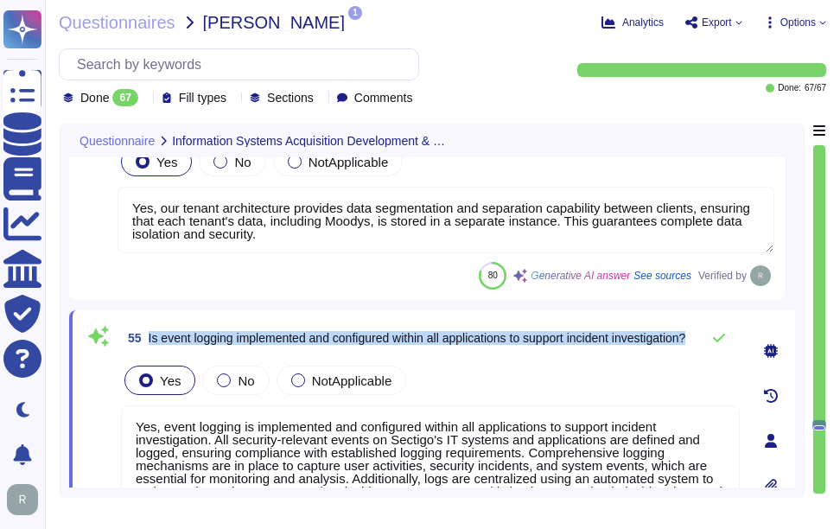
drag, startPoint x: 149, startPoint y: 331, endPoint x: 276, endPoint y: 344, distance: 127.6
click at [276, 344] on span "Is event logging implemented and configured within all applications to support …" at bounding box center [417, 338] width 537 height 12
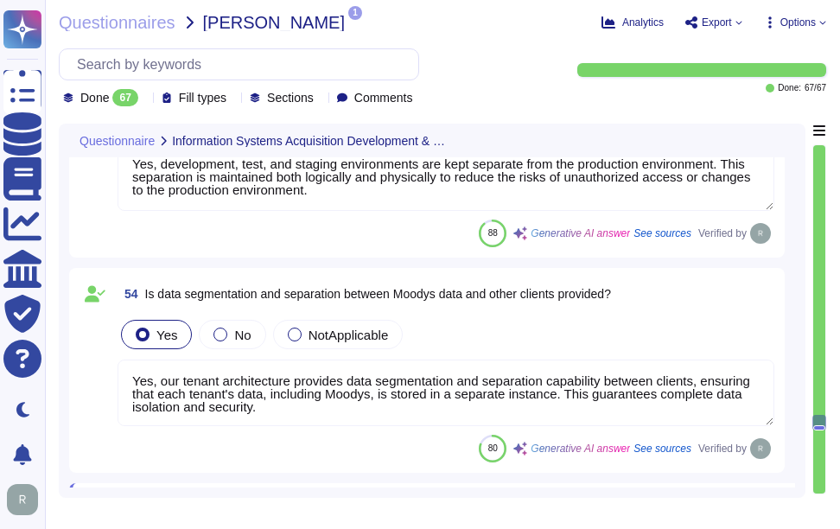
scroll to position [2, 0]
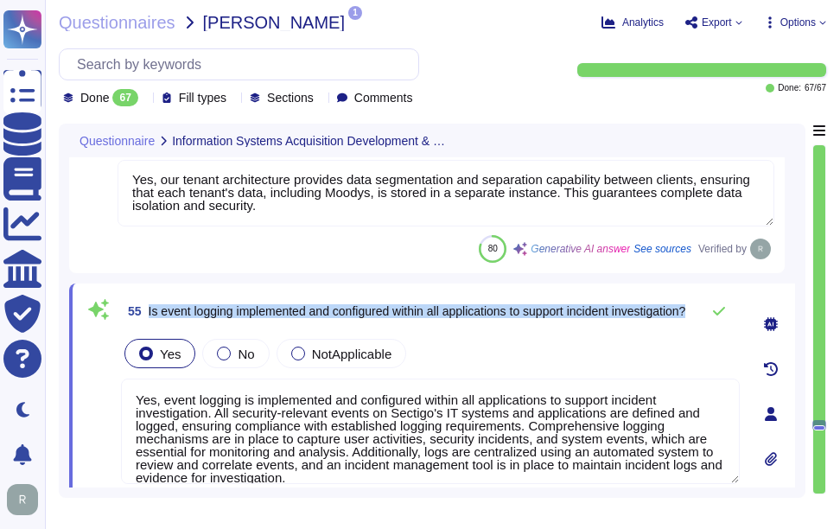
type textarea "Yes, our company has a well-documented Business Continuity Plan (BCP) and a Dis…"
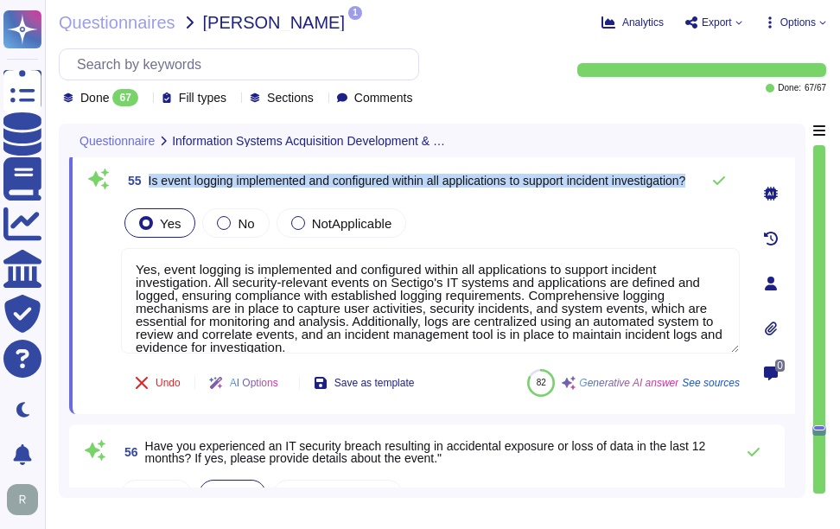
type textarea "The Recovery Time Objective (RTO) for our system/services is 12 hours, meaning …"
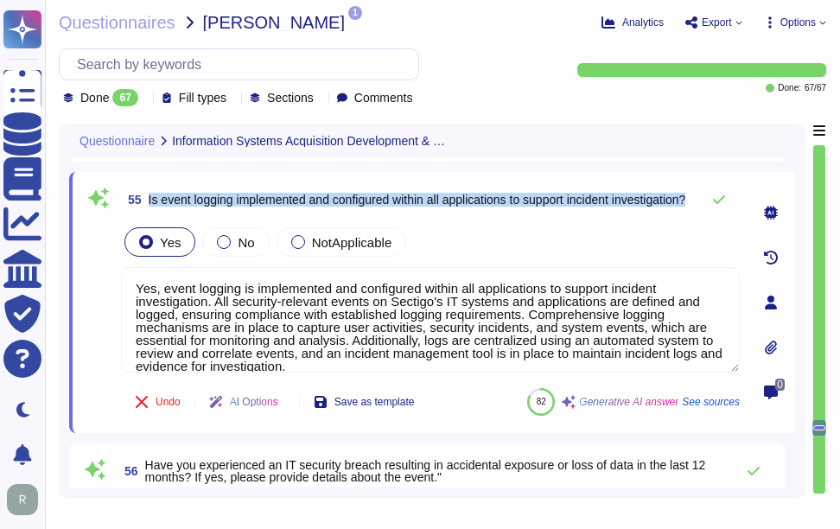
scroll to position [11709, 0]
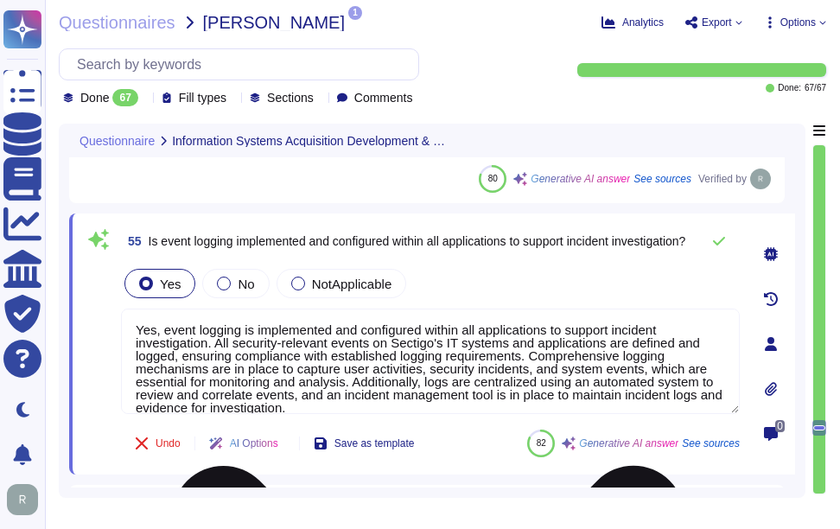
click at [317, 392] on textarea "Yes, event logging is implemented and configured within all applications to sup…" at bounding box center [430, 360] width 618 height 105
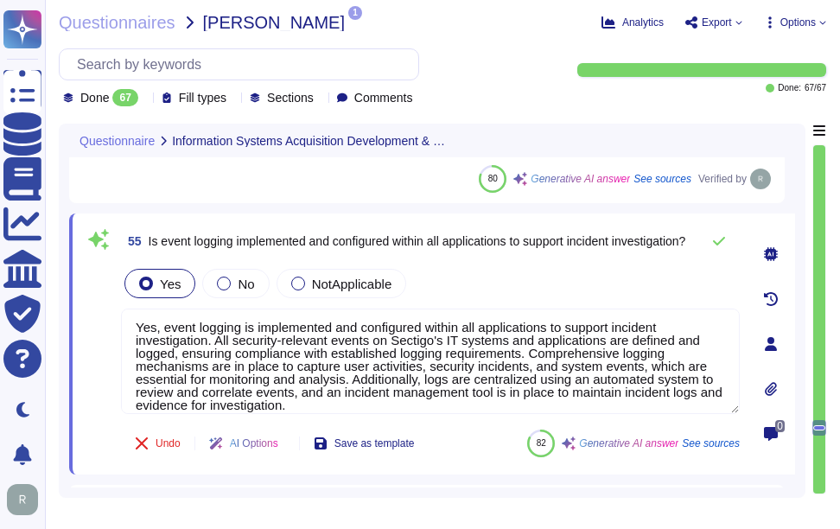
click at [441, 268] on div "Yes No NotApplicable" at bounding box center [430, 283] width 618 height 36
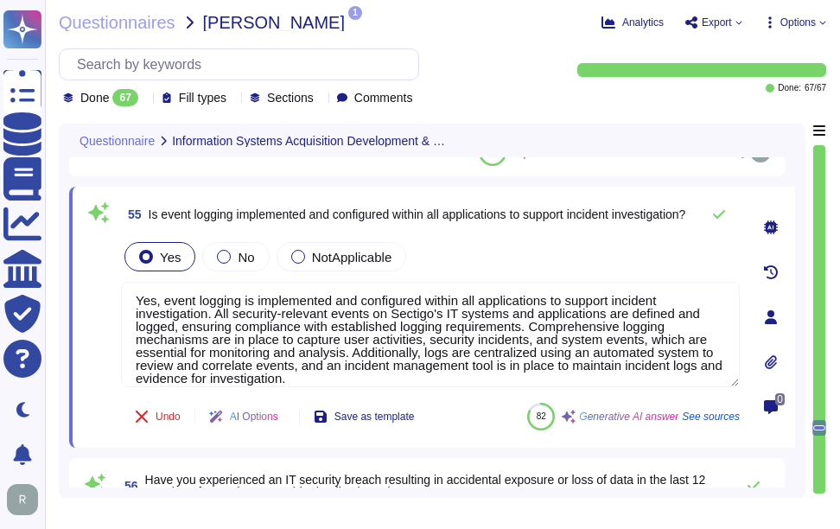
scroll to position [11709, 0]
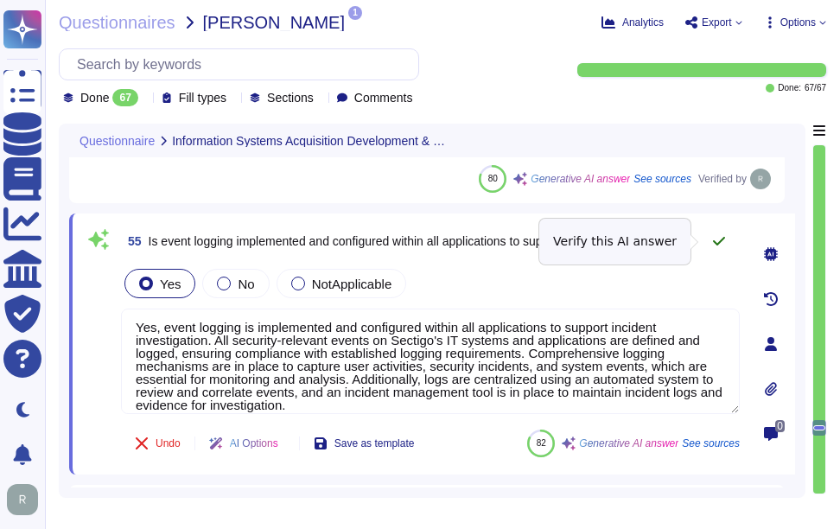
click at [719, 240] on icon at bounding box center [719, 241] width 14 height 14
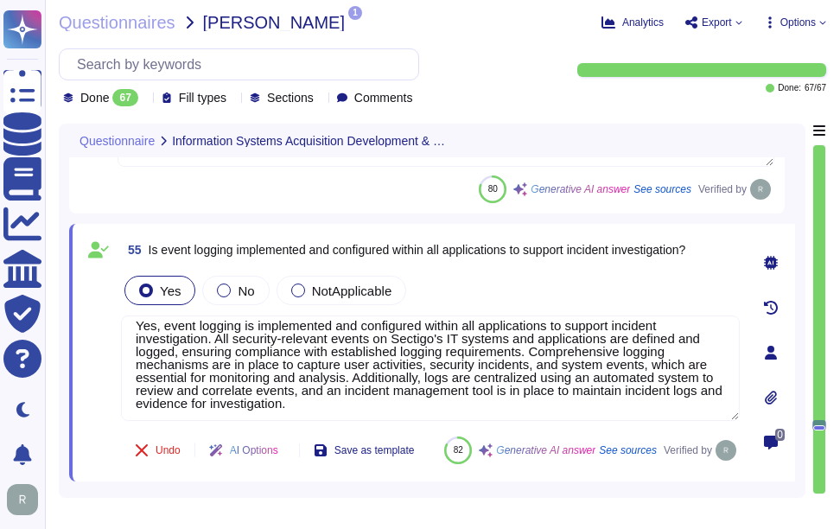
scroll to position [15, 0]
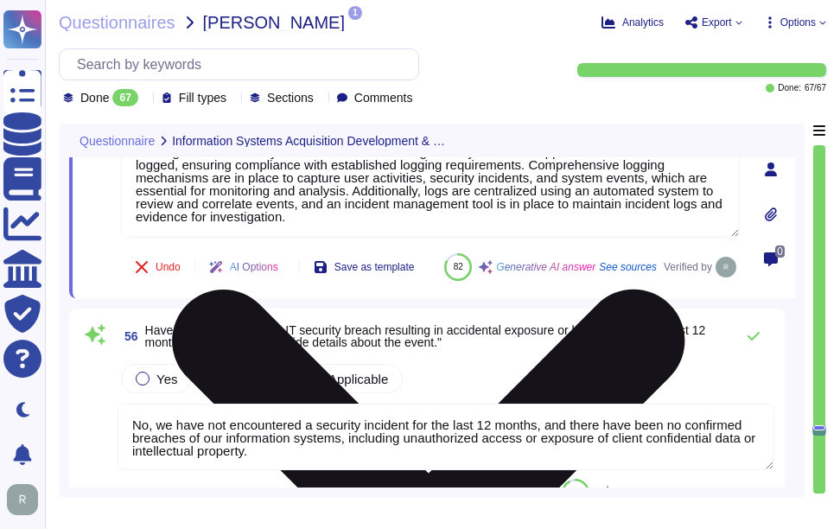
type textarea "The Recovery Time Objective (RTO) for our system/services is 12 hours, meaning …"
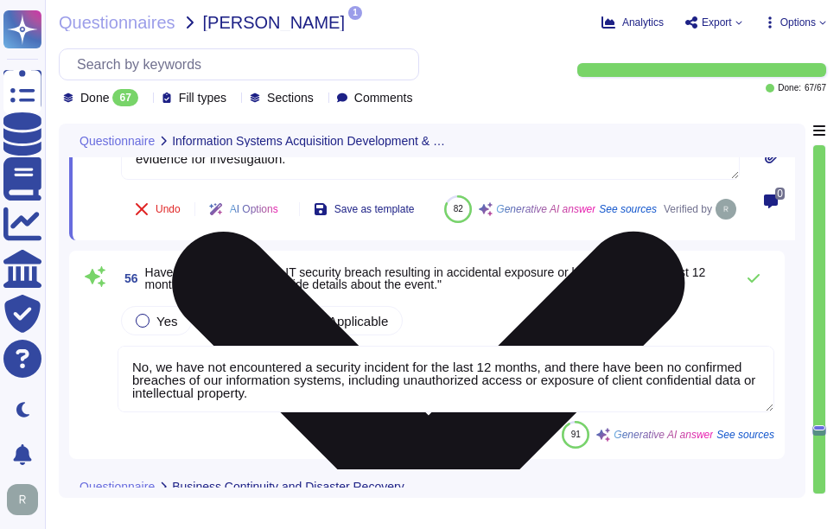
scroll to position [11968, 0]
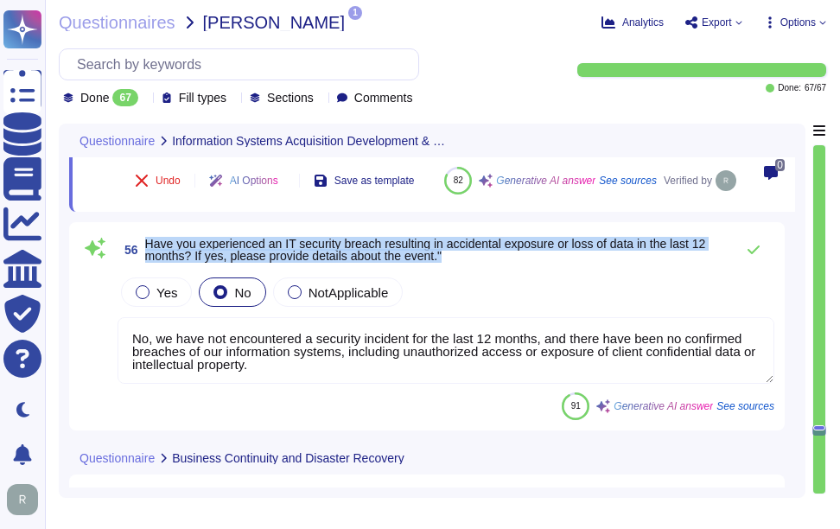
drag, startPoint x: 145, startPoint y: 282, endPoint x: 466, endPoint y: 295, distance: 321.6
click at [466, 262] on span "Have you experienced an IT security breach resulting in accidental exposure or …" at bounding box center [435, 250] width 580 height 24
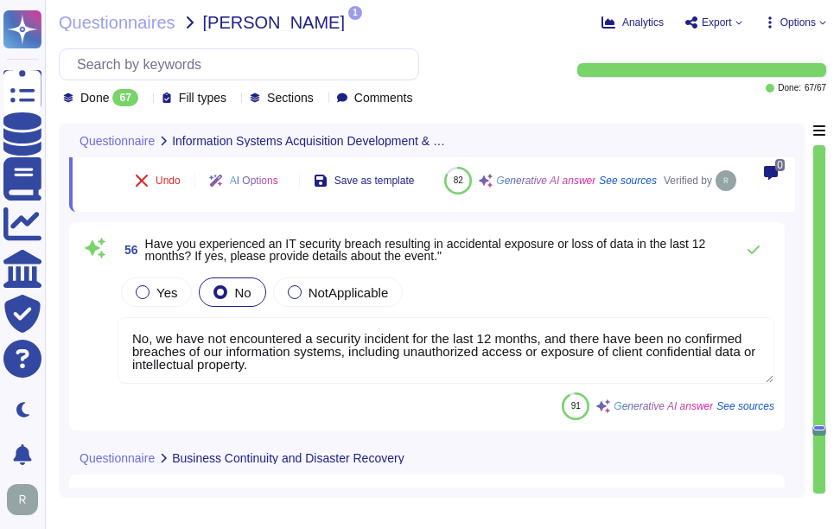
scroll to position [2, 0]
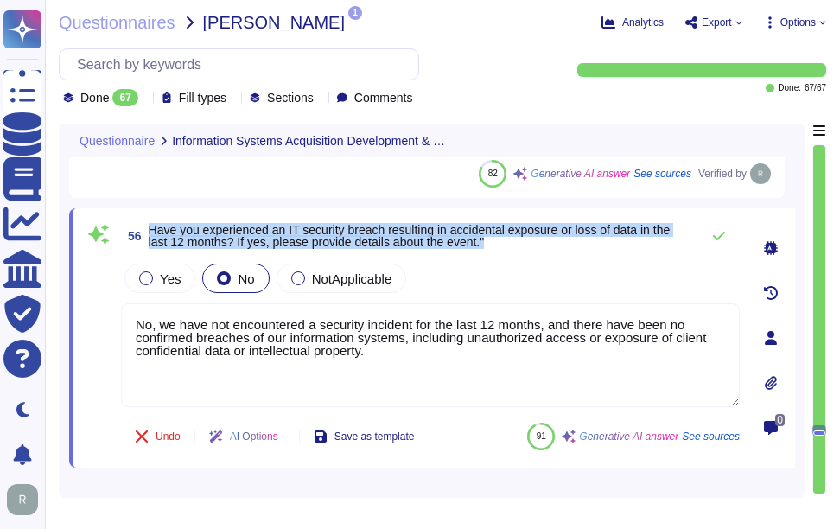
drag, startPoint x: 149, startPoint y: 228, endPoint x: 544, endPoint y: 242, distance: 395.9
click at [544, 242] on span "Have you experienced an IT security breach resulting in accidental exposure or …" at bounding box center [420, 236] width 542 height 24
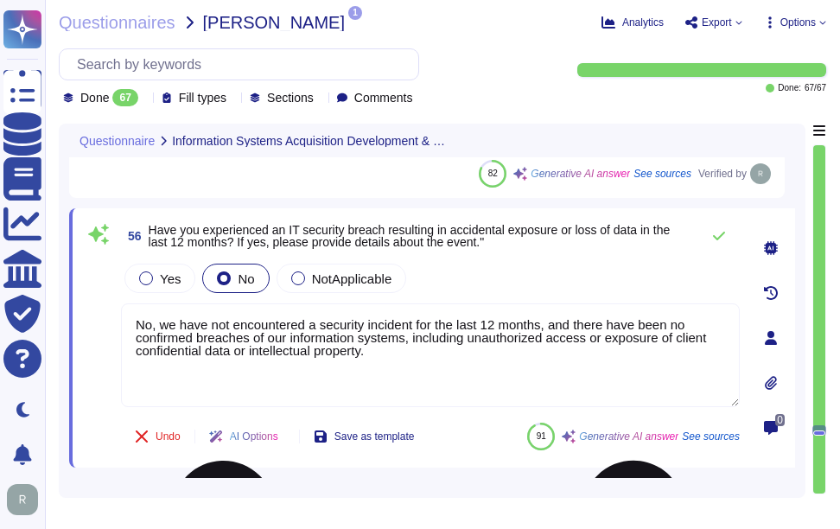
click at [464, 340] on textarea "No, we have not encountered a security incident for the last 12 months, and the…" at bounding box center [430, 355] width 618 height 104
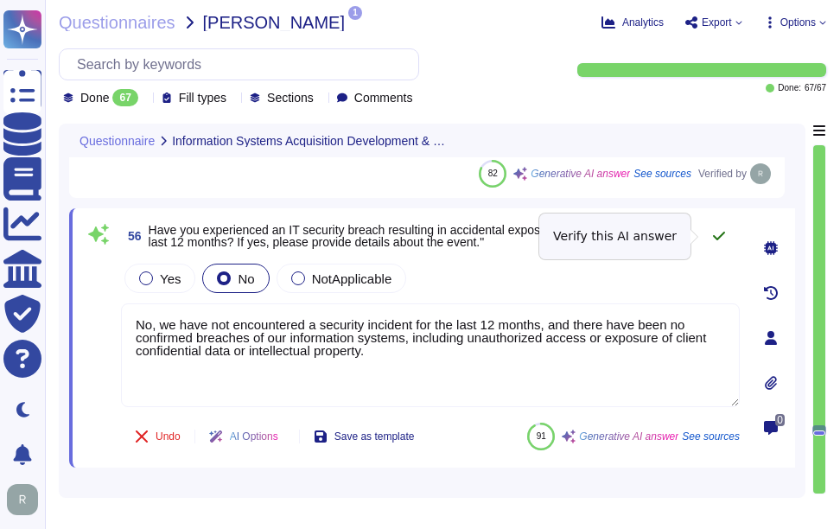
click at [719, 238] on icon at bounding box center [719, 236] width 12 height 9
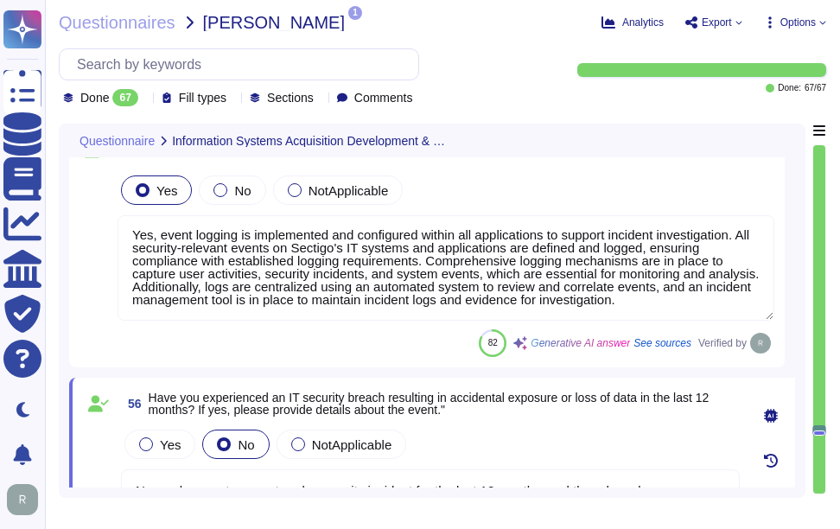
type textarea "Yes, development, test, and staging environments are kept separate from the pro…"
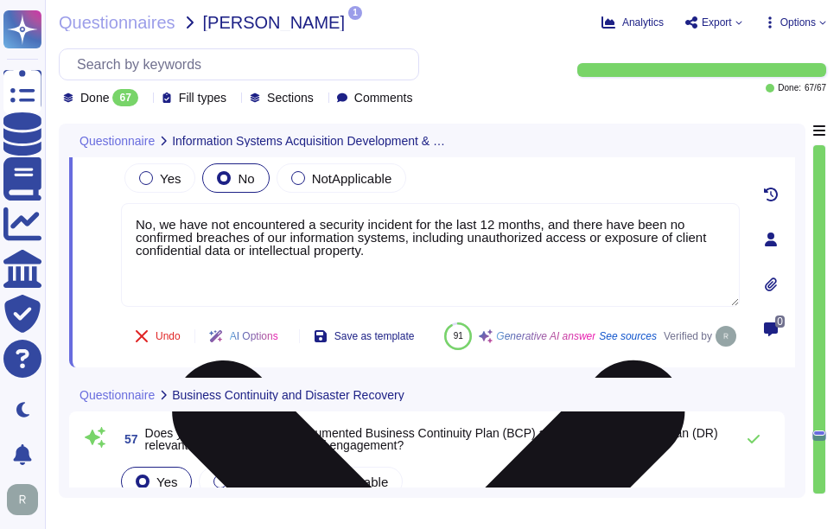
type textarea "The maximum potential data loss, or Recovery Point Objective (RPO), is under on…"
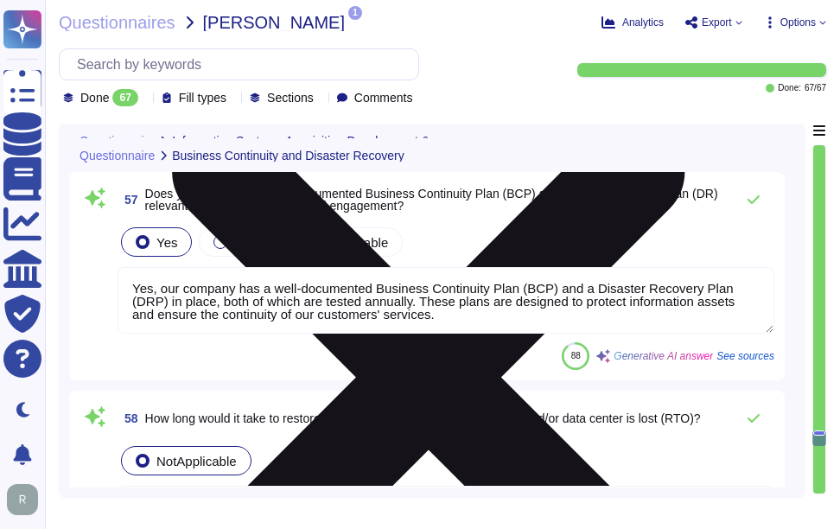
type textarea "Yes, regular privacy impact assessments are performed as part of our formal pri…"
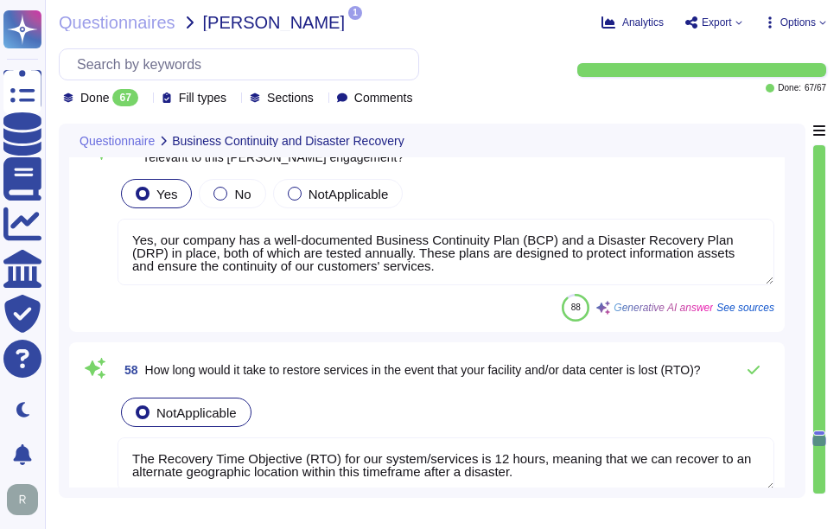
scroll to position [11960, 0]
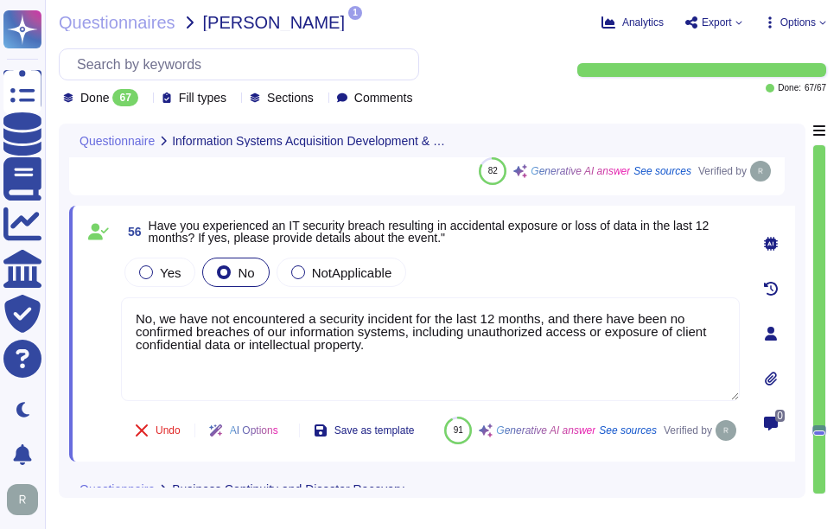
type textarea "Yes, our tenant architecture provides data segmentation and separation capabili…"
type textarea "Yes, event logging is implemented and configured within all applications to sup…"
type textarea "No, we have not encountered a security incident for the last 12 months, and the…"
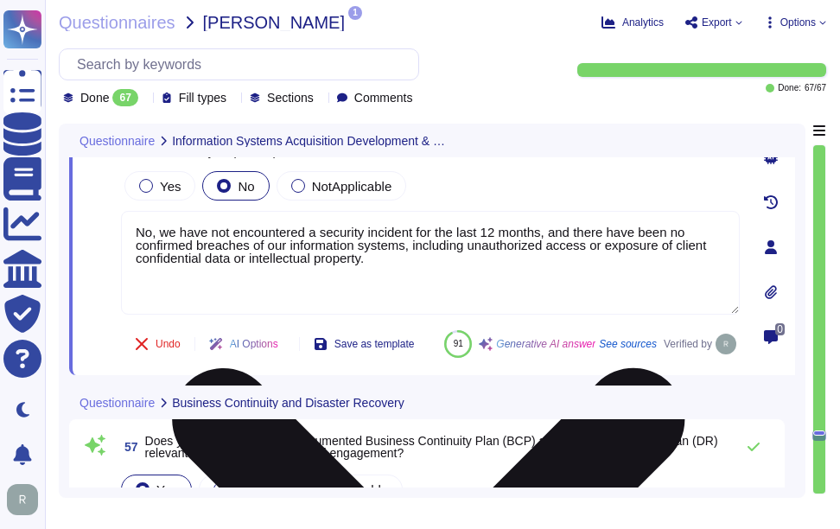
type textarea "The maximum potential data loss, or Recovery Point Objective (RPO), is under on…"
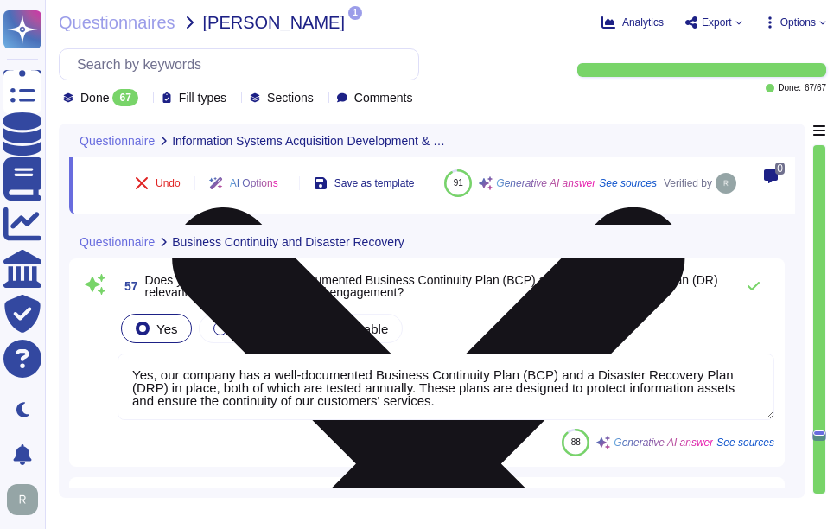
scroll to position [12219, 0]
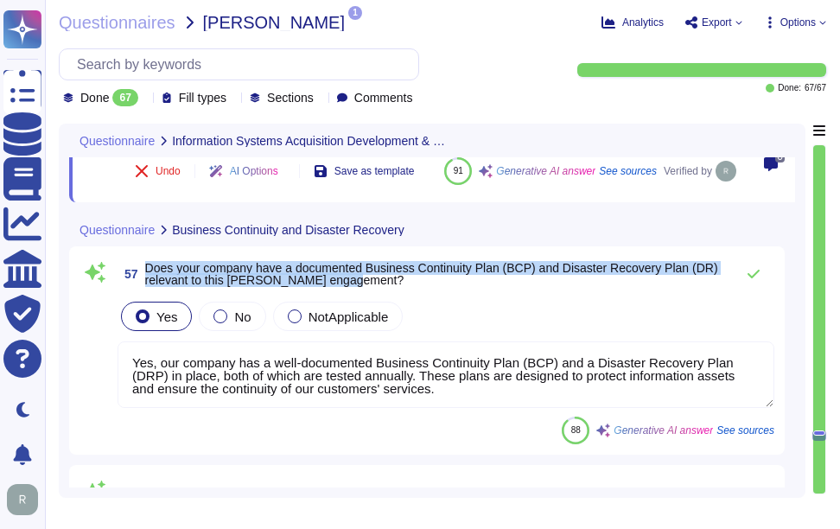
drag, startPoint x: 145, startPoint y: 308, endPoint x: 357, endPoint y: 320, distance: 211.9
click at [357, 286] on span "Does your company have a documented Business Continuity Plan (BCP) and Disaster…" at bounding box center [435, 274] width 580 height 24
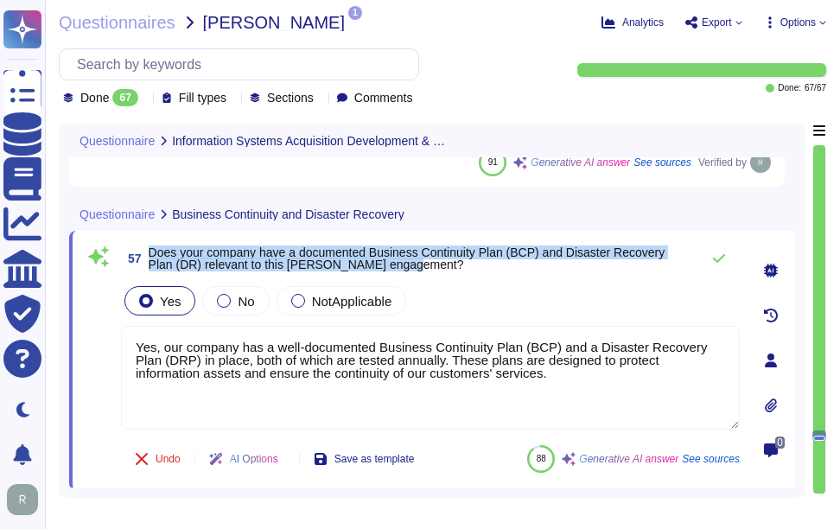
drag, startPoint x: 150, startPoint y: 251, endPoint x: 428, endPoint y: 264, distance: 278.5
click at [428, 264] on span "Does your company have a documented Business Continuity Plan (BCP) and Disaster…" at bounding box center [420, 258] width 542 height 24
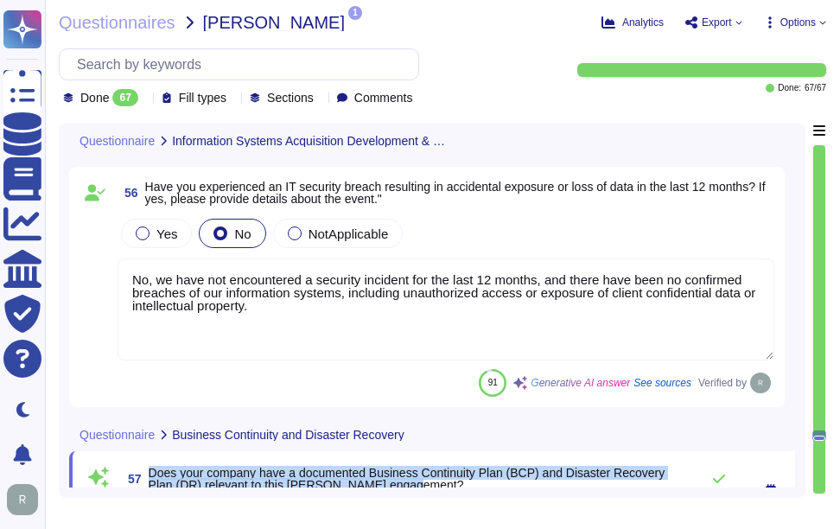
scroll to position [11960, 0]
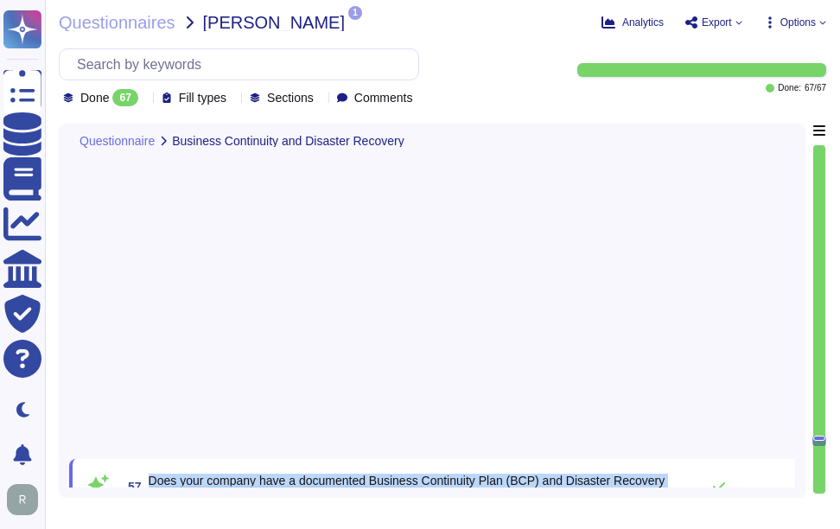
type textarea "Yes, regular privacy impact assessments are performed as part of our formal pri…"
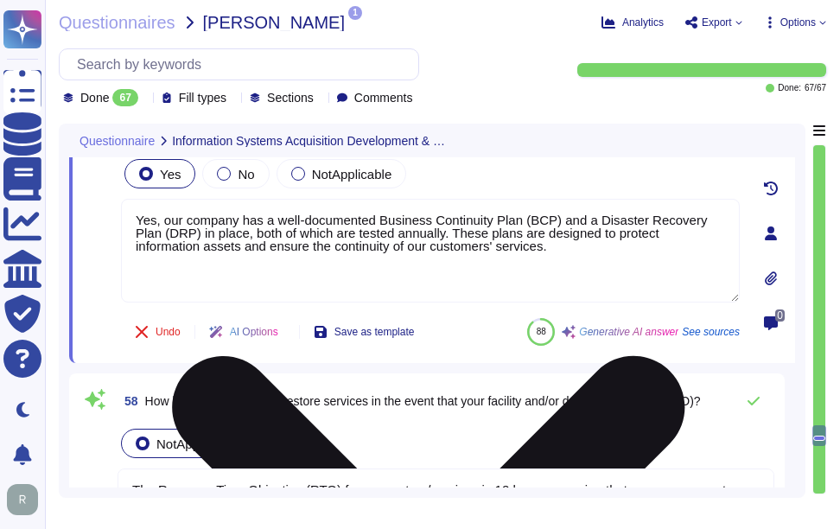
scroll to position [12160, 0]
type textarea "Yes, event logging is implemented and configured within all applications to sup…"
type textarea "No, we have not encountered a security incident for the last 12 months, and the…"
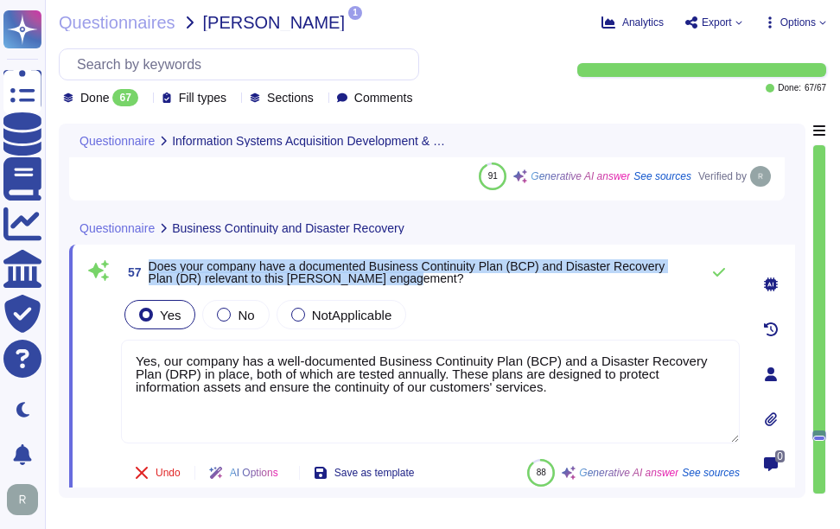
drag, startPoint x: 147, startPoint y: 263, endPoint x: 427, endPoint y: 281, distance: 280.4
click at [427, 281] on span "57 Does your company have a documented Business Continuity Plan (BCP) and Disas…" at bounding box center [406, 272] width 570 height 31
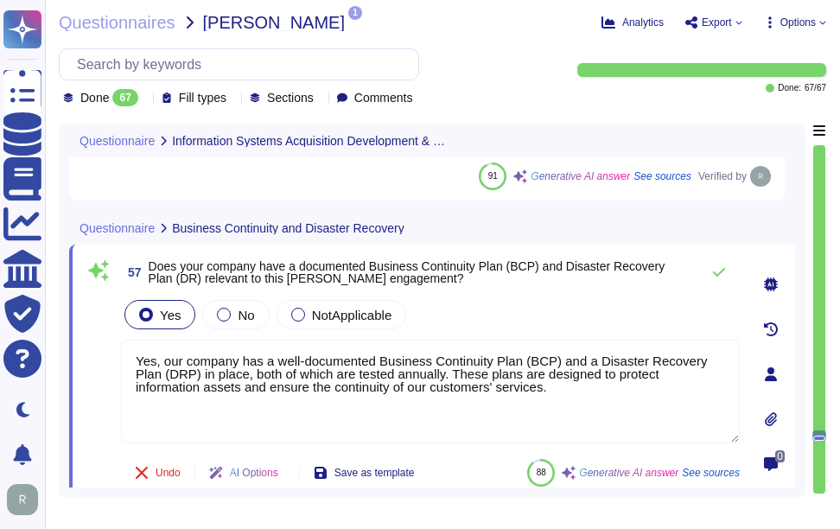
click at [536, 301] on div "Yes No NotApplicable" at bounding box center [430, 314] width 618 height 36
click at [716, 272] on icon at bounding box center [719, 272] width 14 height 14
click at [722, 270] on icon at bounding box center [719, 272] width 12 height 9
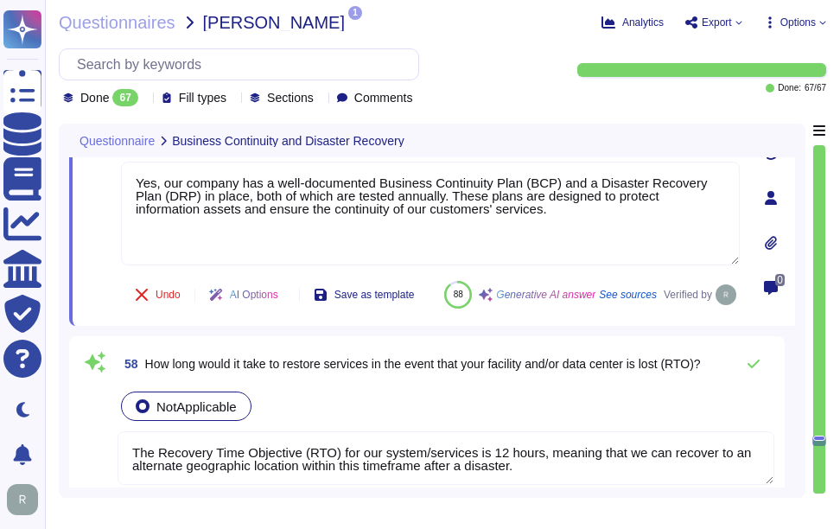
type textarea "Yes, regular privacy impact assessments are performed as part of our formal pri…"
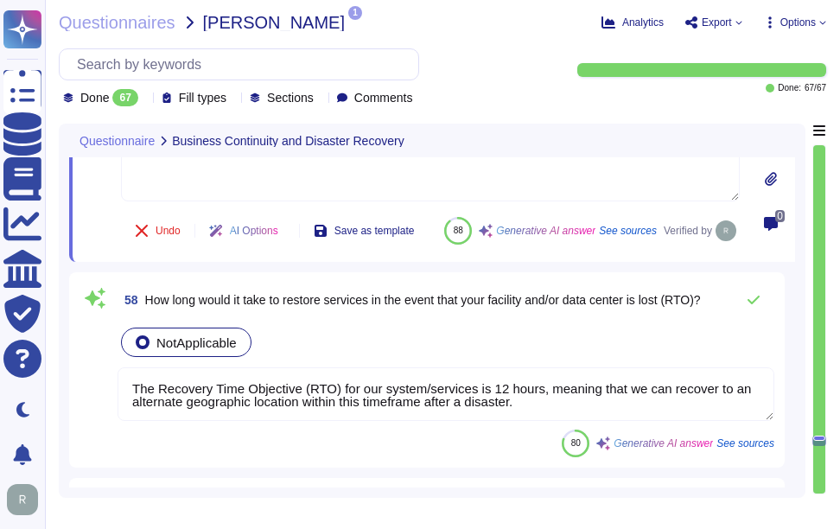
scroll to position [12419, 0]
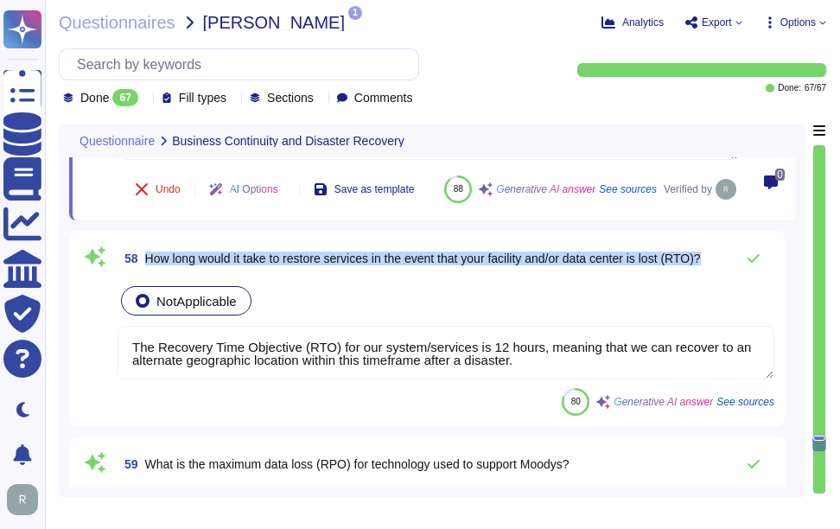
drag, startPoint x: 146, startPoint y: 299, endPoint x: 723, endPoint y: 302, distance: 577.0
click at [723, 276] on div "58 How long would it take to restore services in the event that your facility a…" at bounding box center [445, 258] width 656 height 35
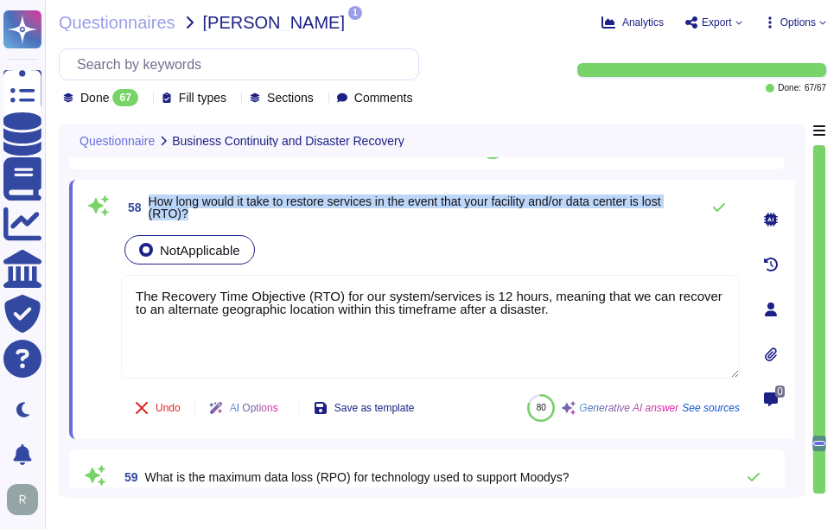
drag, startPoint x: 150, startPoint y: 199, endPoint x: 193, endPoint y: 215, distance: 45.4
click at [193, 215] on span "How long would it take to restore services in the event that your facility and/…" at bounding box center [420, 207] width 542 height 24
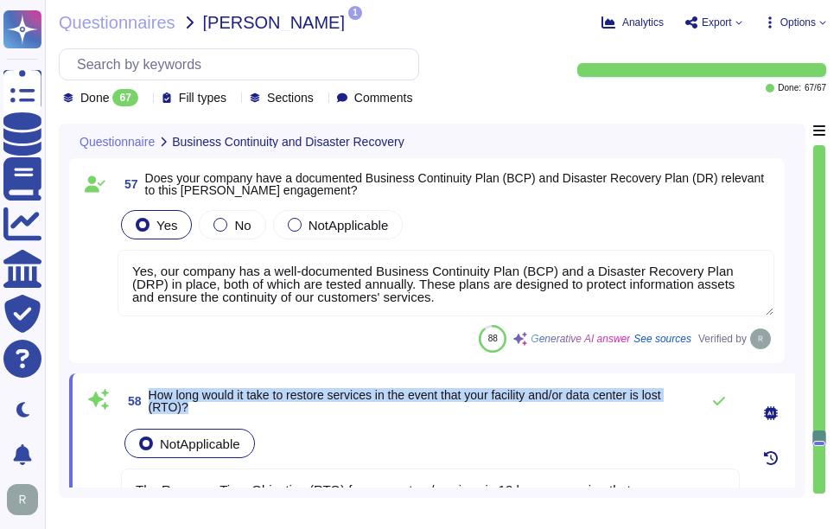
type textarea "Yes, event logging is implemented and configured within all applications to sup…"
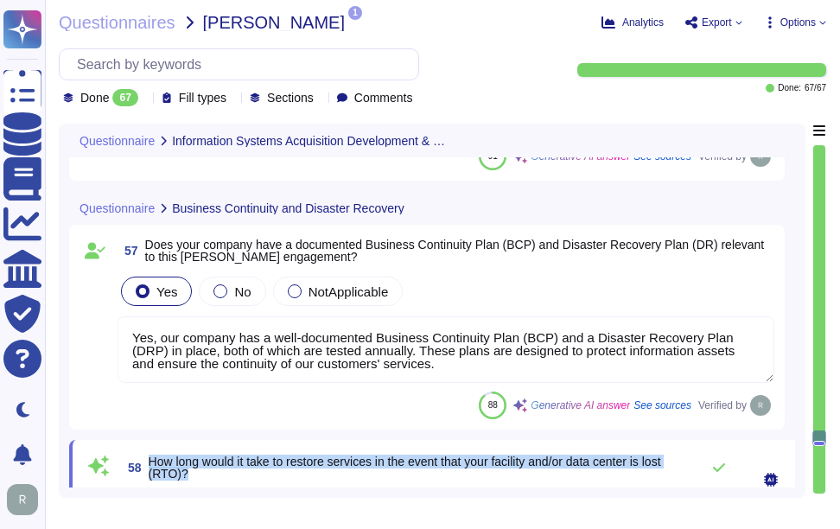
type textarea "No, we have not encountered a security incident for the last 12 months, and the…"
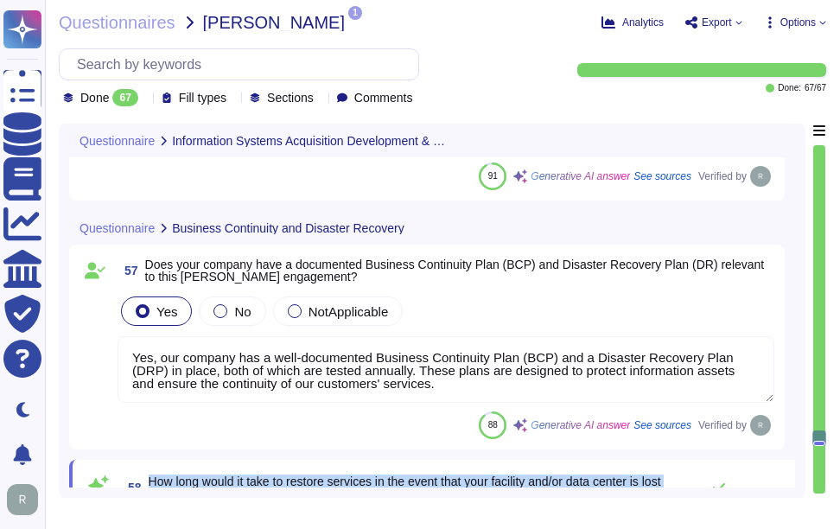
scroll to position [2, 0]
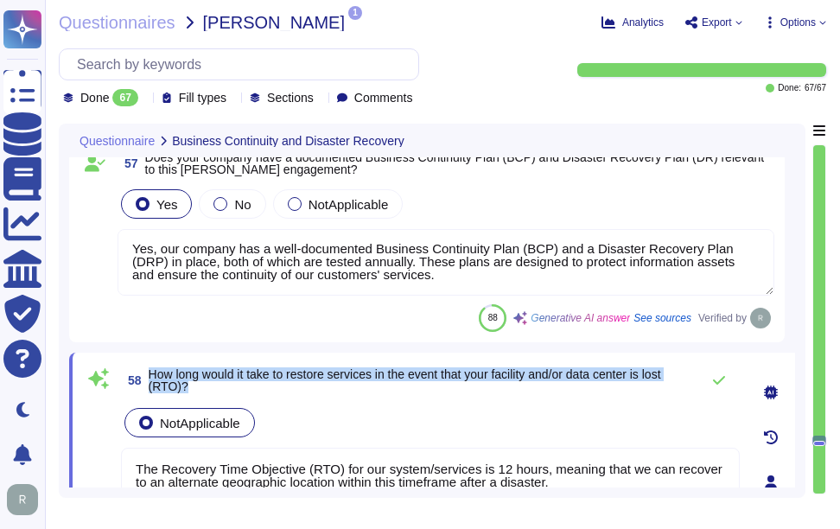
type textarea "Yes, regular privacy impact assessments are performed as part of our formal pri…"
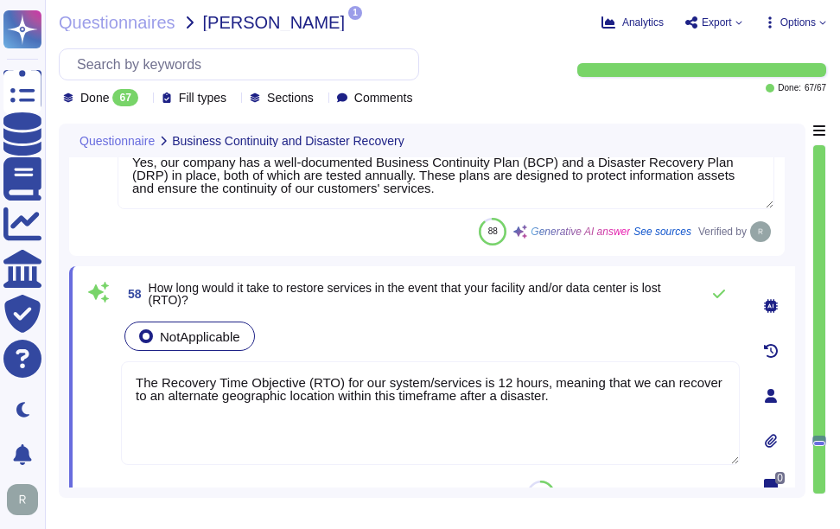
drag, startPoint x: 485, startPoint y: 393, endPoint x: 124, endPoint y: 366, distance: 361.2
click at [124, 366] on textarea "The Recovery Time Objective (RTO) for our system/services is 12 hours, meaning …" at bounding box center [430, 413] width 618 height 104
click at [368, 333] on div "NotApplicable" at bounding box center [430, 336] width 618 height 36
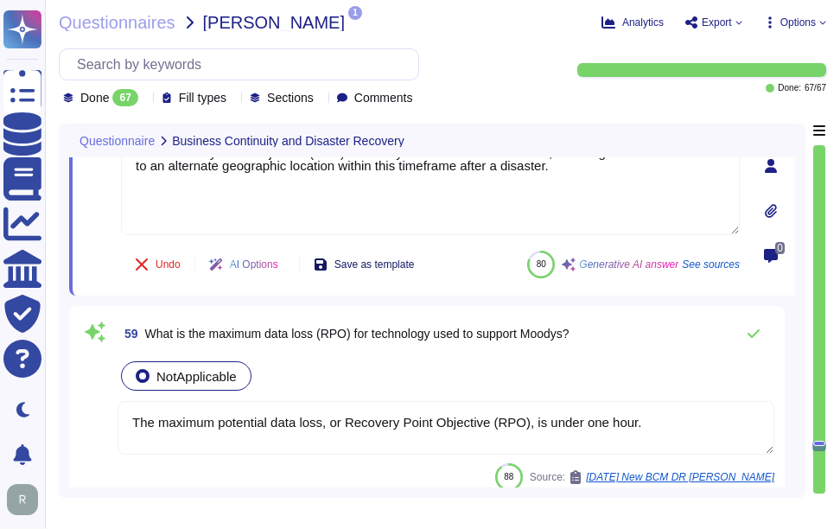
type textarea "Yes, we have a formal Incident Response Plan that includes documented policies …"
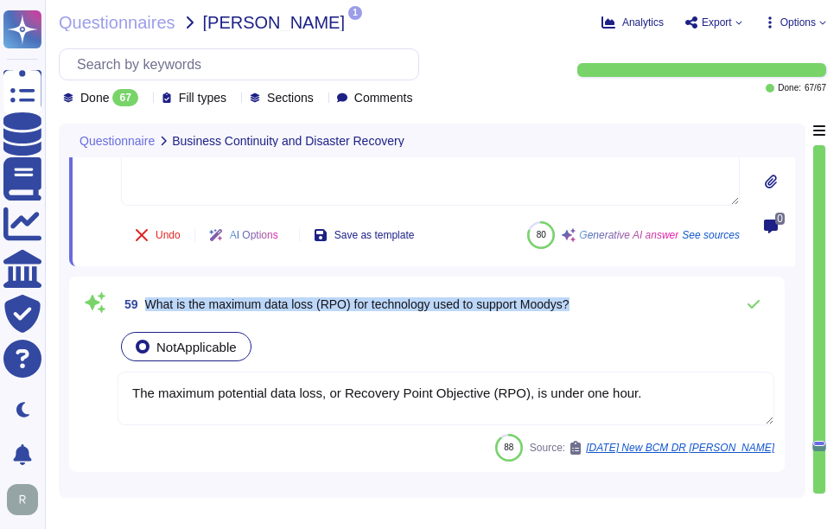
drag, startPoint x: 142, startPoint y: 300, endPoint x: 602, endPoint y: 315, distance: 460.7
click at [602, 315] on div "59 What is the maximum data loss (RPO) for technology used to support Moodys?" at bounding box center [445, 304] width 656 height 35
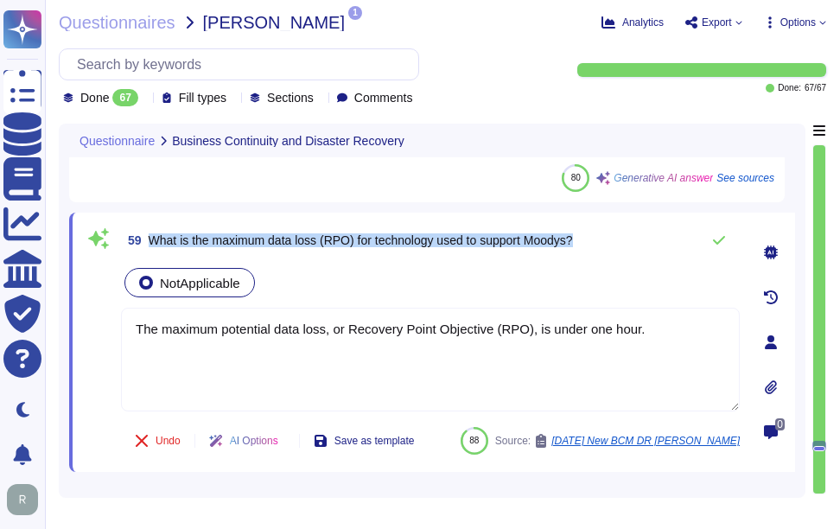
drag, startPoint x: 149, startPoint y: 238, endPoint x: 593, endPoint y: 243, distance: 443.2
click at [593, 243] on div "59 What is the maximum data loss (RPO) for technology used to support Moodys?" at bounding box center [430, 240] width 618 height 35
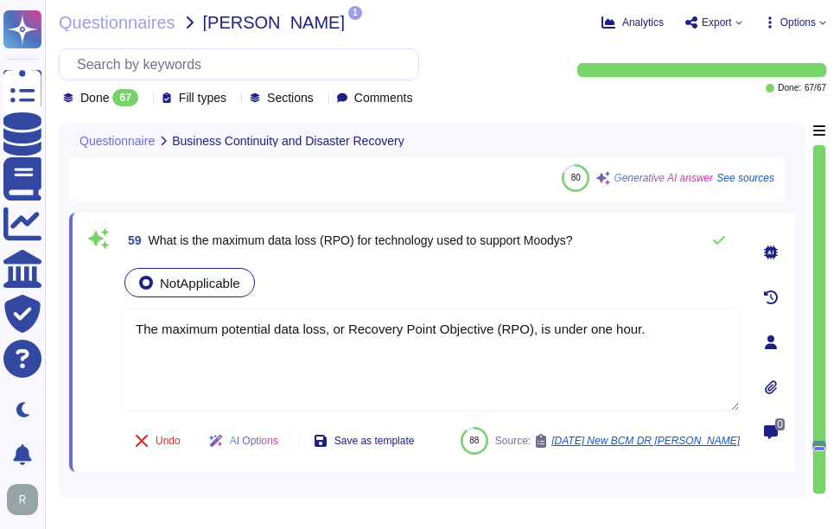
click at [400, 262] on div "59 What is the maximum data loss (RPO) for technology used to support Moodys? N…" at bounding box center [411, 342] width 656 height 238
drag, startPoint x: 323, startPoint y: 238, endPoint x: 354, endPoint y: 245, distance: 32.1
click at [354, 245] on span "What is the maximum data loss (RPO) for technology used to support Moodys?" at bounding box center [361, 240] width 424 height 14
click at [585, 325] on textarea "The maximum potential data loss, or Recovery Point Objective (RPO), is under on…" at bounding box center [430, 360] width 618 height 104
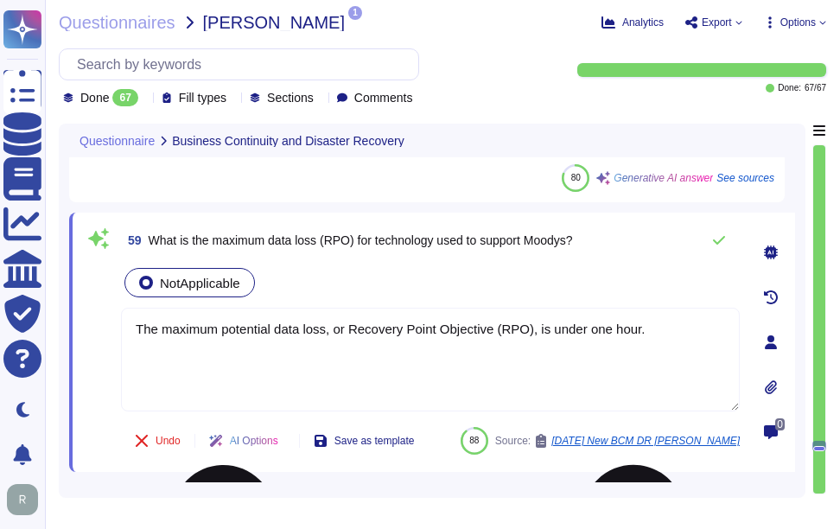
click at [585, 325] on textarea "The maximum potential data loss, or Recovery Point Objective (RPO), is under on…" at bounding box center [430, 360] width 618 height 104
paste textarea "Recovery Point Objective (RPO) for the system/services is under one hour. This …"
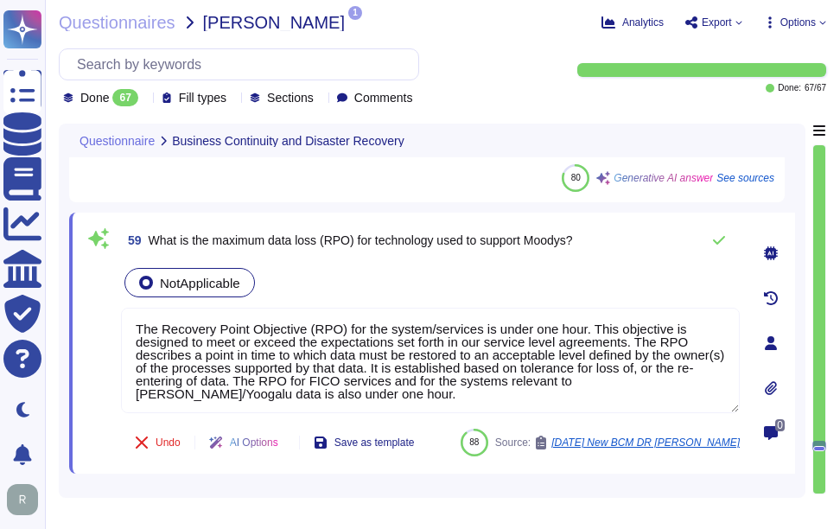
click at [445, 257] on div "59 What is the maximum data loss (RPO) for technology used to support Moodys? N…" at bounding box center [411, 343] width 656 height 240
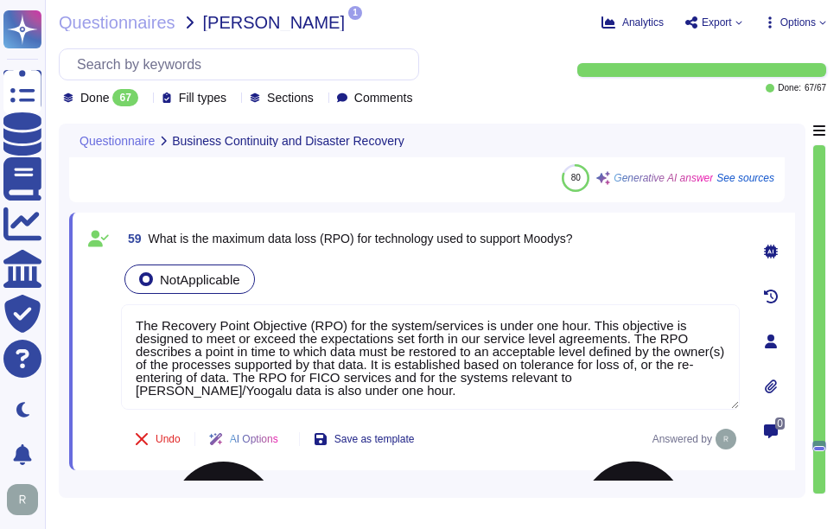
scroll to position [2, 0]
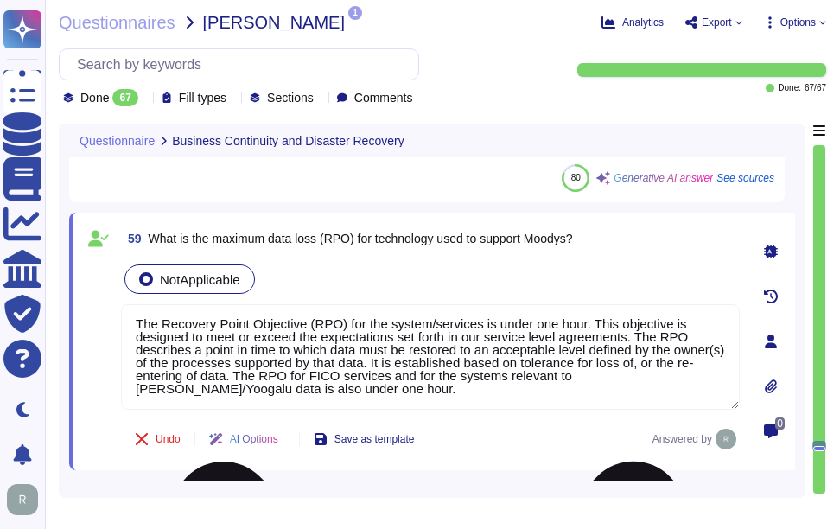
drag, startPoint x: 631, startPoint y: 337, endPoint x: 646, endPoint y: 399, distance: 64.1
click at [646, 399] on textarea "The Recovery Point Objective (RPO) for the system/services is under one hour. T…" at bounding box center [430, 356] width 618 height 105
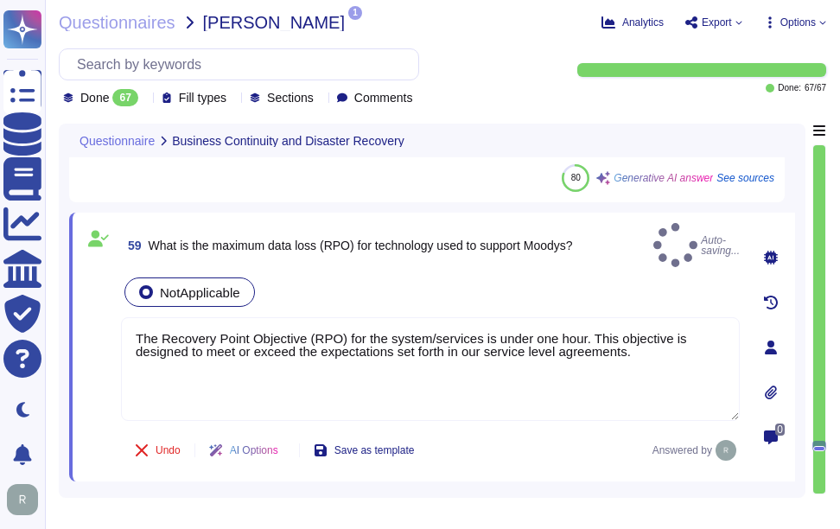
type textarea "The Recovery Point Objective (RPO) for the system/services is under one hour. T…"
click at [624, 274] on div "NotApplicable" at bounding box center [430, 292] width 618 height 36
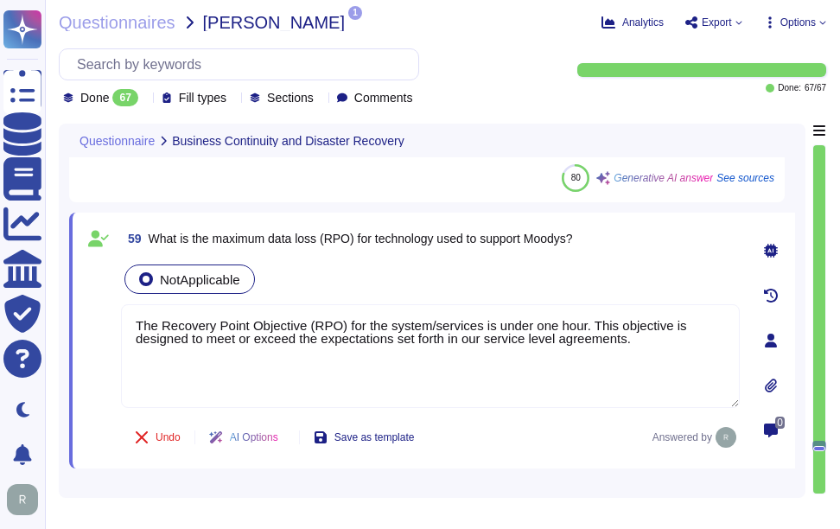
click at [603, 278] on div "NotApplicable" at bounding box center [430, 279] width 618 height 36
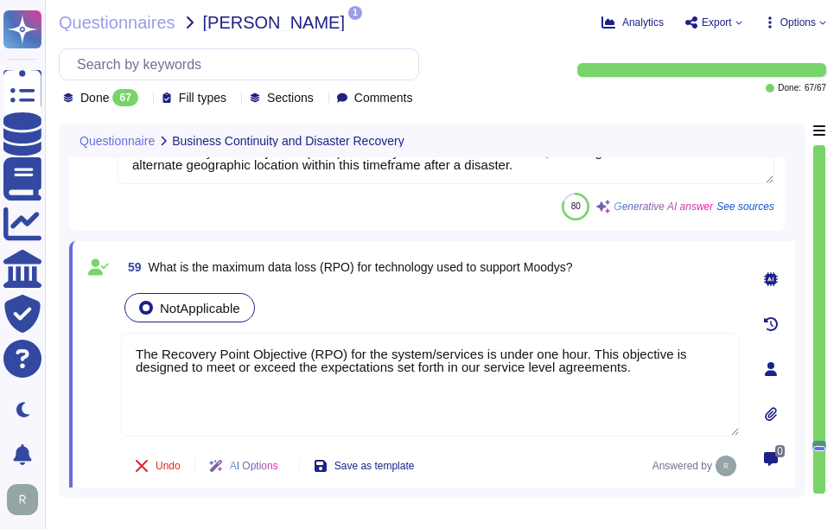
type textarea "Yes, we have a formal Incident Response Plan that includes documented policies …"
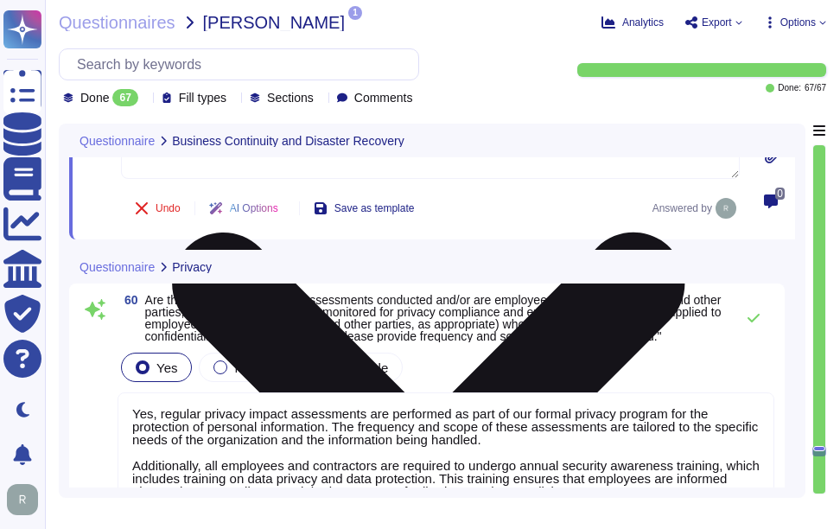
scroll to position [12851, 0]
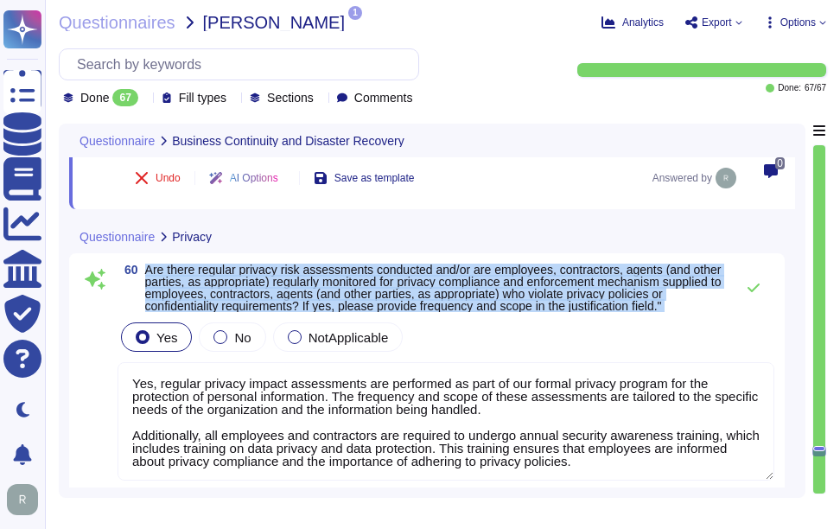
drag, startPoint x: 147, startPoint y: 266, endPoint x: 695, endPoint y: 317, distance: 550.0
click at [695, 317] on div "60 Are there regular privacy risk assessments conducted and/or are employees, c…" at bounding box center [426, 389] width 695 height 253
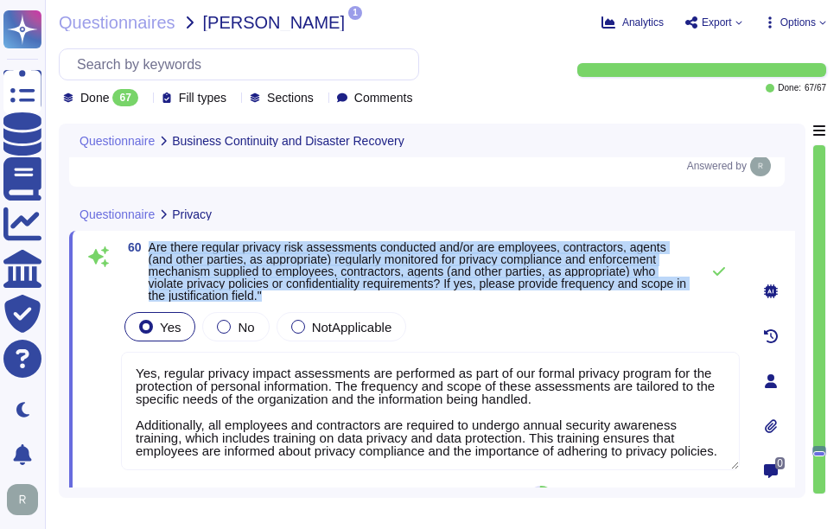
drag, startPoint x: 152, startPoint y: 249, endPoint x: 294, endPoint y: 299, distance: 150.3
click at [294, 299] on span "Are there regular privacy risk assessments conducted and/or are employees, cont…" at bounding box center [420, 271] width 542 height 60
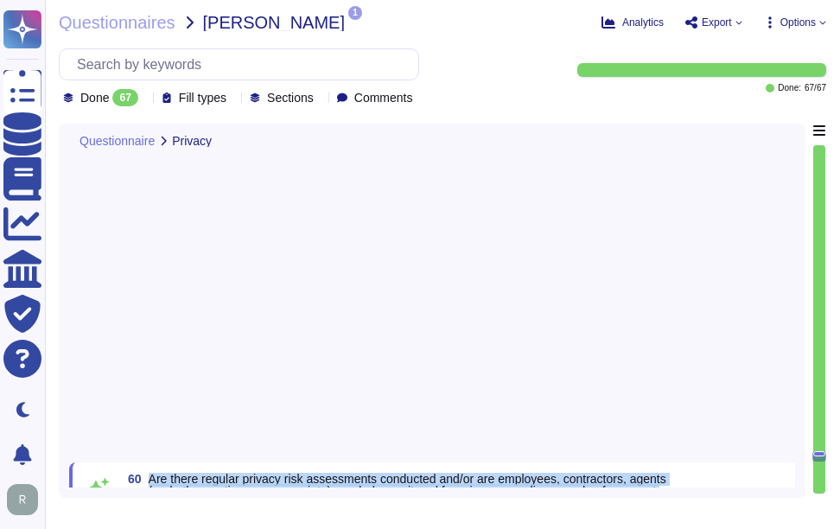
scroll to position [13107, 0]
type textarea "Yes, Sectigo has a comprehensive Data Classification Policy that categorizes in…"
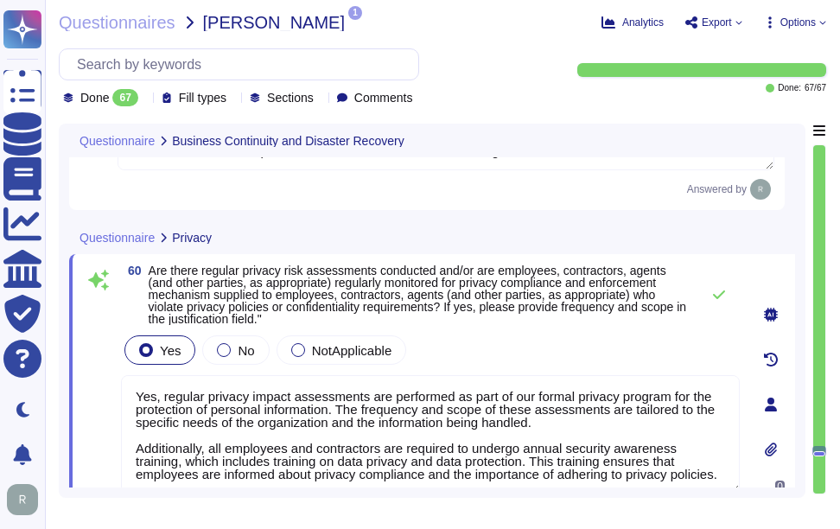
scroll to position [12769, 0]
type textarea "Yes, our company has a well-documented Business Continuity Plan (BCP) and a Dis…"
type textarea "The Recovery Time Objective (RTO) for our system/services is 12 hours, meaning …"
type textarea "The Recovery Point Objective (RPO) for the system/services is under one hour. T…"
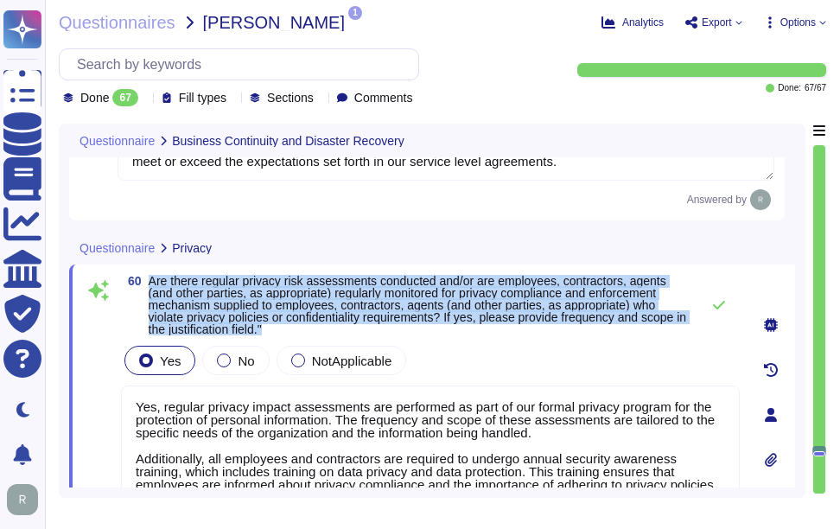
drag, startPoint x: 149, startPoint y: 279, endPoint x: 325, endPoint y: 333, distance: 183.6
click at [325, 333] on span "Are there regular privacy risk assessments conducted and/or are employees, cont…" at bounding box center [420, 305] width 542 height 60
type textarea "Yes, our company has a well-documented Business Continuity Plan (BCP) and a Dis…"
type textarea "The Recovery Time Objective (RTO) for our system/services is 12 hours, meaning …"
type textarea "The Recovery Point Objective (RPO) for the system/services is under one hour. T…"
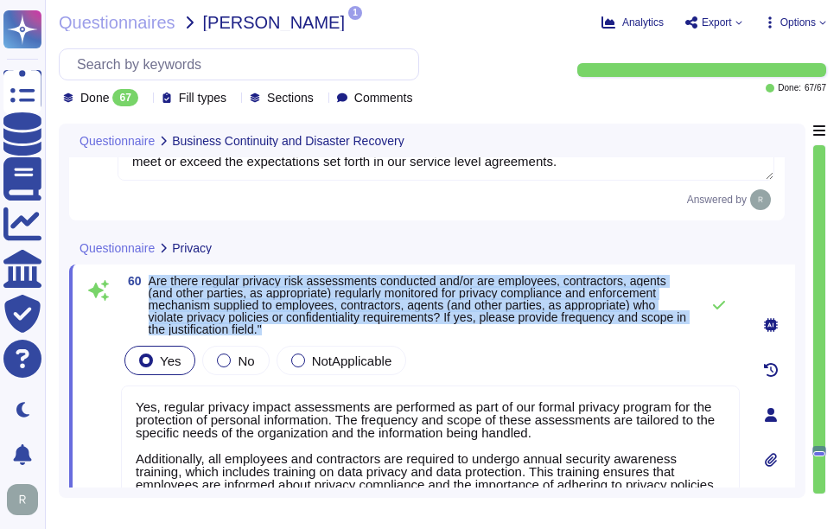
click at [174, 295] on span "Are there regular privacy risk assessments conducted and/or are employees, cont…" at bounding box center [418, 305] width 538 height 62
drag, startPoint x: 149, startPoint y: 279, endPoint x: 318, endPoint y: 327, distance: 175.8
click at [318, 327] on span "Are there regular privacy risk assessments conducted and/or are employees, cont…" at bounding box center [420, 305] width 542 height 60
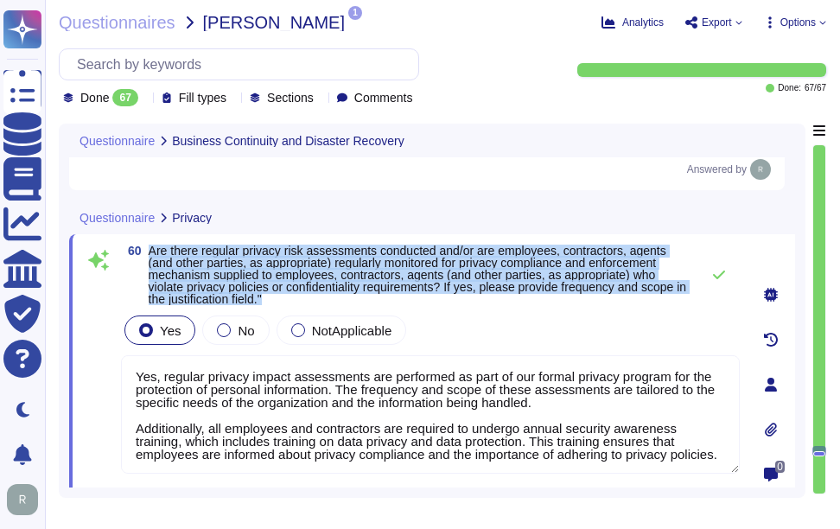
type textarea "Yes, our company has a well-documented Business Continuity Plan (BCP) and a Dis…"
type textarea "The Recovery Time Objective (RTO) for our system/services is 12 hours, meaning …"
type textarea "The Recovery Point Objective (RPO) for the system/services is under one hour. T…"
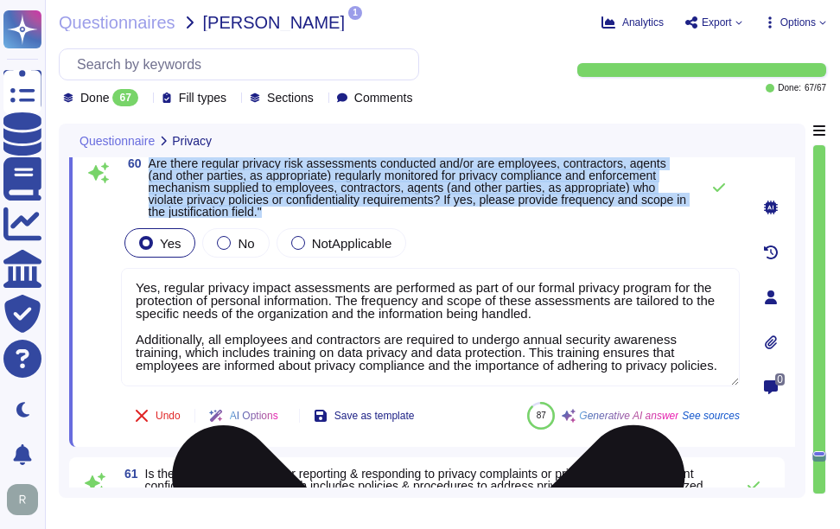
scroll to position [15, 0]
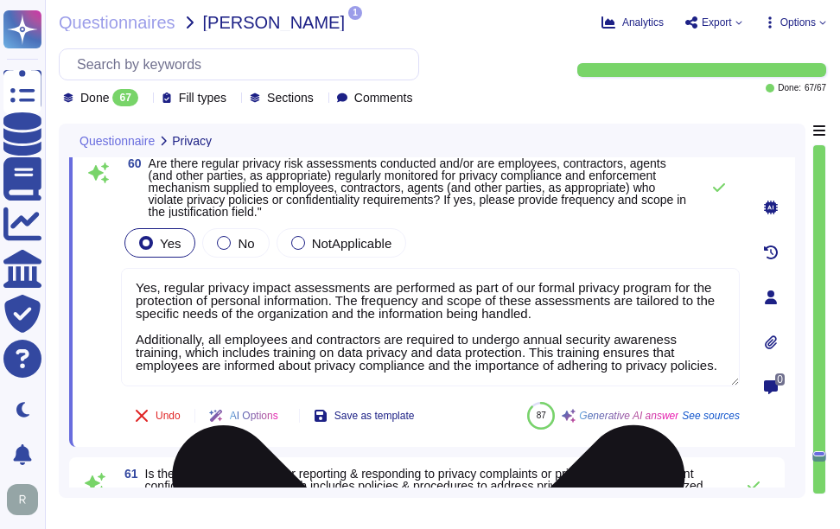
click at [299, 295] on textarea "Yes, regular privacy impact assessments are performed as part of our formal pri…" at bounding box center [430, 327] width 618 height 118
paste textarea "risk assessments are conducted as part of our formal privacy program, tailored …"
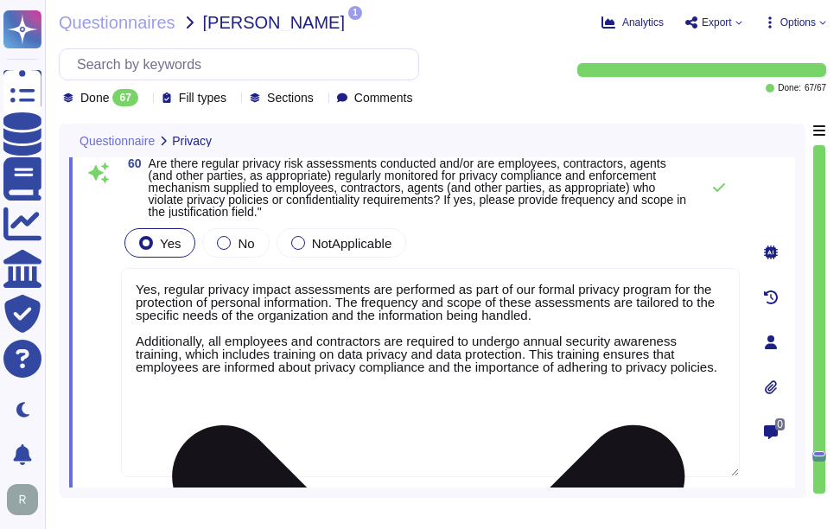
scroll to position [0, 0]
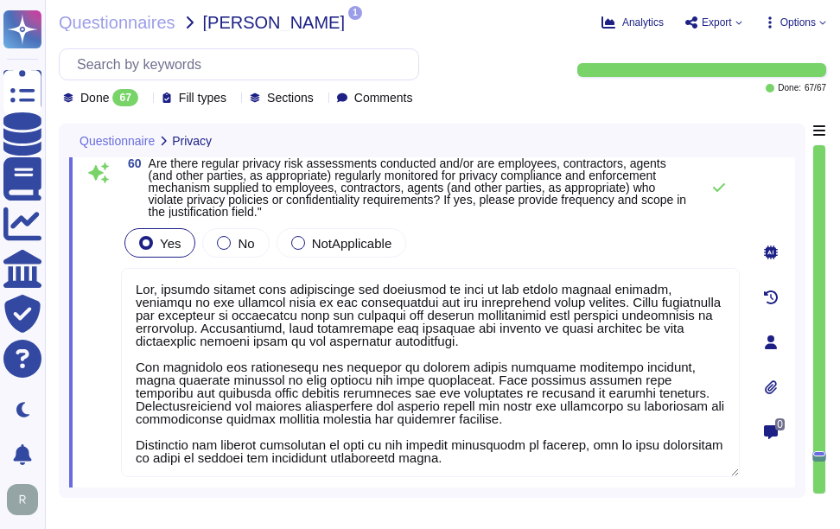
type textarea "Yes, regular privacy risk assessments are conducted as part of our formal priva…"
drag, startPoint x: 511, startPoint y: 239, endPoint x: 527, endPoint y: 251, distance: 19.7
click at [512, 239] on div "Yes No NotApplicable" at bounding box center [430, 243] width 618 height 36
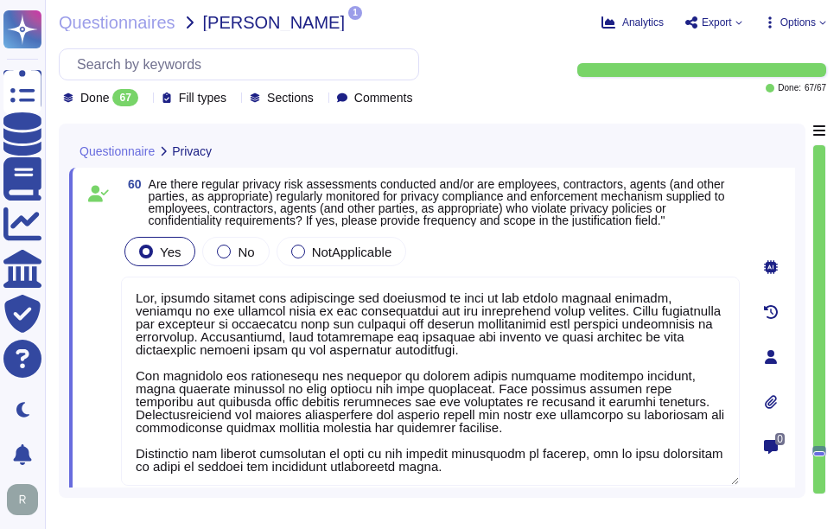
type textarea "The Recovery Time Objective (RTO) for our system/services is 12 hours, meaning …"
type textarea "The Recovery Point Objective (RPO) for the system/services is under one hour. T…"
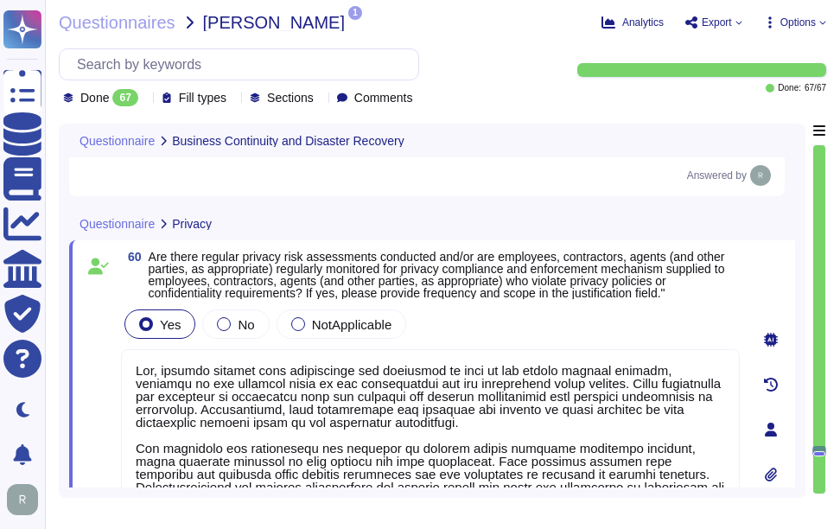
scroll to position [12772, 0]
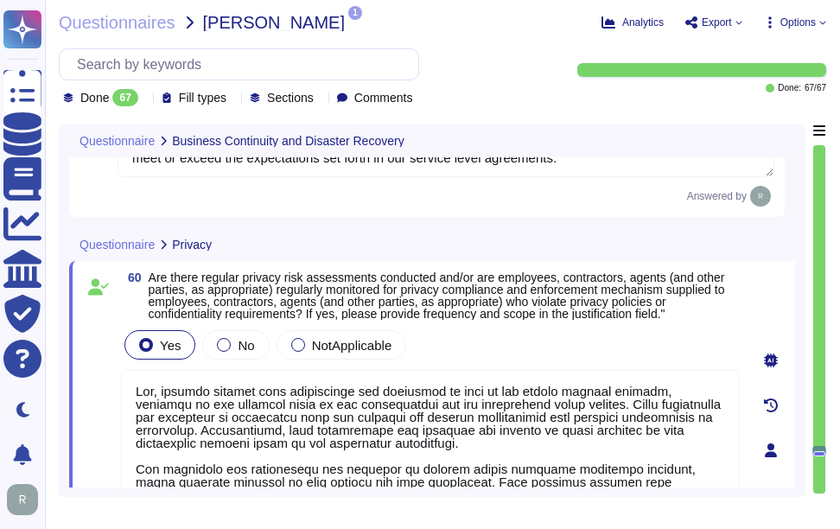
type textarea "Yes, our company has a well-documented Business Continuity Plan (BCP) and a Dis…"
click at [519, 300] on span "Are there regular privacy risk assessments conducted and/or are employees, cont…" at bounding box center [437, 295] width 576 height 50
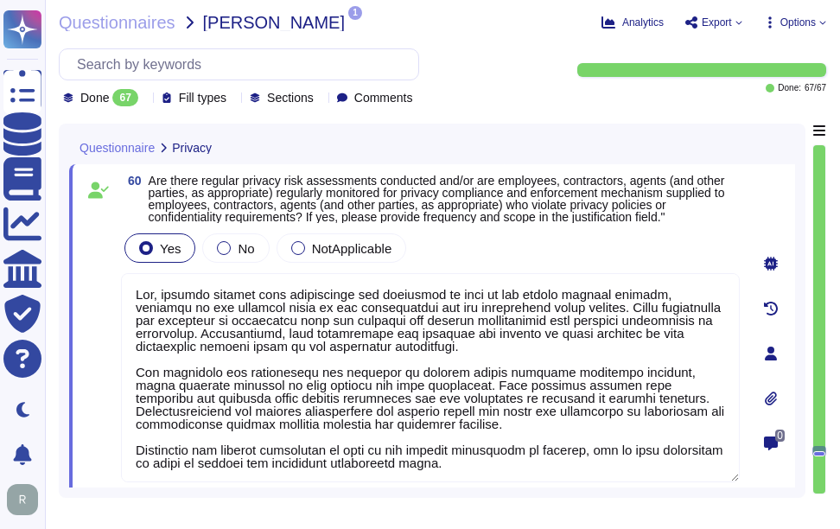
type textarea "The Recovery Time Objective (RTO) for our system/services is 12 hours, meaning …"
type textarea "The Recovery Point Objective (RPO) for the system/services is under one hour. T…"
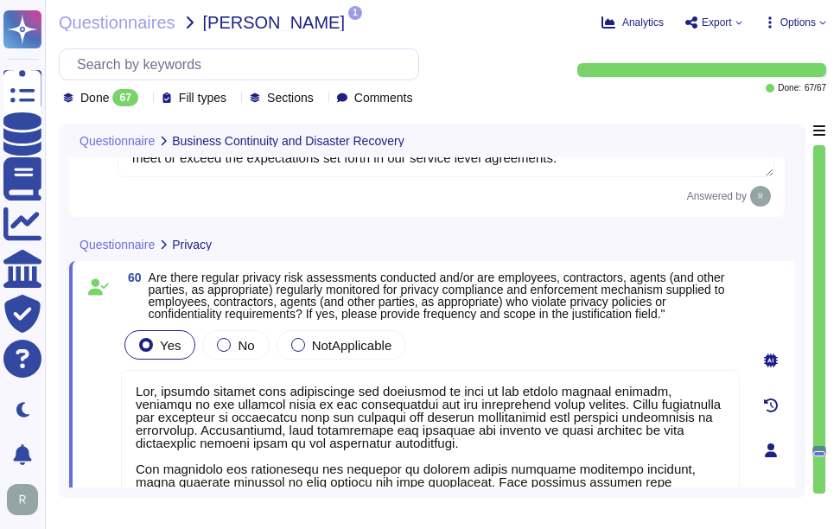
type textarea "Yes, our company has a well-documented Business Continuity Plan (BCP) and a Dis…"
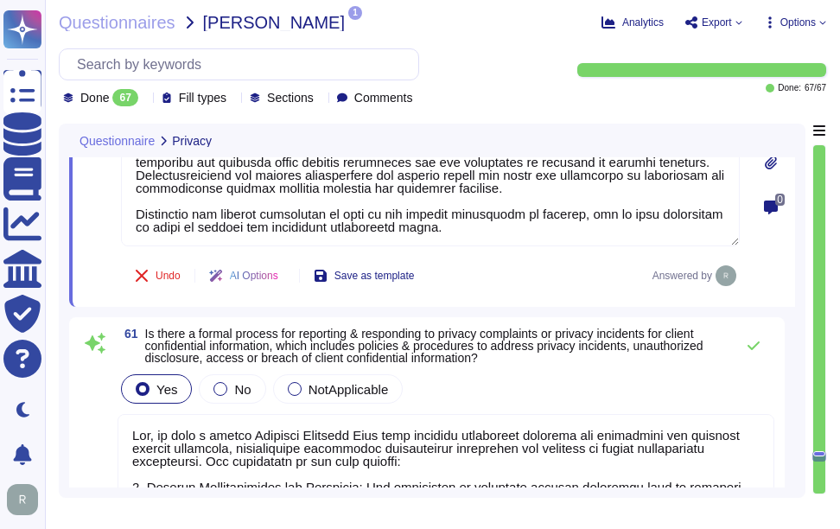
type textarea "Yes, Sectigo has a comprehensive Data Classification Policy that categorizes in…"
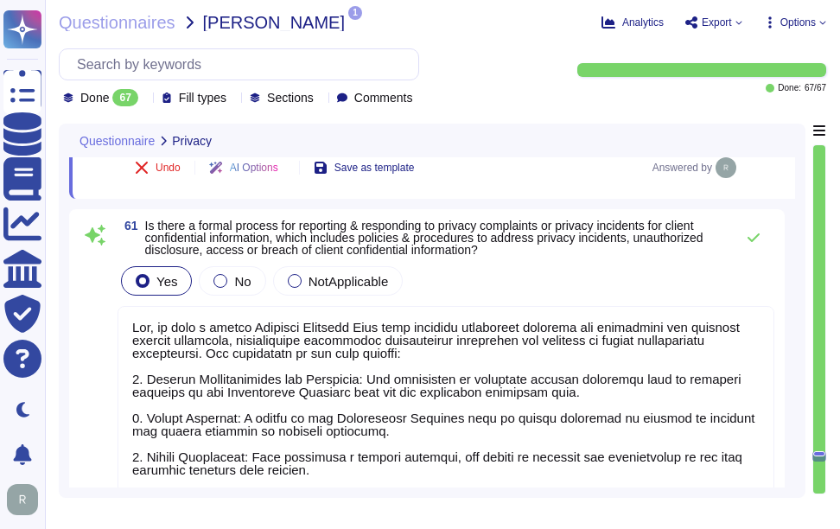
scroll to position [13204, 0]
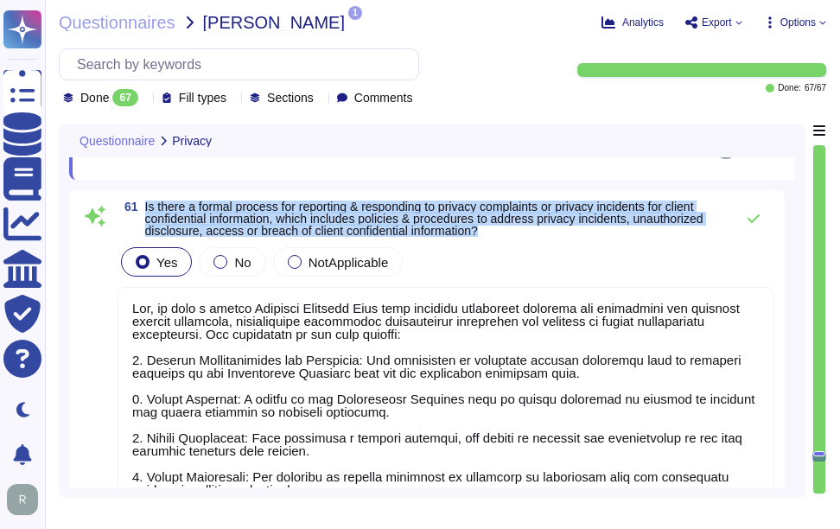
drag, startPoint x: 143, startPoint y: 206, endPoint x: 493, endPoint y: 233, distance: 350.9
click at [493, 233] on span "61 Is there a formal process for reporting & responding to privacy complaints o…" at bounding box center [421, 218] width 608 height 36
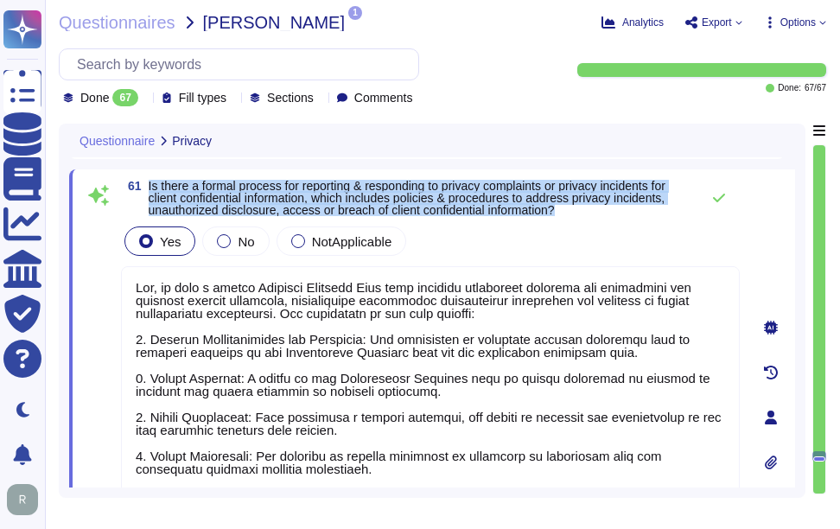
drag, startPoint x: 147, startPoint y: 186, endPoint x: 587, endPoint y: 212, distance: 440.4
click at [587, 212] on span "61 Is there a formal process for reporting & responding to privacy complaints o…" at bounding box center [406, 198] width 570 height 36
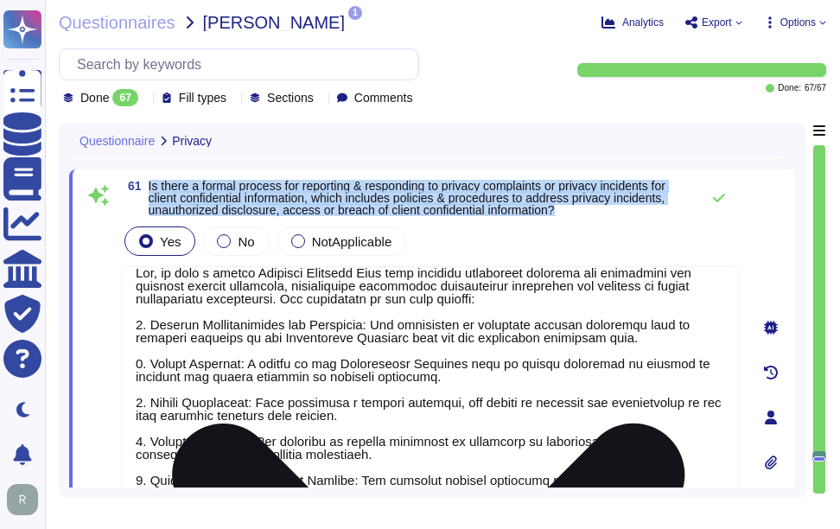
scroll to position [13377, 0]
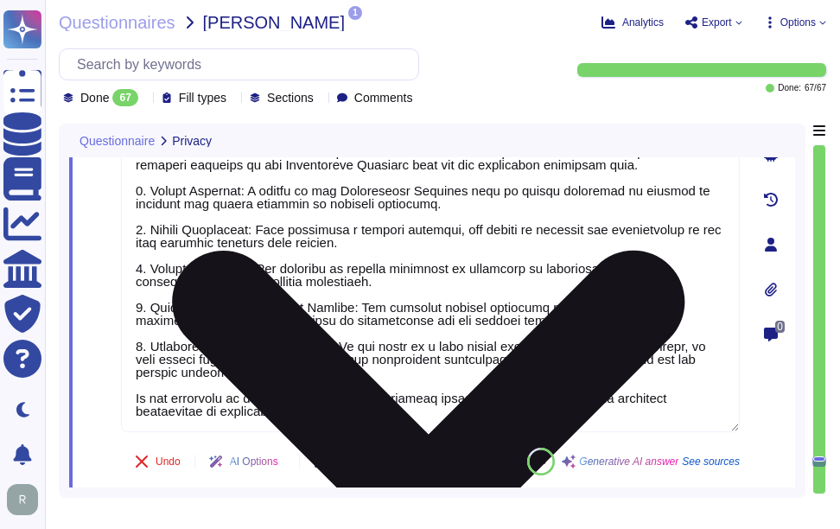
type textarea "Yes, data may reside in legal jurisdictions outside [GEOGRAPHIC_DATA]. Specific…"
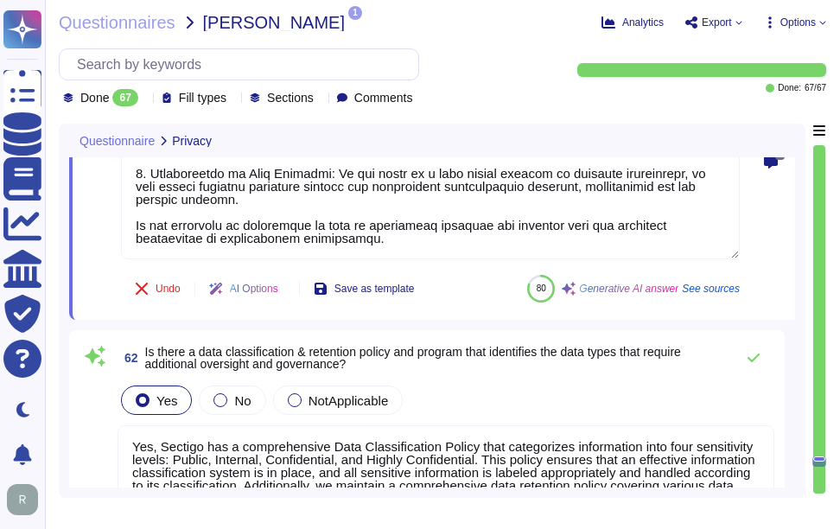
type textarea "Yes, we represent that we have the authority to provide responses to the questi…"
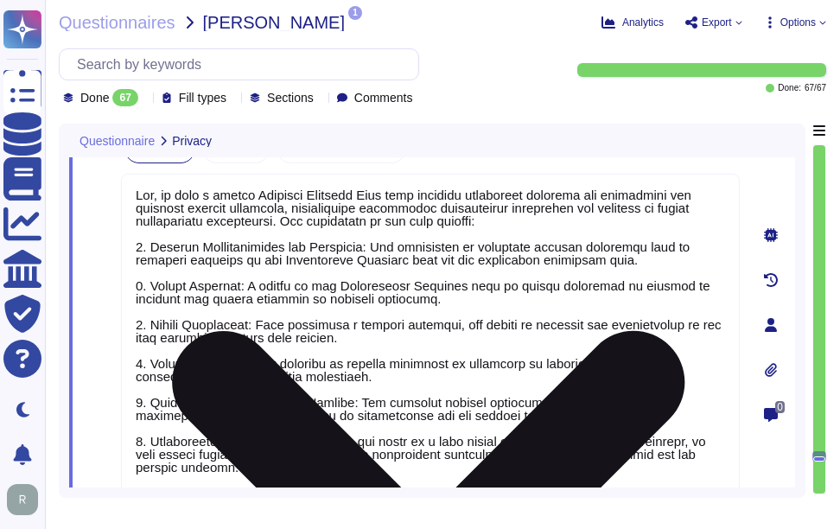
scroll to position [13204, 0]
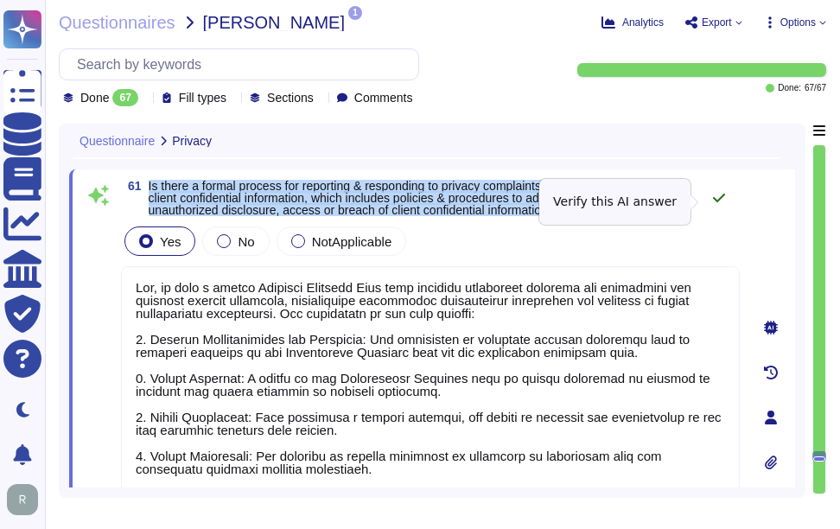
click at [714, 190] on button at bounding box center [718, 198] width 41 height 35
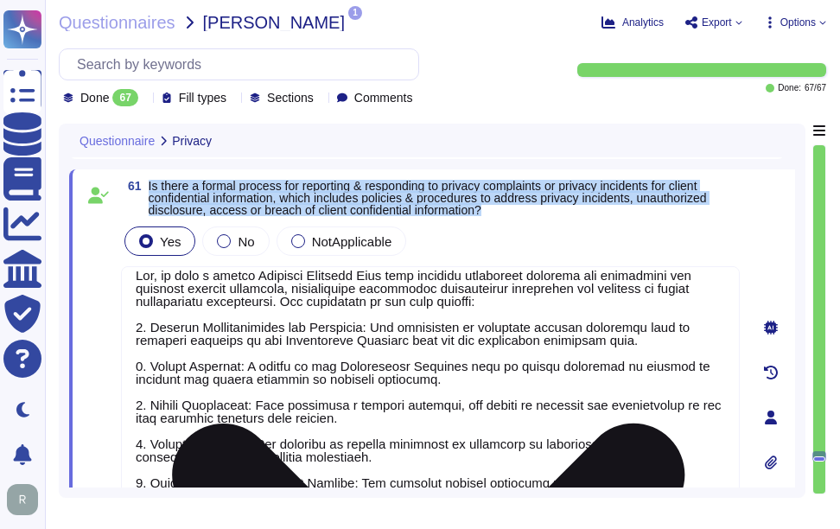
scroll to position [15, 0]
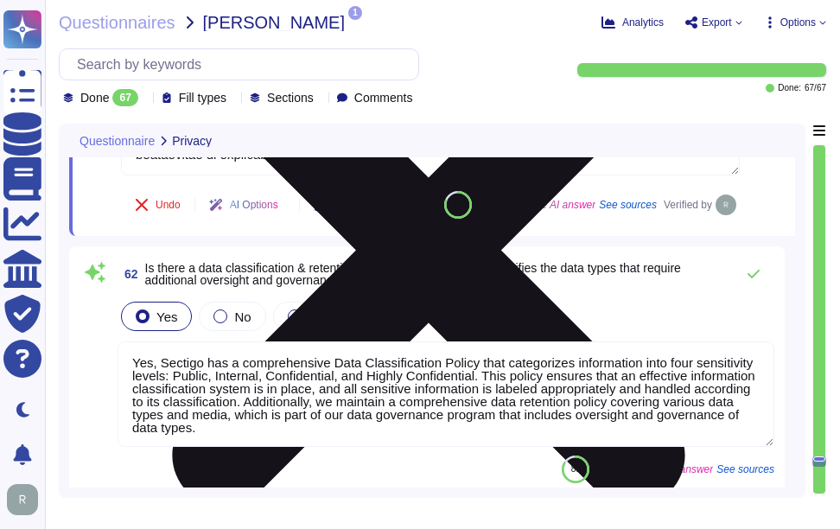
type textarea "Yes, we represent that we have the authority to provide responses to the questi…"
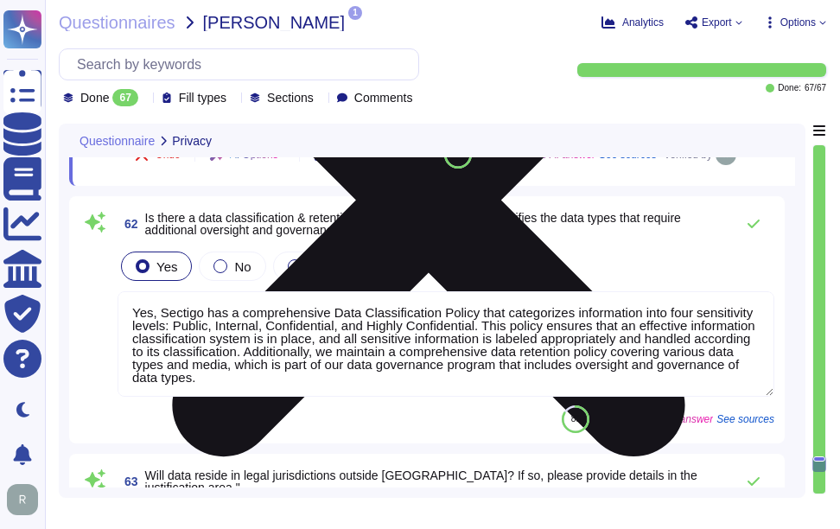
scroll to position [13723, 0]
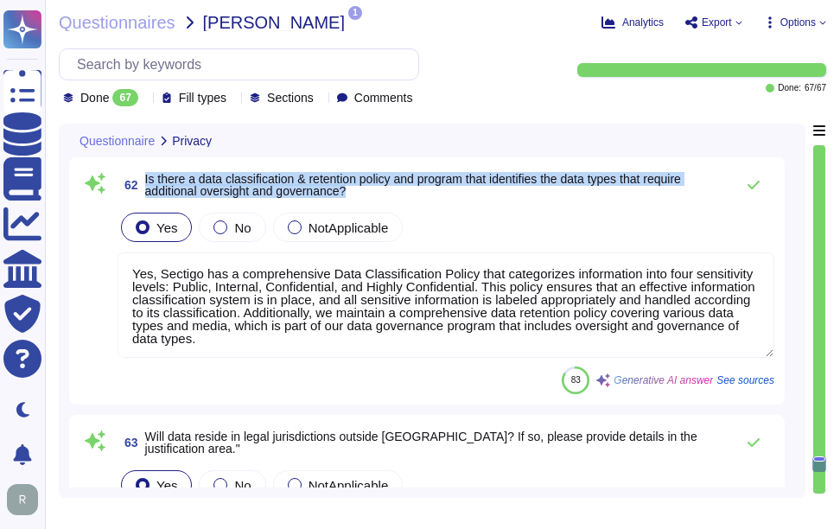
drag, startPoint x: 143, startPoint y: 221, endPoint x: 371, endPoint y: 233, distance: 227.5
click at [371, 200] on span "62 Is there a data classification & retention policy and program that identifie…" at bounding box center [421, 184] width 608 height 31
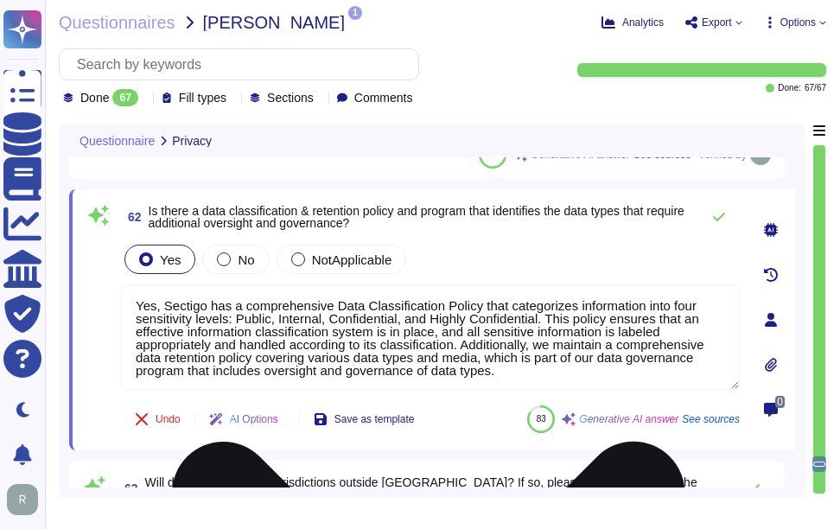
scroll to position [13636, 0]
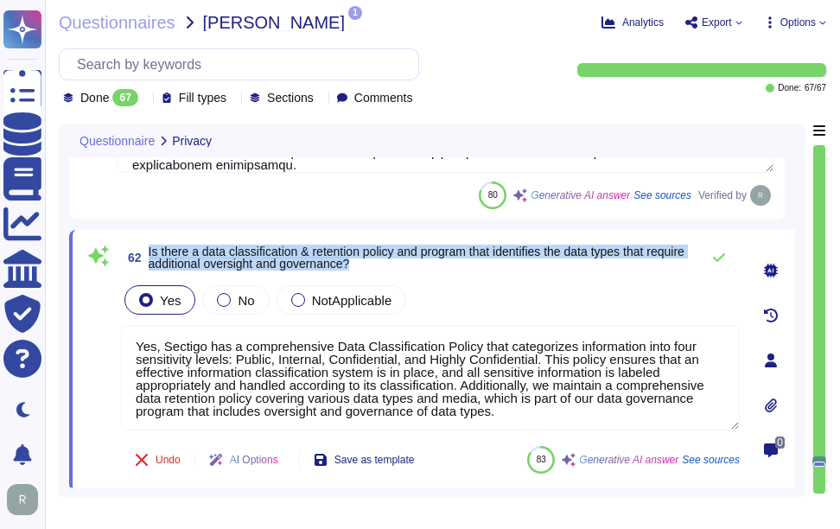
drag, startPoint x: 147, startPoint y: 252, endPoint x: 415, endPoint y: 268, distance: 269.1
click at [415, 268] on span "62 Is there a data classification & retention policy and program that identifie…" at bounding box center [406, 257] width 570 height 31
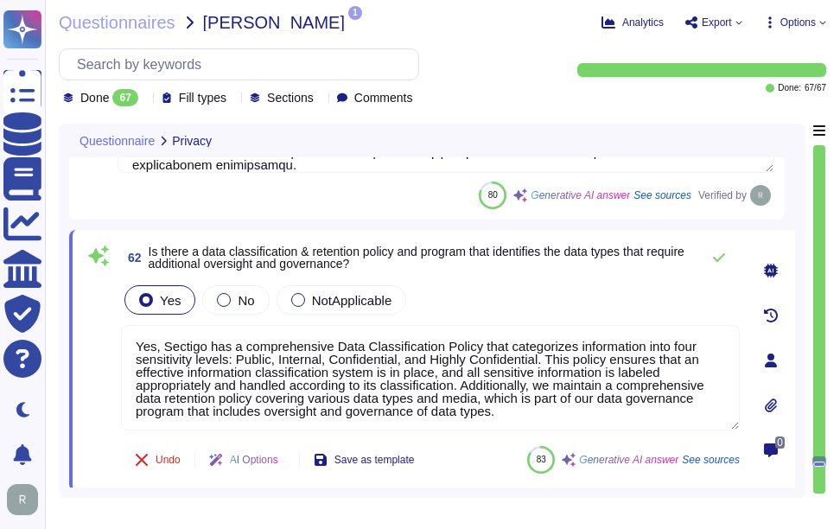
drag, startPoint x: 504, startPoint y: 417, endPoint x: 134, endPoint y: 322, distance: 381.7
click at [111, 333] on div "62 Is there a data classification & retention policy and program that identifie…" at bounding box center [411, 360] width 656 height 240
click at [562, 308] on div "Yes No NotApplicable" at bounding box center [430, 300] width 618 height 36
click at [716, 260] on icon at bounding box center [719, 258] width 14 height 14
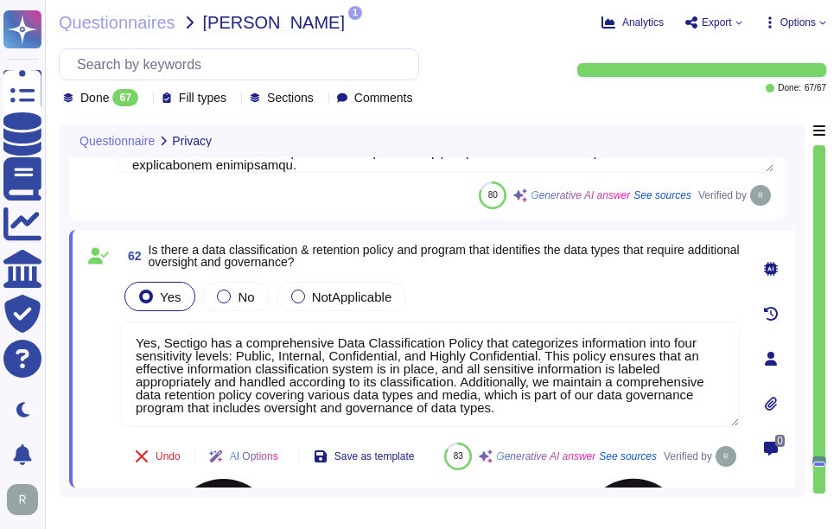
scroll to position [2, 0]
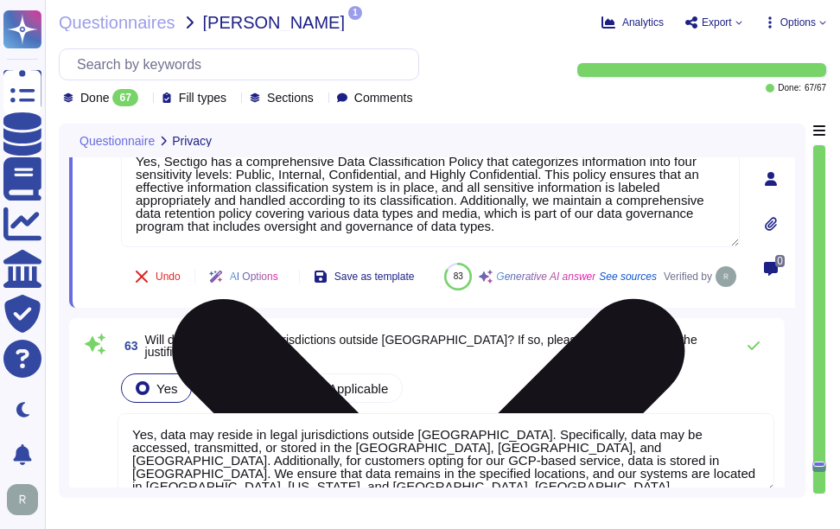
type textarea "[PERSON_NAME] - CCO"
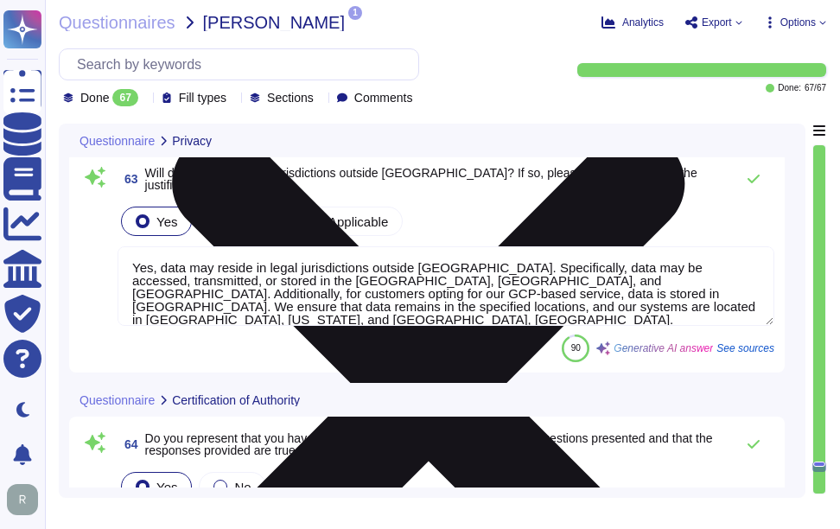
scroll to position [13982, 0]
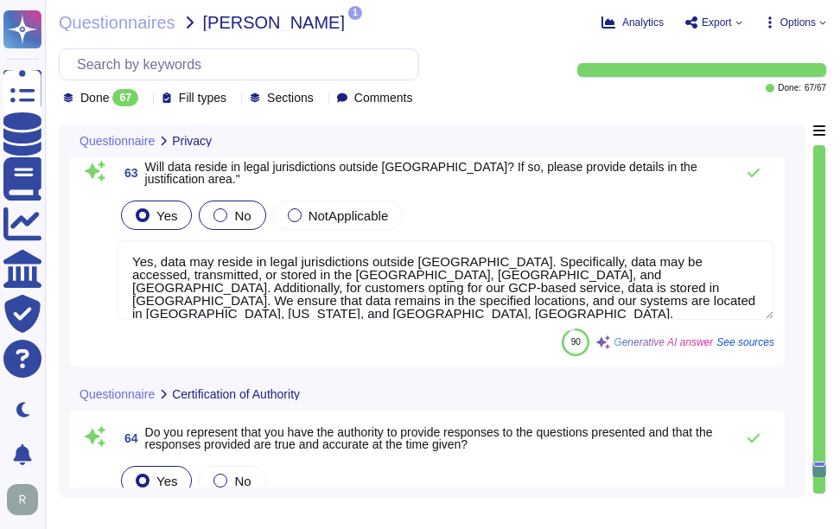
type textarea "The title of the person that completed this form is Senior Compliance Manager."
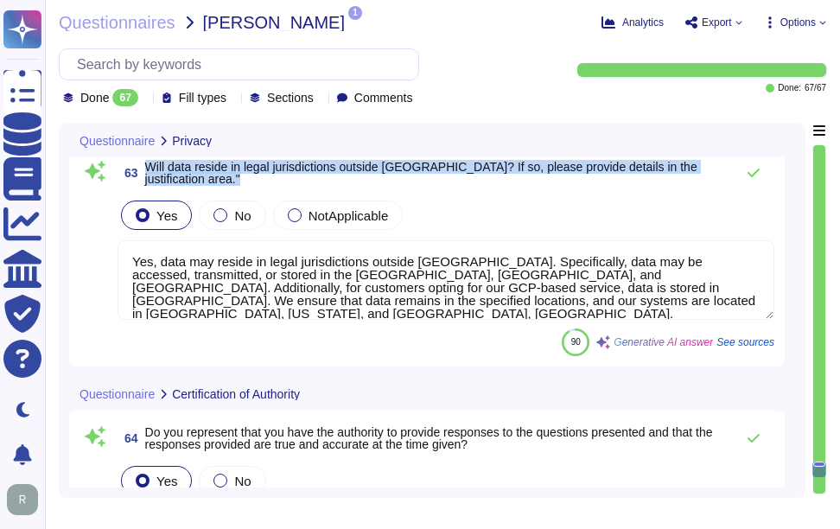
drag, startPoint x: 148, startPoint y: 206, endPoint x: 278, endPoint y: 216, distance: 130.8
click at [278, 185] on span "Will data reside in legal jurisdictions outside [GEOGRAPHIC_DATA]? If so, pleas…" at bounding box center [435, 173] width 580 height 24
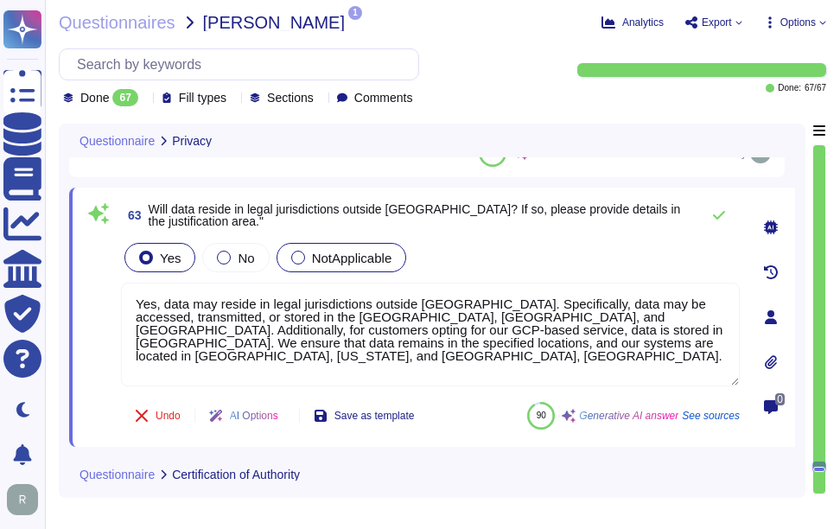
scroll to position [13895, 0]
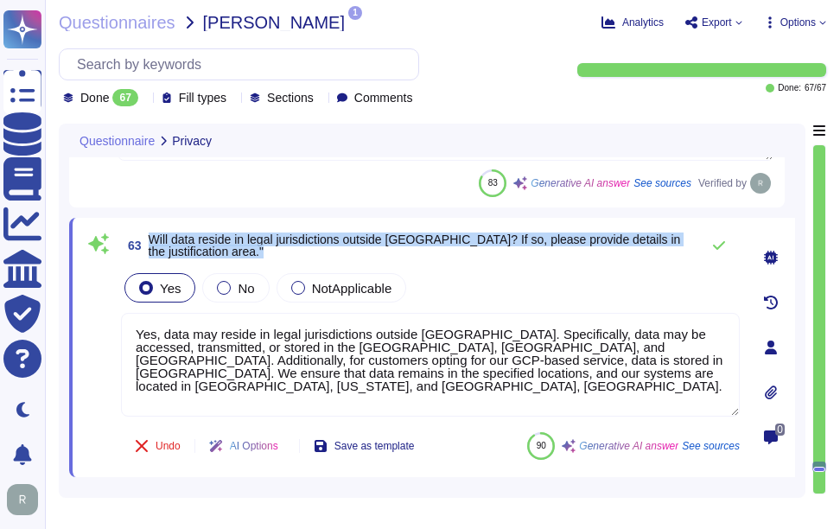
drag, startPoint x: 149, startPoint y: 233, endPoint x: 280, endPoint y: 251, distance: 131.7
click at [280, 251] on span "Will data reside in legal jurisdictions outside [GEOGRAPHIC_DATA]? If so, pleas…" at bounding box center [420, 245] width 542 height 24
click at [714, 245] on icon at bounding box center [719, 245] width 12 height 9
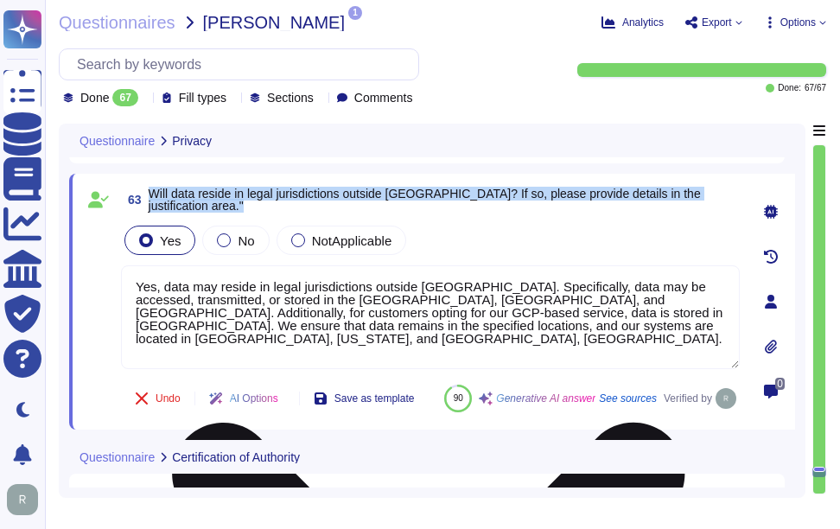
scroll to position [13982, 0]
type textarea "The title of the person that completed this form is Senior Compliance Manager."
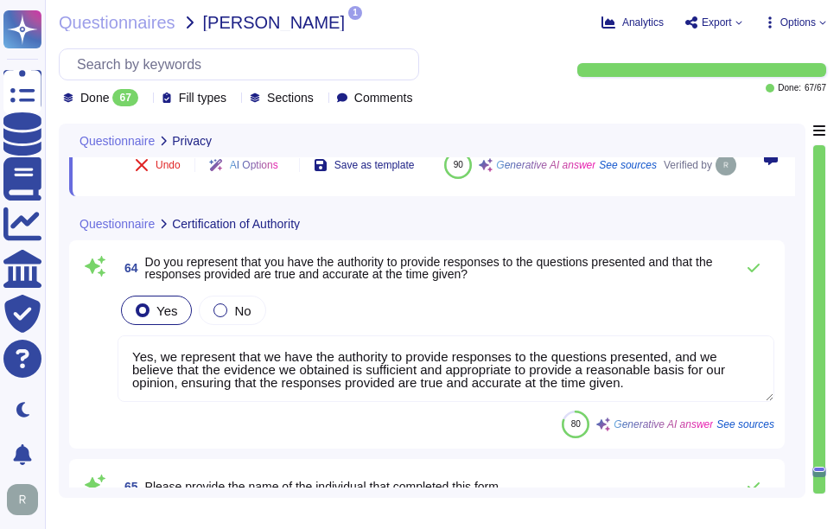
type textarea "[EMAIL_ADDRESS][DOMAIN_NAME]"
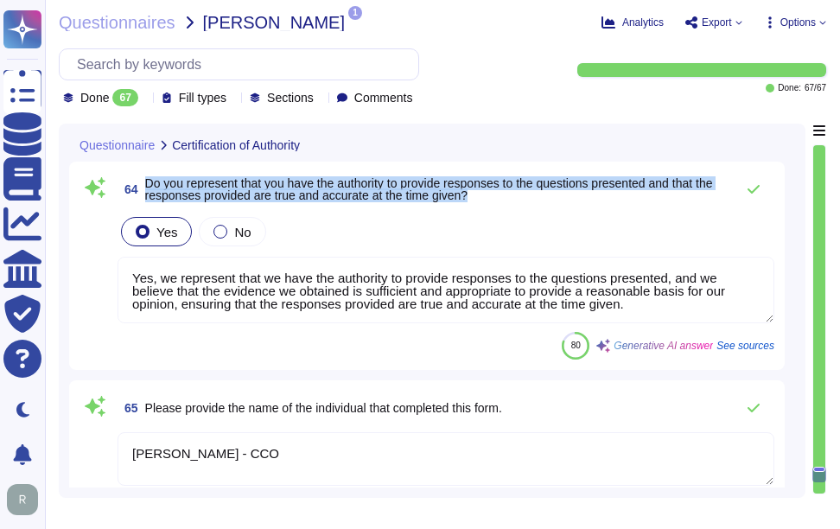
drag, startPoint x: 145, startPoint y: 223, endPoint x: 537, endPoint y: 238, distance: 392.5
click at [537, 201] on span "Do you represent that you have the authority to provide responses to the questi…" at bounding box center [435, 189] width 580 height 24
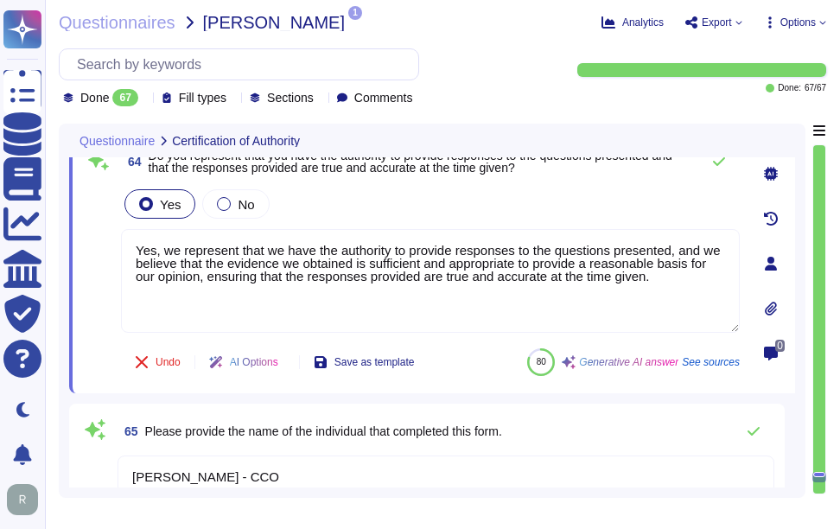
scroll to position [14154, 0]
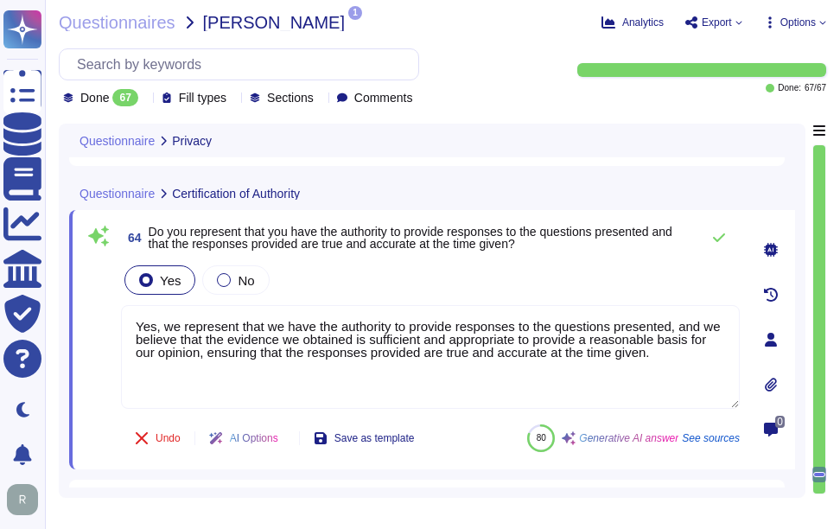
type textarea "Yes, Sectigo has a comprehensive Data Classification Policy that categorizes in…"
type textarea "Yes, data may reside in legal jurisdictions outside [GEOGRAPHIC_DATA]. Specific…"
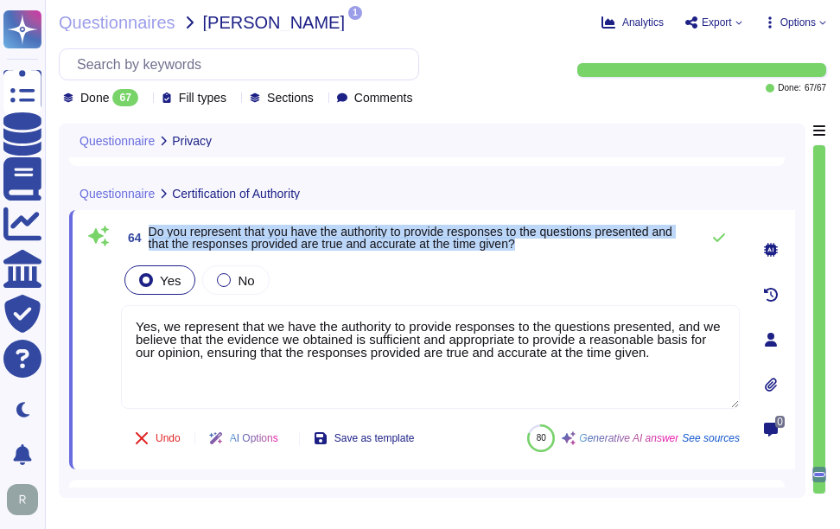
drag, startPoint x: 149, startPoint y: 228, endPoint x: 557, endPoint y: 246, distance: 409.0
click at [557, 246] on span "Do you represent that you have the authority to provide responses to the questi…" at bounding box center [420, 237] width 542 height 24
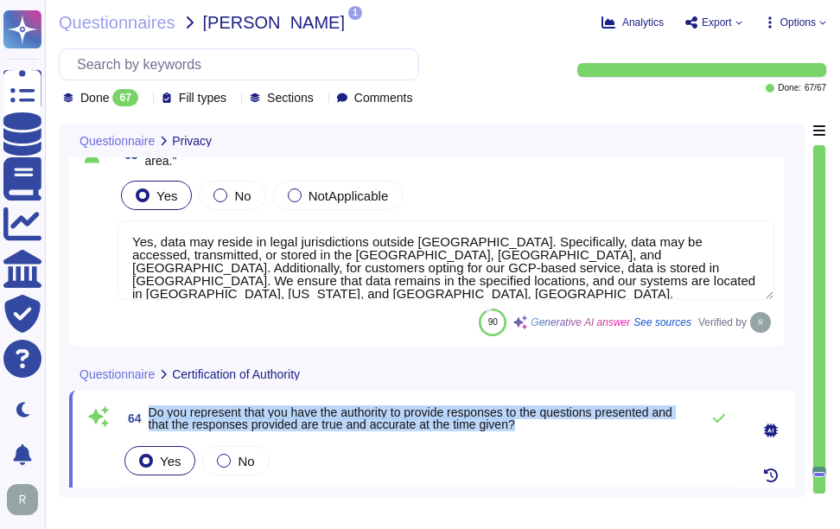
type textarea "Yes, we have a formal Incident Response Plan that includes documented policies …"
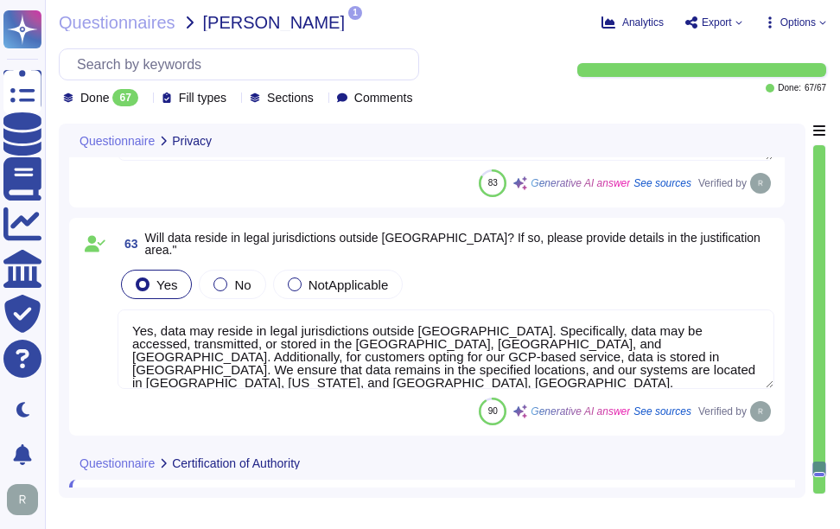
scroll to position [2, 0]
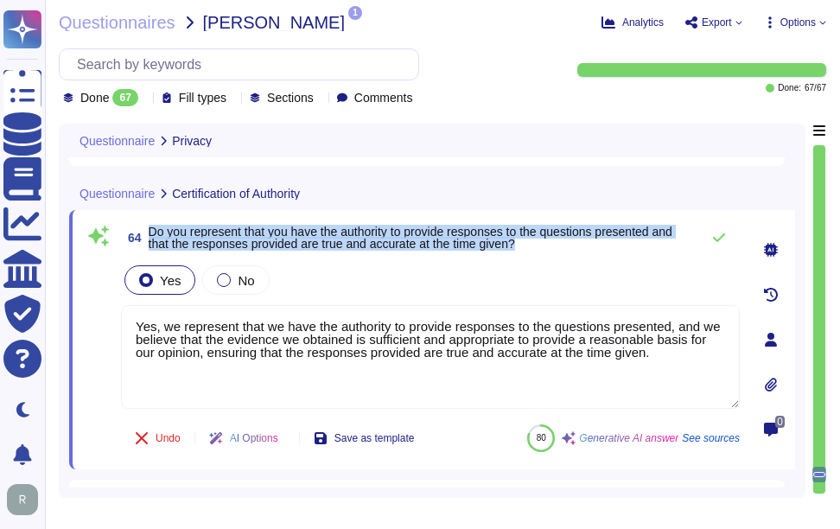
type textarea "[EMAIL_ADDRESS][DOMAIN_NAME]"
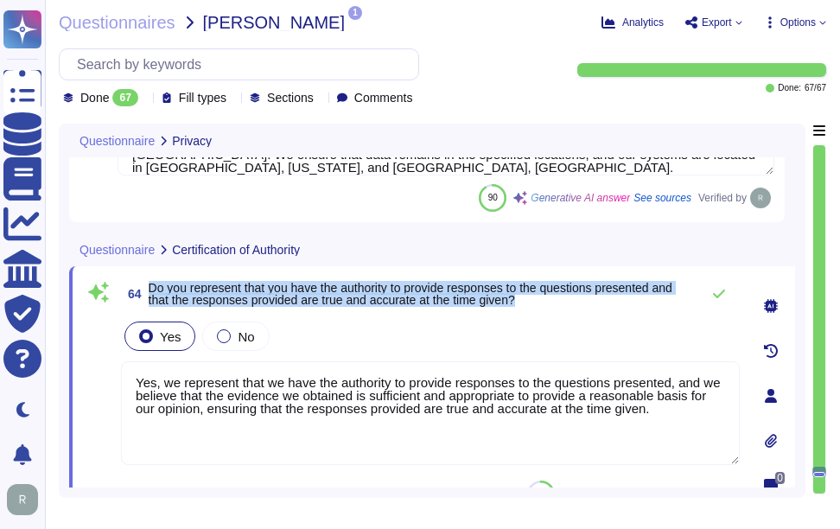
scroll to position [14068, 0]
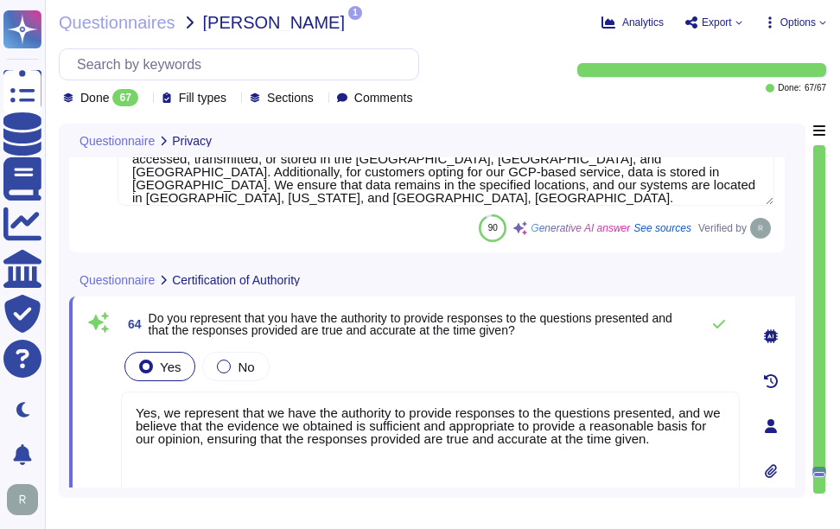
click at [632, 363] on div "Yes No" at bounding box center [430, 366] width 618 height 36
click at [715, 326] on icon at bounding box center [719, 324] width 12 height 9
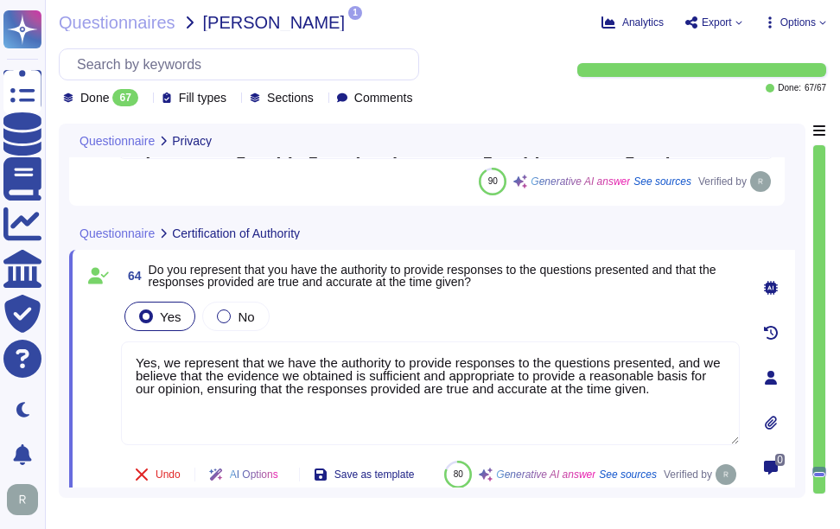
type textarea "[EMAIL_ADDRESS][DOMAIN_NAME]"
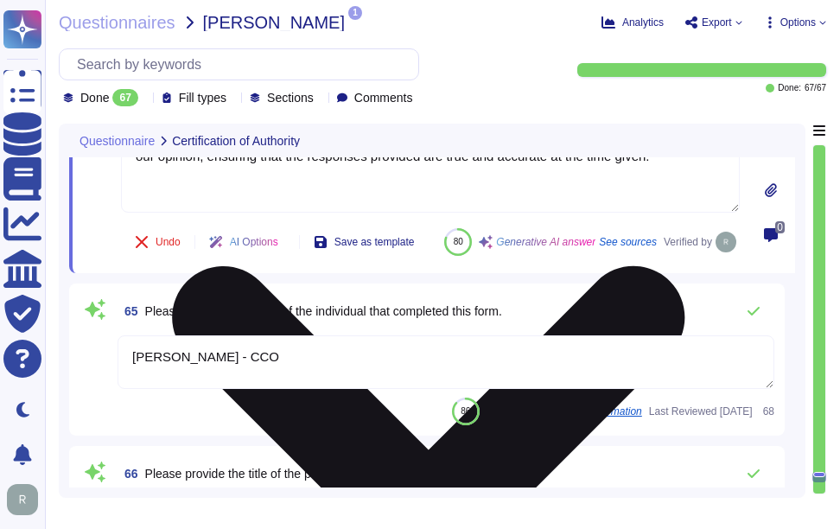
scroll to position [14327, 0]
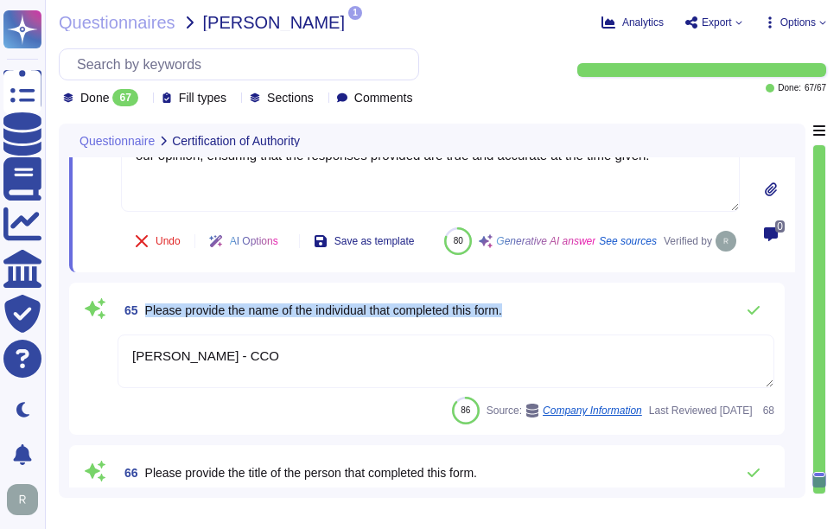
drag, startPoint x: 144, startPoint y: 350, endPoint x: 525, endPoint y: 345, distance: 381.0
click at [525, 327] on div "65 Please provide the name of the individual that completed this form." at bounding box center [445, 310] width 656 height 35
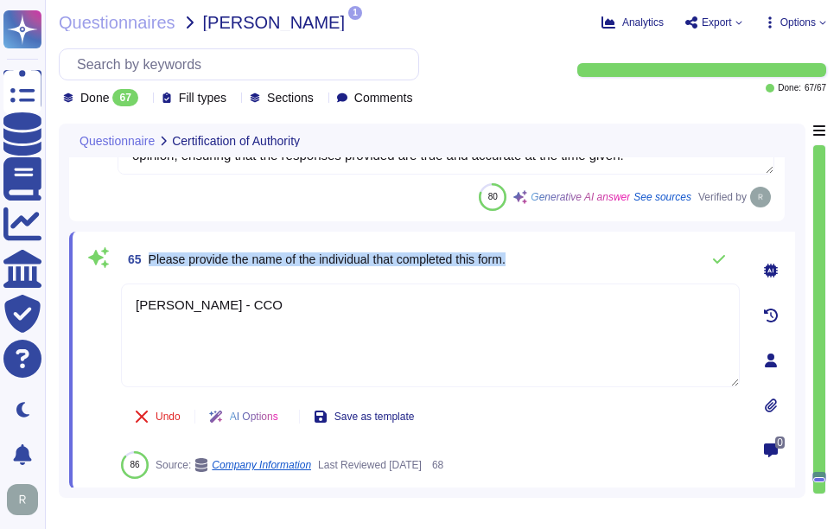
drag, startPoint x: 150, startPoint y: 257, endPoint x: 555, endPoint y: 252, distance: 405.2
click at [555, 252] on div "65 Please provide the name of the individual that completed this form." at bounding box center [430, 259] width 618 height 35
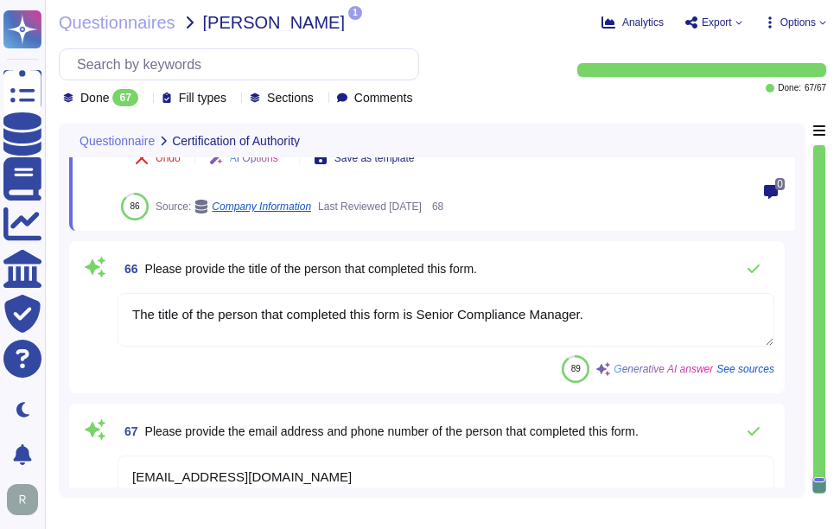
scroll to position [14586, 0]
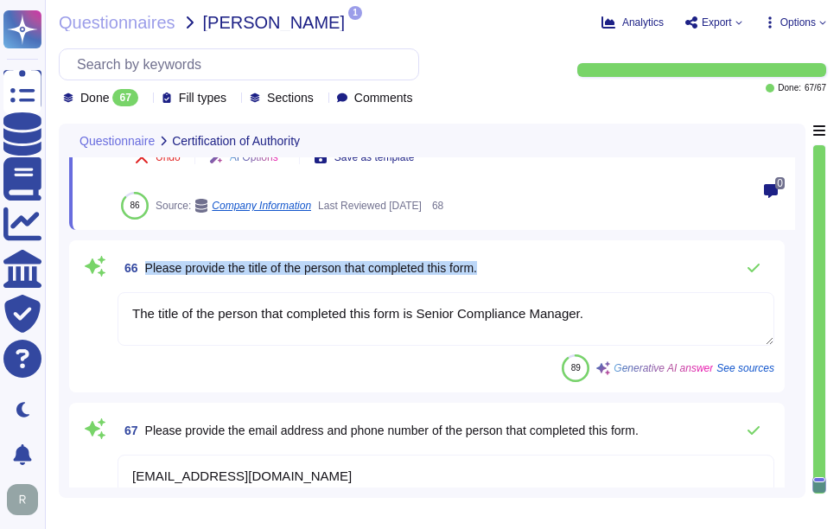
drag, startPoint x: 147, startPoint y: 268, endPoint x: 563, endPoint y: 270, distance: 416.4
click at [563, 270] on div "66 Please provide the title of the person that completed this form." at bounding box center [445, 268] width 656 height 35
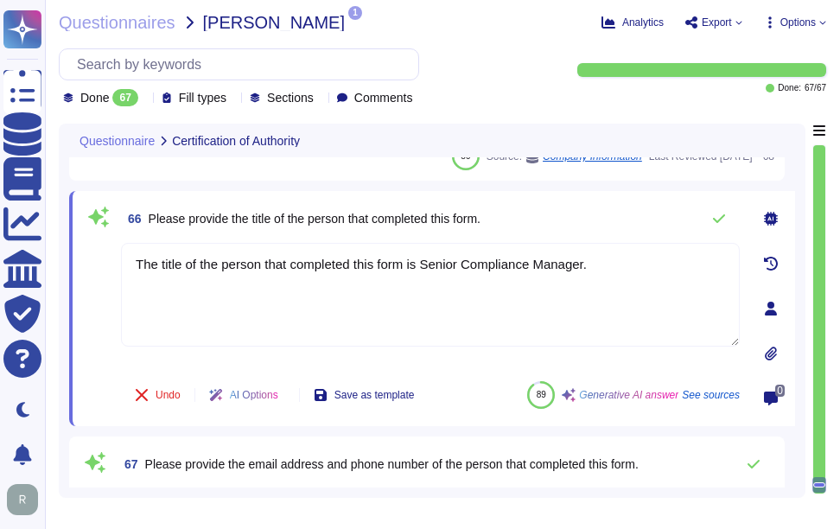
scroll to position [14500, 0]
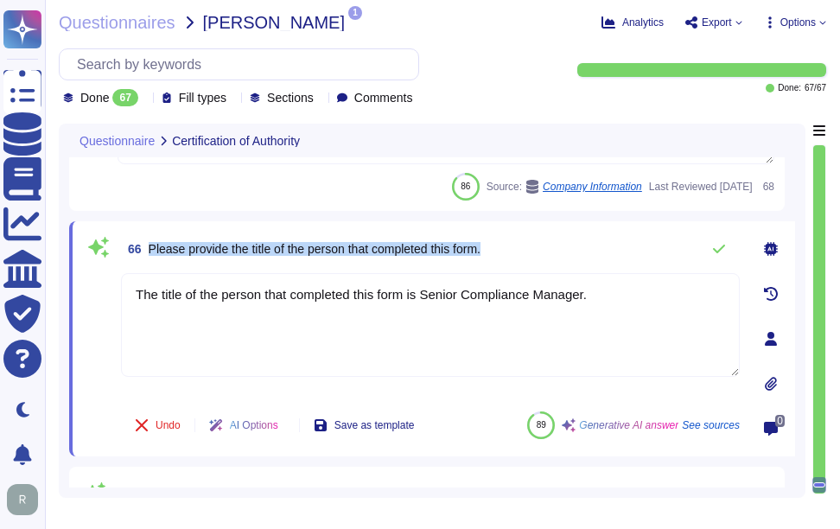
drag, startPoint x: 149, startPoint y: 245, endPoint x: 526, endPoint y: 244, distance: 377.5
click at [526, 244] on div "66 Please provide the title of the person that completed this form." at bounding box center [430, 249] width 618 height 35
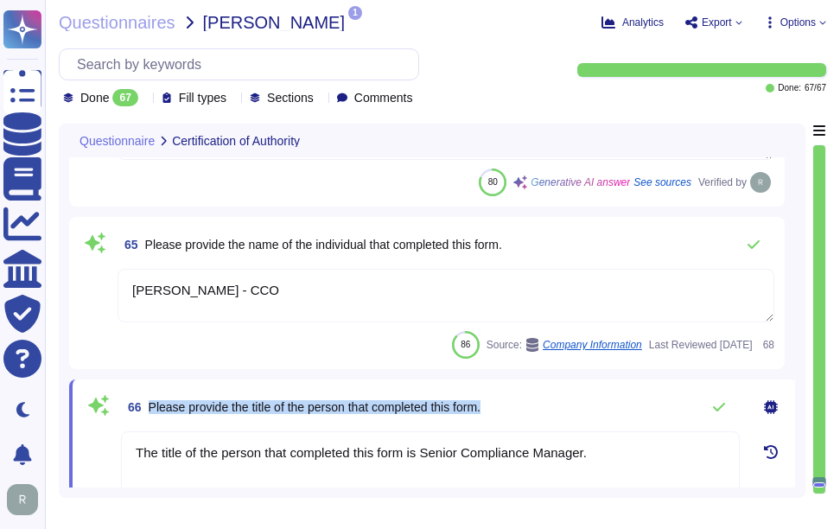
scroll to position [14327, 0]
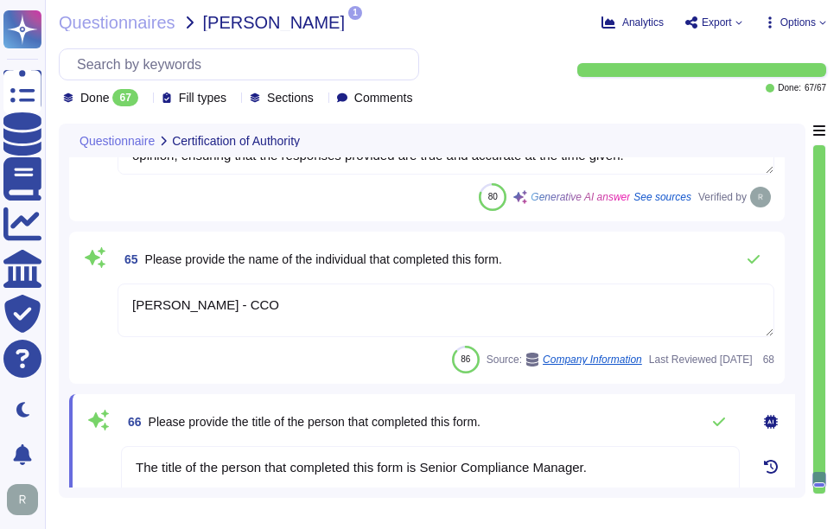
drag, startPoint x: 249, startPoint y: 301, endPoint x: 149, endPoint y: 305, distance: 99.4
click at [117, 304] on div "65 Please provide the name of the individual that completed this form. [PERSON_…" at bounding box center [426, 307] width 695 height 131
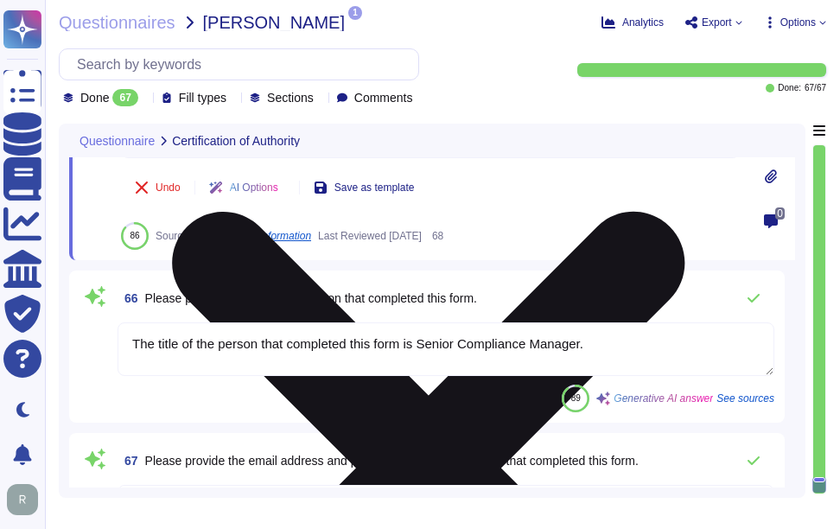
scroll to position [14586, 0]
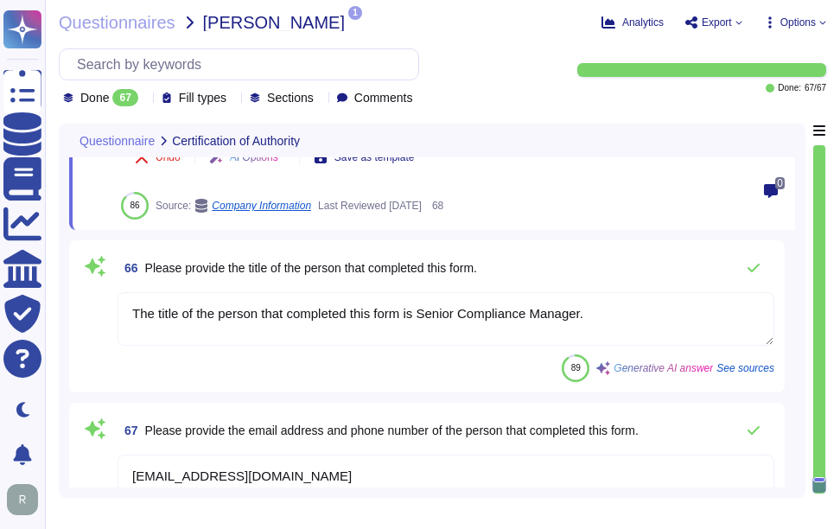
drag, startPoint x: 595, startPoint y: 311, endPoint x: 115, endPoint y: 313, distance: 480.3
click at [115, 313] on div "66 Please provide the title of the person that completed this form. The title o…" at bounding box center [426, 316] width 695 height 131
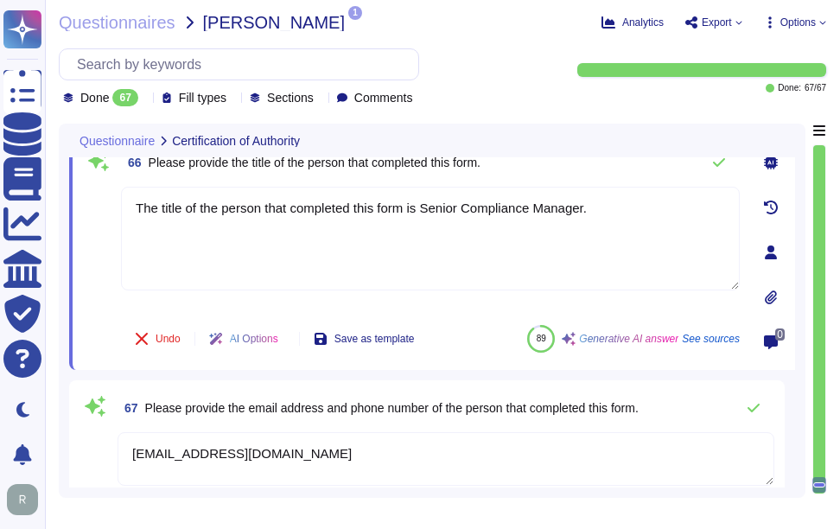
paste textarea "im [PERSON_NAME] is the Chief Compliance Officer (CCO)"
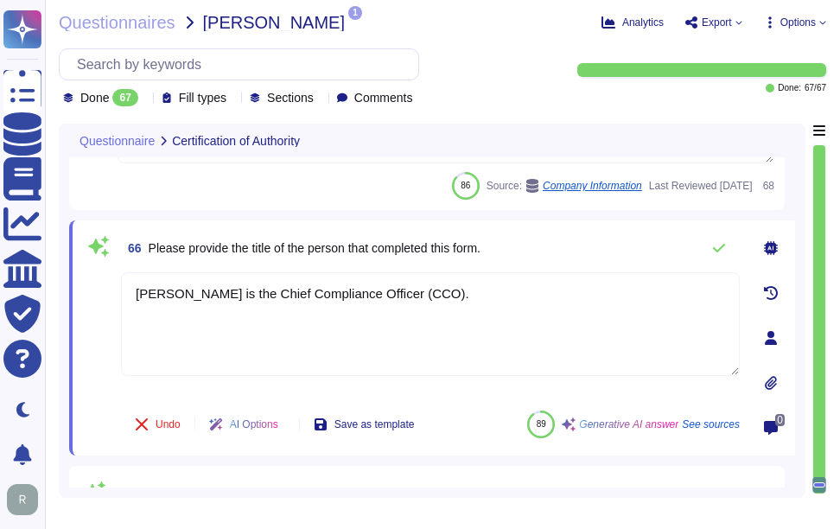
scroll to position [14500, 0]
type textarea "[PERSON_NAME] is the Chief Compliance Officer (CCO)."
click at [561, 225] on div "66 Please provide the title of the person that completed this form. [PERSON_NAM…" at bounding box center [432, 338] width 726 height 235
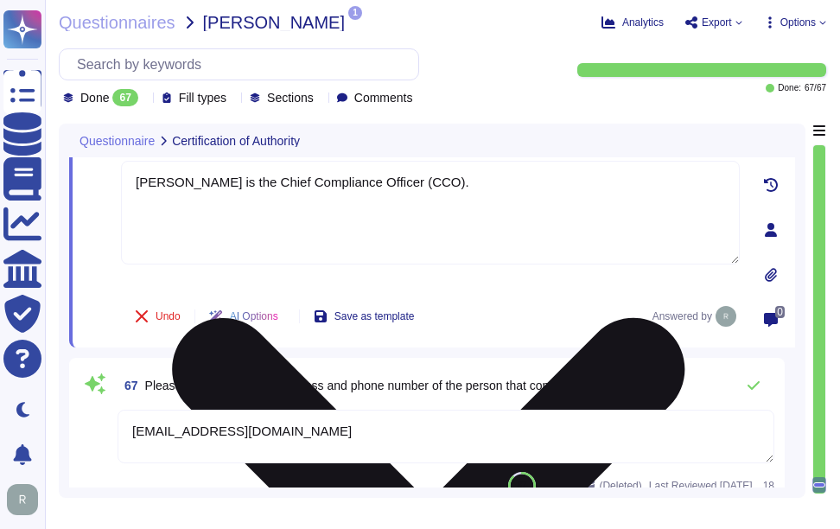
scroll to position [14631, 0]
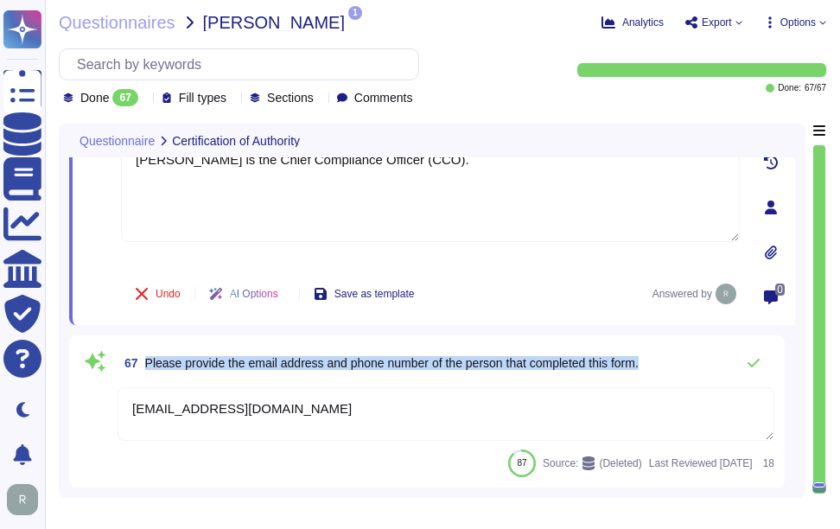
drag, startPoint x: 147, startPoint y: 360, endPoint x: 654, endPoint y: 378, distance: 507.4
click at [654, 378] on div "67 Please provide the email address and phone number of the person that complet…" at bounding box center [445, 363] width 656 height 35
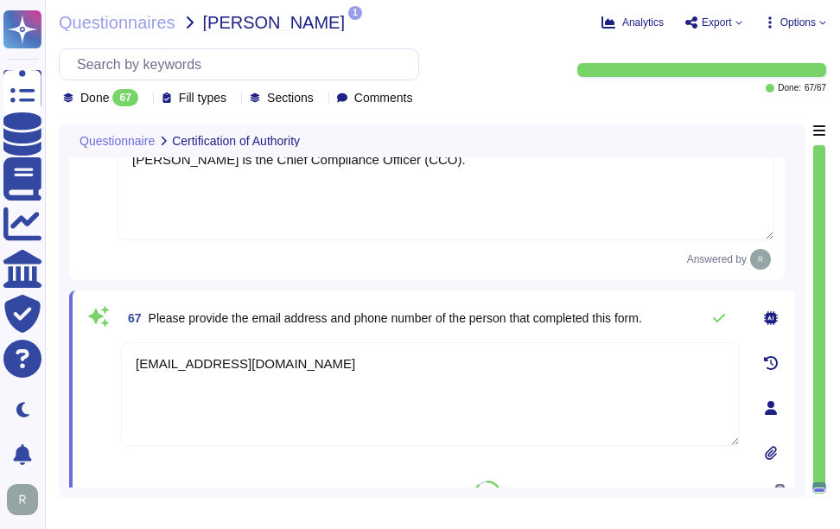
drag, startPoint x: 329, startPoint y: 362, endPoint x: 84, endPoint y: 352, distance: 245.5
click at [84, 352] on div "67 Please provide the email address and phone number of the person that complet…" at bounding box center [411, 408] width 656 height 214
paste textarea "[PERSON_NAME] - CCO"
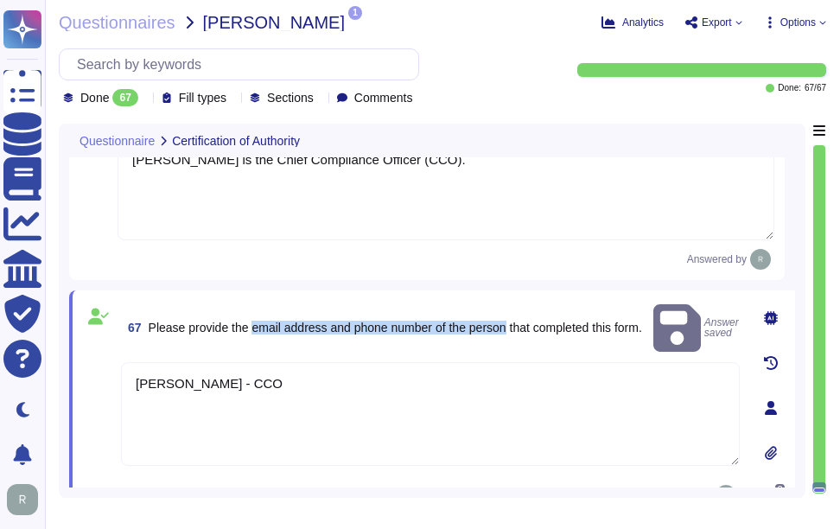
drag, startPoint x: 252, startPoint y: 316, endPoint x: 511, endPoint y: 314, distance: 259.2
click at [511, 320] on span "Please provide the email address and phone number of the person that completed …" at bounding box center [395, 327] width 493 height 14
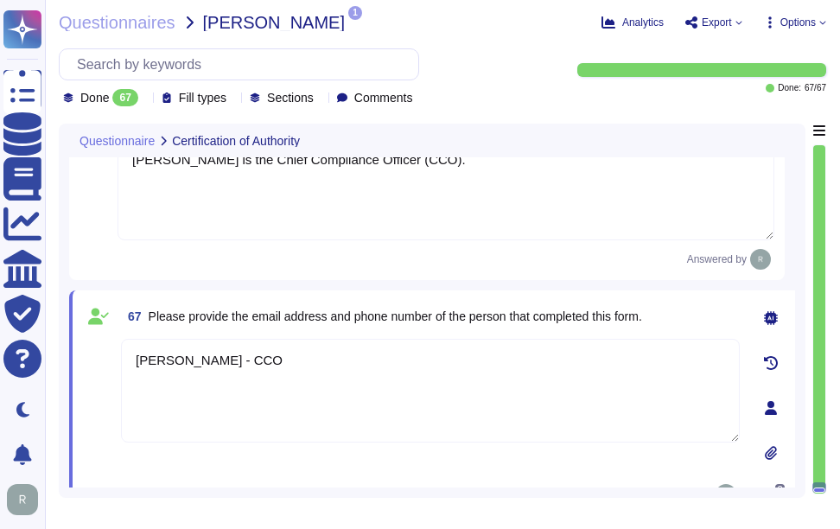
drag, startPoint x: 223, startPoint y: 354, endPoint x: 329, endPoint y: 383, distance: 110.0
click at [235, 359] on textarea "[PERSON_NAME] - CCO" at bounding box center [430, 391] width 618 height 104
click at [360, 376] on textarea "[PERSON_NAME] - CCO" at bounding box center [430, 391] width 618 height 104
paste textarea "The contact telephone number for Sectigo is [PHONE_NUMBER]. Please refer the UR…"
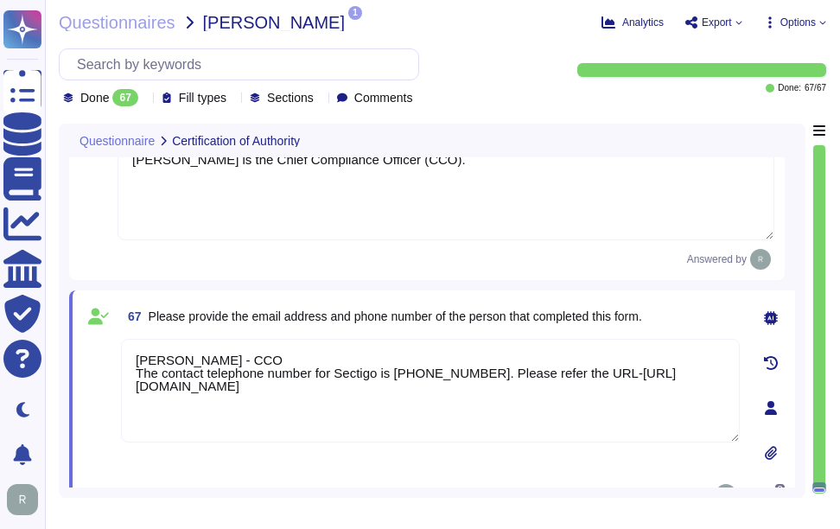
drag, startPoint x: 491, startPoint y: 373, endPoint x: 500, endPoint y: 391, distance: 20.5
click at [500, 391] on textarea "[PERSON_NAME] - CCO The contact telephone number for Sectigo is [PHONE_NUMBER].…" at bounding box center [430, 391] width 618 height 104
click at [580, 400] on textarea "[PERSON_NAME] - CCO The contact telephone number for Sectigo is [PHONE_NUMBER]." at bounding box center [430, 391] width 618 height 104
paste textarea "[PERSON_NAME][EMAIL_ADDRESS][PERSON_NAME][DOMAIN_NAME]"
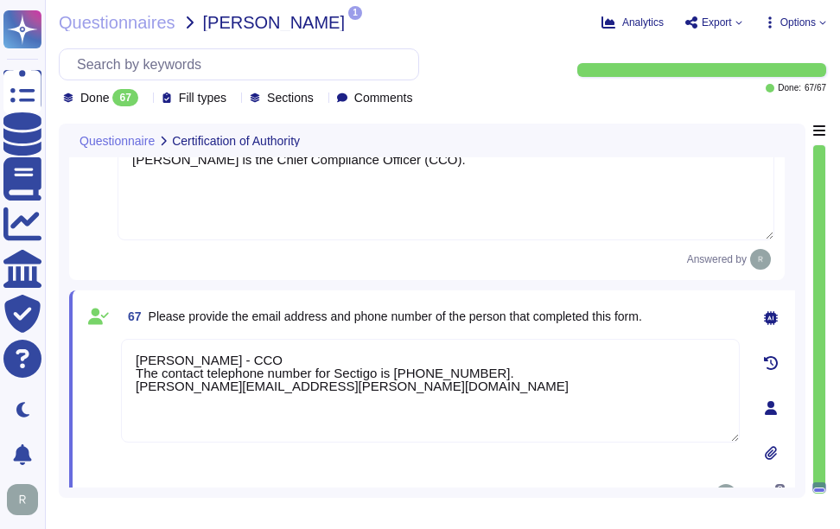
type textarea "[PERSON_NAME] - CCO The contact telephone number for Sectigo is [PHONE_NUMBER].…"
click at [530, 314] on span "Please provide the email address and phone number of the person that completed …" at bounding box center [395, 316] width 493 height 14
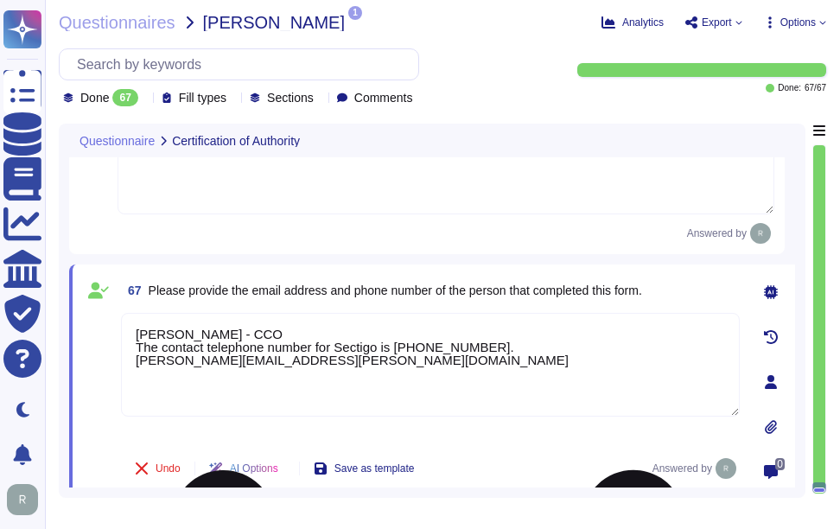
scroll to position [14669, 0]
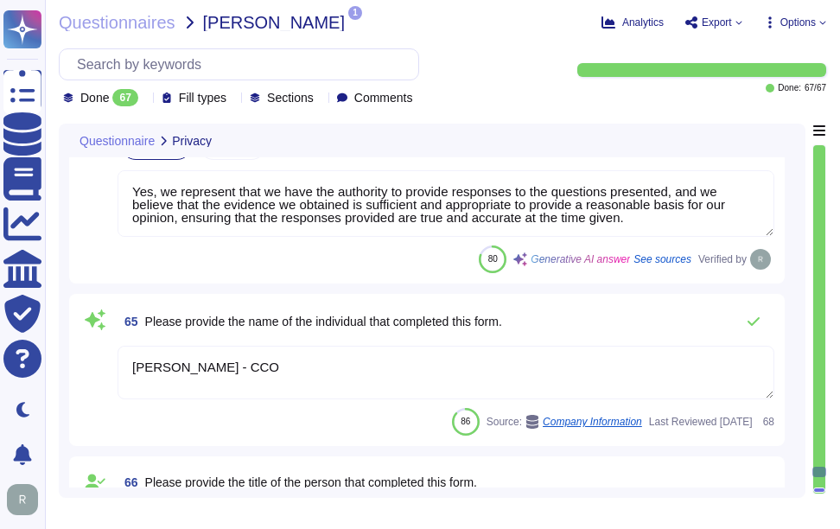
type textarea "Yes, Sectigo has a comprehensive Data Classification Policy that categorizes in…"
type textarea "Yes, data may reside in legal jurisdictions outside [GEOGRAPHIC_DATA]. Specific…"
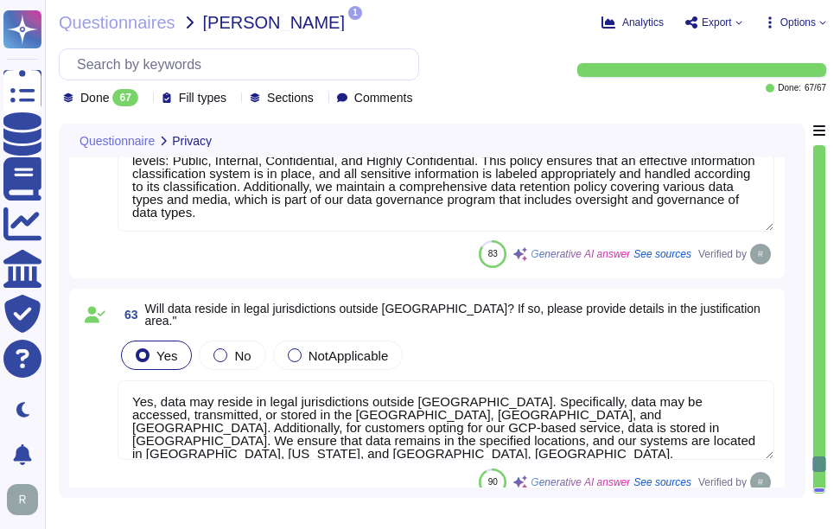
scroll to position [13719, 0]
type textarea "Yes, we have a formal Incident Response Plan that includes documented policies …"
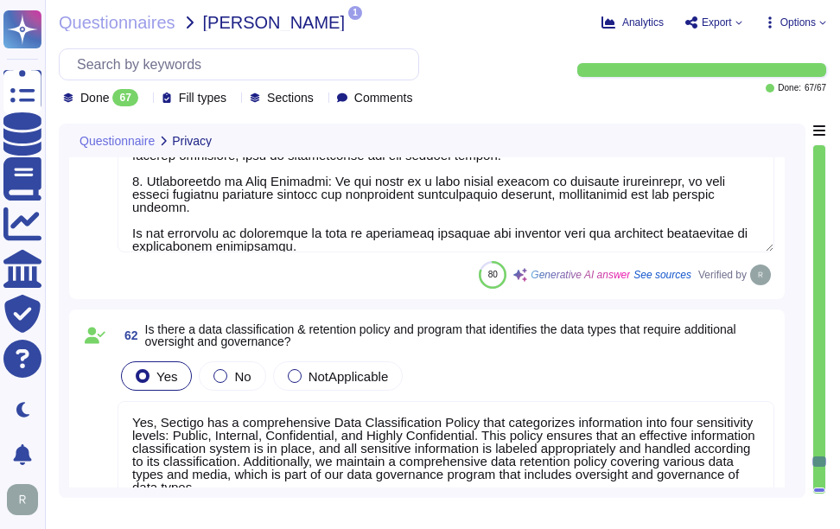
type textarea "Yes, regular privacy risk assessments are conducted as part of our formal priva…"
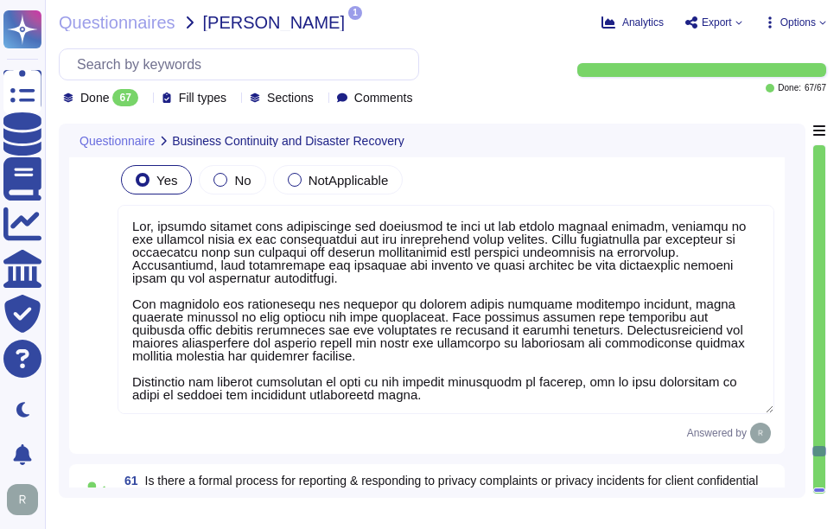
type textarea "Yes, our company has a well-documented Business Continuity Plan (BCP) and a Dis…"
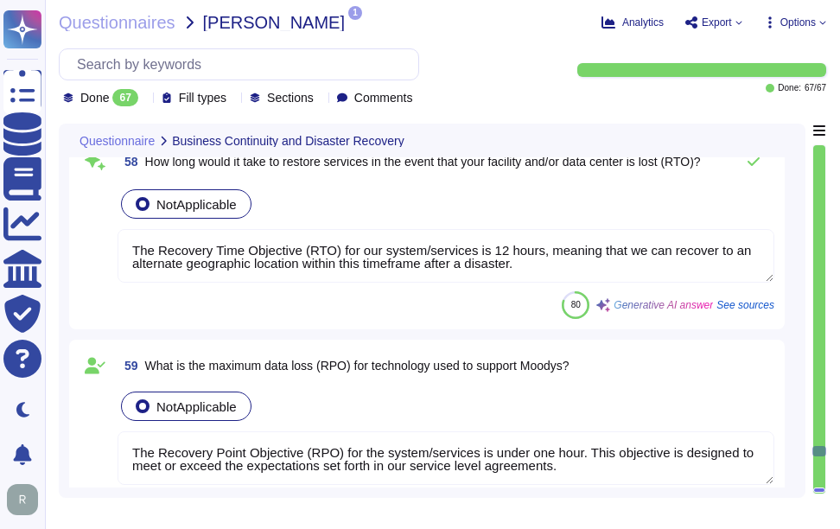
type textarea "The Recovery Time Objective (RTO) for our system/services is 12 hours, meaning …"
type textarea "The Recovery Point Objective (RPO) for the system/services is under one hour. T…"
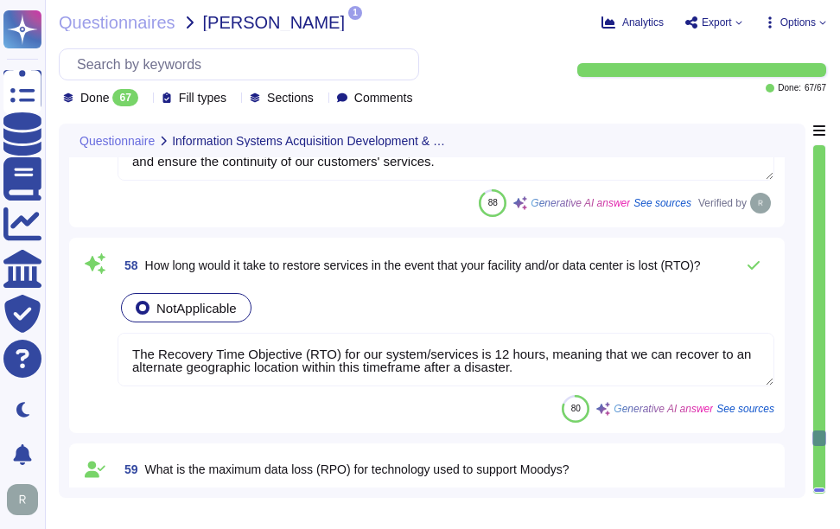
type textarea "Yes, event logging is implemented and configured within all applications to sup…"
type textarea "No, we have not encountered a security incident for the last 12 months, and the…"
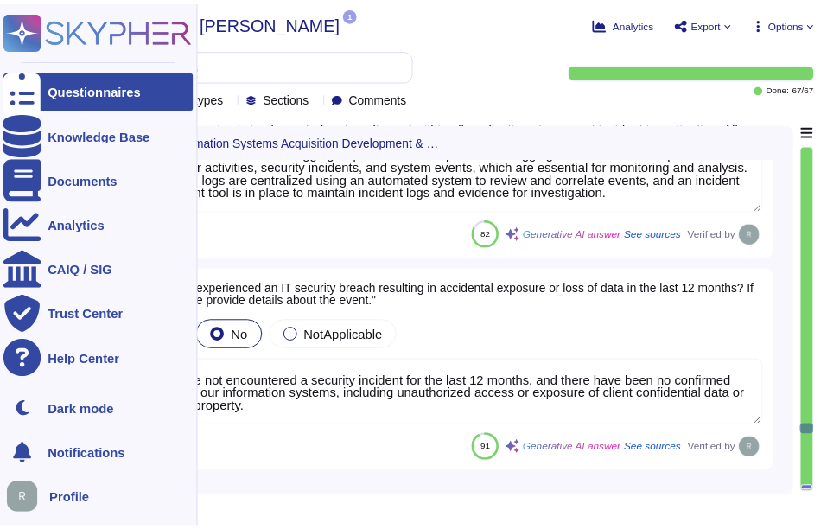
scroll to position [11639, 0]
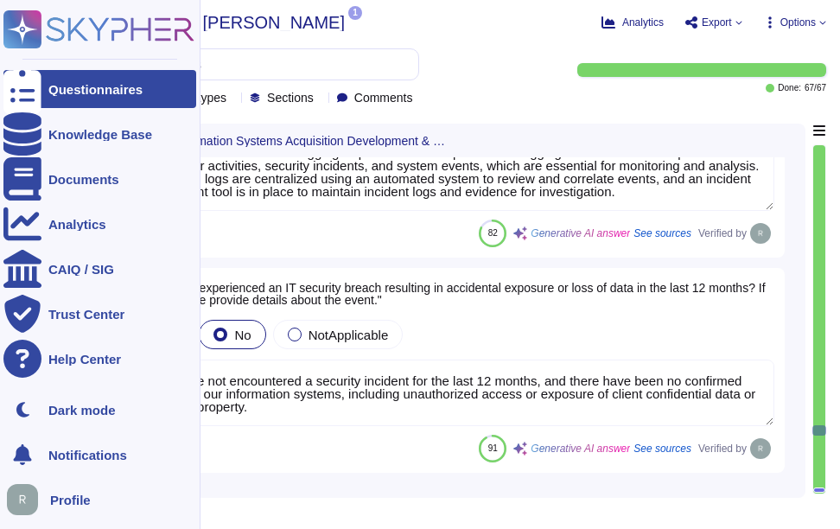
type textarea "Yes, development, test, and staging environments are kept separate from the pro…"
type textarea "Yes, our tenant architecture provides data segmentation and separation capabili…"
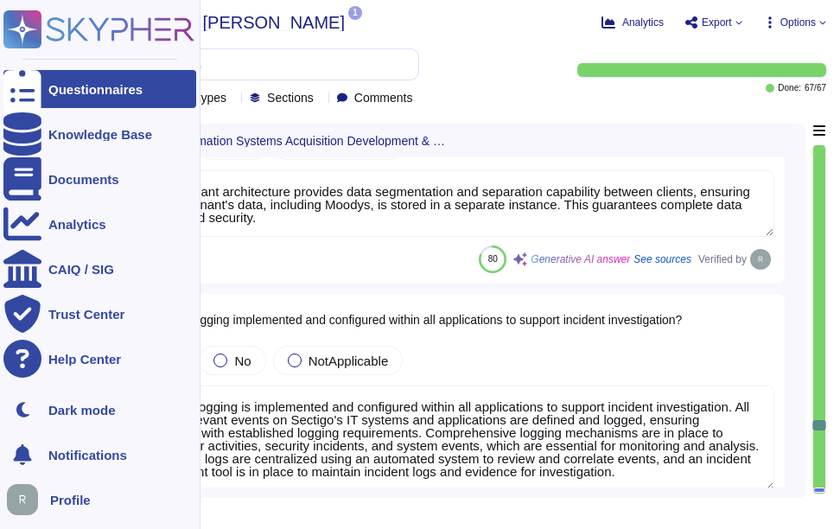
click at [43, 93] on div "Questionnaires" at bounding box center [99, 89] width 193 height 38
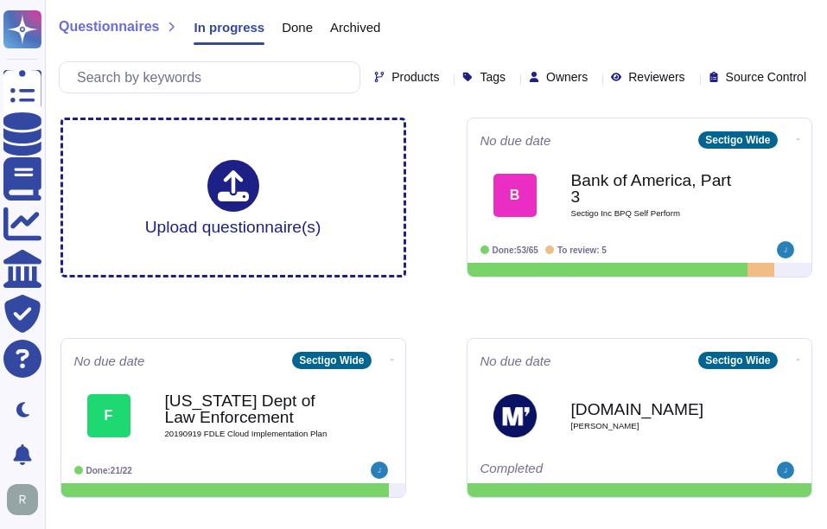
scroll to position [173, 0]
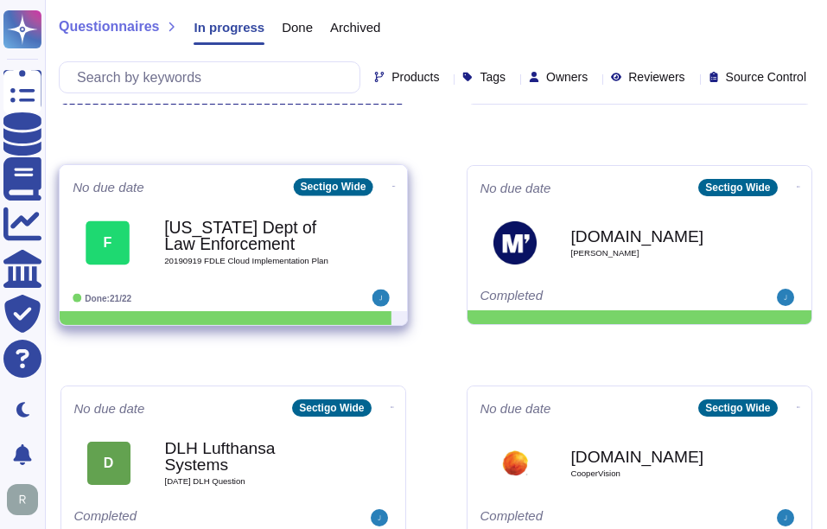
click at [235, 219] on b "[US_STATE] Dept of Law Enforcement" at bounding box center [251, 236] width 174 height 34
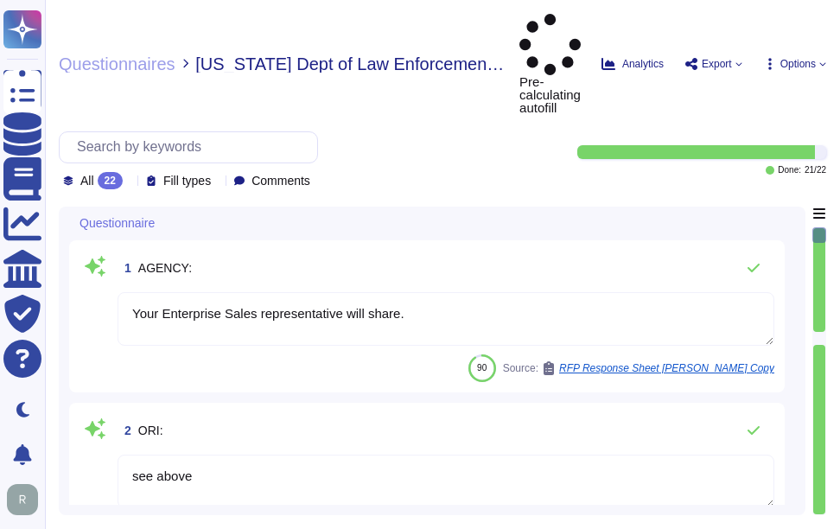
type textarea "Your Enterprise Sales representative will share."
type textarea "see above"
type textarea "[PERSON_NAME][EMAIL_ADDRESS][PERSON_NAME][DOMAIN_NAME]"
type textarea "Sectigo Certificate Manager and public certificates"
type textarea "Sectigo uses the Google Cloud Platform as its cloud service provider. The compa…"
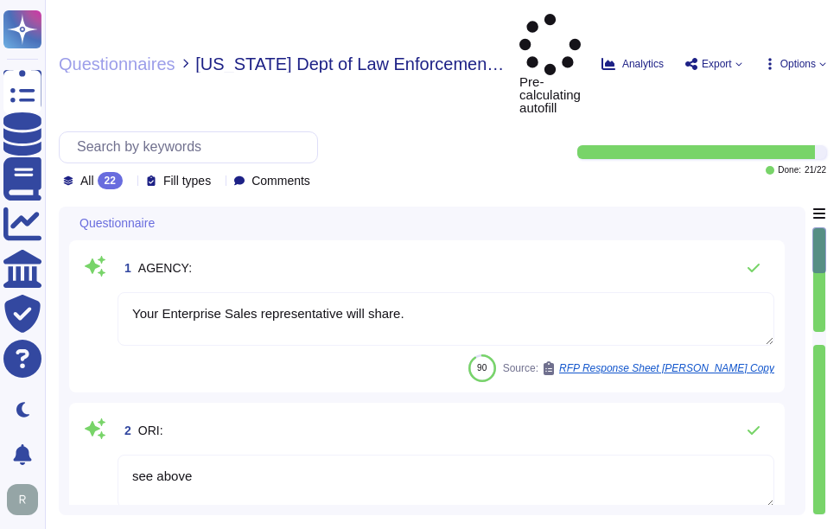
click at [129, 172] on div "All 22" at bounding box center [96, 180] width 67 height 17
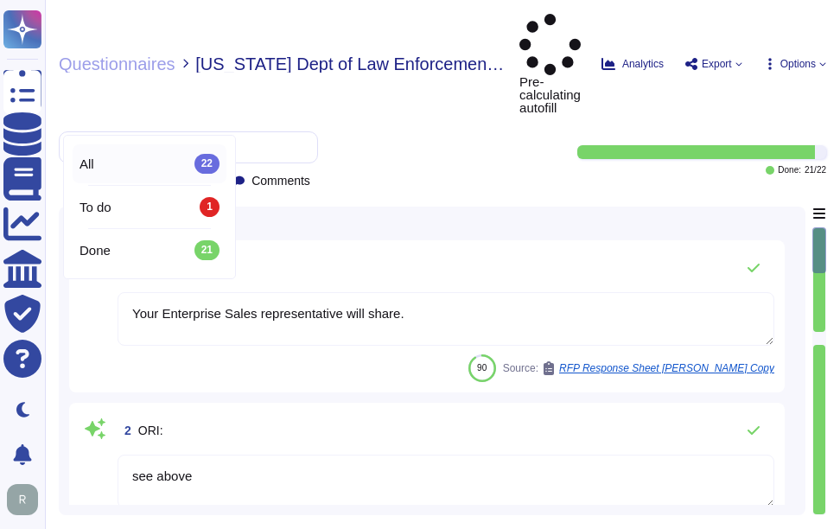
click at [123, 167] on div "All 22" at bounding box center [149, 163] width 140 height 19
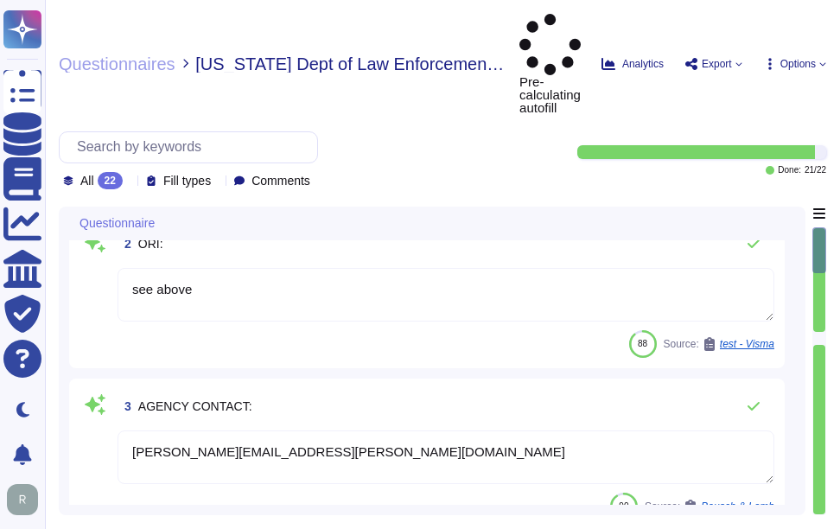
type textarea "Sectigo provides the following products and services: 1. Digital identity solut…"
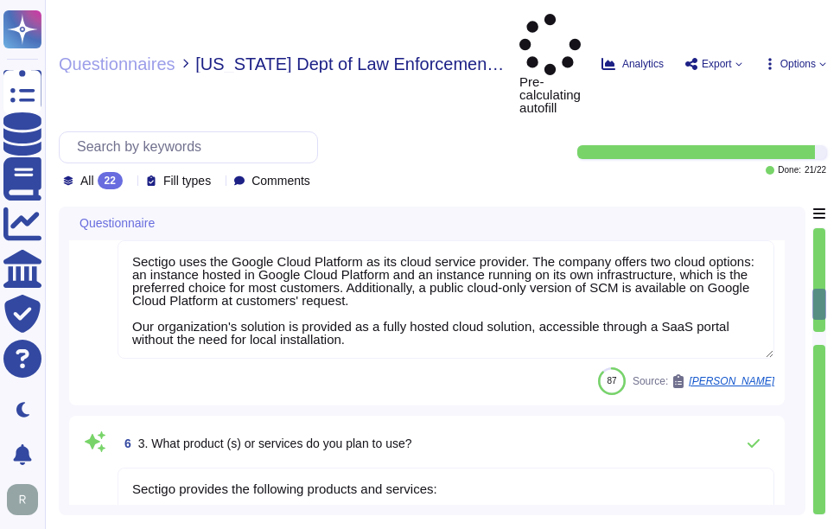
type textarea "We provide Software as a Service (SaaS) through our SaaS portal, specifically w…"
type textarea "no"
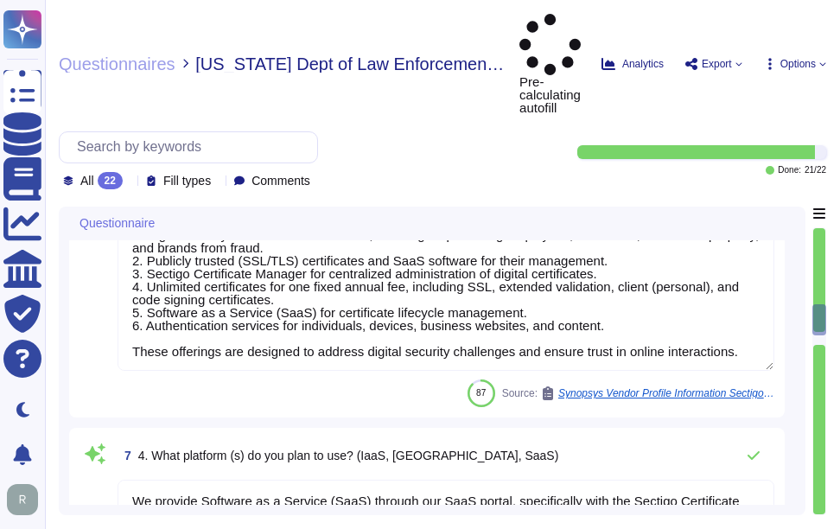
type textarea "Yes, the cloud service provider's data centers used for the transmission, stora…"
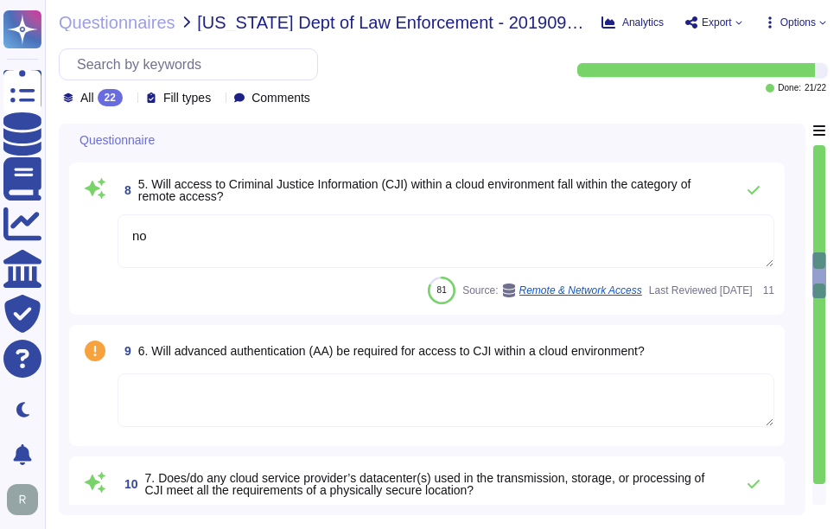
type textarea "- Secaucus, [US_STATE], [GEOGRAPHIC_DATA] - [GEOGRAPHIC_DATA], [GEOGRAPHIC_DATA…"
type textarea "Yes, the encryption requirements are being met. The policy specifies the use of…"
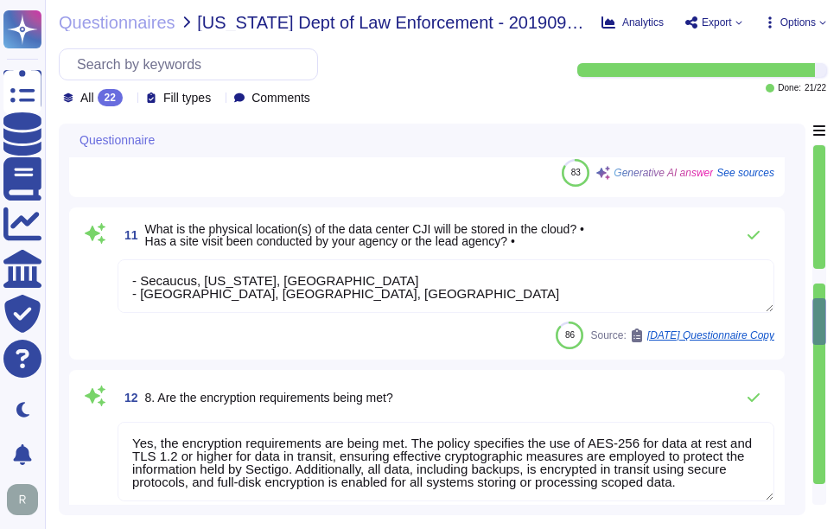
type textarea "Customer determined. Customer may elect to have private keys stored on vendor s…"
type textarea "Yes, customer data is encrypted at rest using AES-256 and in transit using TLS …"
type textarea "Our incident response procedures are formalized in our documented Incident Resp…"
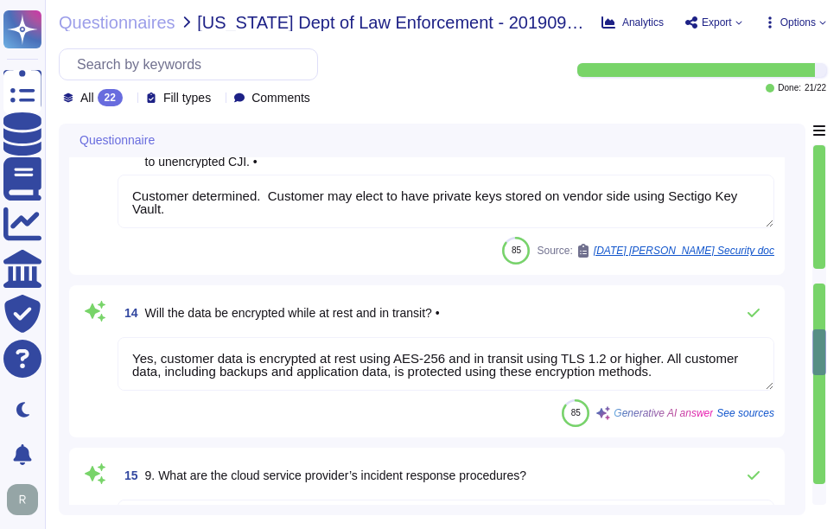
type textarea "Yes, the cloud subscriber will be notified in the event of a security incident.…"
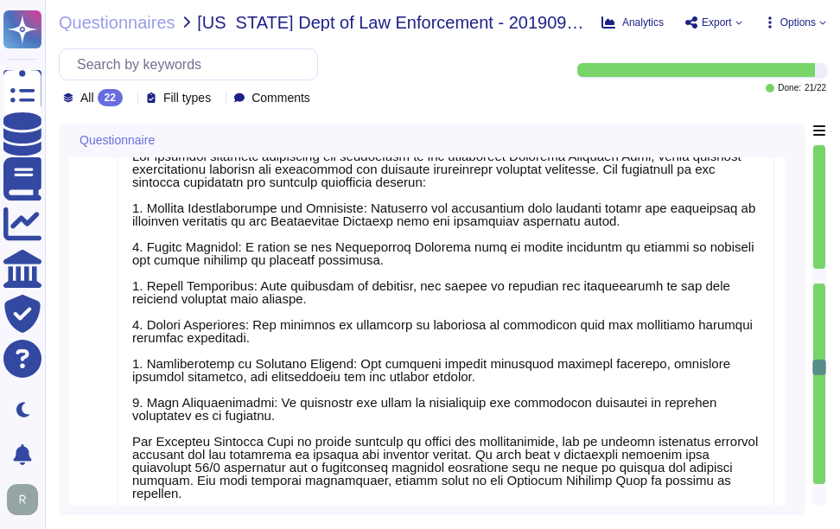
type textarea "In the event of a compromise involving CJI, the notification and response proce…"
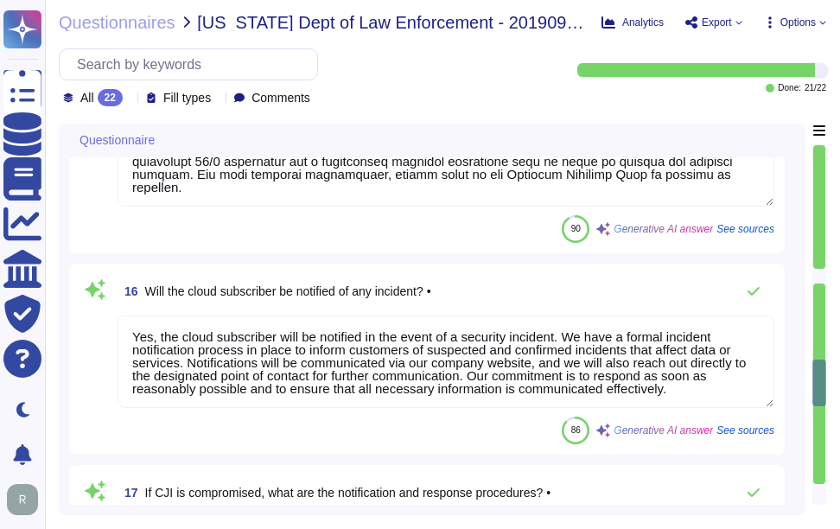
type textarea "Yes"
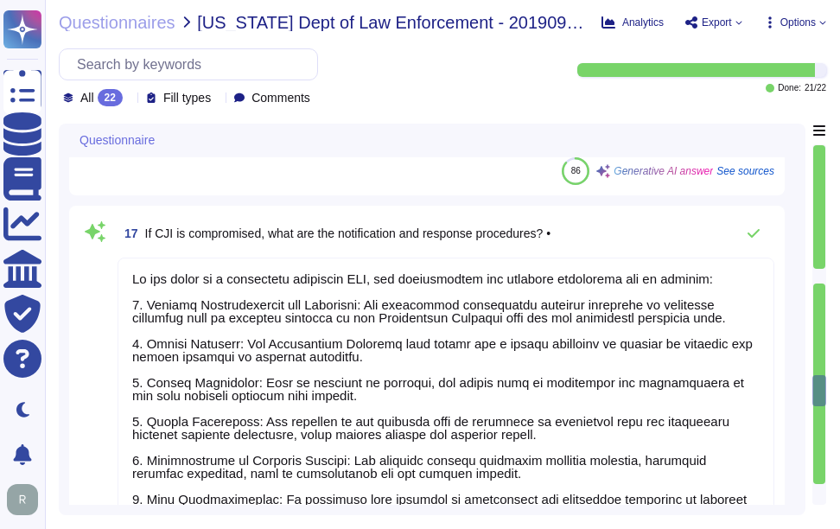
type textarea "Sectigo does not permit customer audits as it presents a security risk to both …"
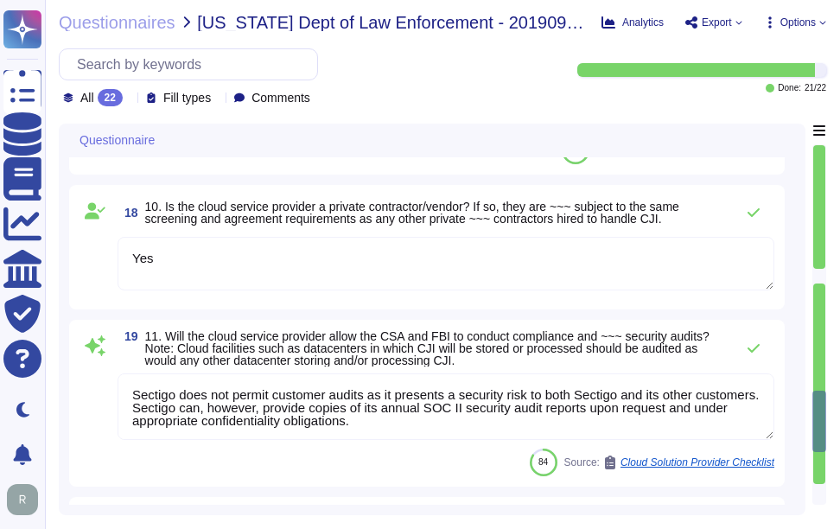
type textarea "Event and content logging will be handled through a centralized and automated l…"
type textarea "Yes, Sectigo provides comprehensive logging capabilities for user and administr…"
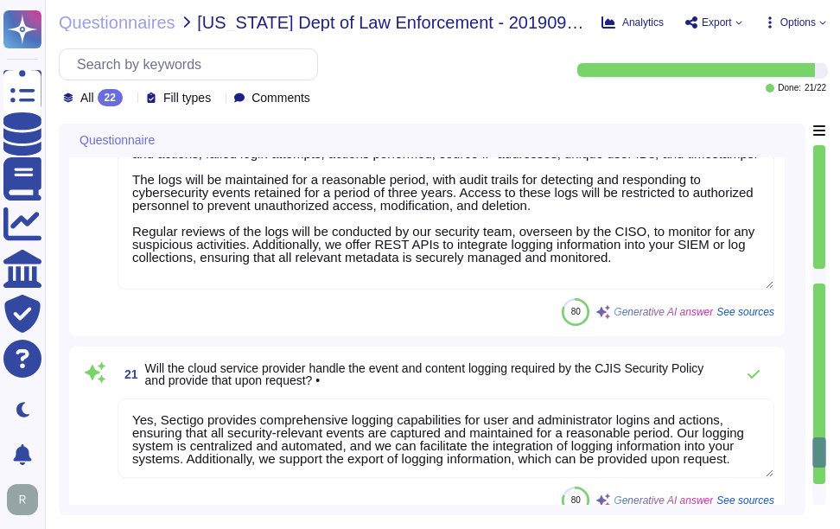
type textarea "Lor ipsum dolorsi ametcons'a elitseddoeiusmod temporinc utlab etdolorema ali en…"
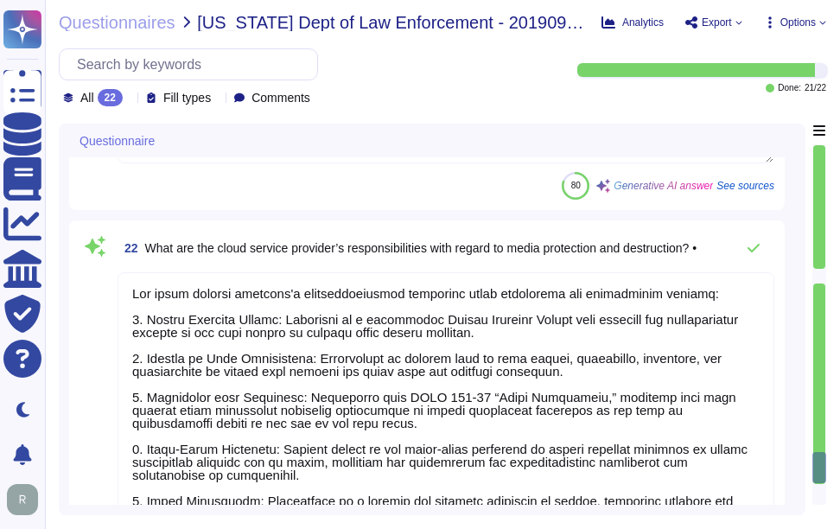
scroll to position [4164, 0]
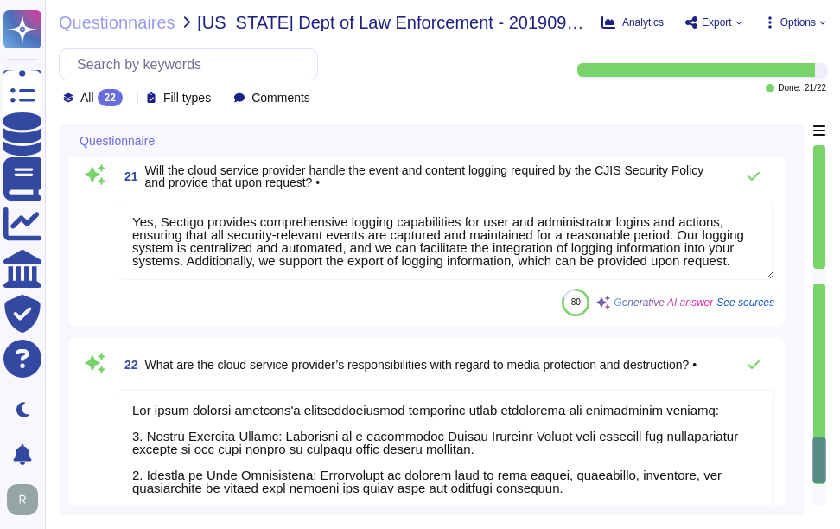
type textarea "Sectigo does not permit customer audits as it presents a security risk to both …"
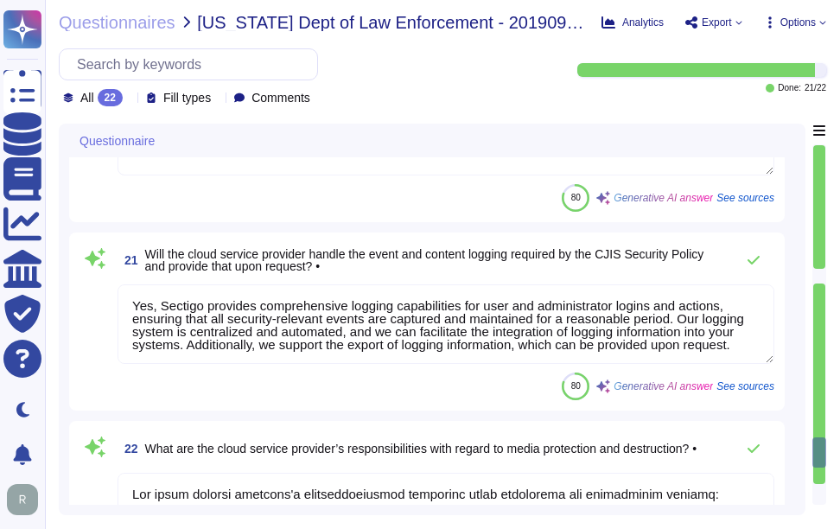
type textarea "Yes"
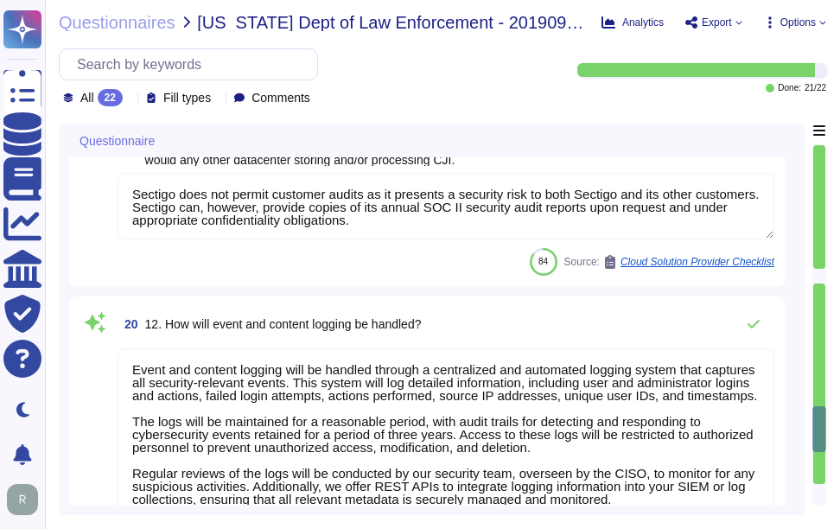
type textarea "In the event of a compromise involving CJI, the notification and response proce…"
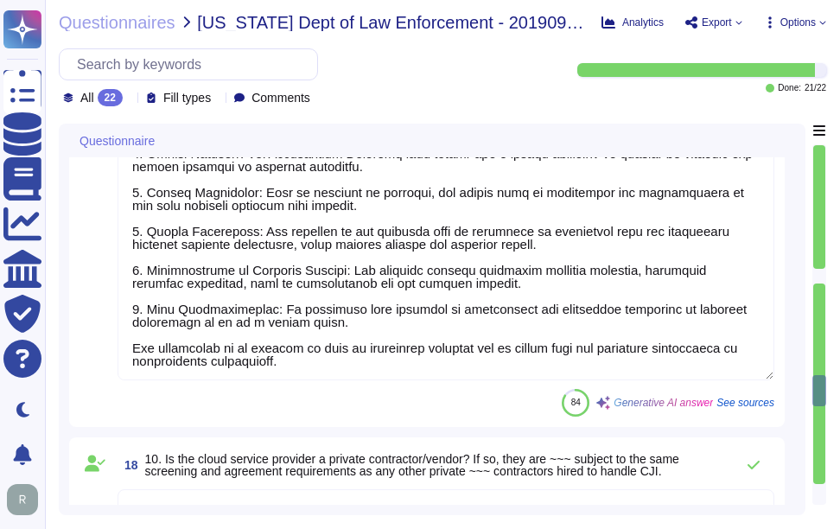
type textarea "Our incident response procedures are formalized in our documented Incident Resp…"
type textarea "Yes, the cloud subscriber will be notified in the event of a security incident.…"
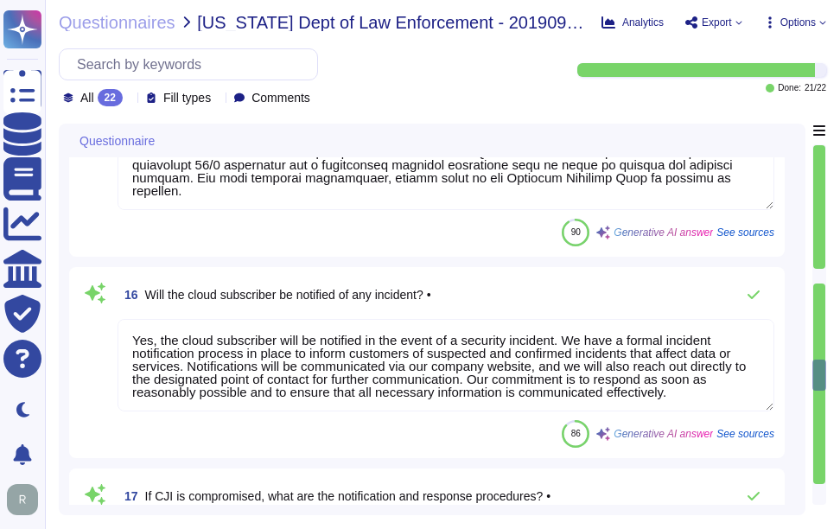
type textarea "Customer determined. Customer may elect to have private keys stored on vendor s…"
type textarea "Yes, customer data is encrypted at rest using AES-256 and in transit using TLS …"
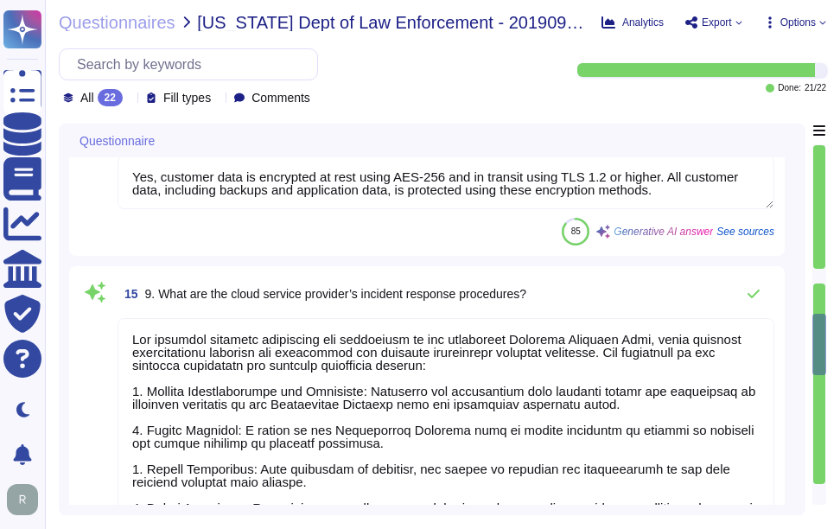
type textarea "Yes, the cloud service provider's data centers used for the transmission, stora…"
type textarea "- Secaucus, [US_STATE], [GEOGRAPHIC_DATA] - [GEOGRAPHIC_DATA], [GEOGRAPHIC_DATA…"
type textarea "Yes, the encryption requirements are being met. The policy specifies the use of…"
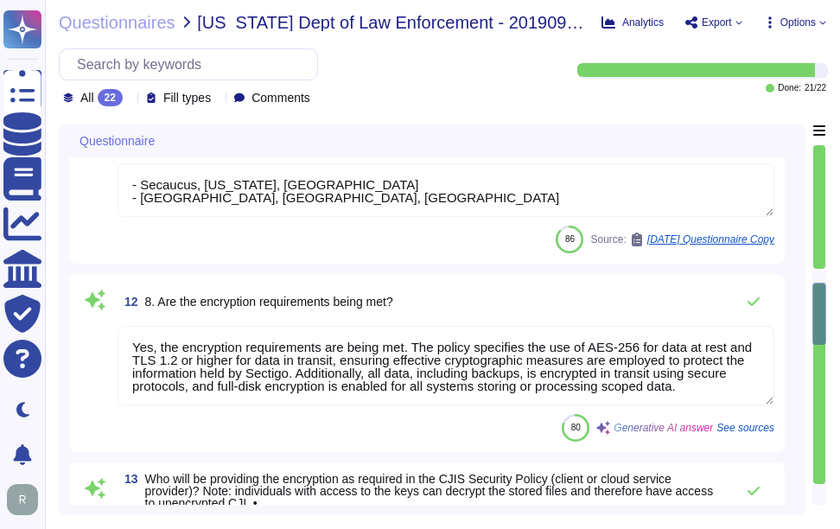
type textarea "no"
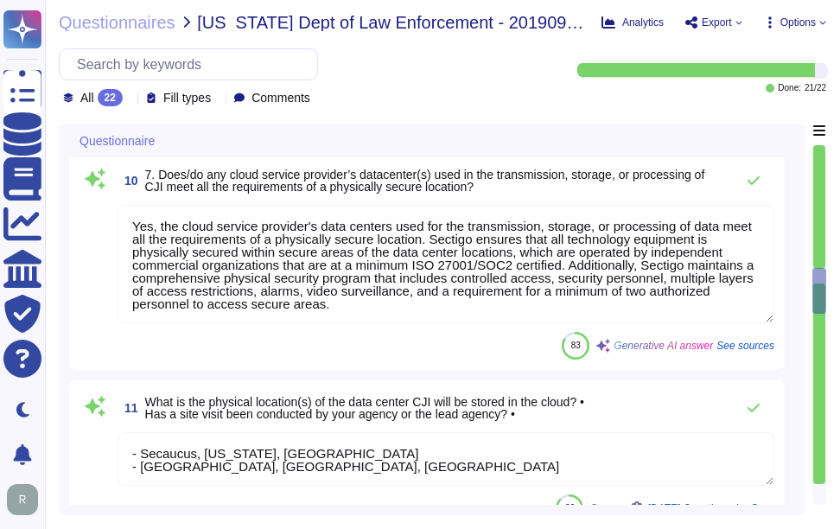
type textarea "We provide Software as a Service (SaaS) through our SaaS portal, specifically w…"
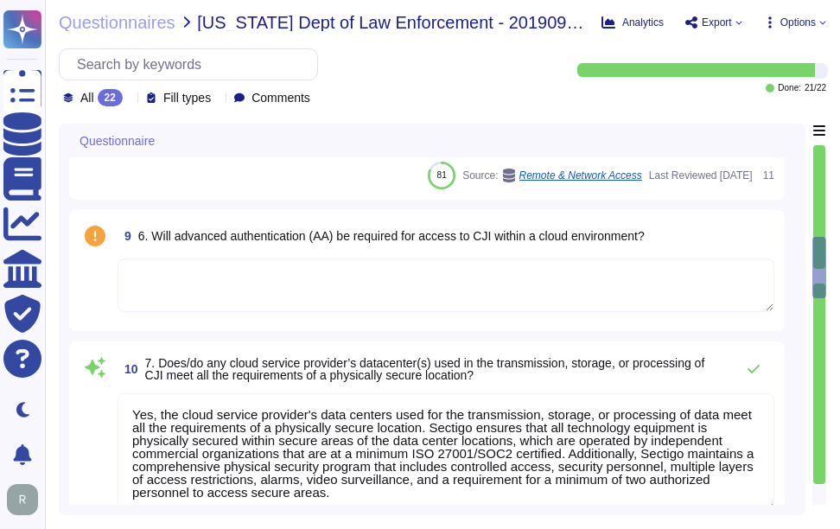
type textarea "Sectigo uses the Google Cloud Platform as its cloud service provider. The compa…"
type textarea "Sectigo provides the following products and services: 1. Digital identity solut…"
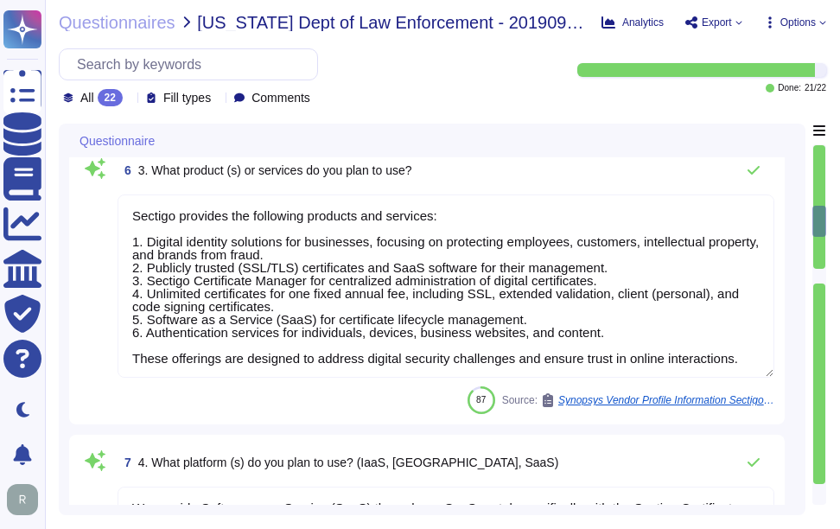
type textarea "see above"
type textarea "[PERSON_NAME][EMAIL_ADDRESS][PERSON_NAME][DOMAIN_NAME]"
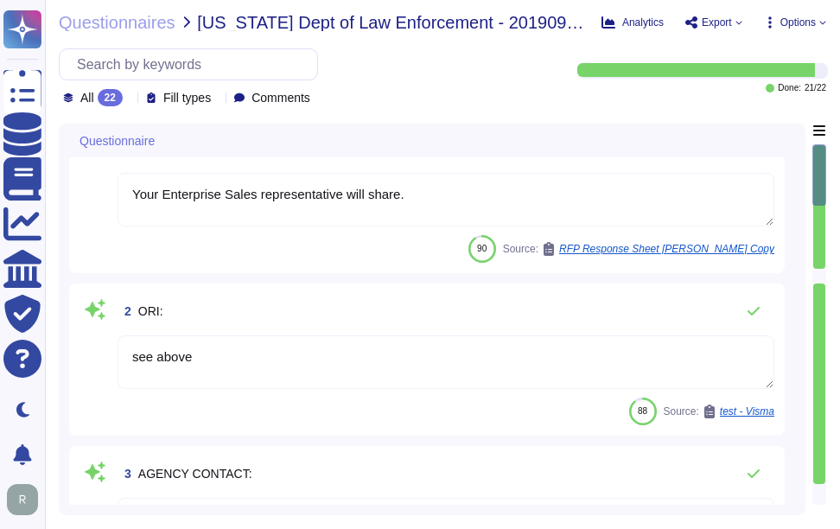
scroll to position [0, 0]
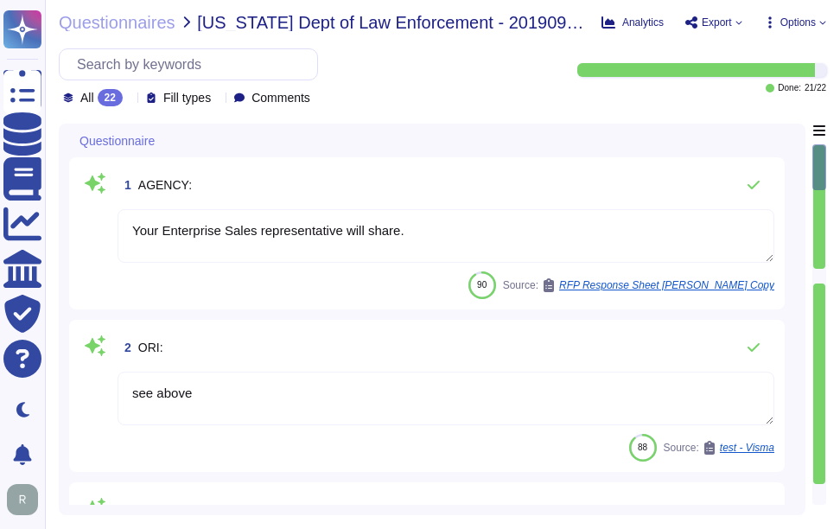
click at [479, 174] on div "1 AGENCY:" at bounding box center [445, 185] width 656 height 35
